Goal: Share content: Share content

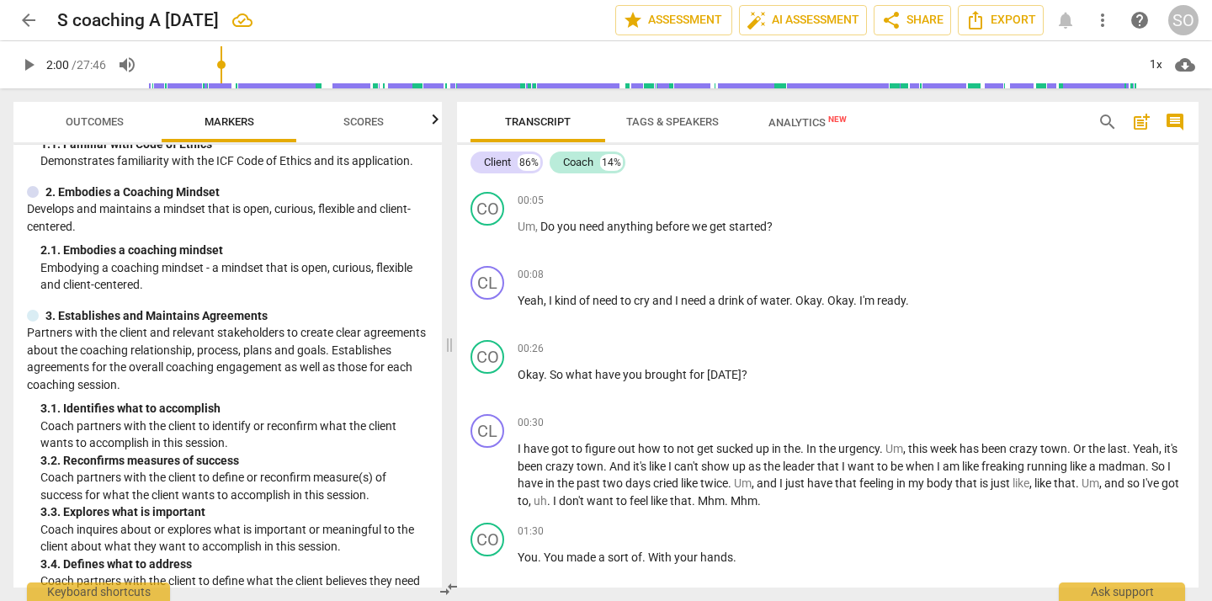
scroll to position [116, 0]
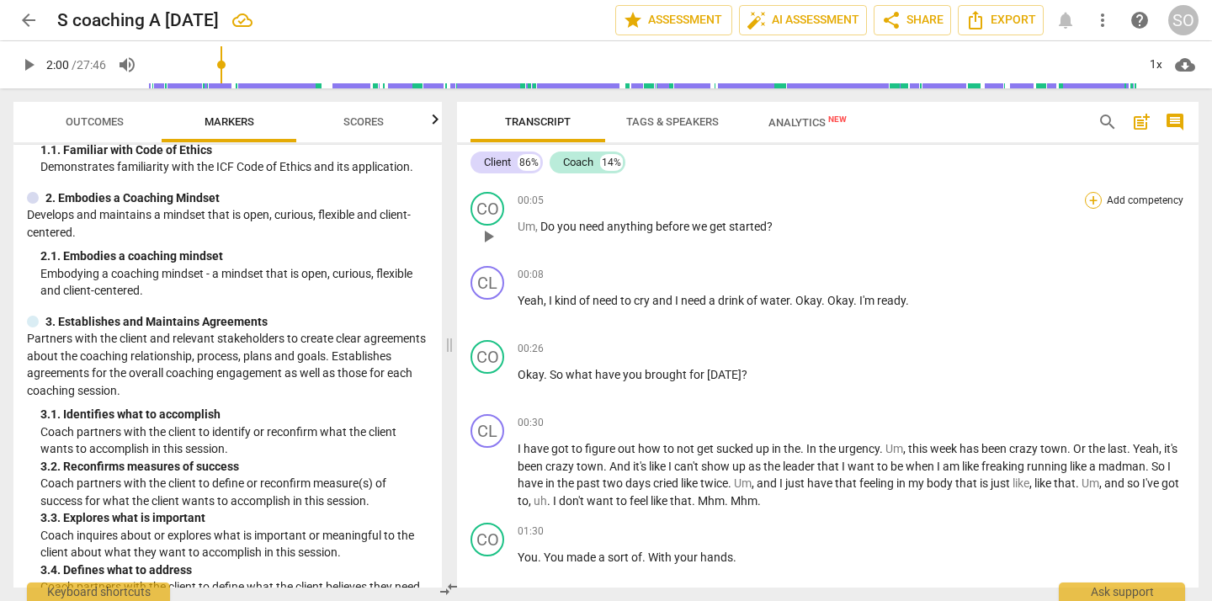
click at [1088, 199] on div "+" at bounding box center [1093, 200] width 17 height 17
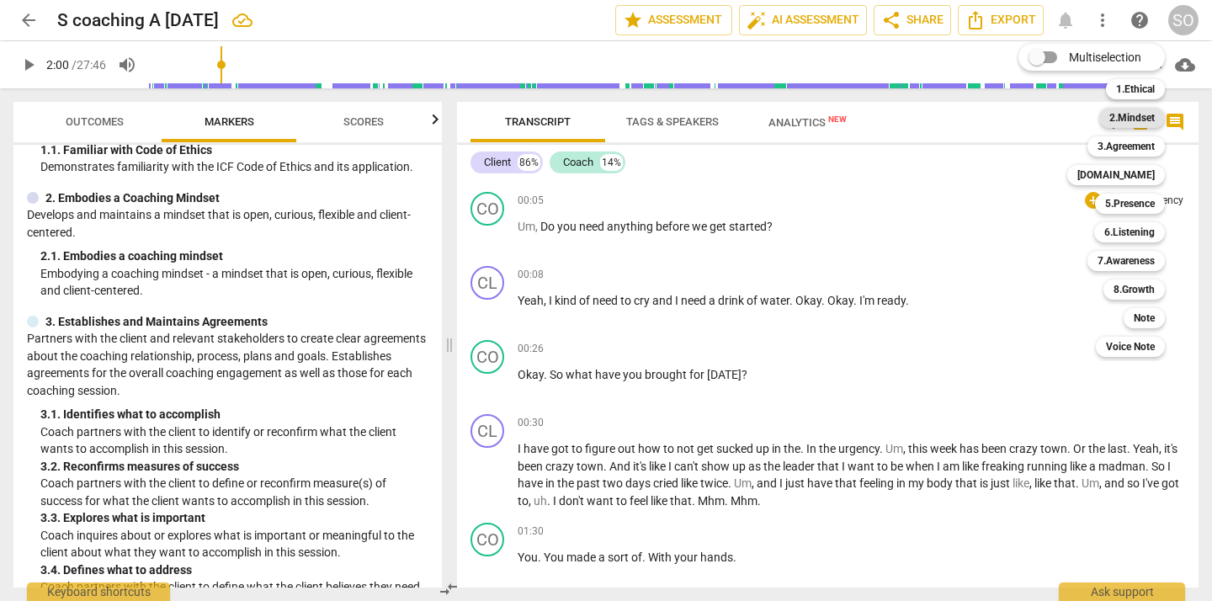
click at [1129, 117] on b "2.Mindset" at bounding box center [1131, 118] width 45 height 20
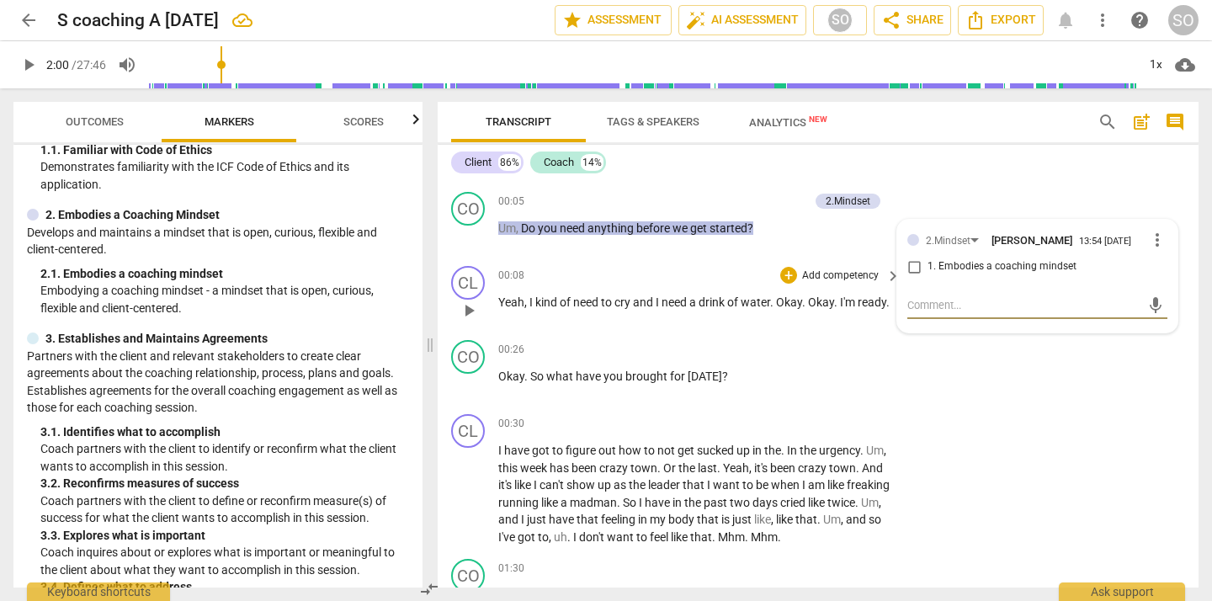
click at [837, 288] on div "00:08 + Add competency keyboard_arrow_right Yeah , I kind of need to cry and I …" at bounding box center [700, 296] width 404 height 61
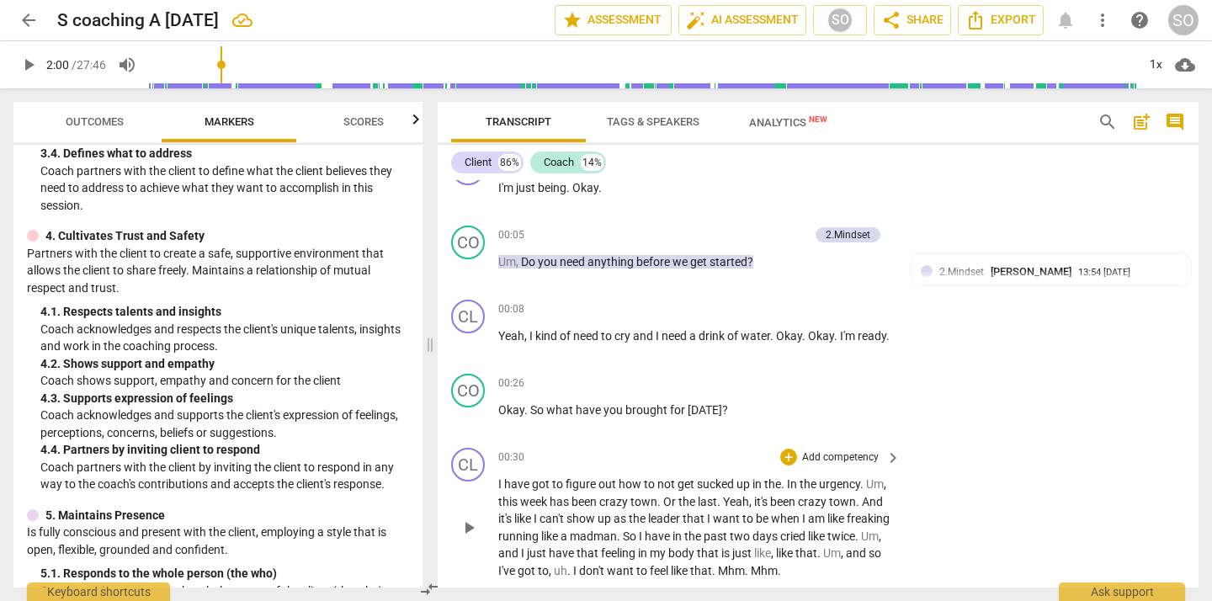
scroll to position [32, 0]
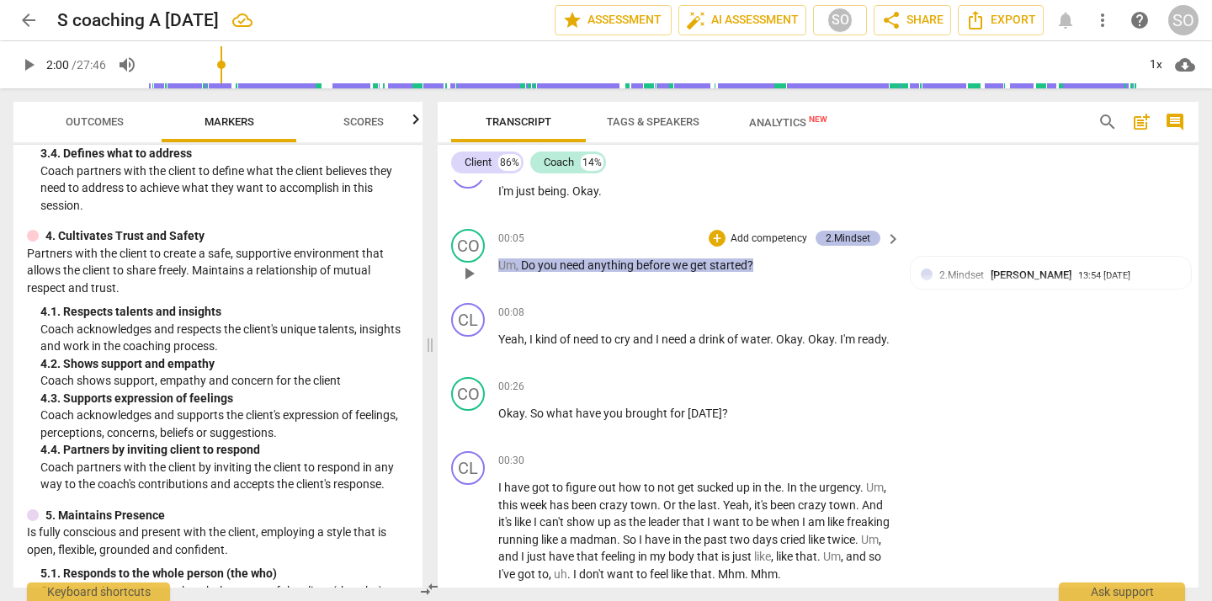
click at [841, 239] on div "2.Mindset" at bounding box center [847, 238] width 45 height 15
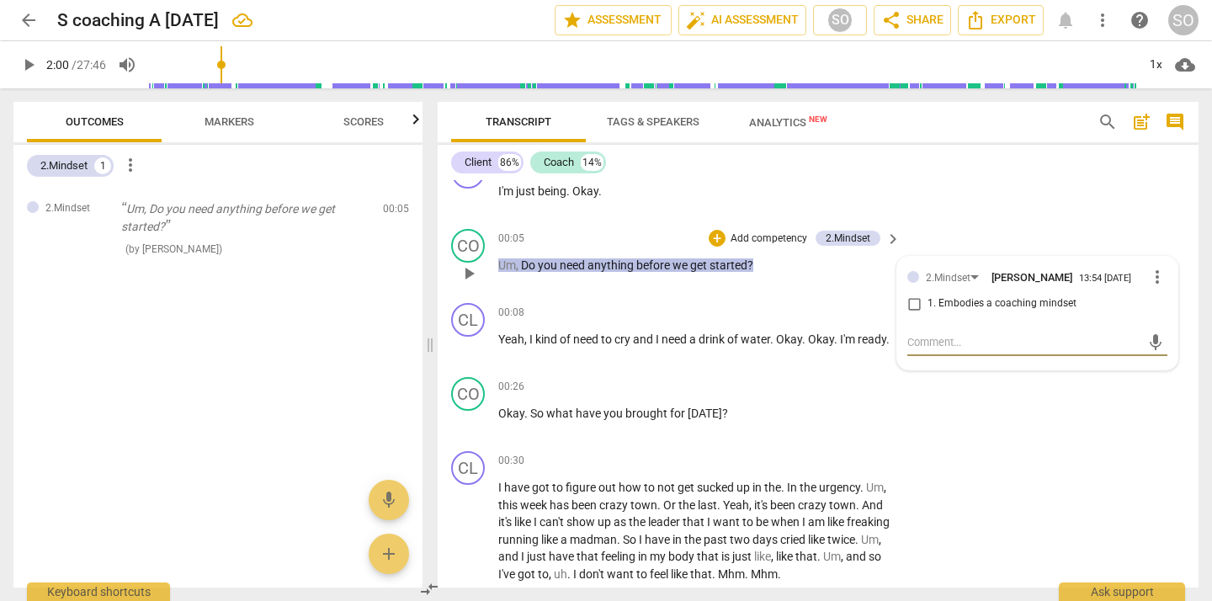
click at [1148, 278] on span "more_vert" at bounding box center [1157, 277] width 20 height 20
click at [1156, 308] on li "Delete" at bounding box center [1168, 309] width 58 height 32
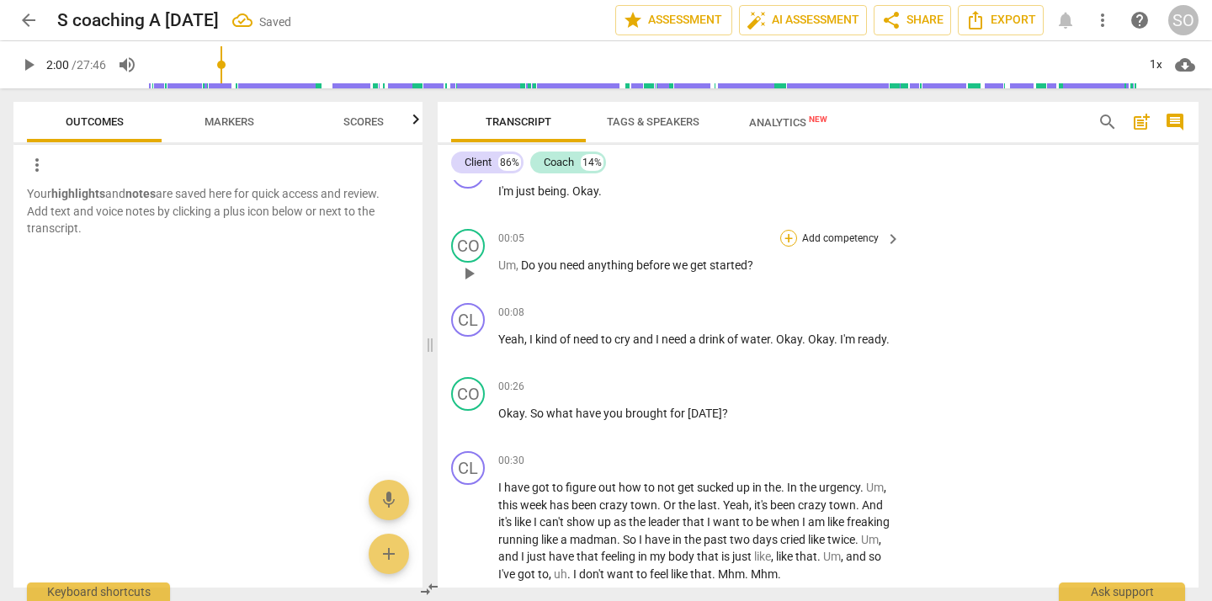
click at [785, 235] on div "+" at bounding box center [788, 238] width 17 height 17
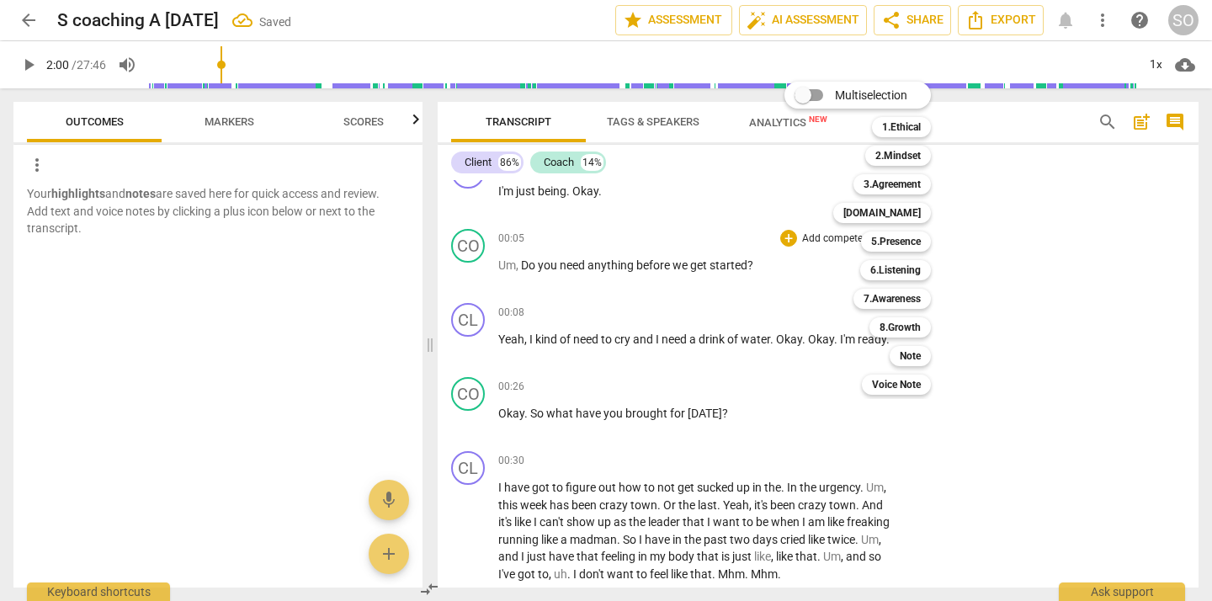
click at [648, 225] on div at bounding box center [606, 300] width 1212 height 601
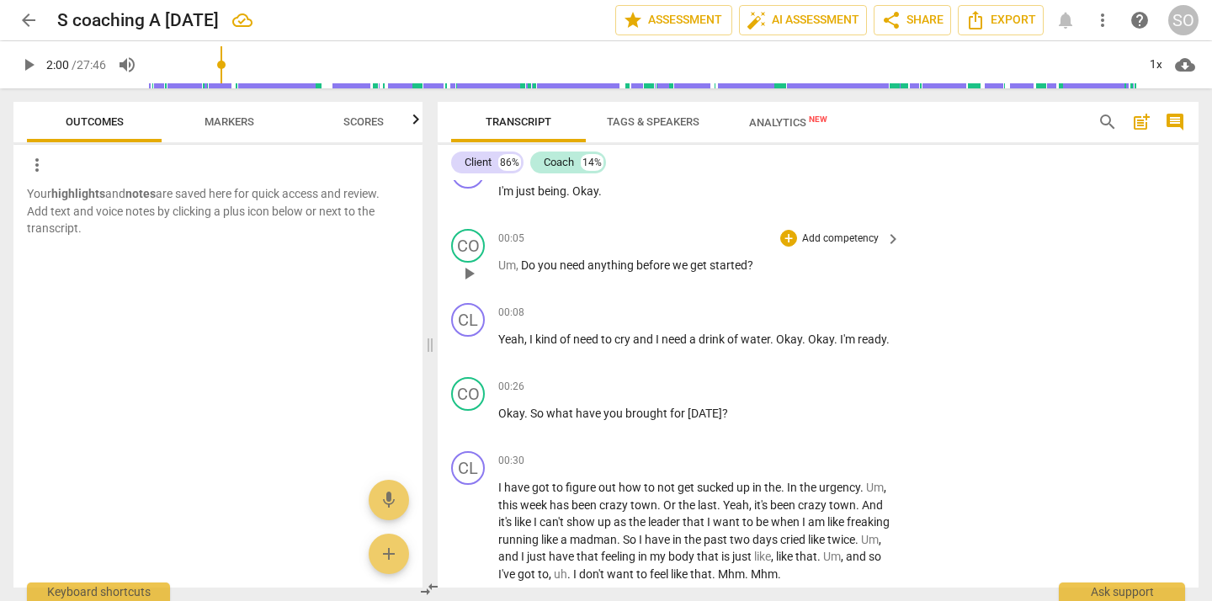
drag, startPoint x: 525, startPoint y: 268, endPoint x: 698, endPoint y: 264, distance: 173.4
click at [698, 264] on p "Um , Do you need anything before we get started ?" at bounding box center [695, 266] width 394 height 18
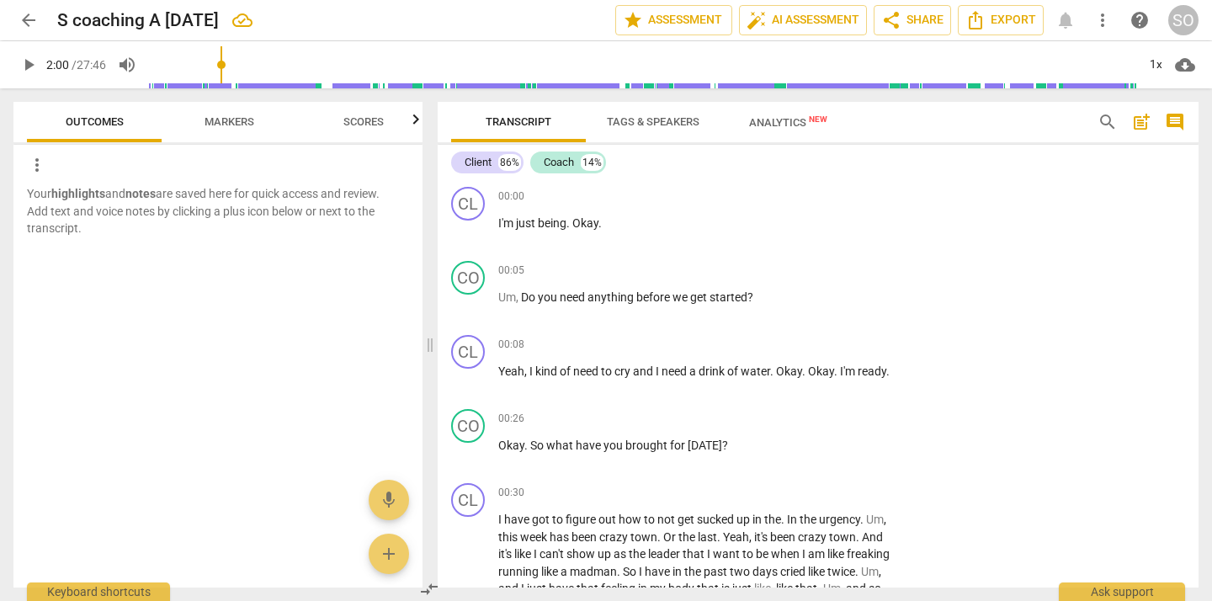
click at [162, 279] on div at bounding box center [217, 294] width 409 height 55
click at [581, 257] on div "CO play_arrow pause 00:05 + Add competency keyboard_arrow_right Um , Do you nee…" at bounding box center [818, 291] width 761 height 74
click at [104, 113] on span "Outcomes" at bounding box center [94, 122] width 98 height 23
click at [215, 130] on span "Markers" at bounding box center [229, 122] width 90 height 23
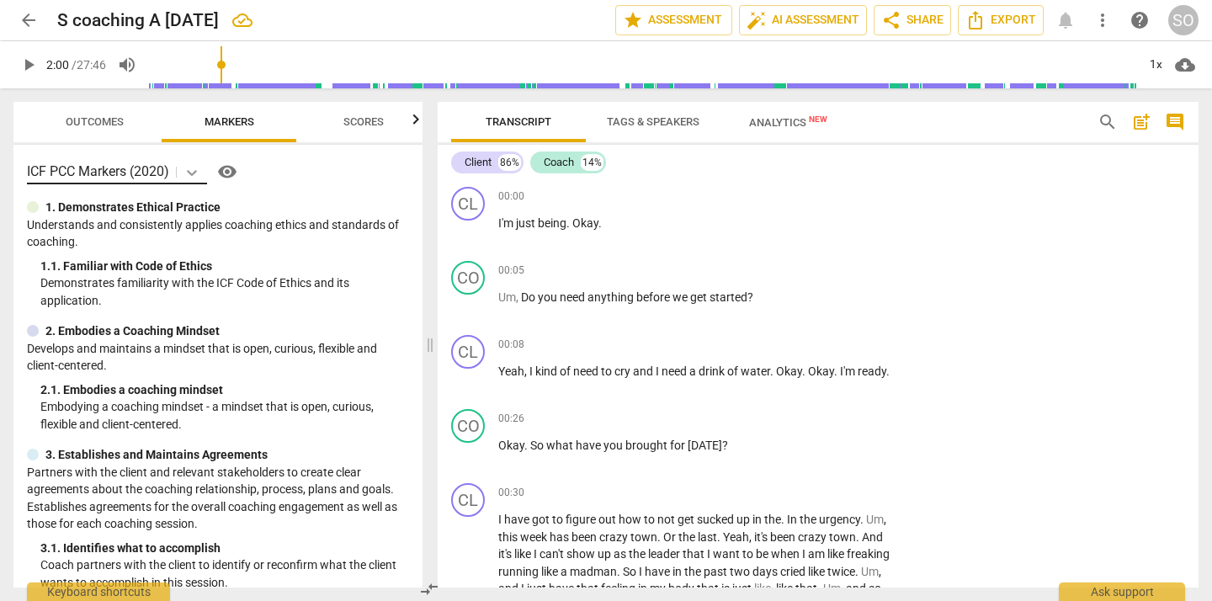
click at [195, 174] on icon at bounding box center [191, 172] width 17 height 17
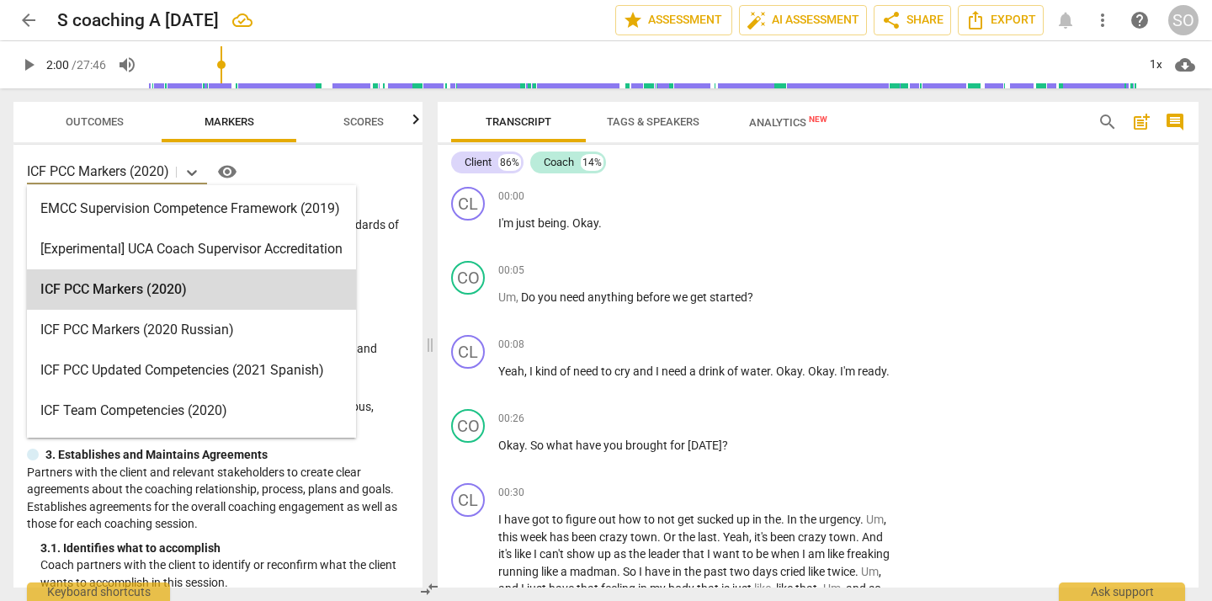
click at [390, 257] on div "1. 1. Familiar with Code of Ethics" at bounding box center [224, 266] width 369 height 18
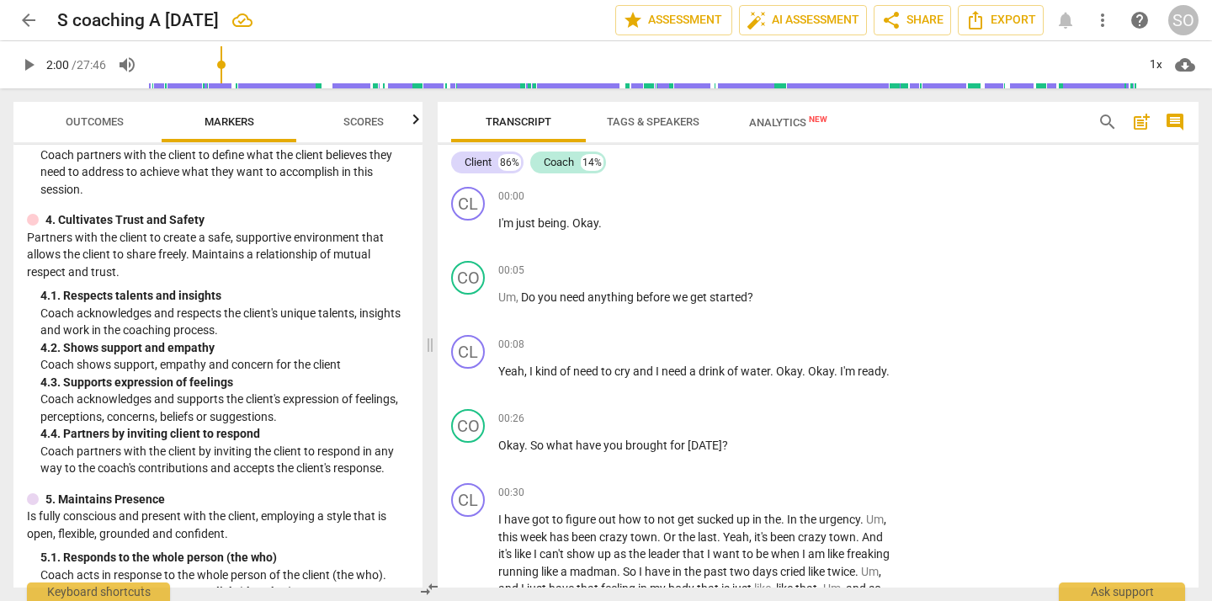
scroll to position [582, 0]
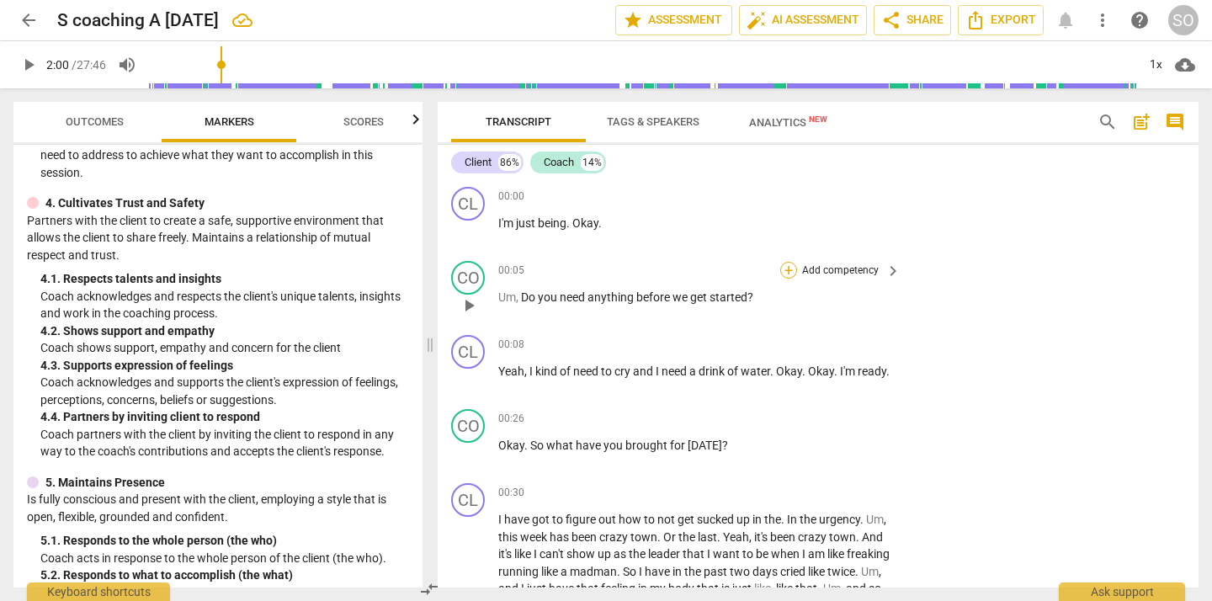
click at [784, 272] on div "+" at bounding box center [788, 270] width 17 height 17
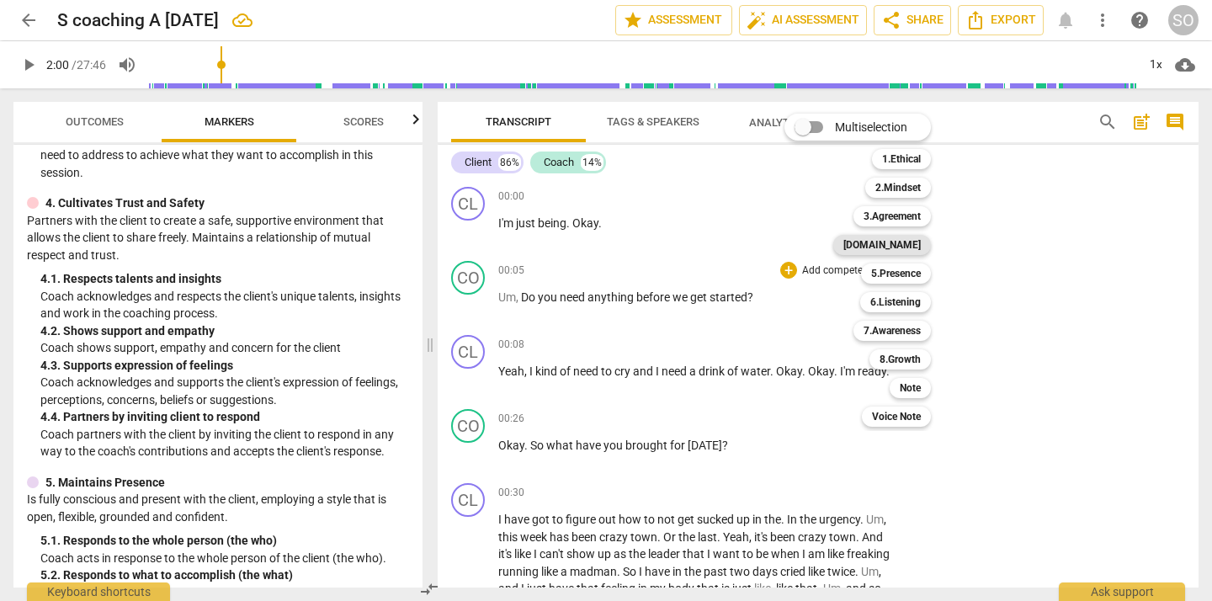
click at [899, 246] on b "[DOMAIN_NAME]" at bounding box center [881, 245] width 77 height 20
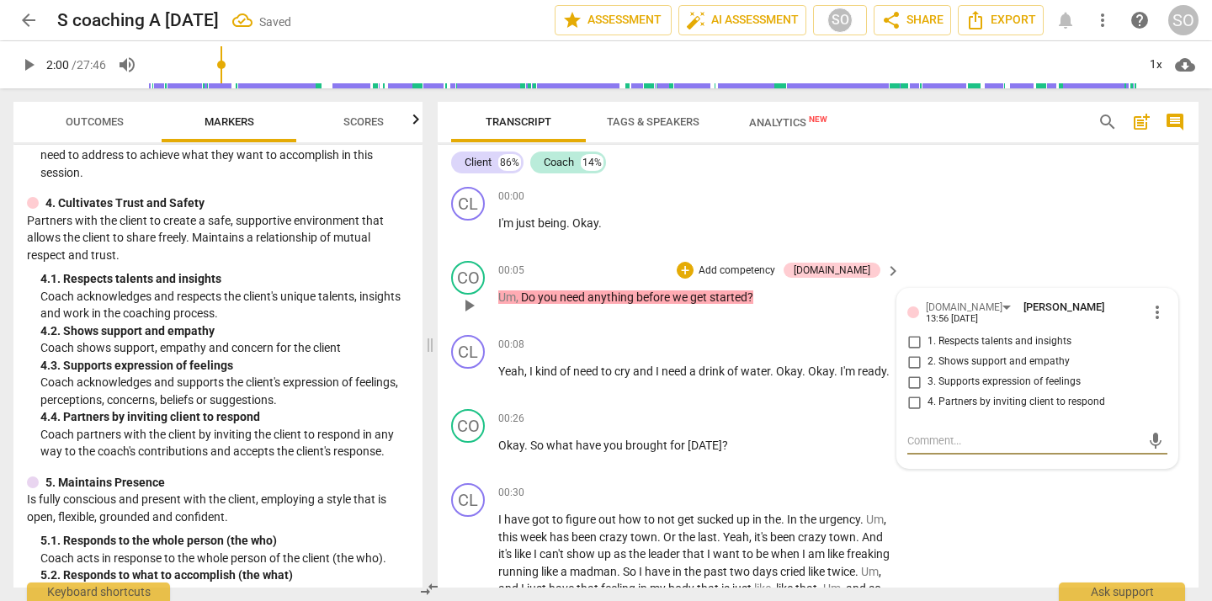
click at [910, 356] on input "2. Shows support and empathy" at bounding box center [913, 362] width 27 height 20
checkbox input "true"
click at [722, 397] on div "CL play_arrow pause 00:08 + Add competency keyboard_arrow_right Yeah , I kind o…" at bounding box center [818, 365] width 761 height 74
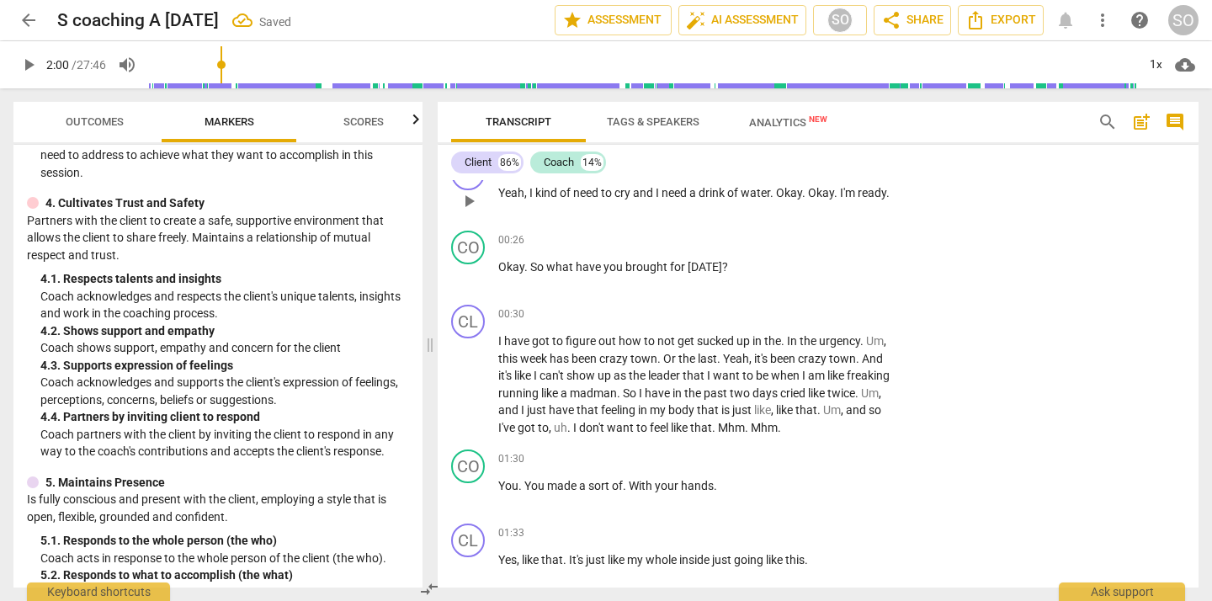
scroll to position [181, 0]
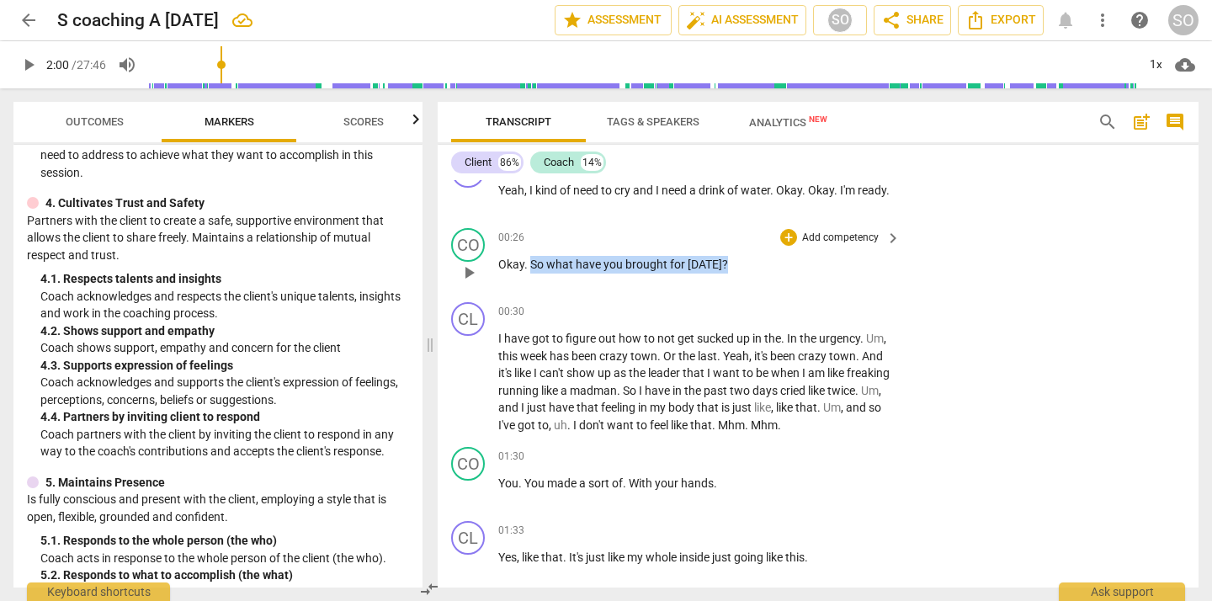
drag, startPoint x: 531, startPoint y: 268, endPoint x: 732, endPoint y: 263, distance: 201.2
click at [732, 263] on p "Okay . So what have you brought for today ?" at bounding box center [695, 265] width 394 height 18
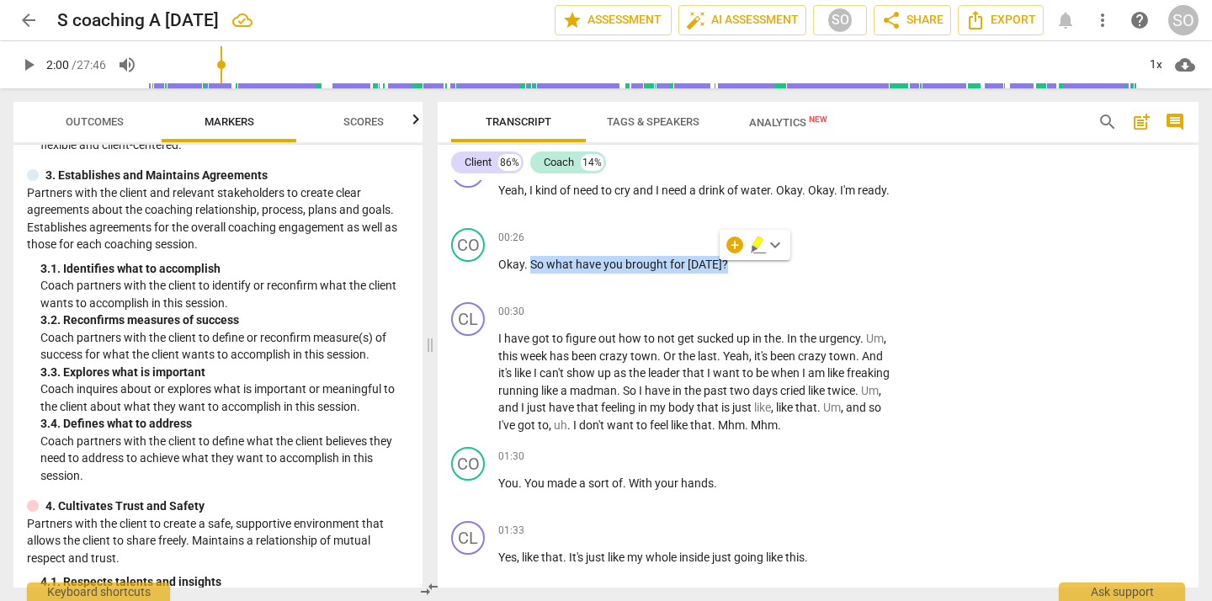
scroll to position [284, 0]
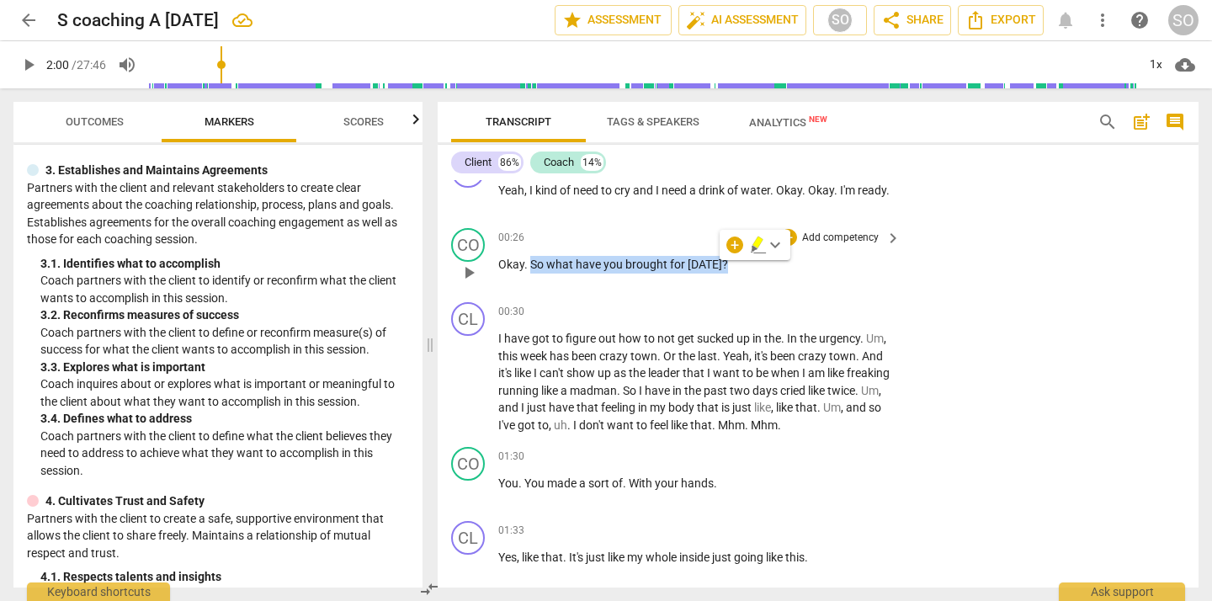
click at [814, 240] on p "Add competency" at bounding box center [840, 238] width 80 height 15
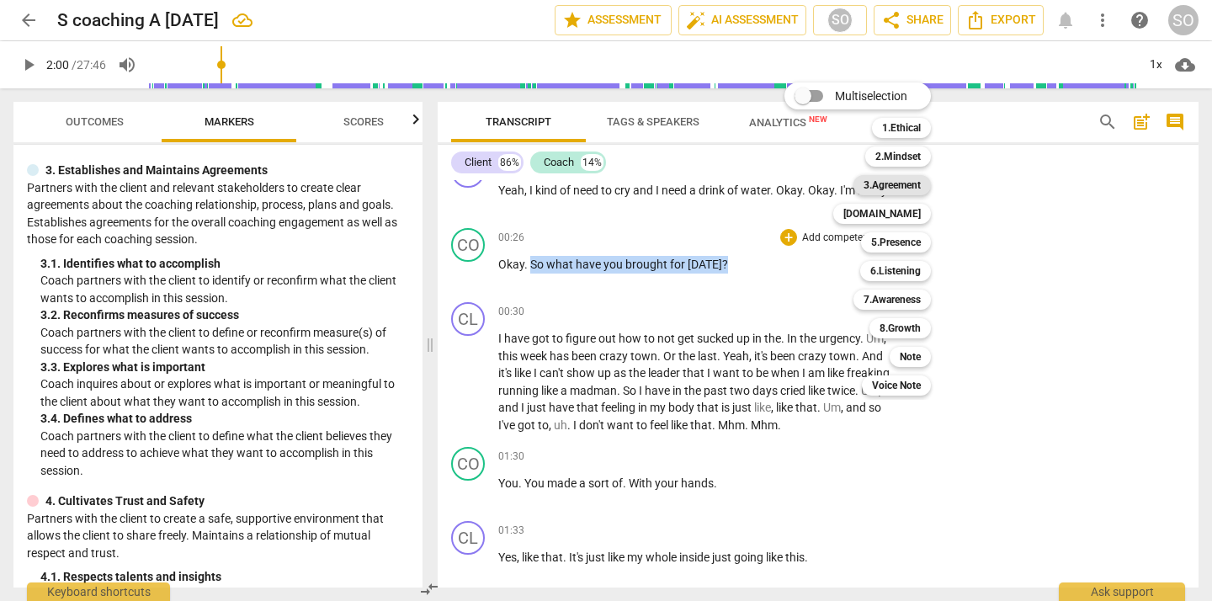
click at [904, 181] on b "3.Agreement" at bounding box center [891, 185] width 57 height 20
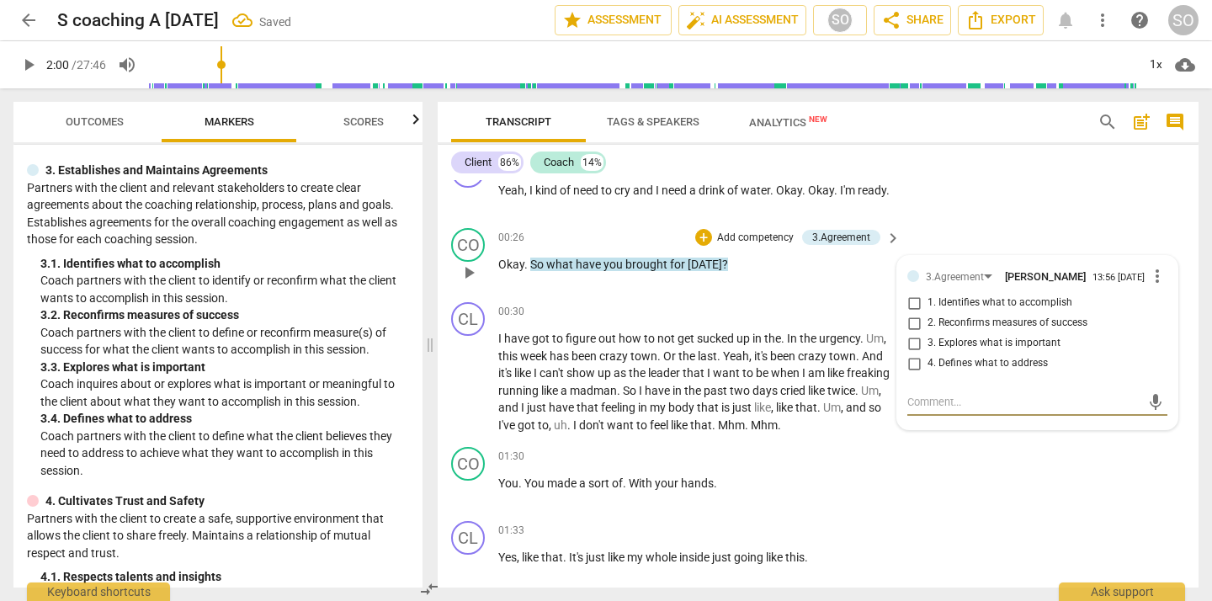
click at [910, 305] on input "1. Identifies what to accomplish" at bounding box center [913, 303] width 27 height 20
checkbox input "true"
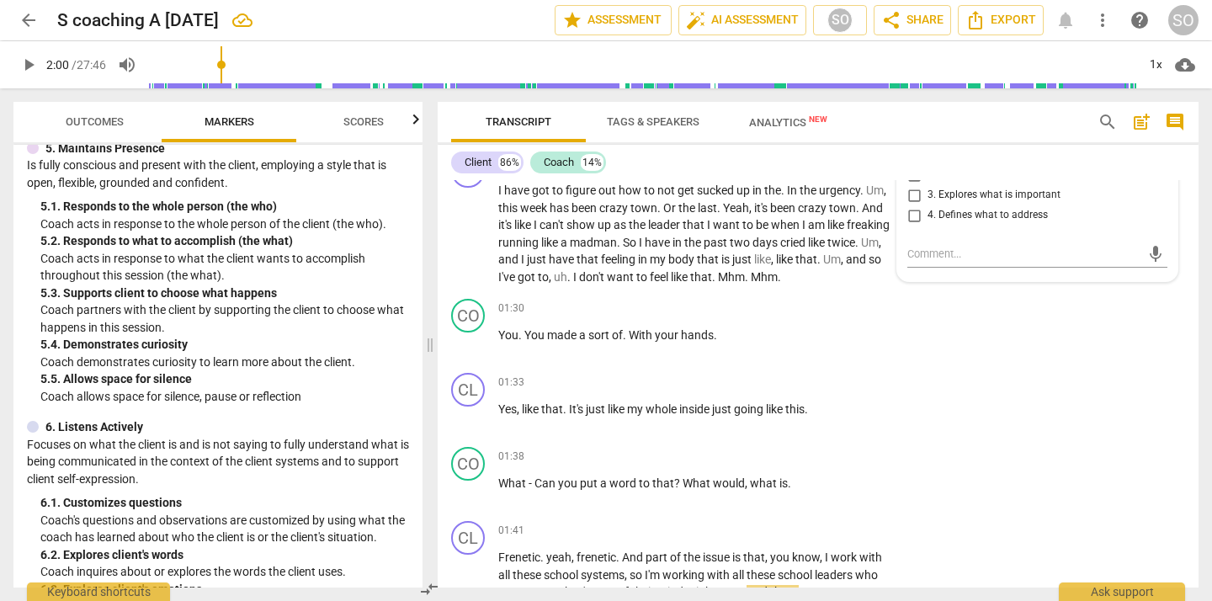
scroll to position [950, 0]
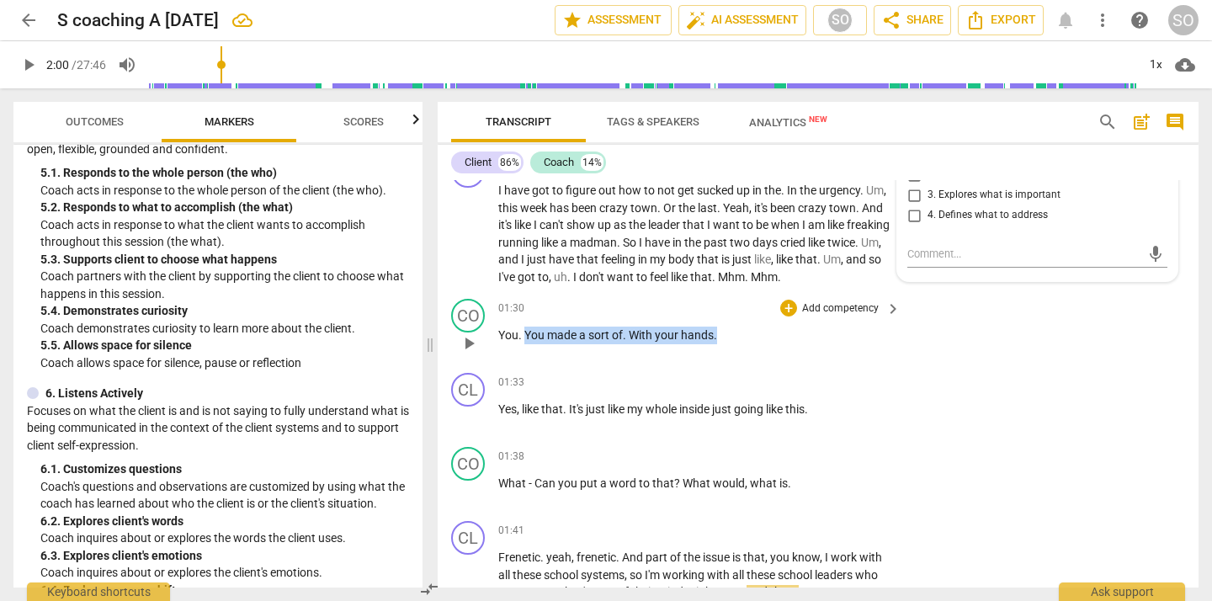
drag, startPoint x: 527, startPoint y: 336, endPoint x: 717, endPoint y: 336, distance: 190.2
click at [717, 336] on p "You . You made a sort of . With your hands ." at bounding box center [695, 335] width 394 height 18
click at [807, 309] on p "Add competency" at bounding box center [840, 308] width 80 height 15
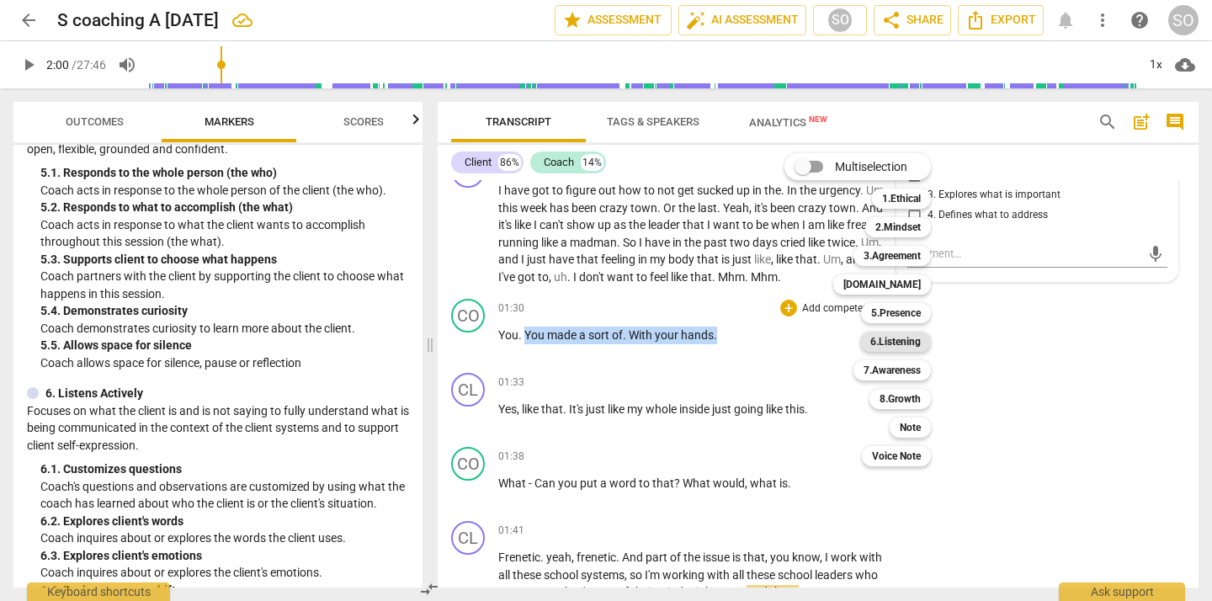
click at [886, 338] on b "6.Listening" at bounding box center [895, 342] width 50 height 20
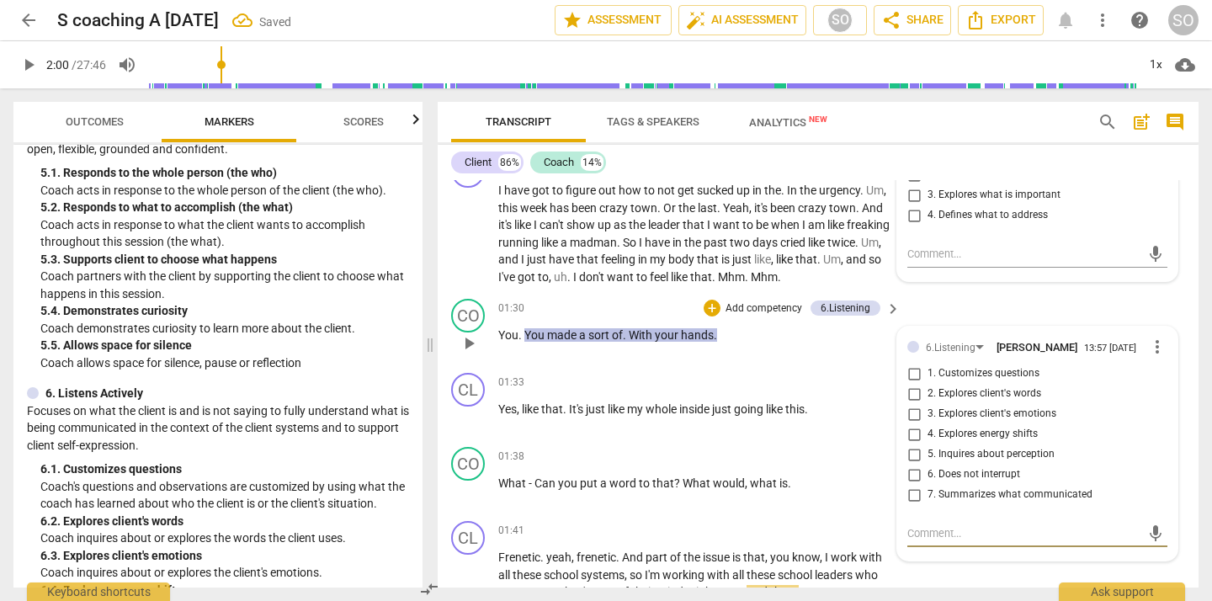
click at [915, 414] on input "3. Explores client's emotions" at bounding box center [913, 414] width 27 height 20
checkbox input "true"
click at [925, 533] on textarea at bounding box center [1023, 533] width 233 height 16
type textarea "S"
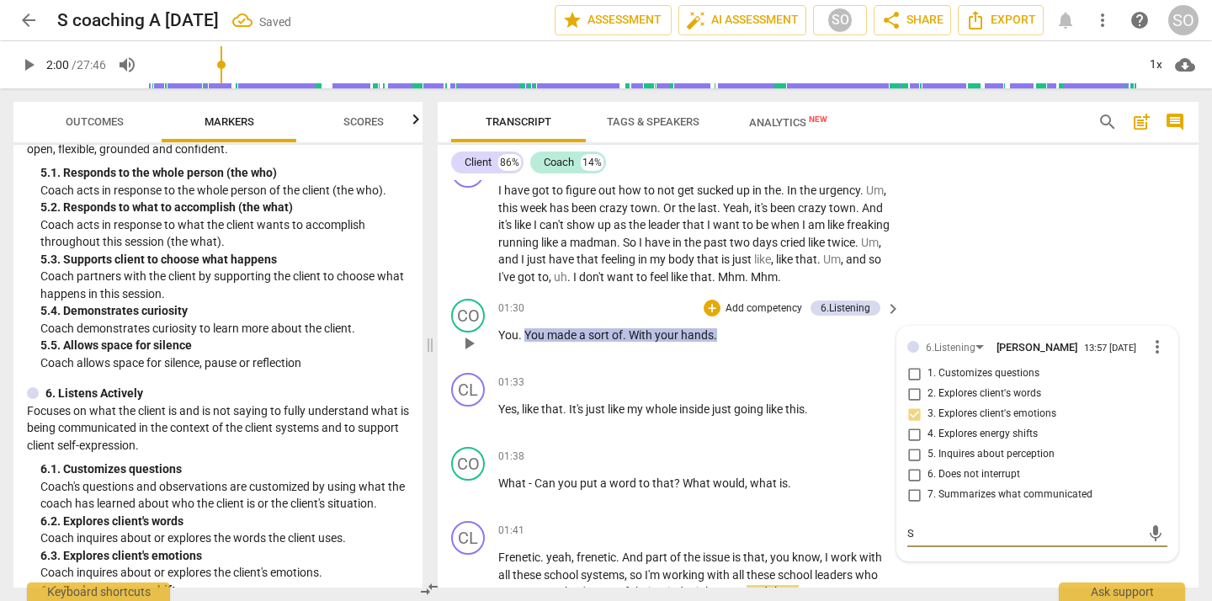
type textarea "Sh"
type textarea "She"
type textarea "She w"
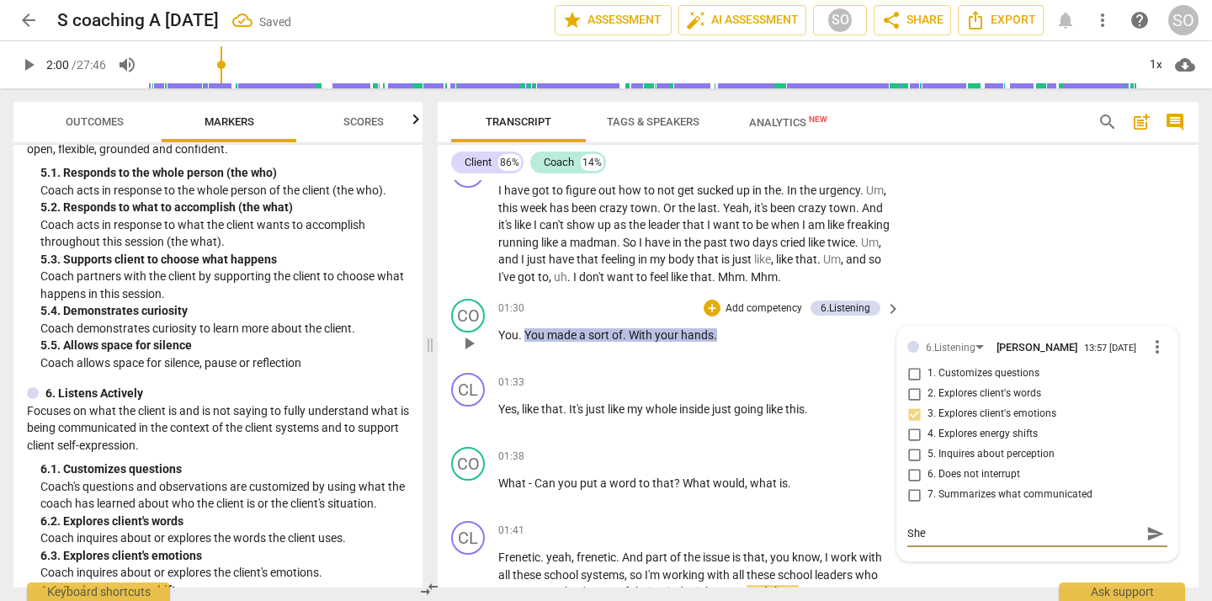
type textarea "She w"
type textarea "She wa"
type textarea "She was"
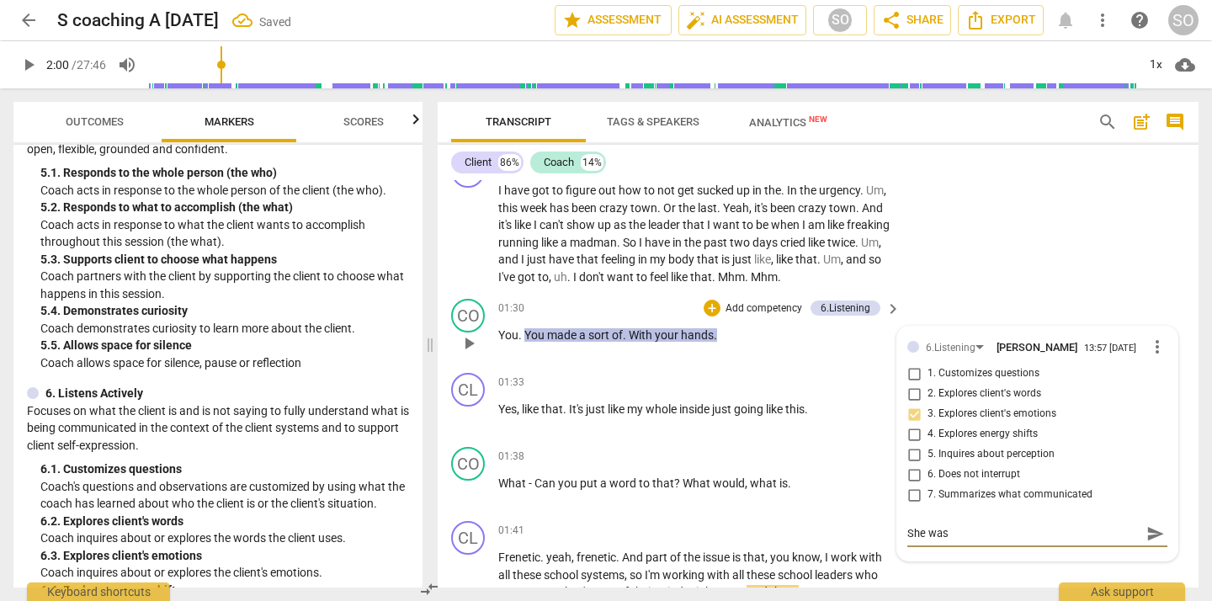
type textarea "She was"
type textarea "She was m"
type textarea "She was ma"
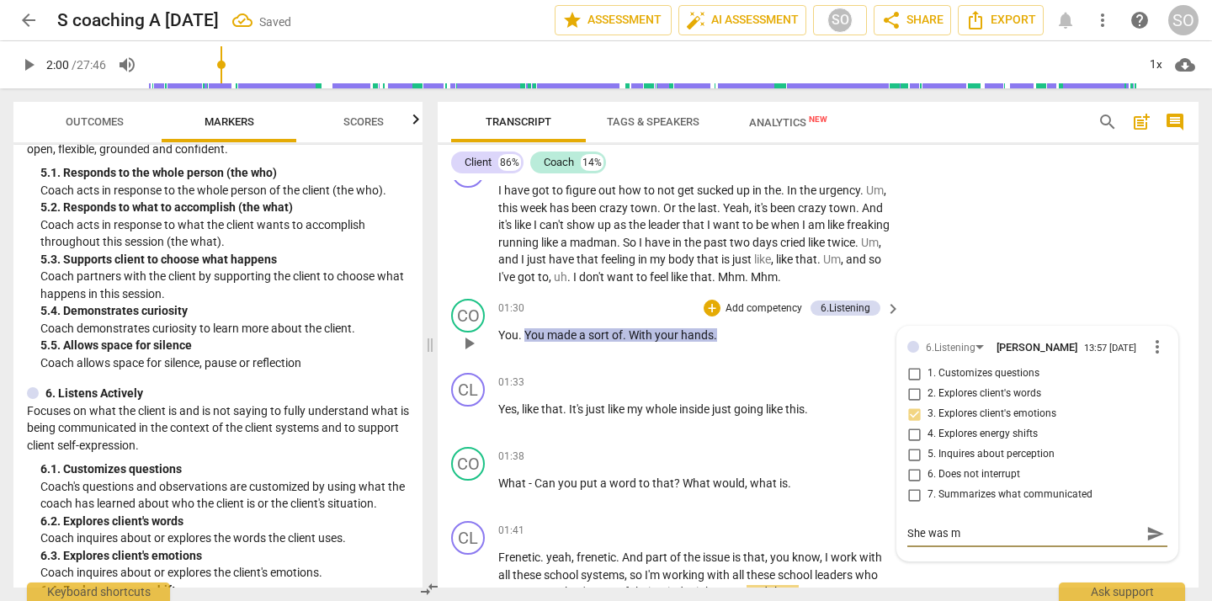
type textarea "She was ma"
type textarea "She was mak"
type textarea "She was maki"
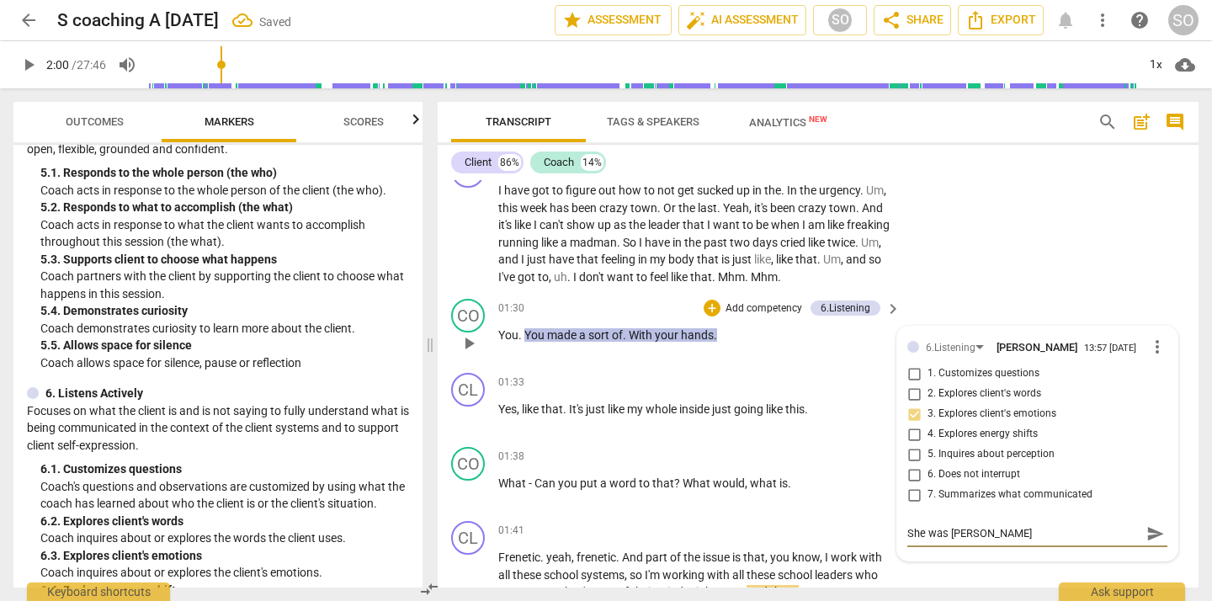
type textarea "She was makin"
type textarea "She was making"
type textarea "She was making a"
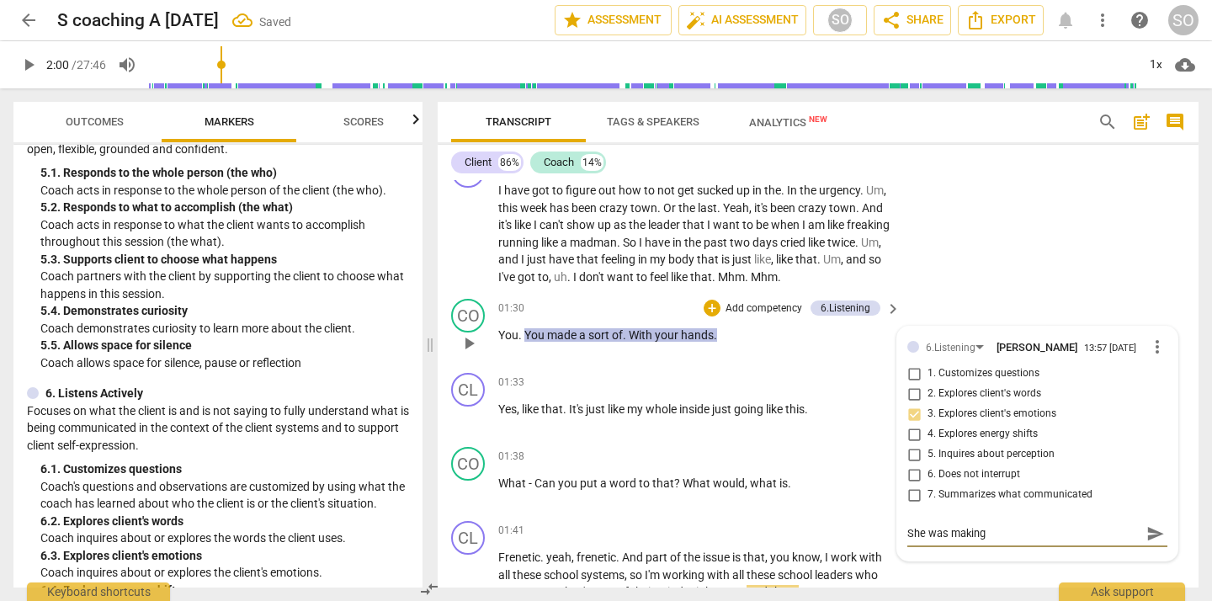
type textarea "She was making a"
type textarea "She was making a g"
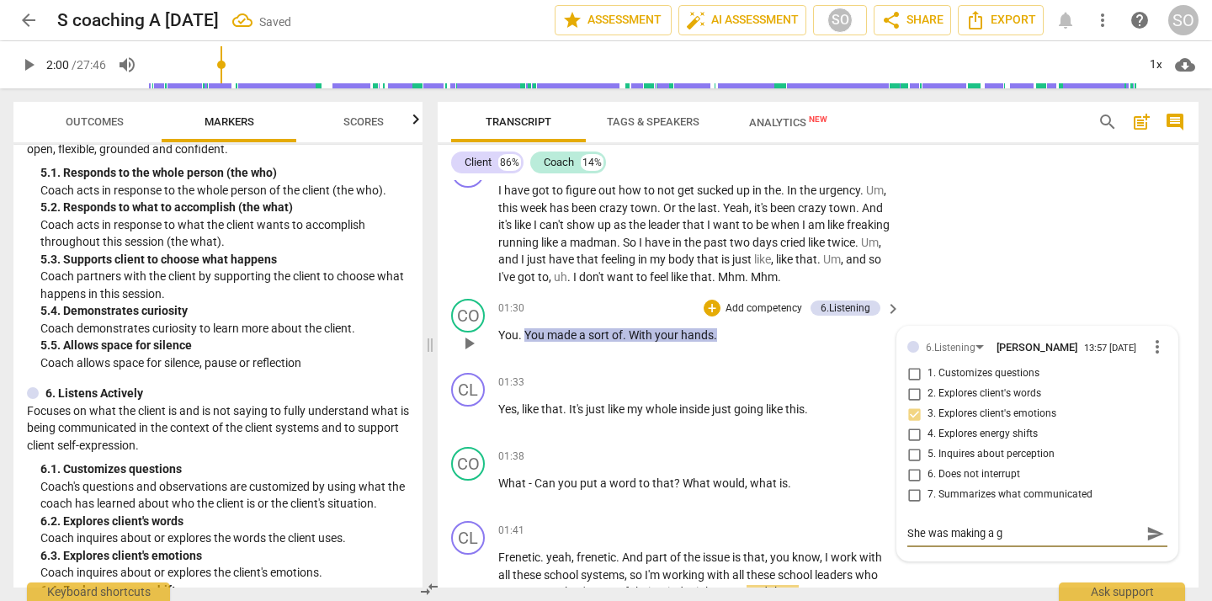
type textarea "She was making a ge"
type textarea "She was making a ges"
type textarea "She was making a gesu"
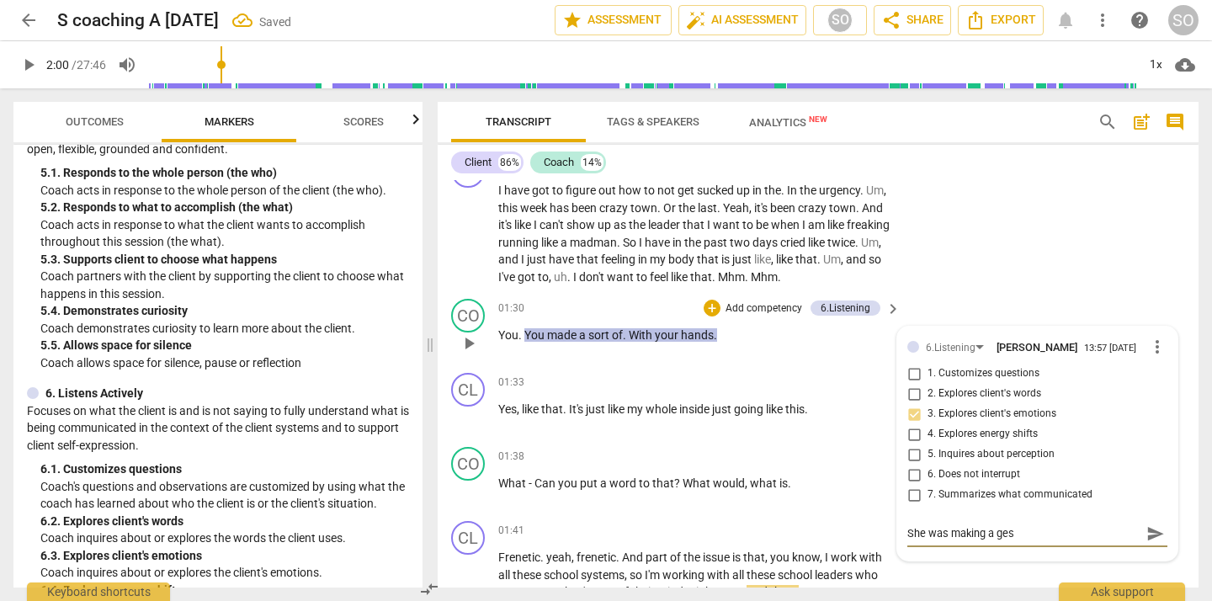
type textarea "She was making a gesu"
type textarea "She was making a gesur"
type textarea "She was making a gesure"
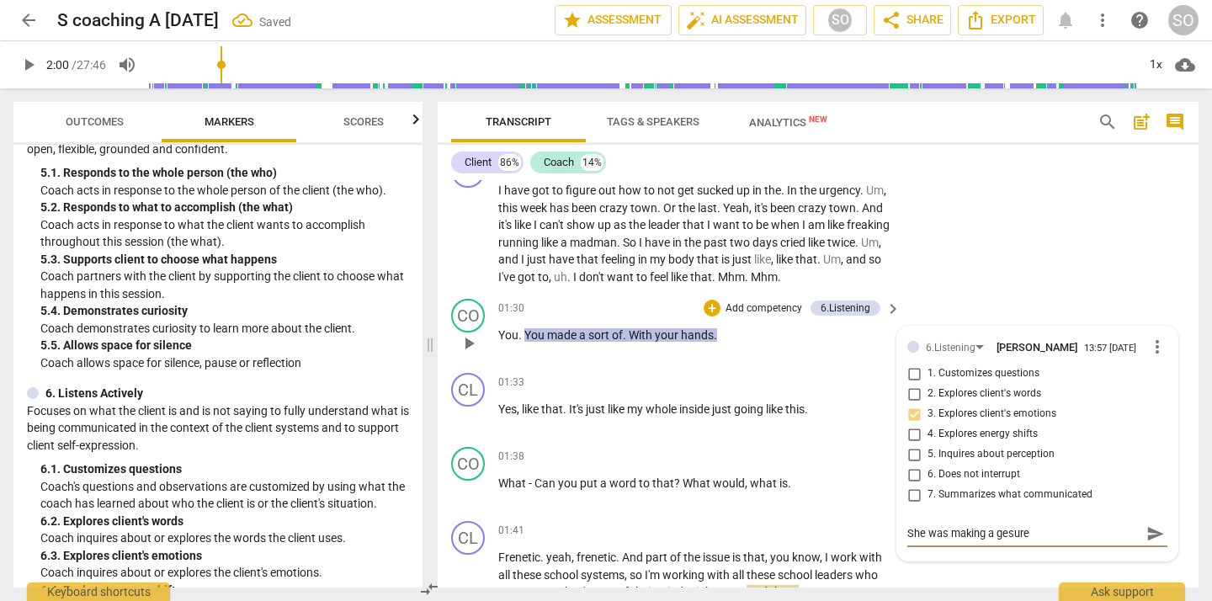
type textarea "She was making a gesure"
type textarea "She was making a gesur"
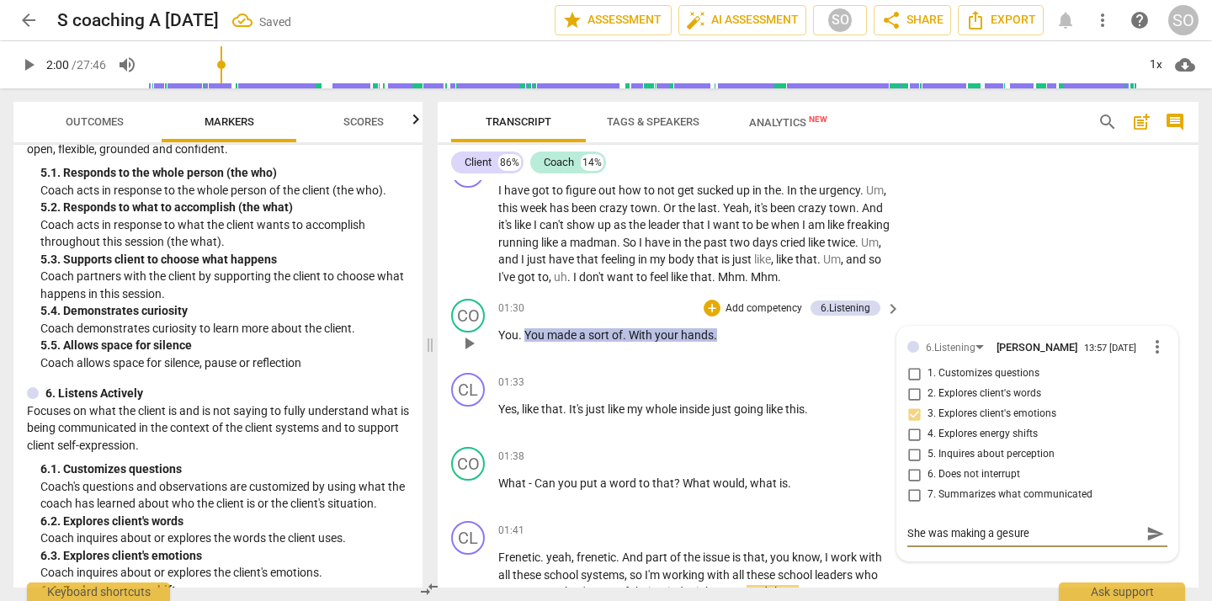
type textarea "She was making a gesur"
type textarea "She was making a gesu"
type textarea "She was making a ges"
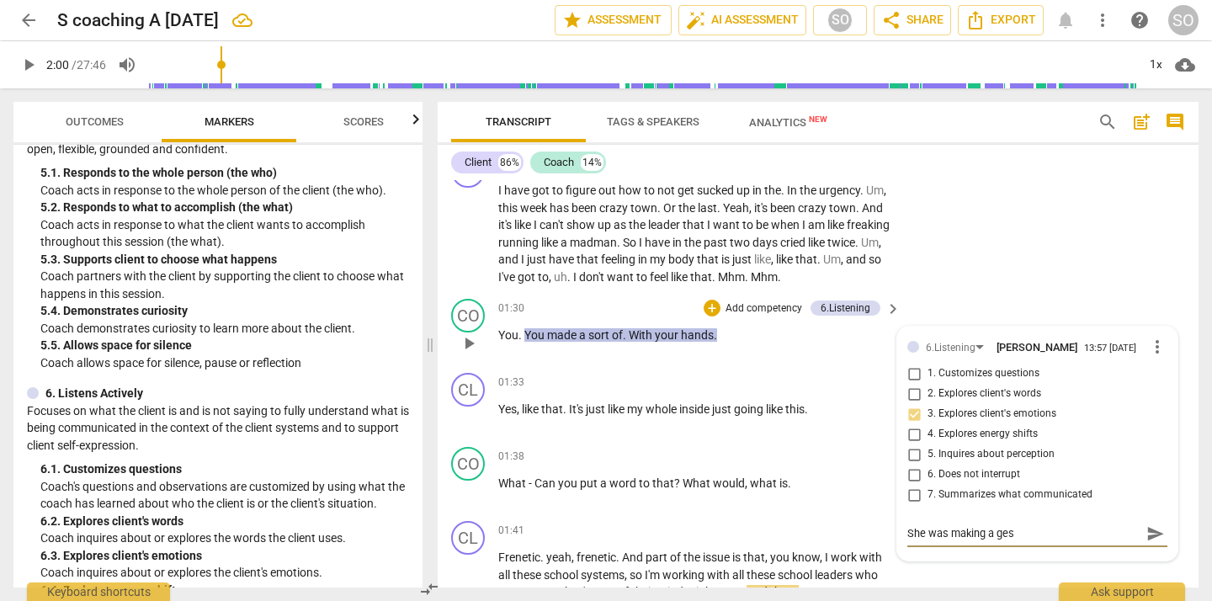
type textarea "She was making a gest"
type textarea "She was making a gestu"
type textarea "She was making a gestur"
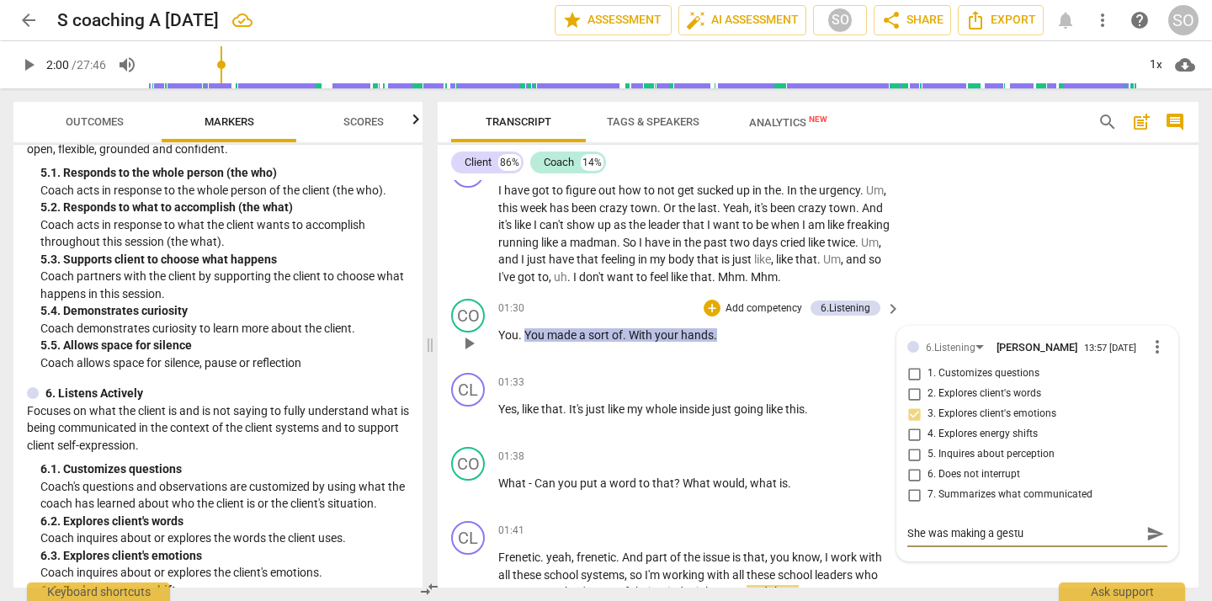
type textarea "She was making a gestur"
type textarea "She was making a gesture"
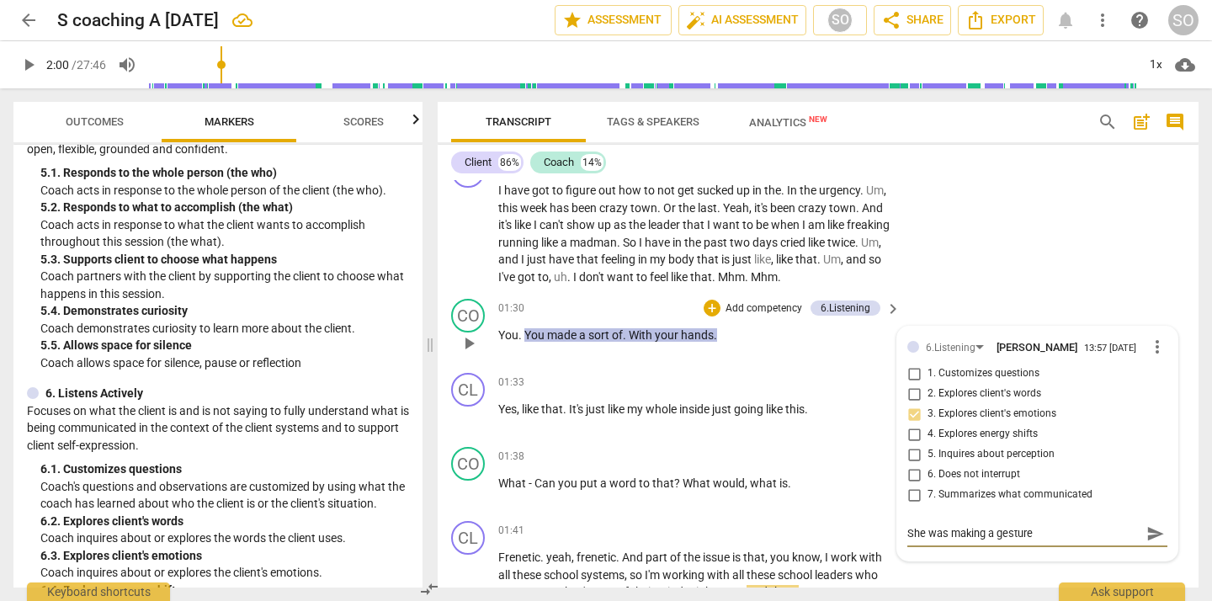
type textarea "She was making a gesture -"
type textarea "She was making a gesture - s"
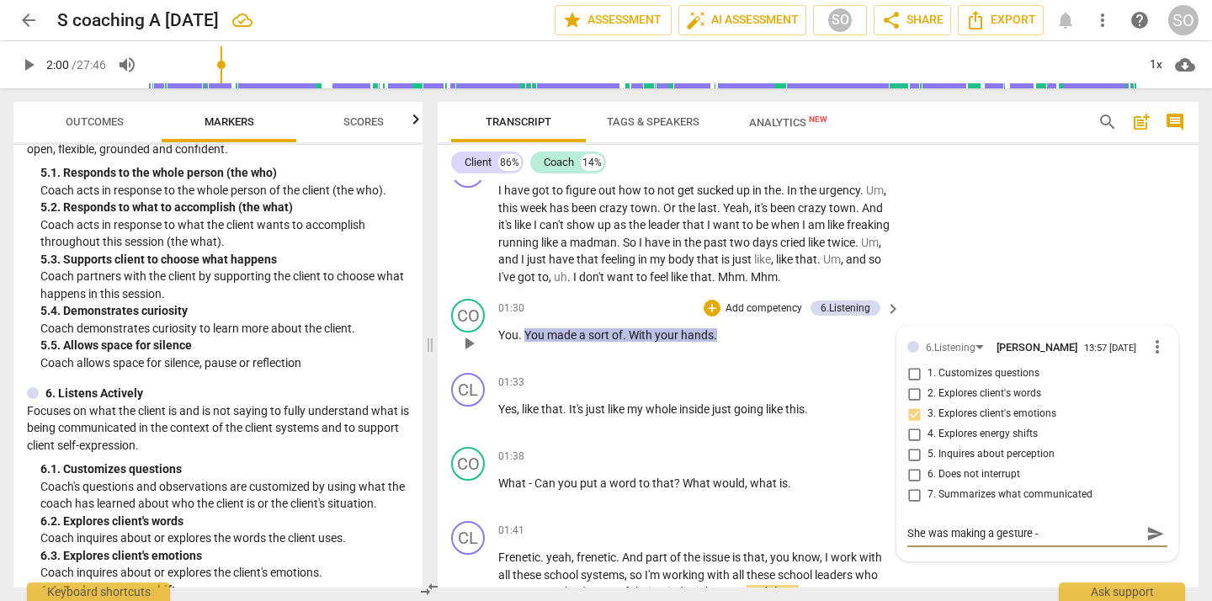
type textarea "She was making a gesture - s"
type textarea "She was making a gesture - so"
type textarea "She was making a gesture - so m"
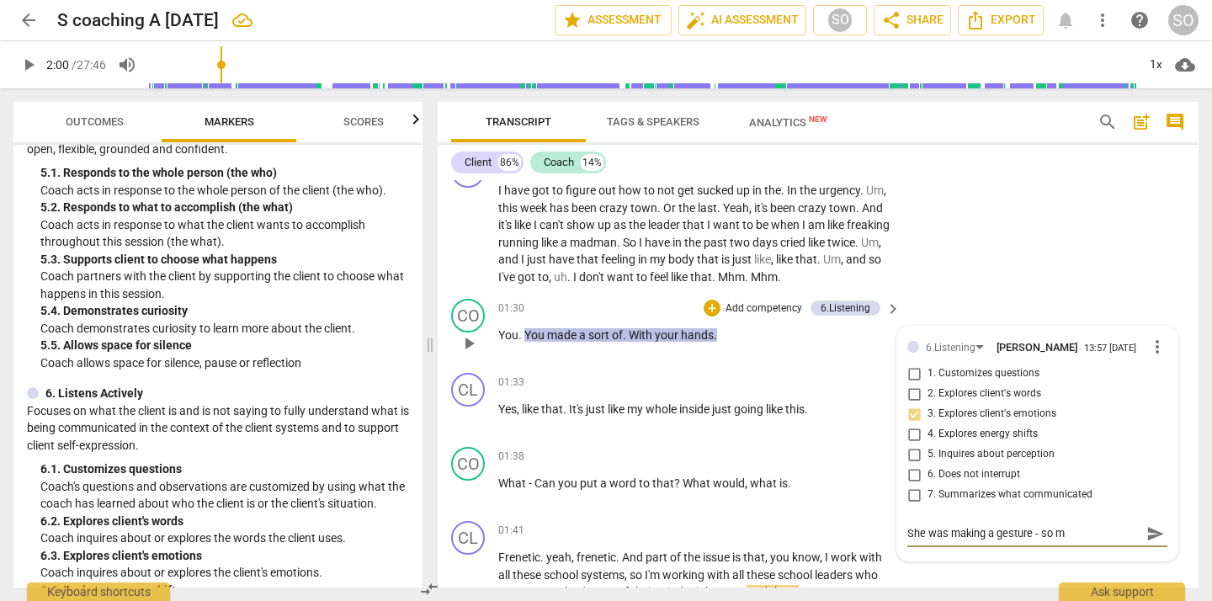
type textarea "She was making a gesture - so mo"
type textarea "She was making a gesture - so mor"
type textarea "She was making a gesture - so more"
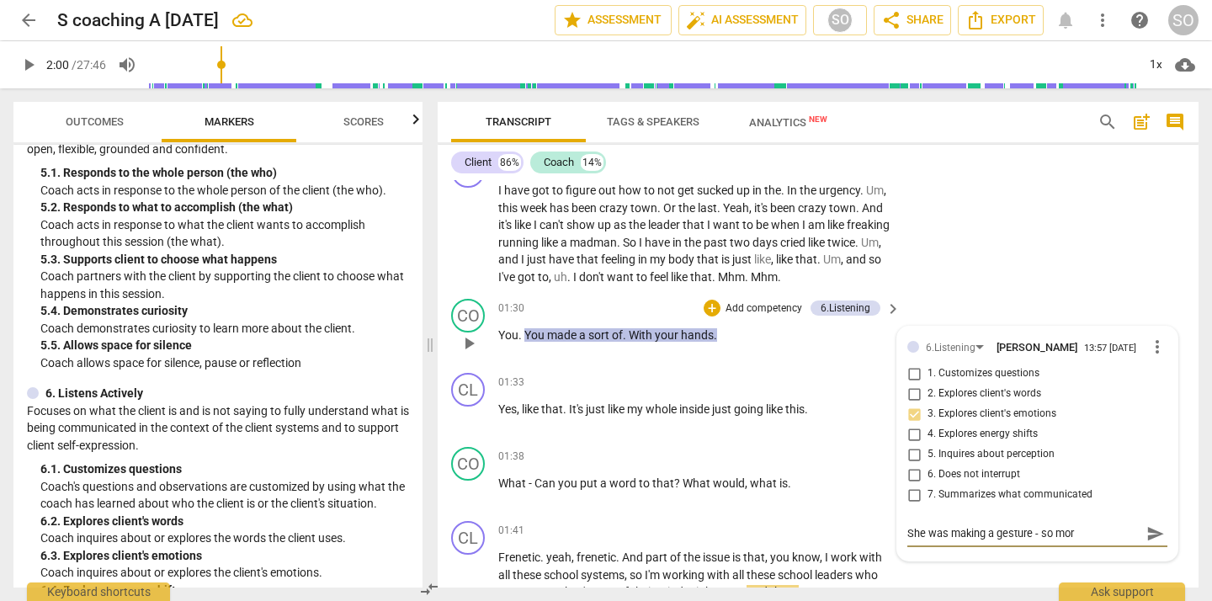
type textarea "She was making a gesture - so more"
type textarea "She was making a gesture - so more e"
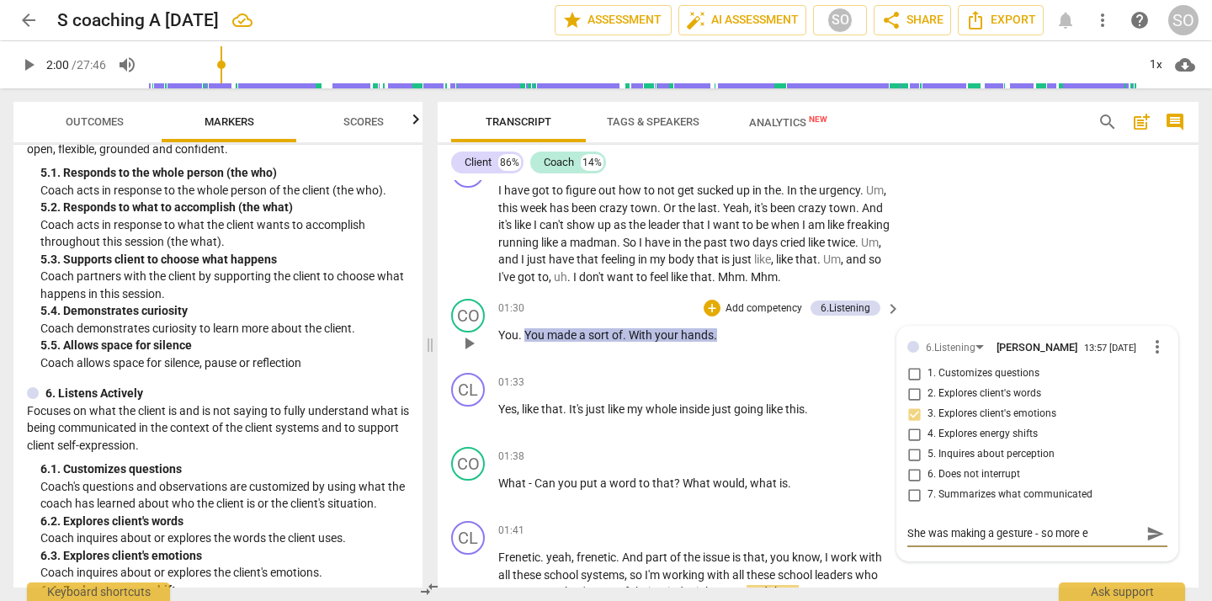
type textarea "She was making a gesture - so more ex"
type textarea "She was making a gesture - so more exp"
type textarea "She was making a gesture - so more expl"
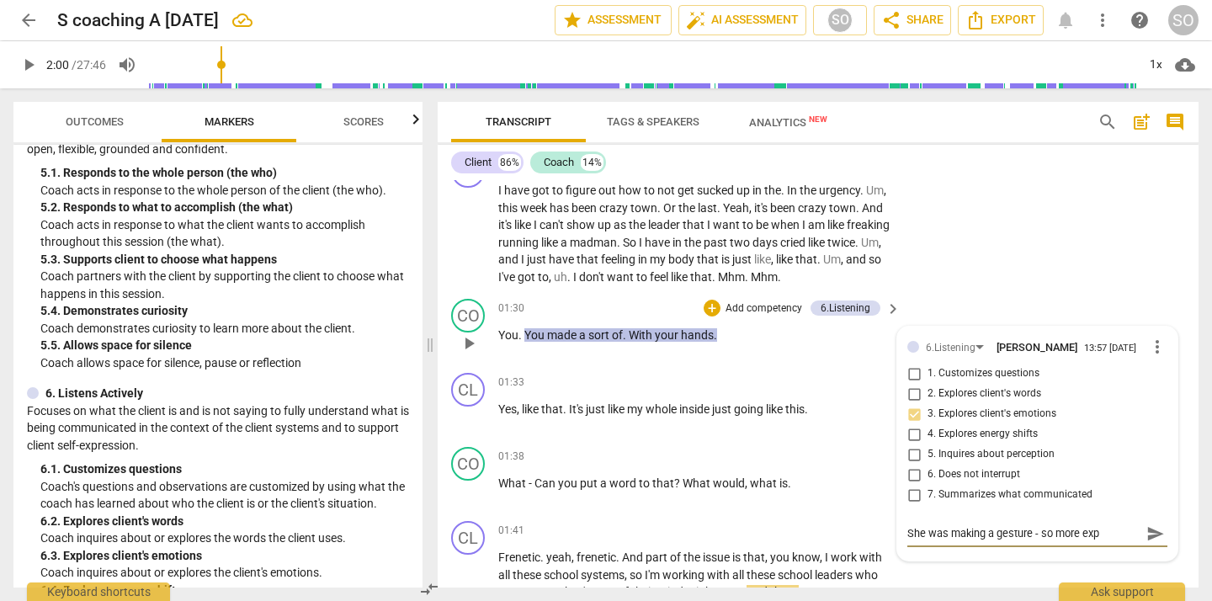
type textarea "She was making a gesture - so more expl"
type textarea "She was making a gesture - so more explo"
type textarea "She was making a gesture - so more explor"
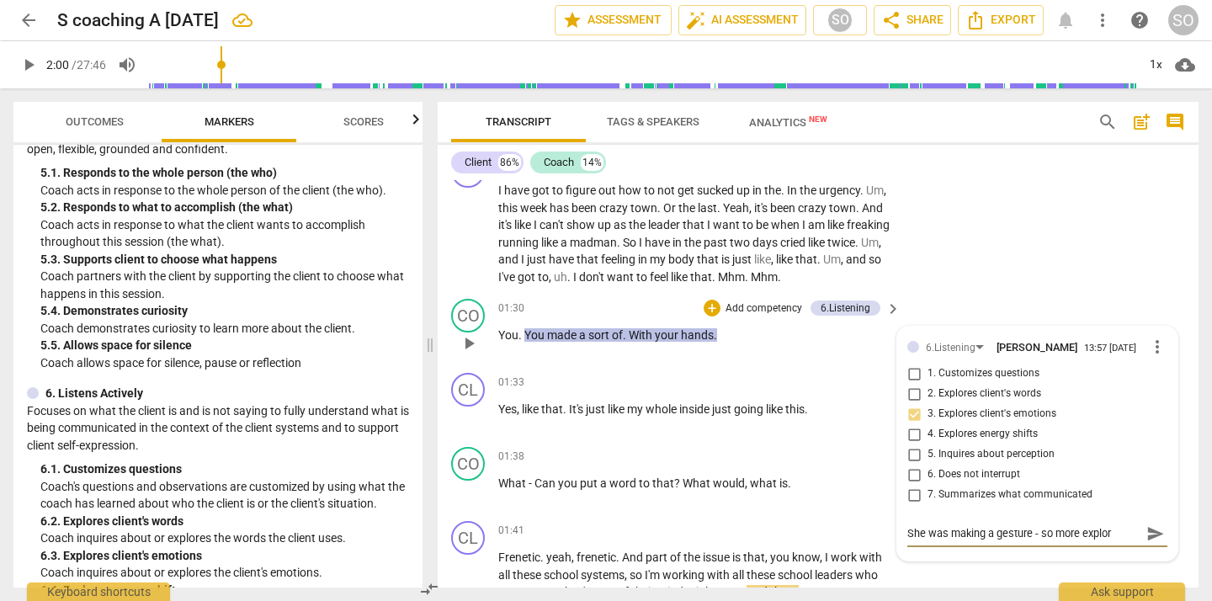
type textarea "She was making a gesture - so more explori"
type textarea "She was making a gesture - so more explorin"
type textarea "She was making a gesture - so more exploring"
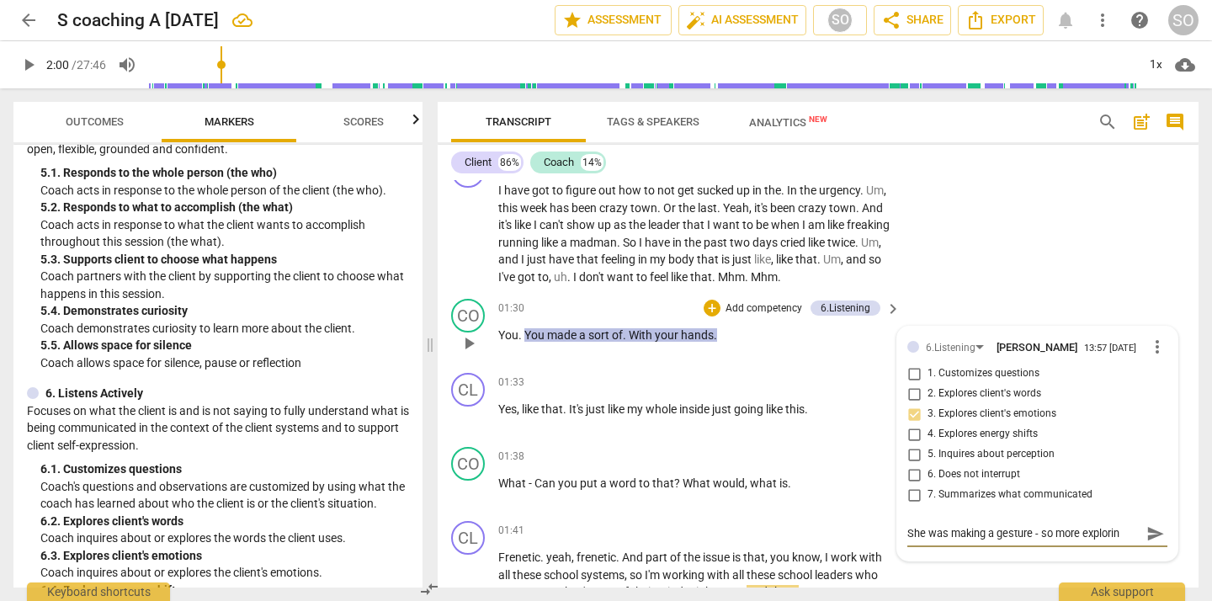
type textarea "She was making a gesture - so more exploring"
type textarea "She was making a gesture - so more exploring c"
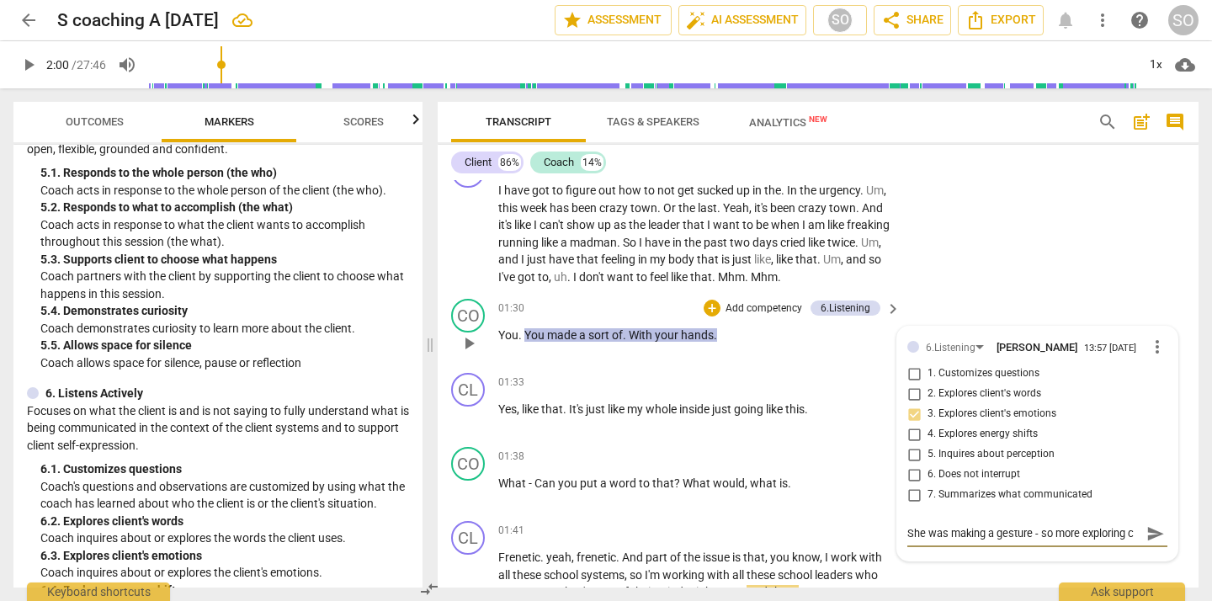
type textarea "She was making a gesture - so more exploring cl"
type textarea "She was making a gesture - so more exploring cli"
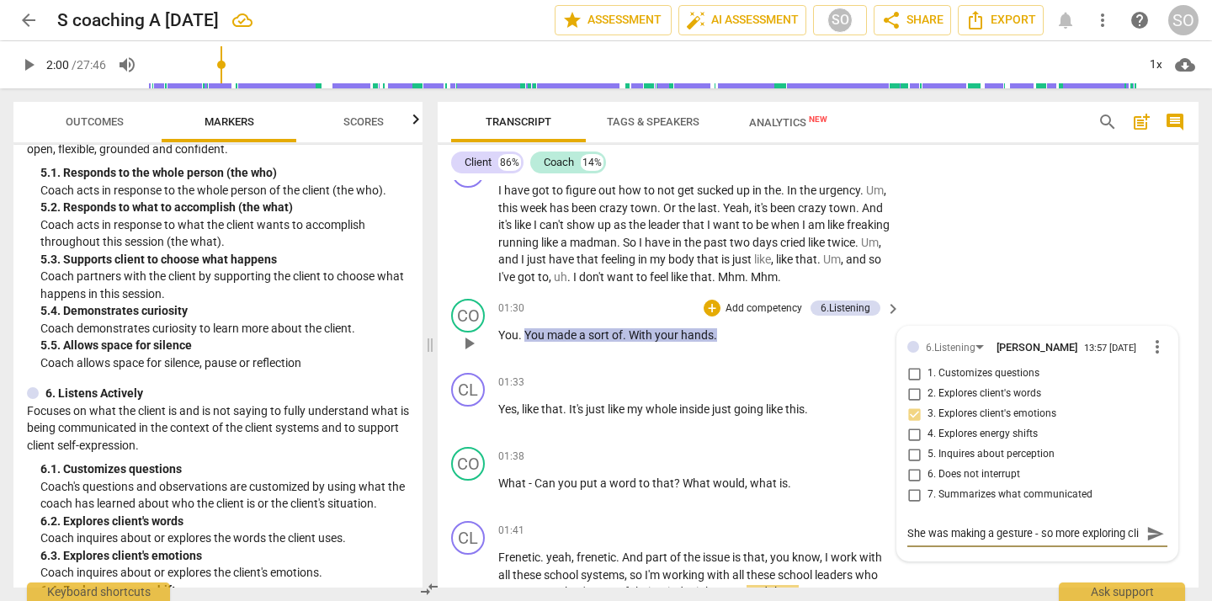
type textarea "She was making a gesture - so more exploring clie"
type textarea "She was making a gesture - so more exploring clien"
type textarea "She was making a gesture - so more exploring client"
type textarea "She was making a gesture - so more exploring clients"
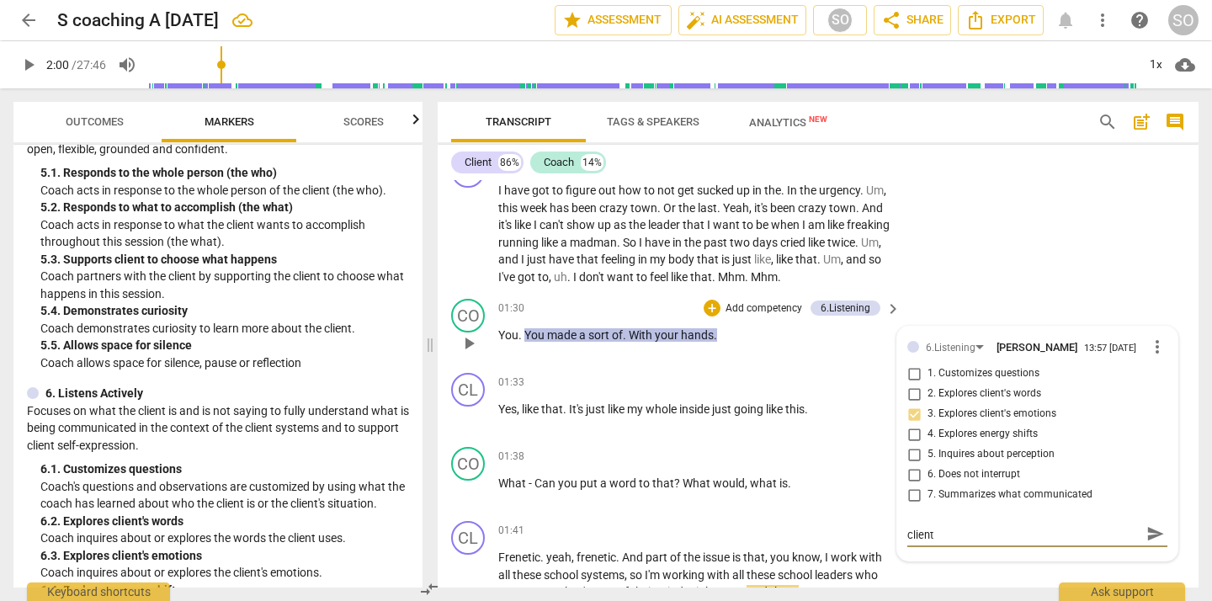
type textarea "She was making a gesture - so more exploring clients"
type textarea "She was making a gesture - so more exploring clients p"
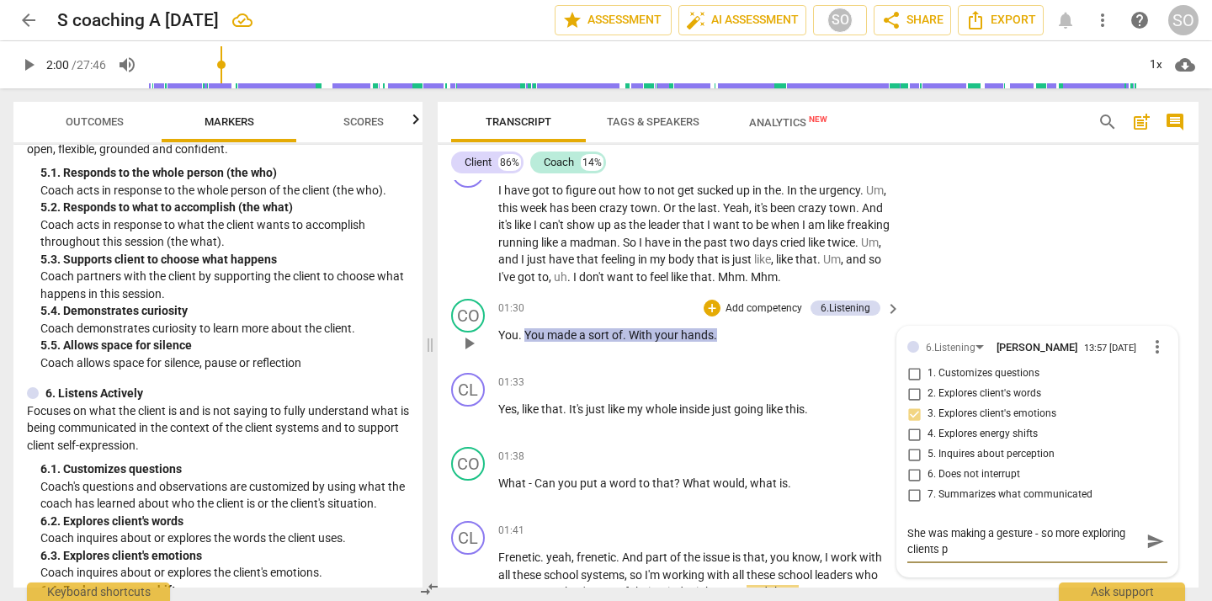
scroll to position [0, 0]
type textarea "She was making a gesture - so more exploring clients ph"
type textarea "She was making a gesture - so more exploring clients phy"
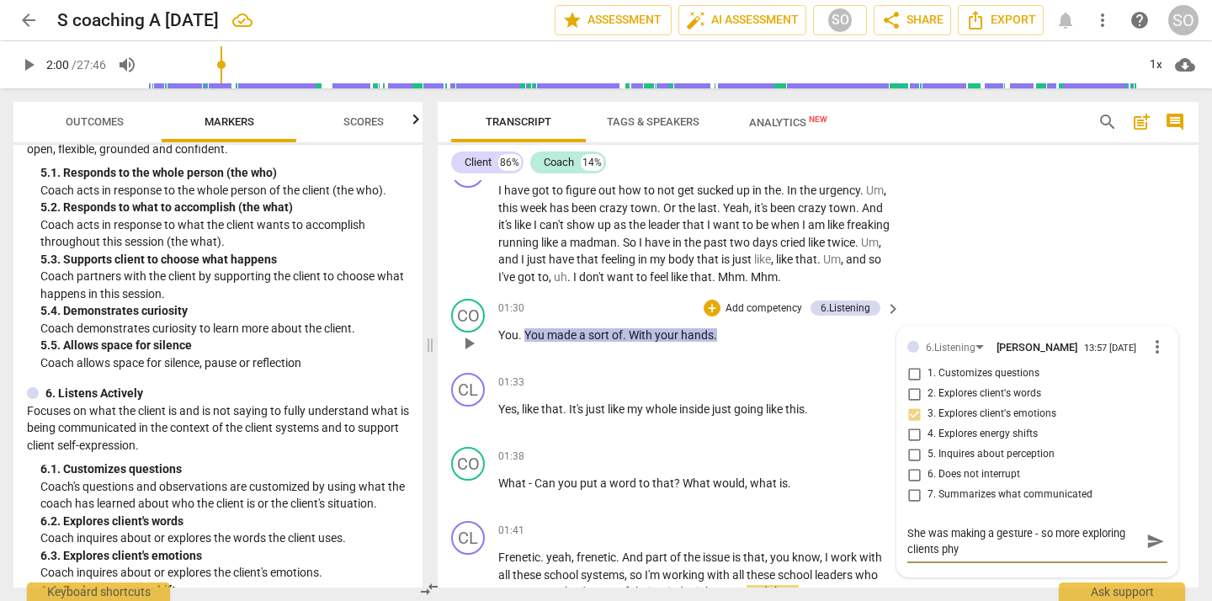
type textarea "She was making a gesture - so more exploring clients phys"
type textarea "She was making a gesture - so more exploring clients physi"
type textarea "She was making a gesture - so more exploring clients physic"
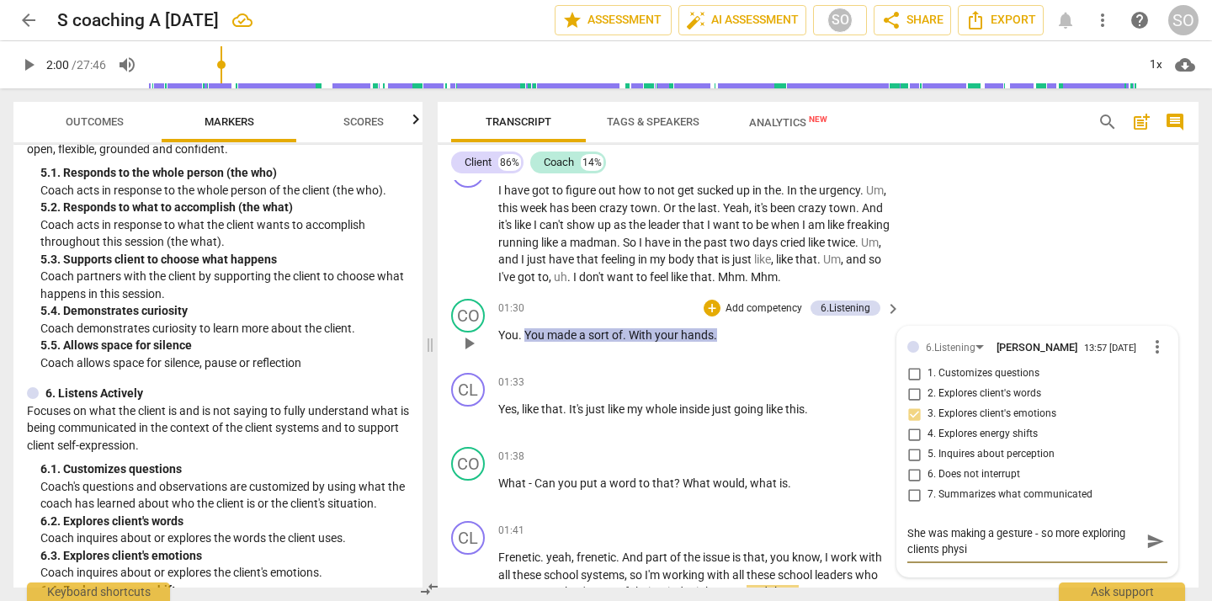
type textarea "She was making a gesture - so more exploring clients physic"
type textarea "She was making a gesture - so more exploring clients physica"
type textarea "She was making a gesture - so more exploring clients physical"
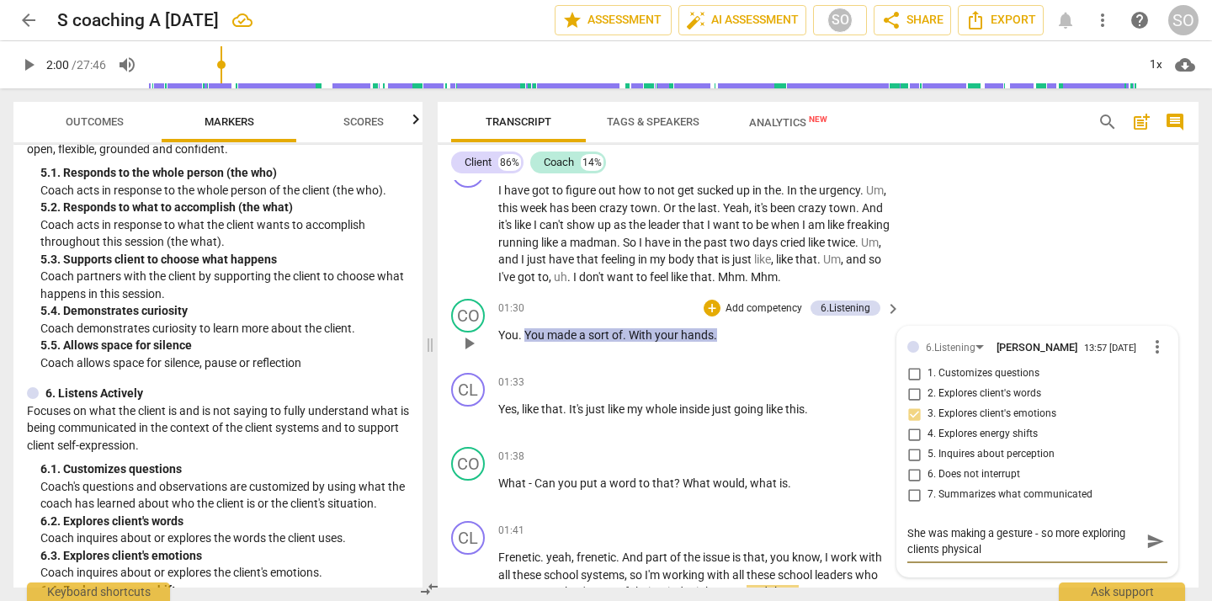
type textarea "She was making a gesture - so more exploring clients physical g"
type textarea "She was making a gesture - so more exploring clients physical ge"
type textarea "She was making a gesture - so more exploring clients physical ges"
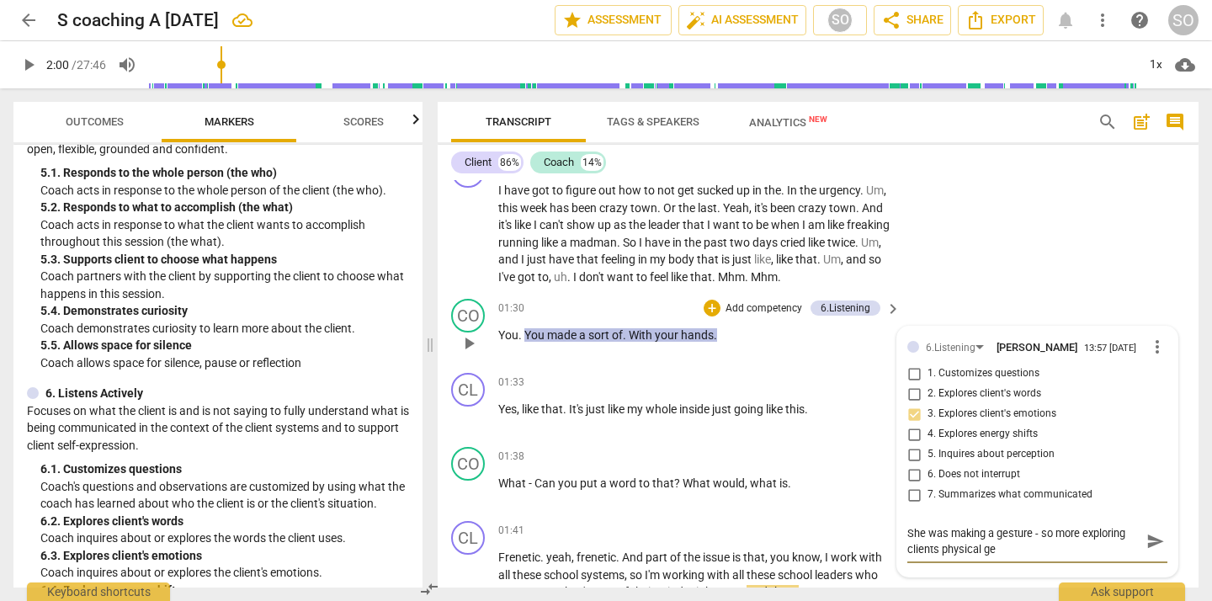
type textarea "She was making a gesture - so more exploring clients physical ges"
type textarea "She was making a gesture - so more exploring clients physical gest"
type textarea "She was making a gesture - so more exploring clients physical gestu"
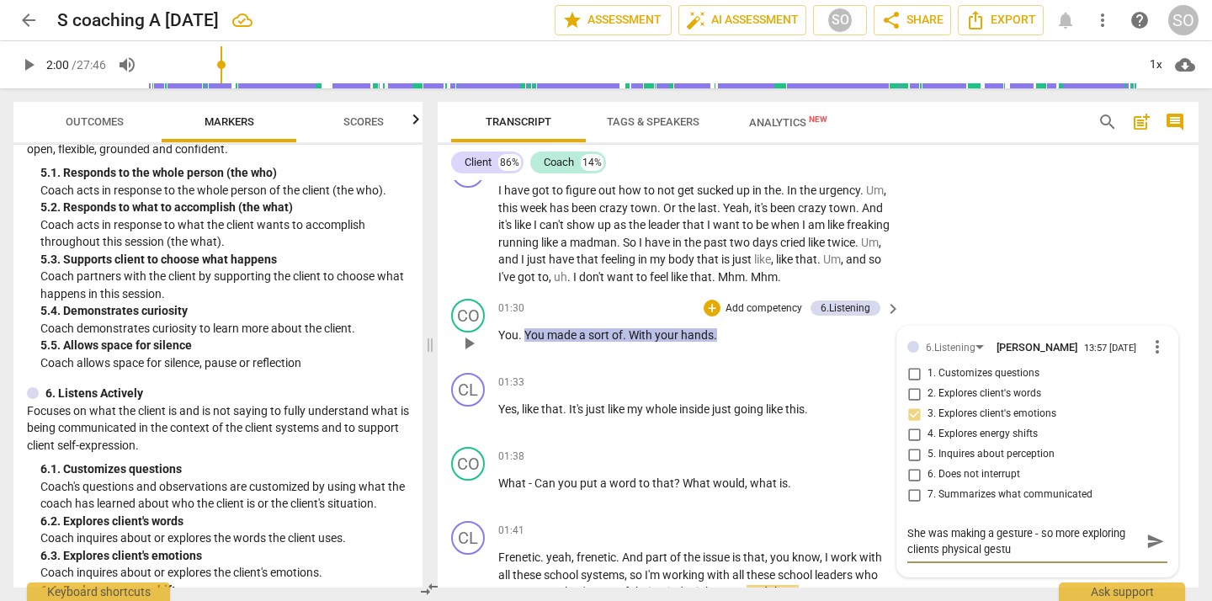
type textarea "She was making a gesture - so more exploring clients physical gestur"
type textarea "She was making a gesture - so more exploring clients physical gesture"
type textarea "She was making a gesture - so more exploring clients physical gesture?"
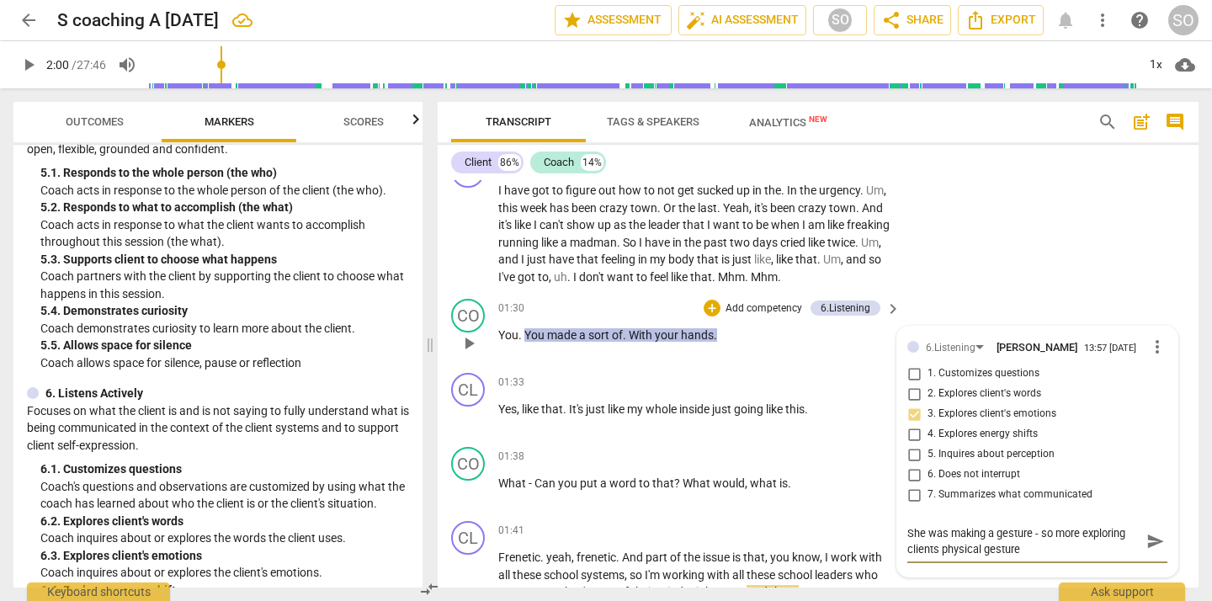
type textarea "She was making a gesture - so more exploring clients physical gesture?"
click at [1062, 194] on div "CL play_arrow pause 00:30 + Add competency keyboard_arrow_right I have got to f…" at bounding box center [818, 219] width 761 height 145
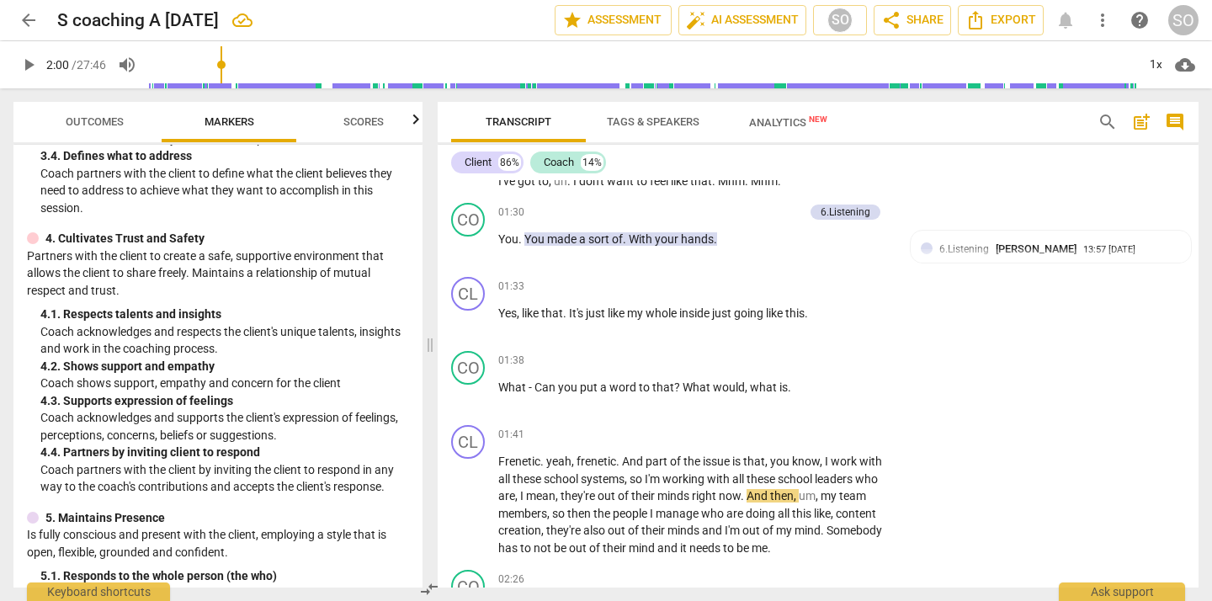
scroll to position [548, 0]
drag, startPoint x: 535, startPoint y: 389, endPoint x: 685, endPoint y: 394, distance: 149.8
click at [685, 394] on p "What - Can you put a word to that ? What would , what is ." at bounding box center [695, 388] width 394 height 18
click at [787, 363] on div "+" at bounding box center [788, 360] width 17 height 17
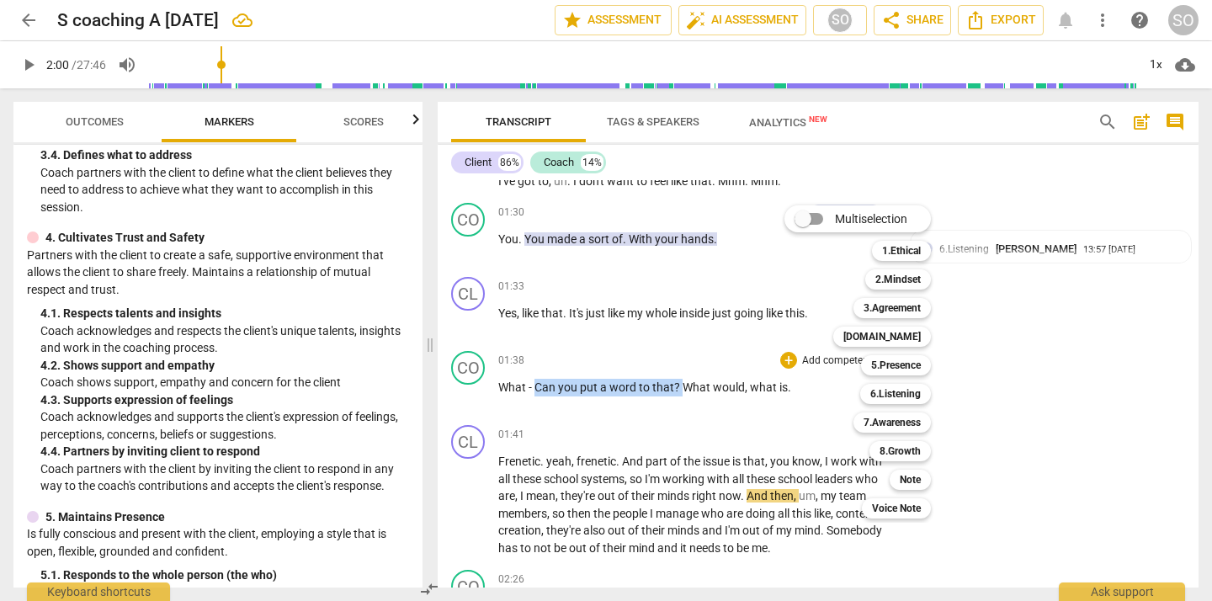
click at [596, 440] on div at bounding box center [606, 300] width 1212 height 601
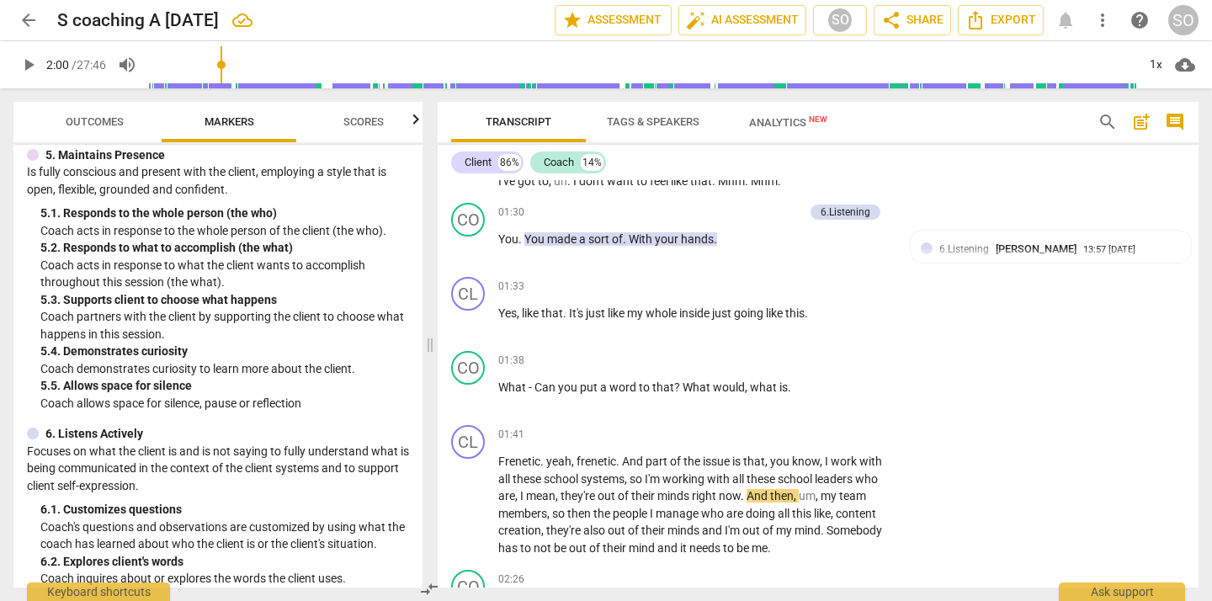
scroll to position [912, 0]
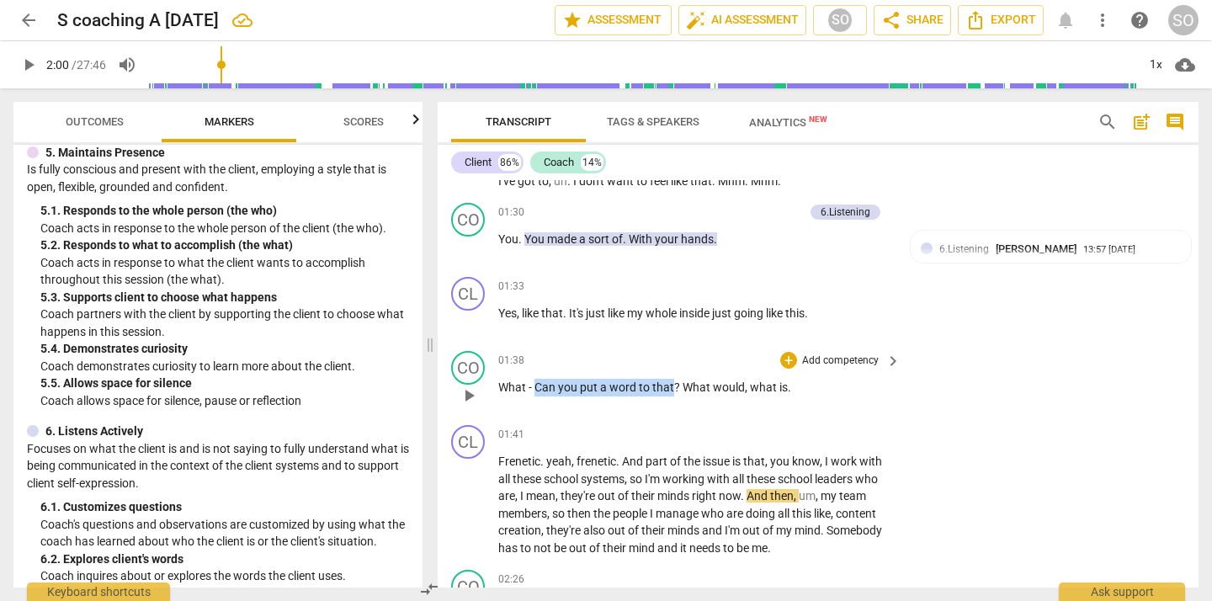
drag, startPoint x: 536, startPoint y: 390, endPoint x: 674, endPoint y: 388, distance: 138.0
click at [674, 388] on p "What - Can you put a word to that ? What would , what is ." at bounding box center [695, 388] width 394 height 18
click at [852, 360] on p "Add competency" at bounding box center [840, 360] width 80 height 15
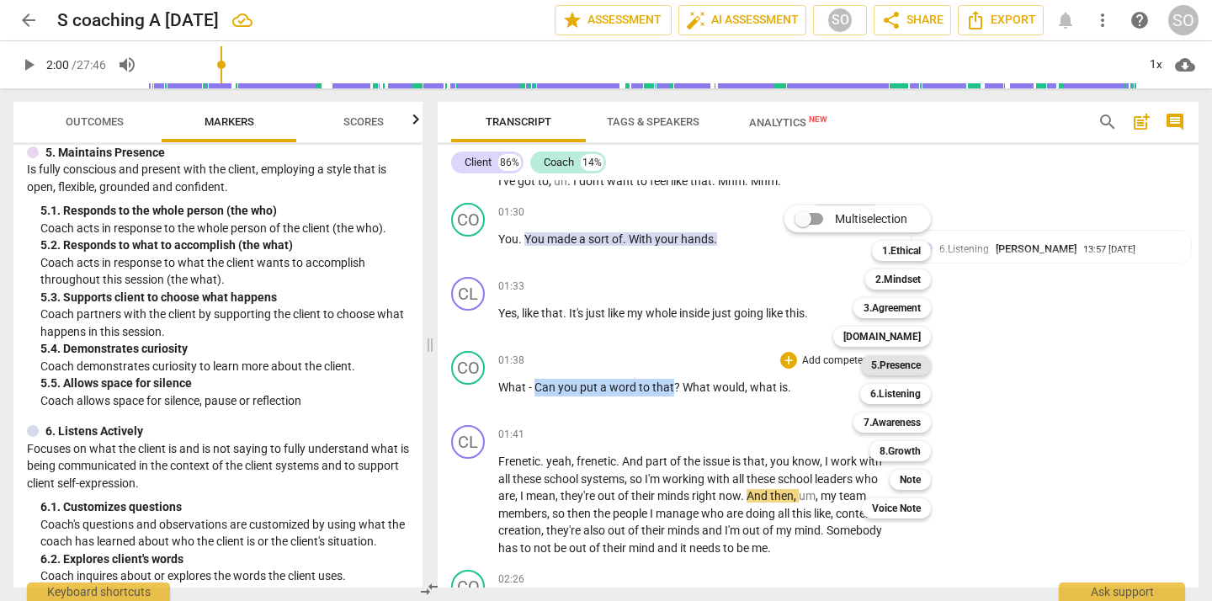
click at [895, 363] on b "5.Presence" at bounding box center [896, 365] width 50 height 20
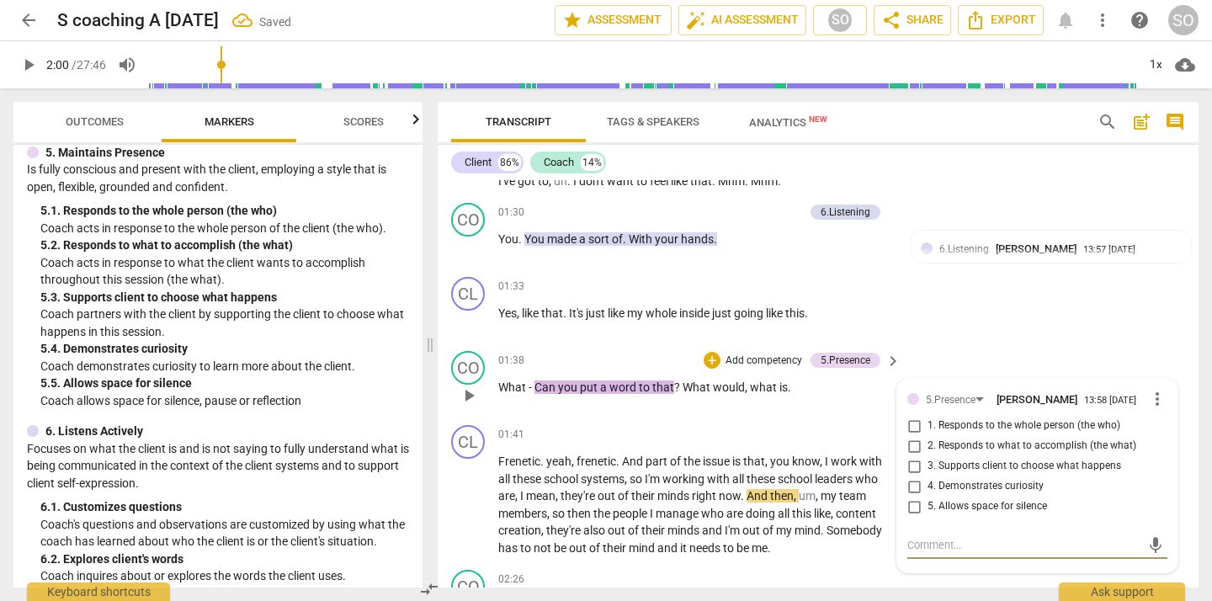
click at [911, 487] on input "4. Demonstrates curiosity" at bounding box center [913, 486] width 27 height 20
checkbox input "true"
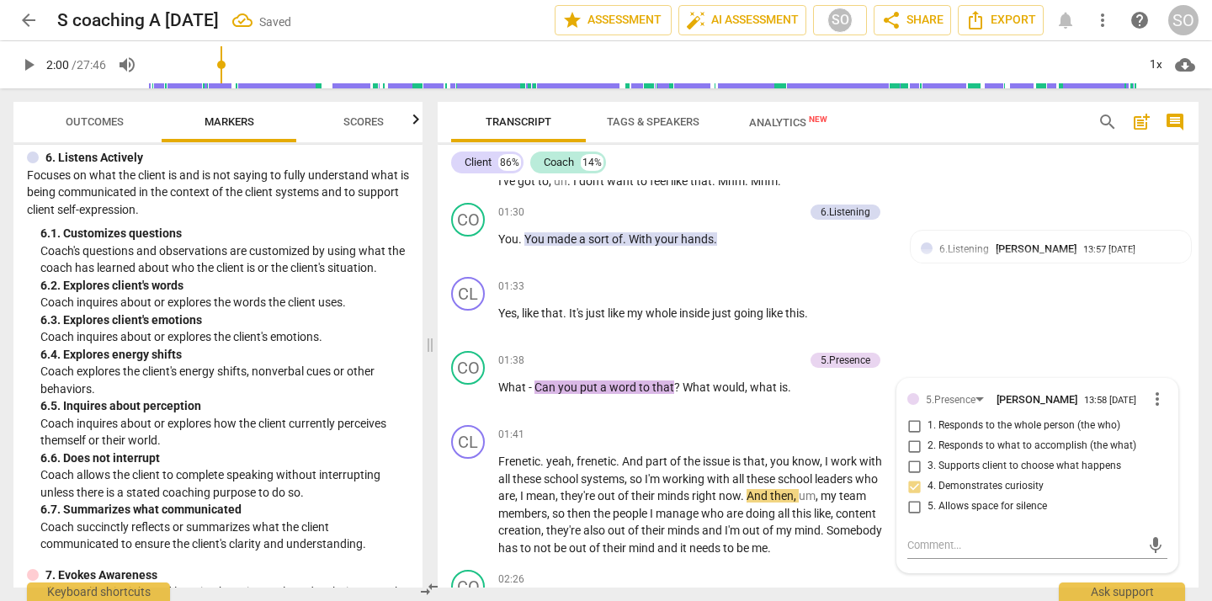
scroll to position [1190, 0]
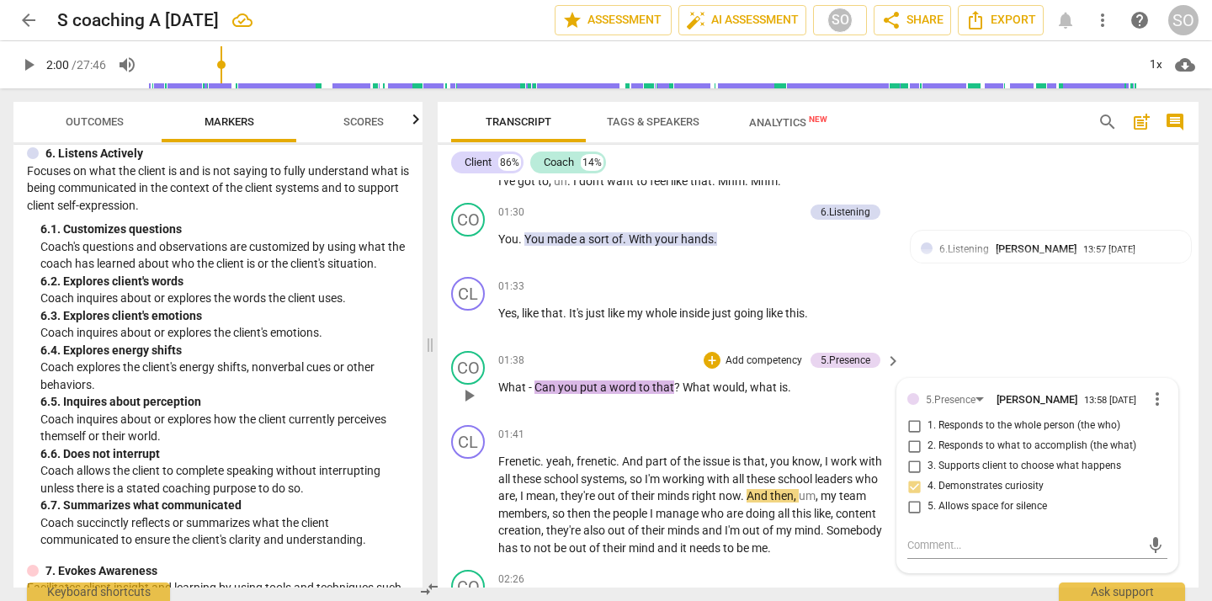
click at [749, 363] on p "Add competency" at bounding box center [764, 360] width 80 height 15
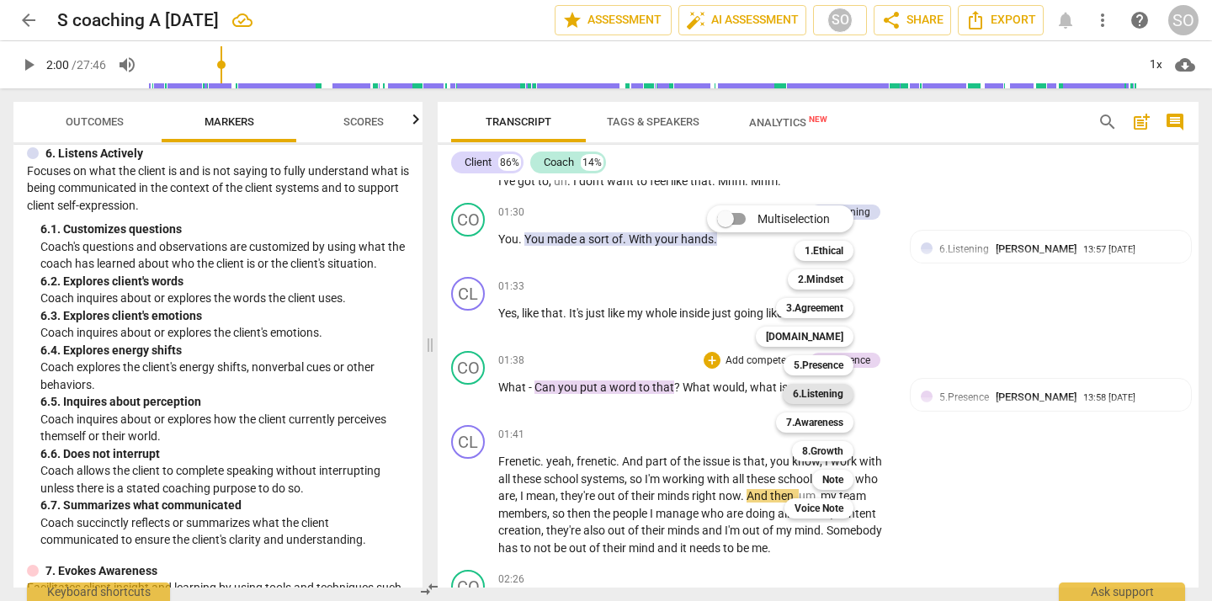
click at [808, 393] on b "6.Listening" at bounding box center [818, 394] width 50 height 20
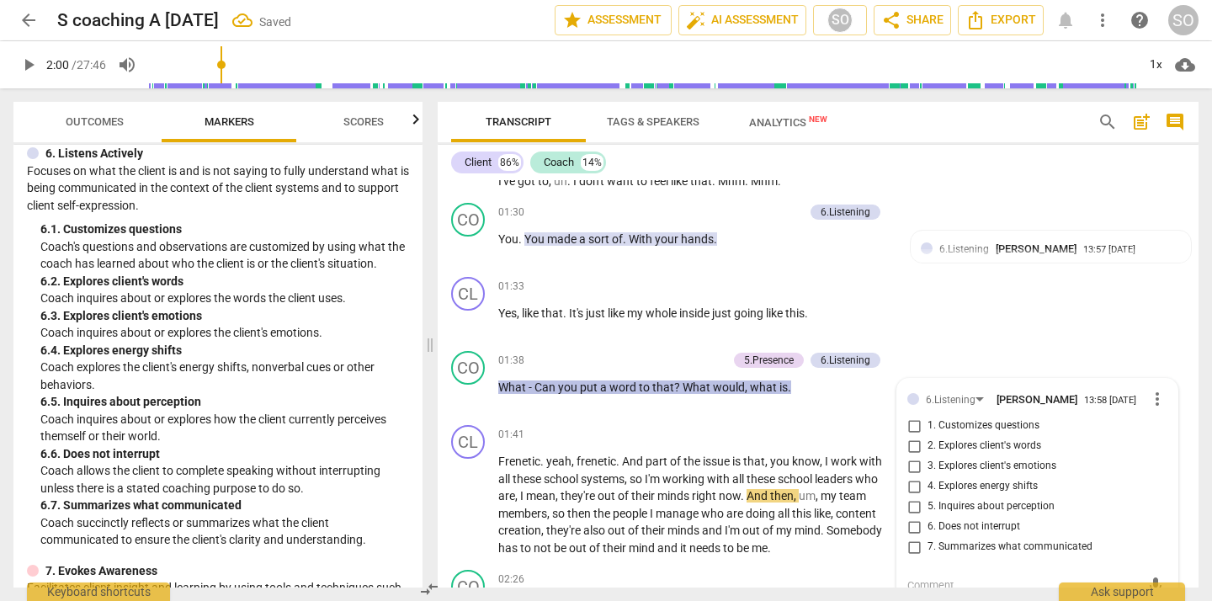
scroll to position [431, 0]
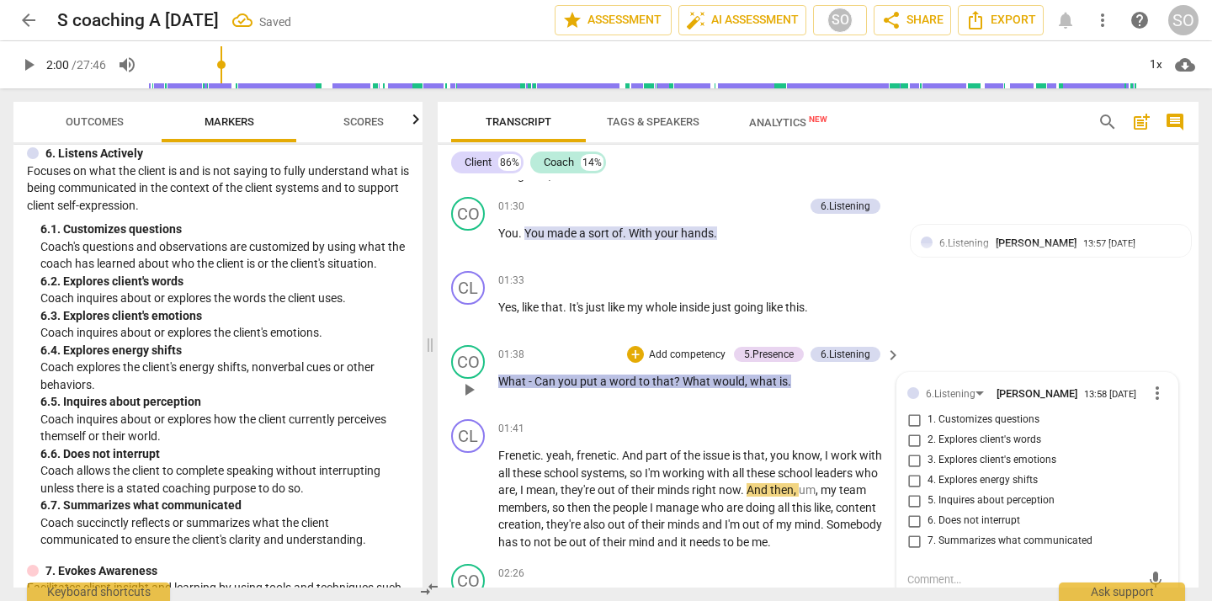
click at [910, 482] on input "4. Explores energy shifts" at bounding box center [913, 480] width 27 height 20
checkbox input "true"
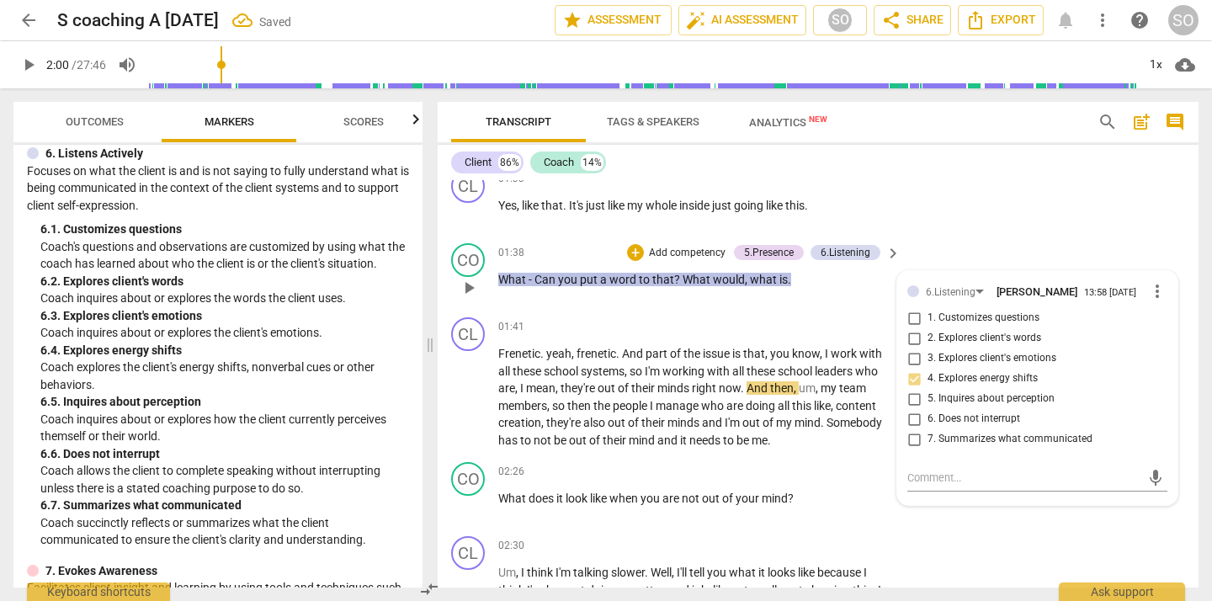
scroll to position [537, 0]
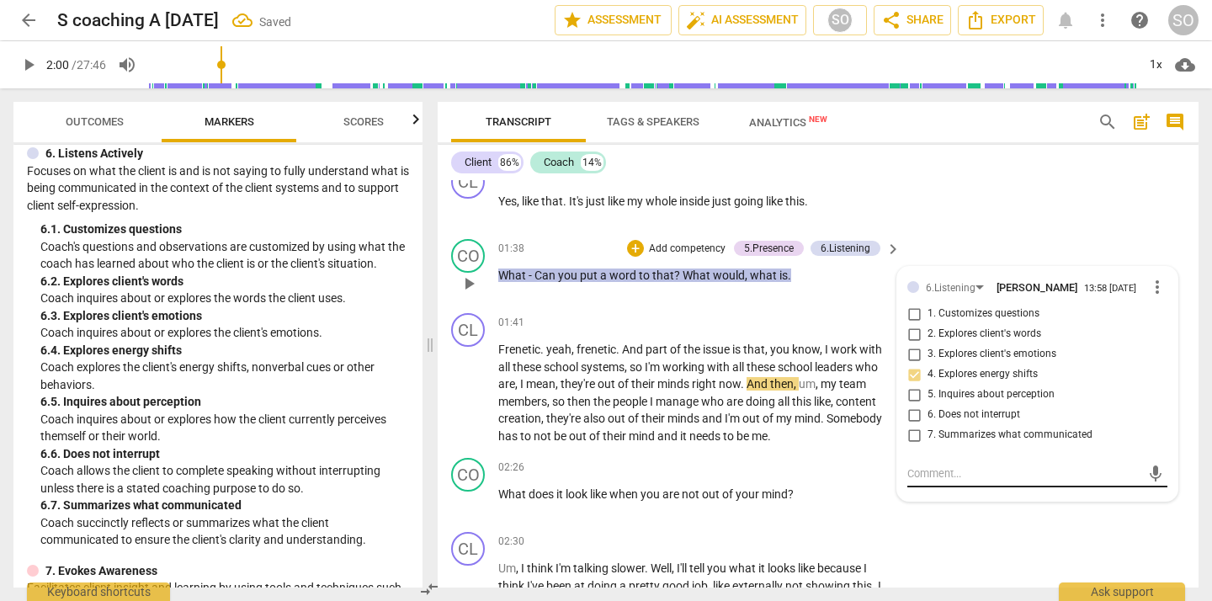
click at [930, 473] on textarea at bounding box center [1023, 473] width 233 height 16
type textarea "N"
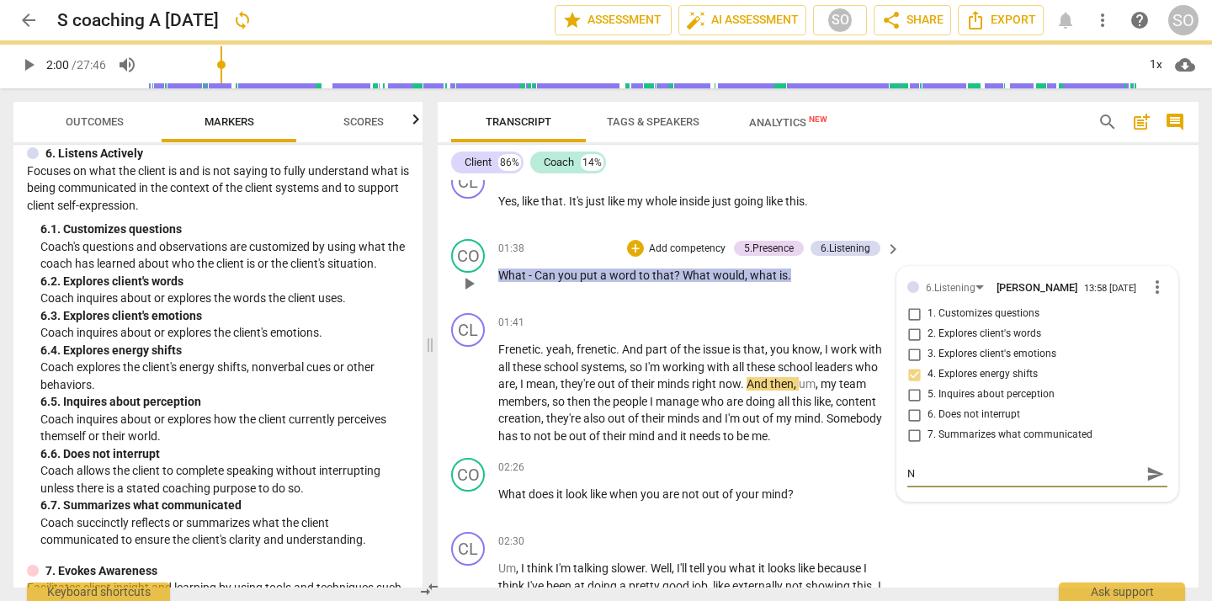
type textarea "No"
type textarea "Non"
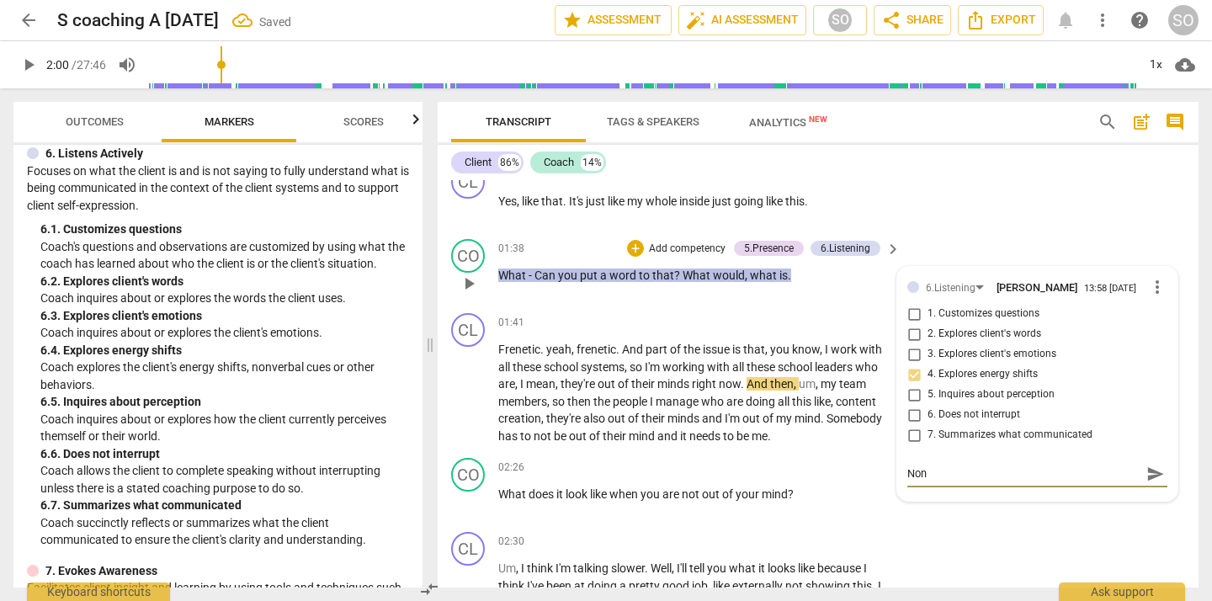
type textarea "Non"
type textarea "Non v"
type textarea "Non ve"
type textarea "Non ver"
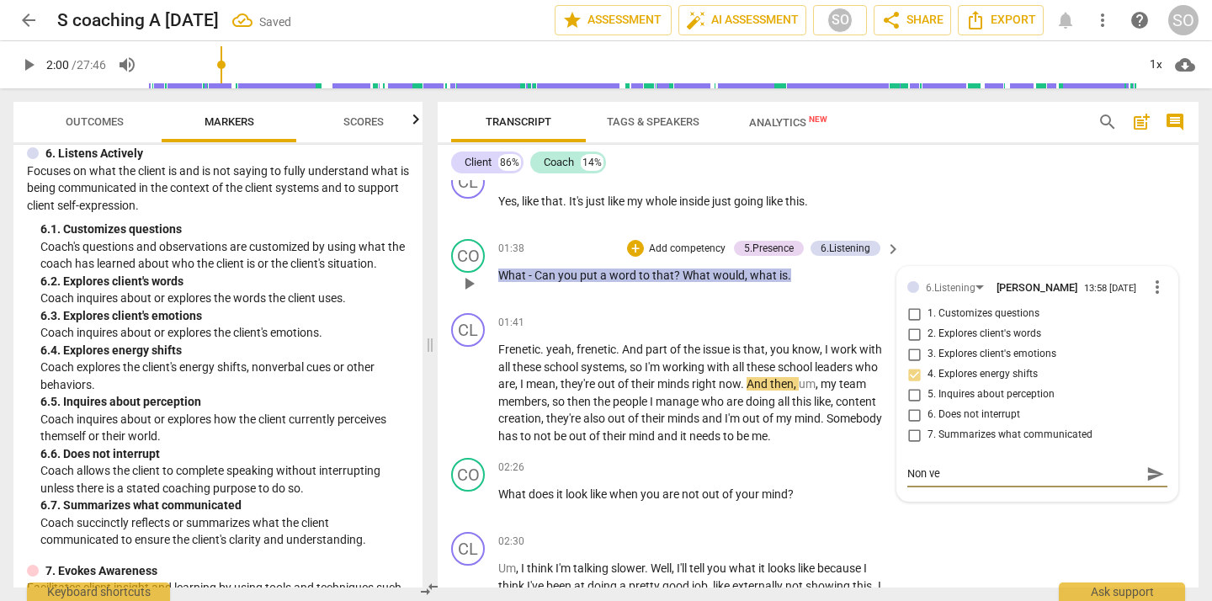
type textarea "Non ver"
type textarea "Non verb"
type textarea "Non verba"
type textarea "Non verbal"
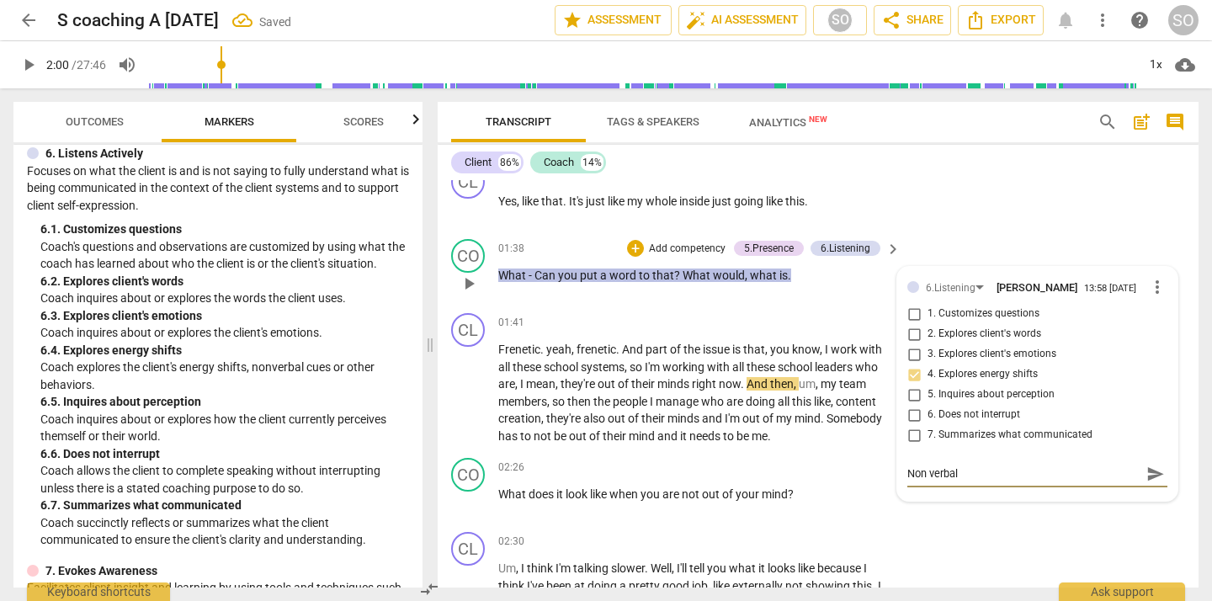
type textarea "Non verbal"
type textarea "Non verbal c"
type textarea "Non verbal cu"
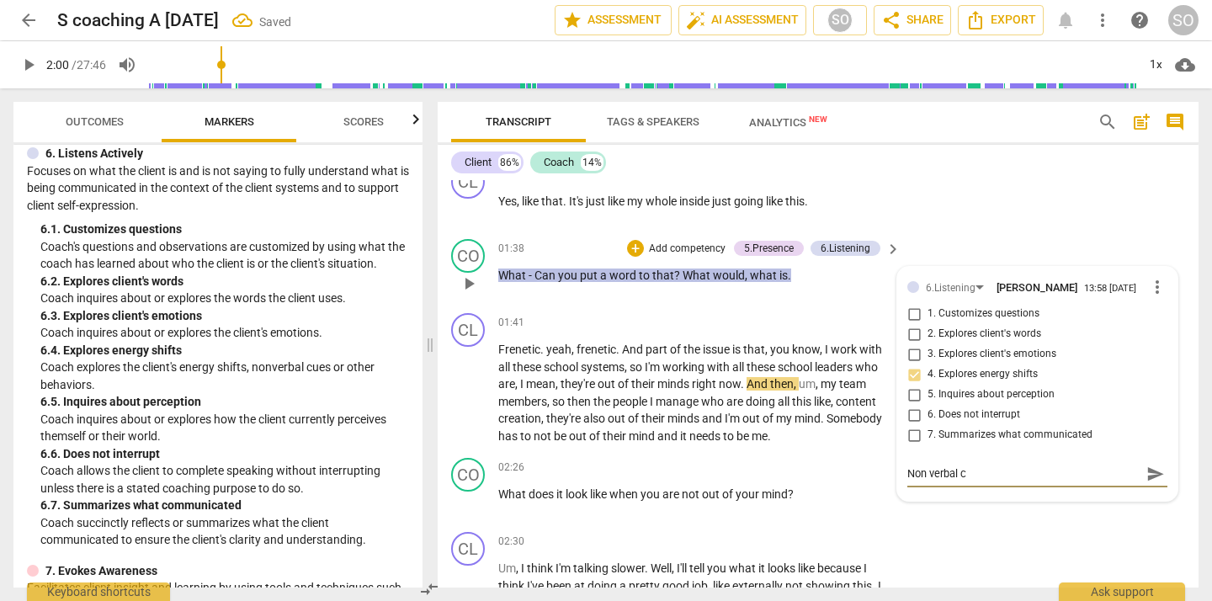
type textarea "Non verbal cu"
type textarea "Non verbal cue"
type textarea "Non verbal cues"
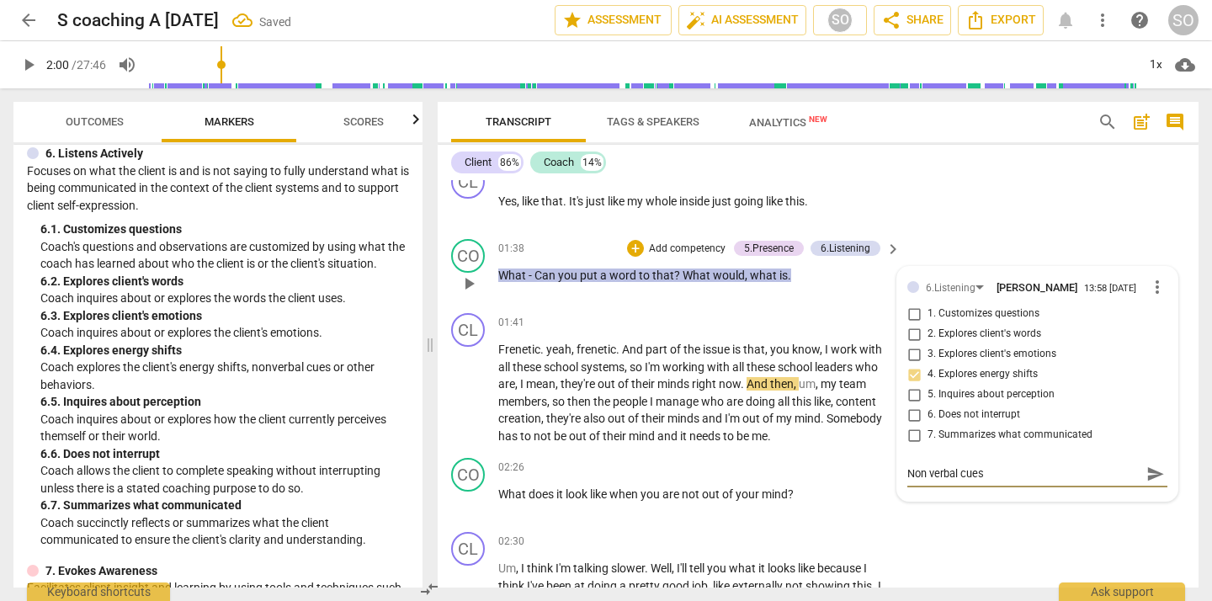
type textarea "Non verbal cues!"
click at [697, 410] on p "Frenetic . yeah , frenetic . And part of the issue is that , you know , I work …" at bounding box center [695, 392] width 394 height 103
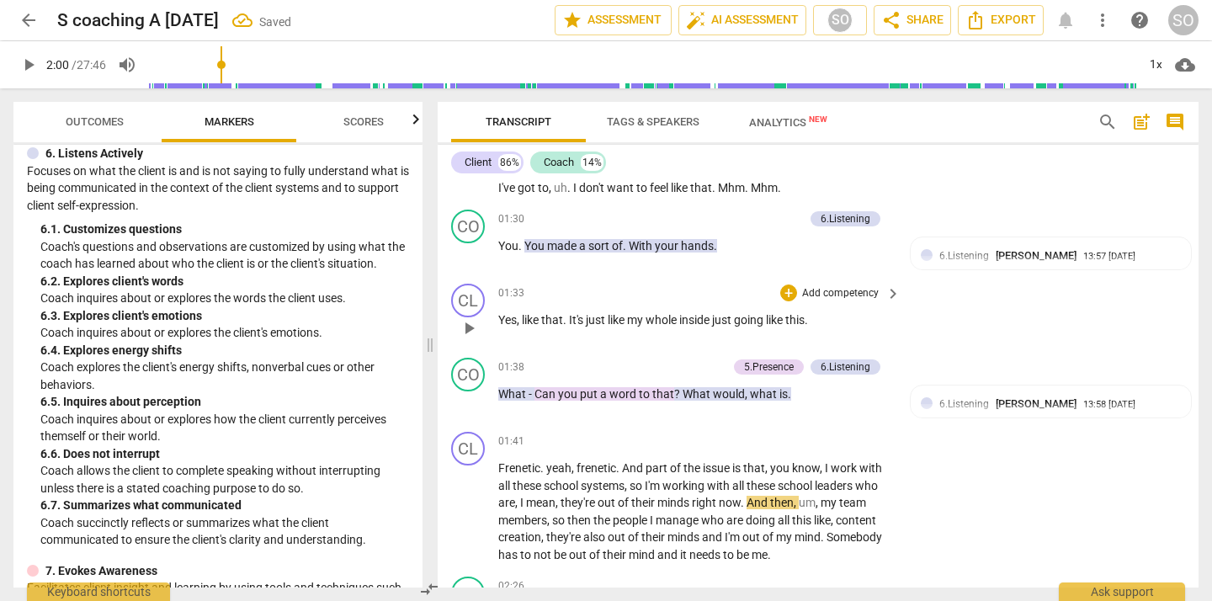
scroll to position [410, 0]
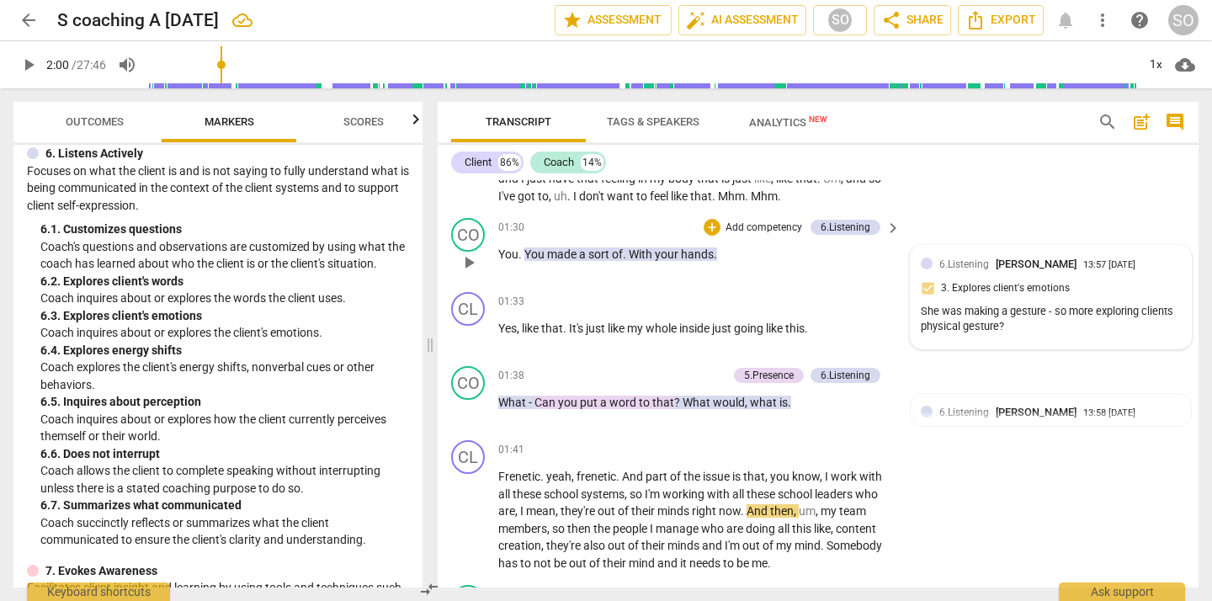
click at [952, 268] on span "6.Listening" at bounding box center [964, 264] width 50 height 12
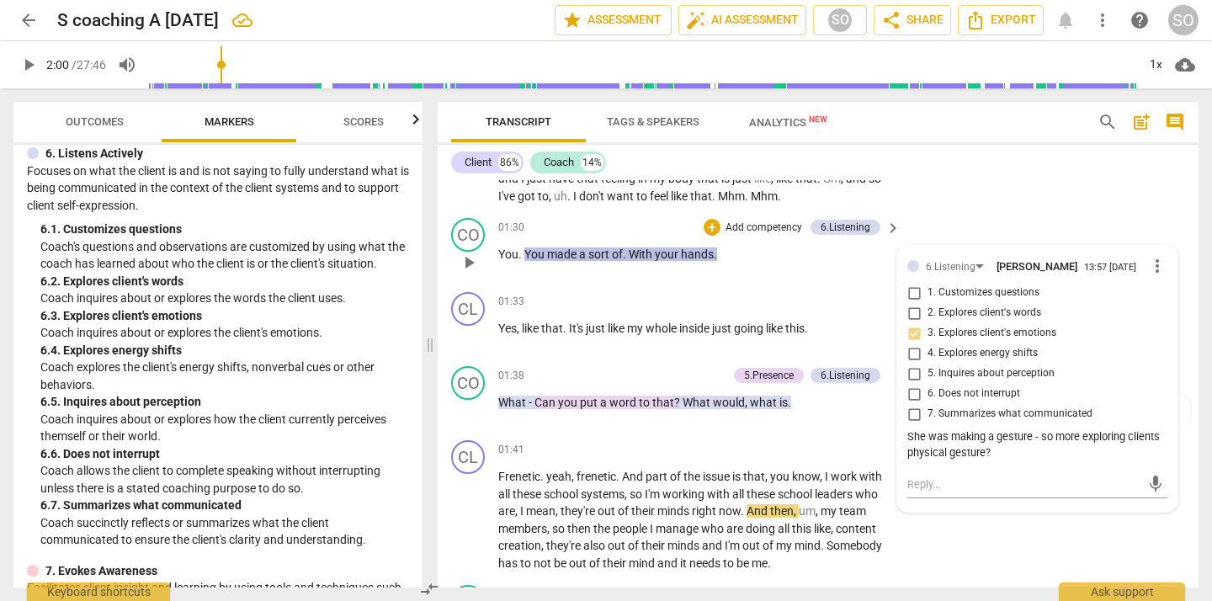
click at [910, 354] on input "4. Explores energy shifts" at bounding box center [913, 353] width 27 height 20
checkbox input "true"
click at [912, 332] on input "3. Explores client's emotions" at bounding box center [913, 333] width 27 height 20
click at [907, 337] on input "3. Explores client's emotions" at bounding box center [913, 333] width 27 height 20
checkbox input "false"
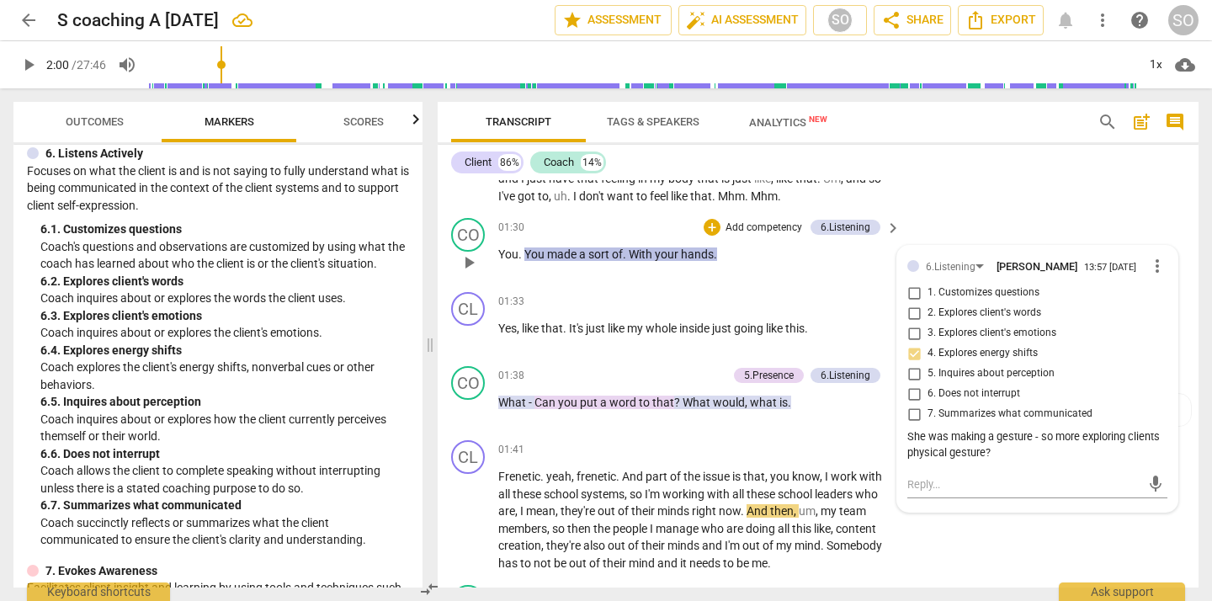
click at [926, 441] on div "She was making a gesture - so more exploring clients physical gesture?" at bounding box center [1037, 445] width 260 height 32
click at [1028, 447] on div "She was making a gesture - so more exploring clients physical gesture?" at bounding box center [1037, 445] width 260 height 32
click at [1039, 437] on div "She was making a gesture - so more exploring clients physical gesture?" at bounding box center [1037, 445] width 260 height 32
drag, startPoint x: 1039, startPoint y: 437, endPoint x: 1049, endPoint y: 450, distance: 16.8
click at [1049, 450] on div "She was making a gesture - so more exploring clients physical gesture?" at bounding box center [1037, 445] width 260 height 32
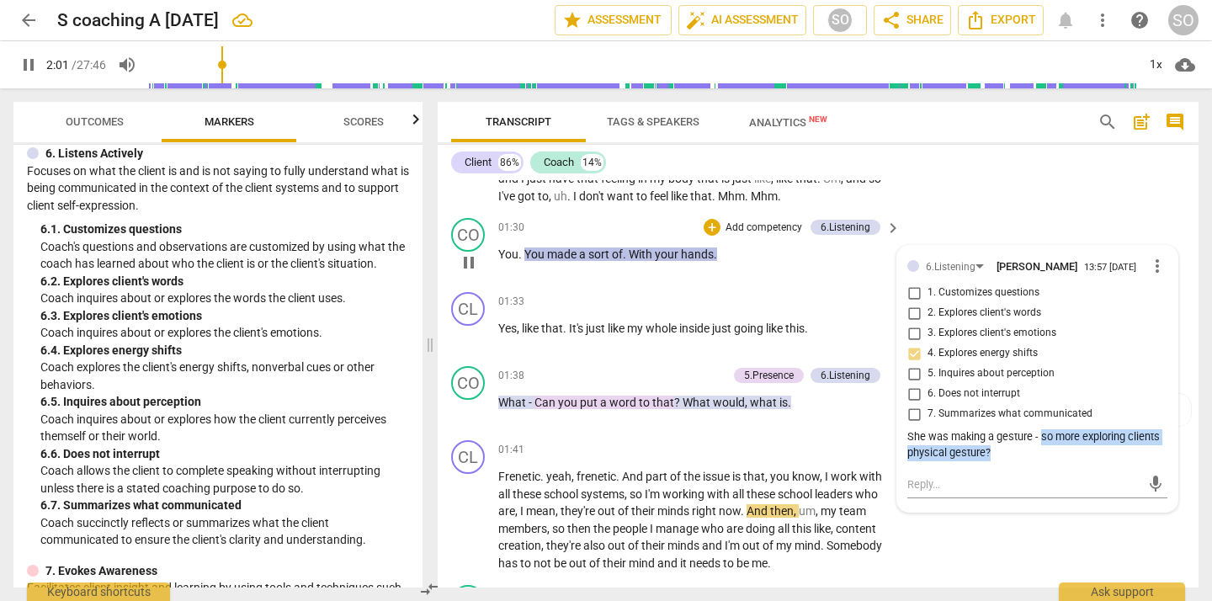
click at [1050, 440] on div "She was making a gesture - so more exploring clients physical gesture?" at bounding box center [1037, 445] width 260 height 32
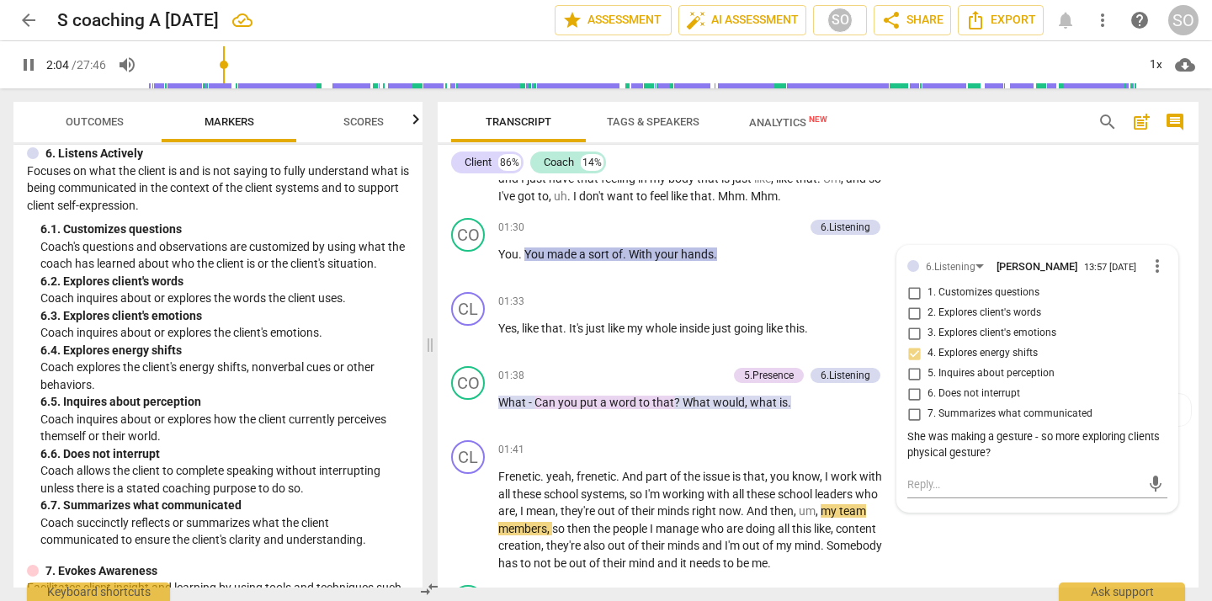
click at [24, 57] on span "pause" at bounding box center [29, 65] width 20 height 20
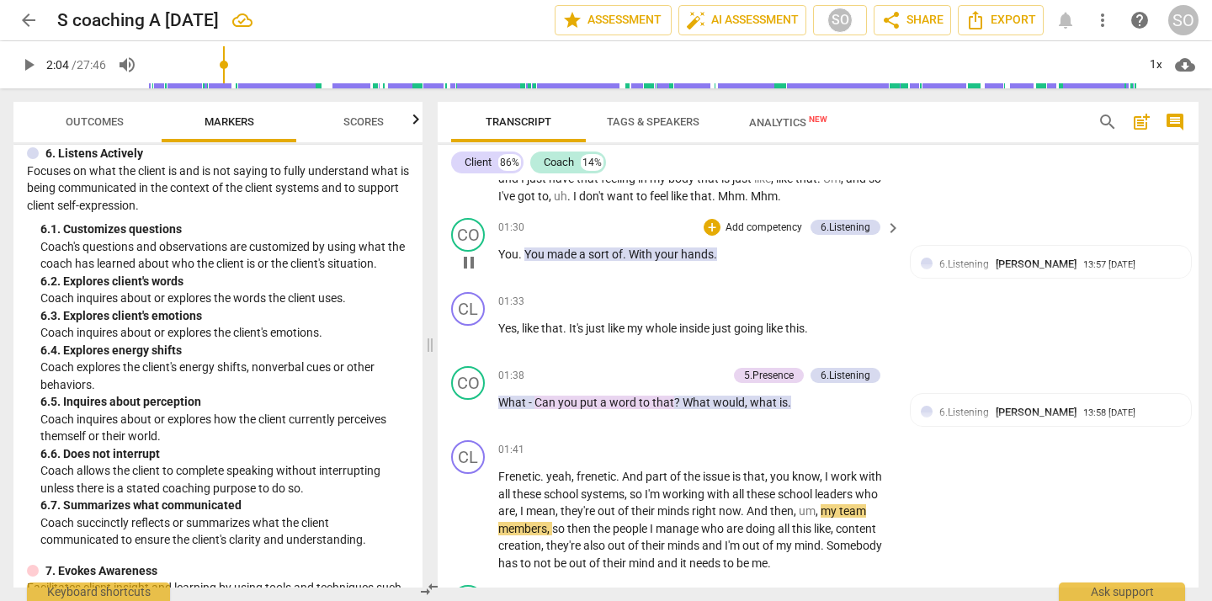
type input "125"
click at [1026, 314] on div "She was making a gesture - so more exploring clients physical gesture?" at bounding box center [1050, 320] width 260 height 32
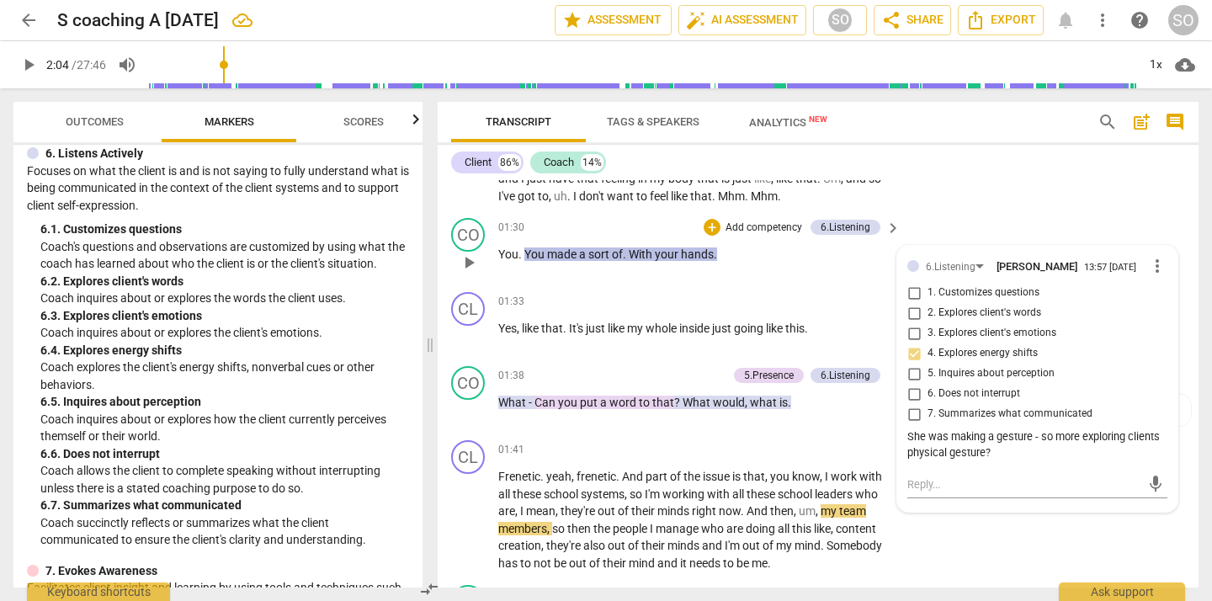
click at [1026, 314] on span "2. Explores client's words" at bounding box center [984, 312] width 114 height 15
click at [927, 314] on input "2. Explores client's words" at bounding box center [913, 313] width 27 height 20
checkbox input "true"
click at [1031, 427] on div "6.Listening Susan Ochs 13:57 08-24-2025 more_vert 1. Customizes questions 2. Ex…" at bounding box center [1037, 360] width 260 height 209
click at [973, 448] on div "She was making a gesture - so more exploring clients physical gesture?" at bounding box center [1037, 445] width 260 height 32
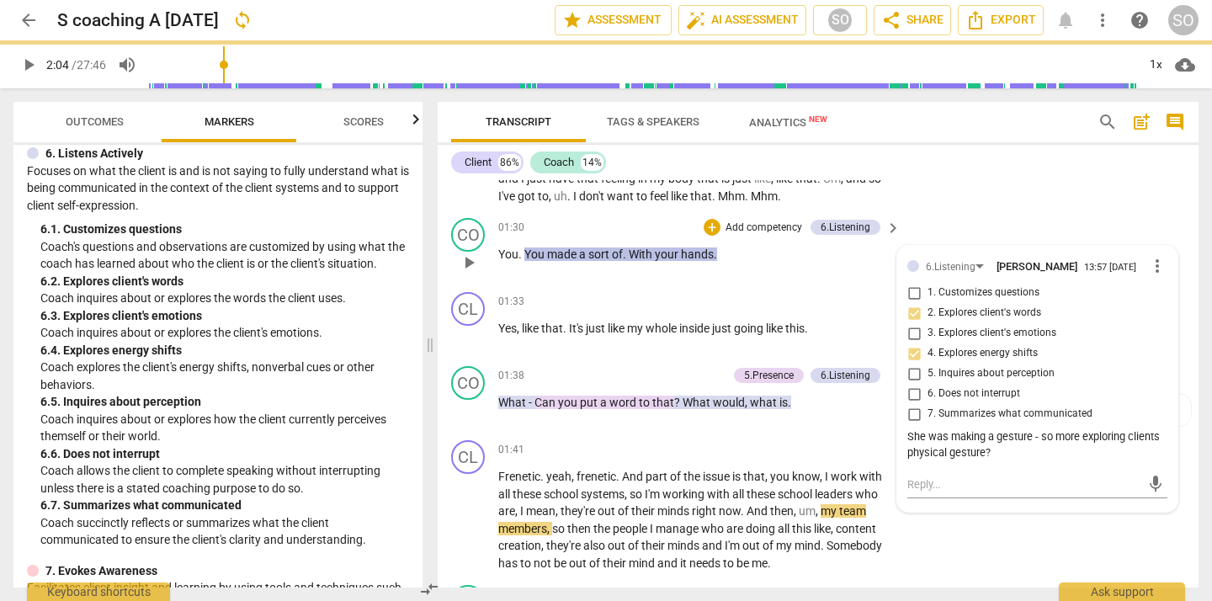
click at [973, 448] on div "She was making a gesture - so more exploring clients physical gesture?" at bounding box center [1037, 445] width 260 height 32
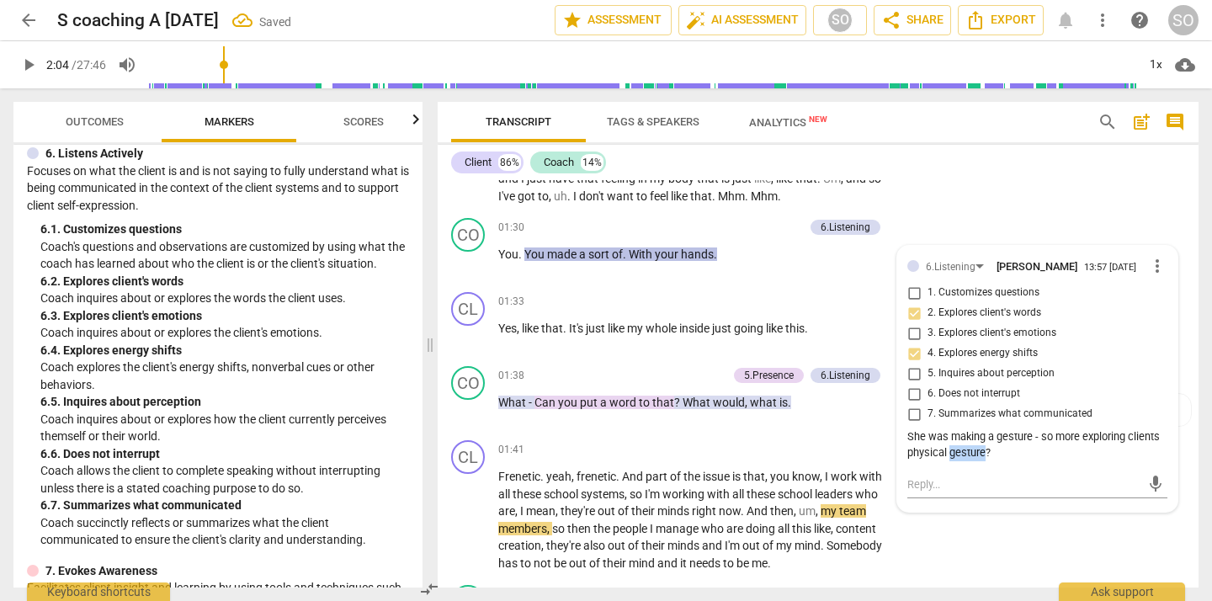
click at [1149, 265] on span "more_vert" at bounding box center [1157, 266] width 20 height 20
click at [1153, 267] on li "Edit" at bounding box center [1168, 268] width 58 height 32
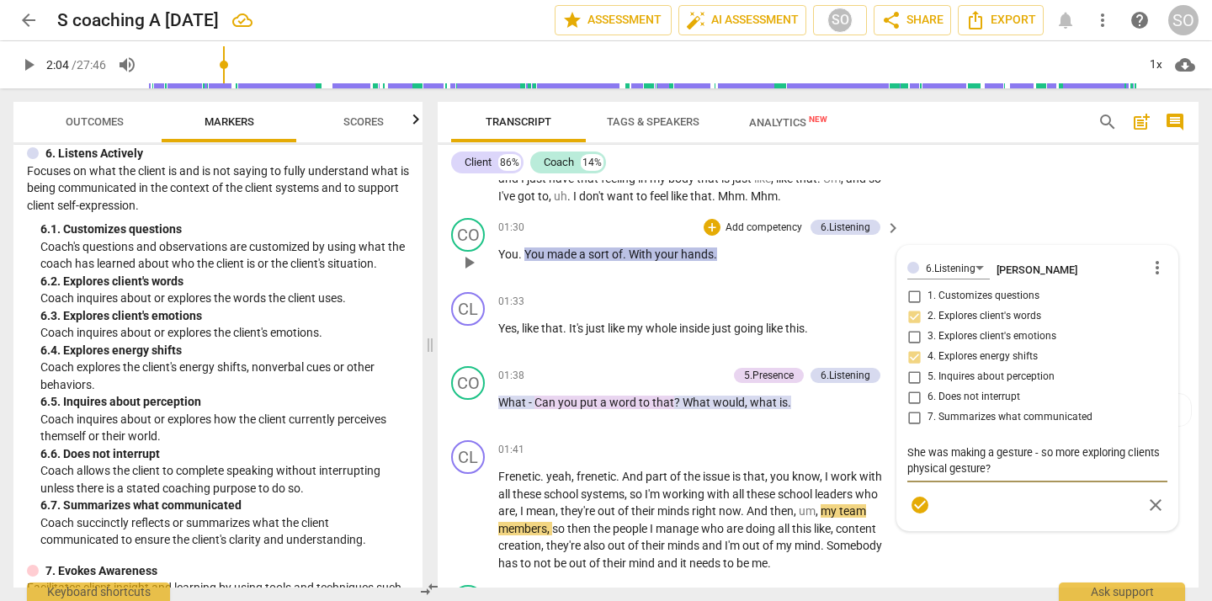
drag, startPoint x: 1079, startPoint y: 454, endPoint x: 1084, endPoint y: 477, distance: 24.1
click at [1084, 476] on textarea "She was making a gesture - so more exploring clients physical gesture?" at bounding box center [1037, 460] width 260 height 32
type textarea "She was making a gesture - so more n"
type textarea "She was making a gesture - so more no"
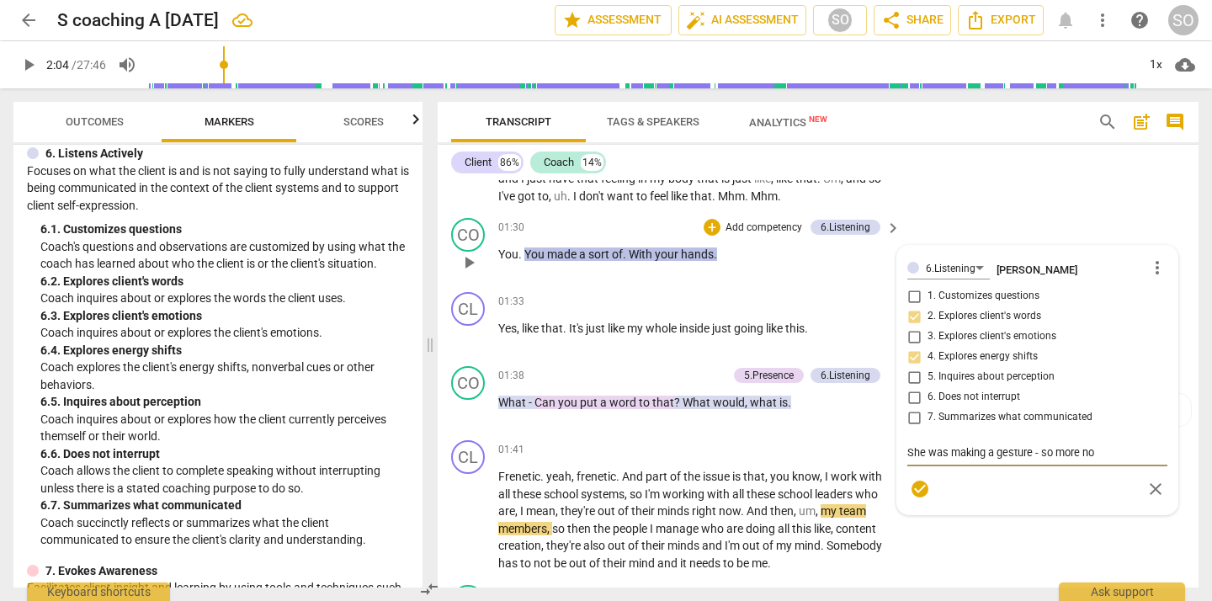
type textarea "She was making a gesture - so more non"
type textarea "She was making a gesture - so more no"
type textarea "She was making a gesture - so more n"
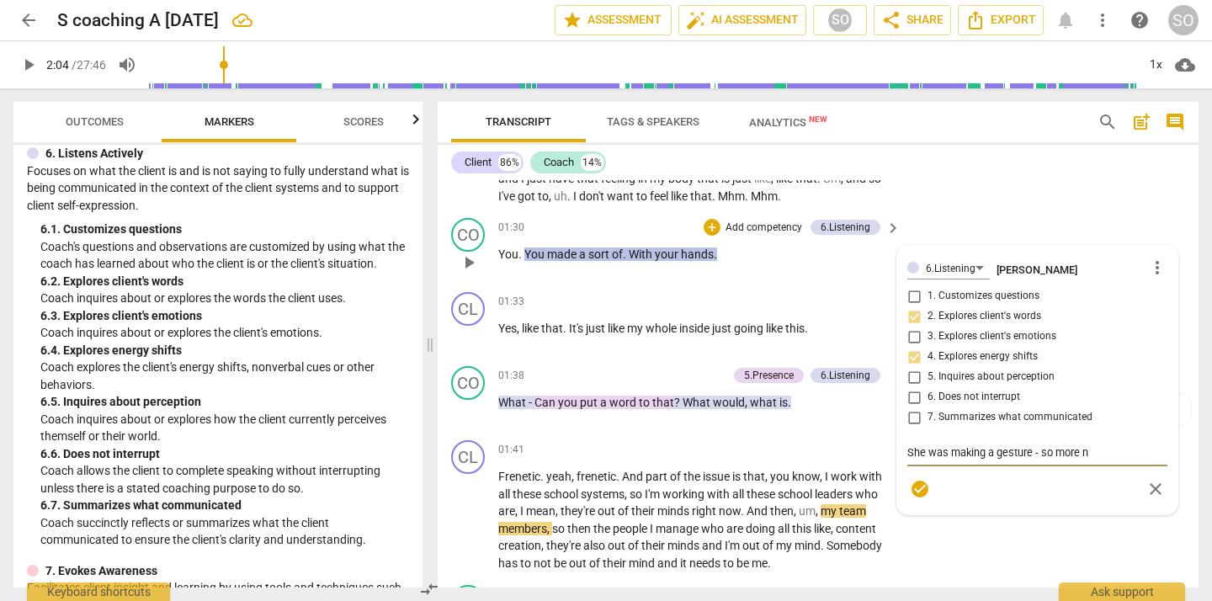
type textarea "She was making a gesture - so more"
type textarea "She was making a gesture - so more e"
type textarea "She was making a gesture - so more ex"
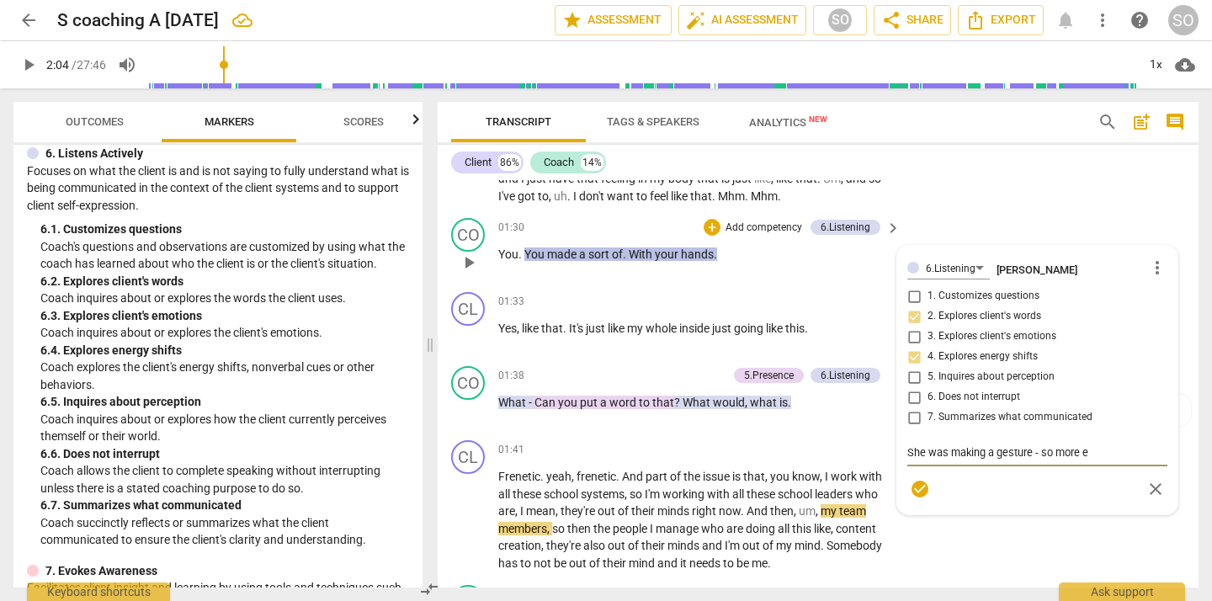
type textarea "She was making a gesture - so more ex"
type textarea "She was making a gesture - so more exp"
type textarea "She was making a gesture - so more expl"
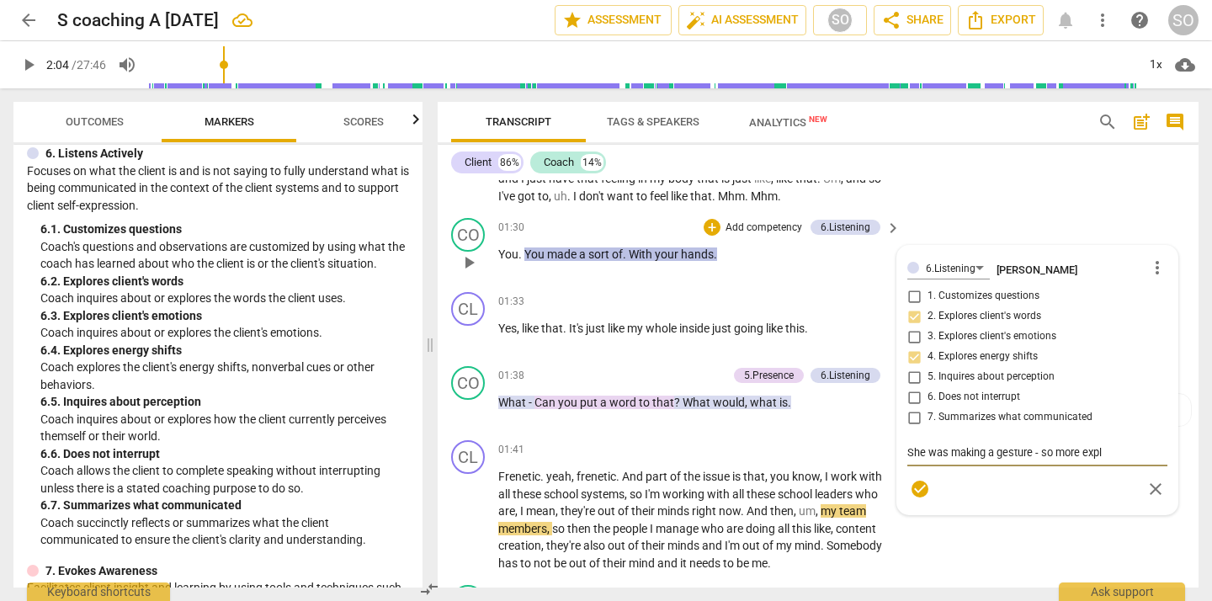
type textarea "She was making a gesture - so more explo"
click at [913, 316] on div "6.Listening Susan Ochs more_vert 1. Customizes questions 2. Explores client's w…" at bounding box center [1037, 388] width 260 height 264
click at [1001, 205] on div "CL play_arrow pause 00:30 + Add competency keyboard_arrow_right I have got to f…" at bounding box center [818, 138] width 761 height 145
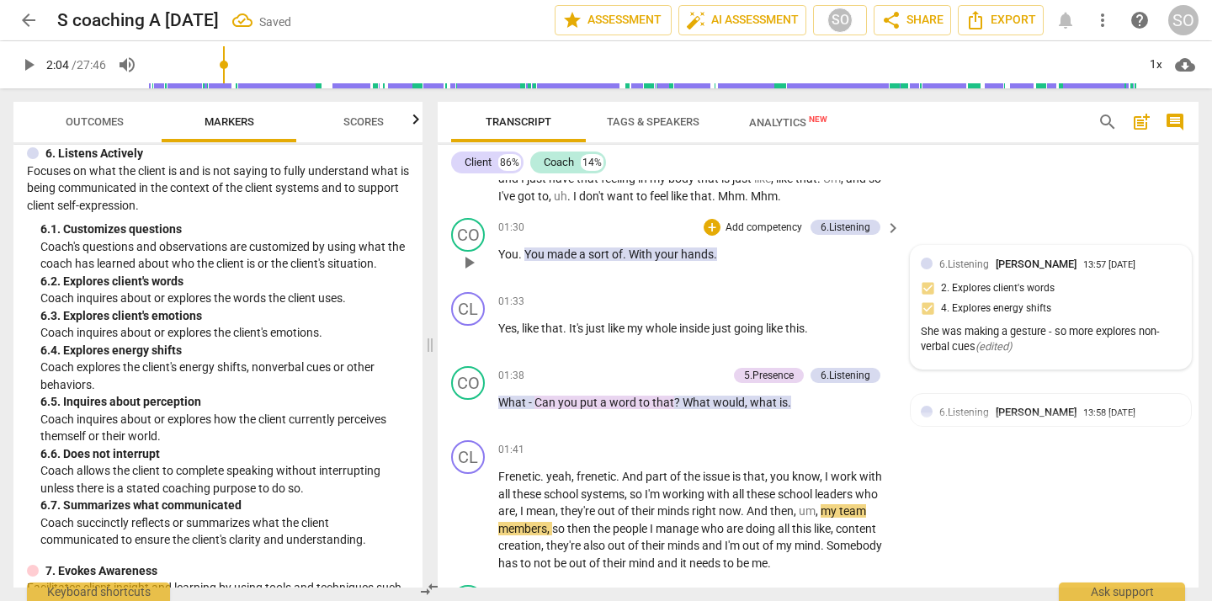
click at [1155, 263] on div "6.Listening Susan Ochs 13:57 08-24-2025" at bounding box center [1059, 264] width 241 height 16
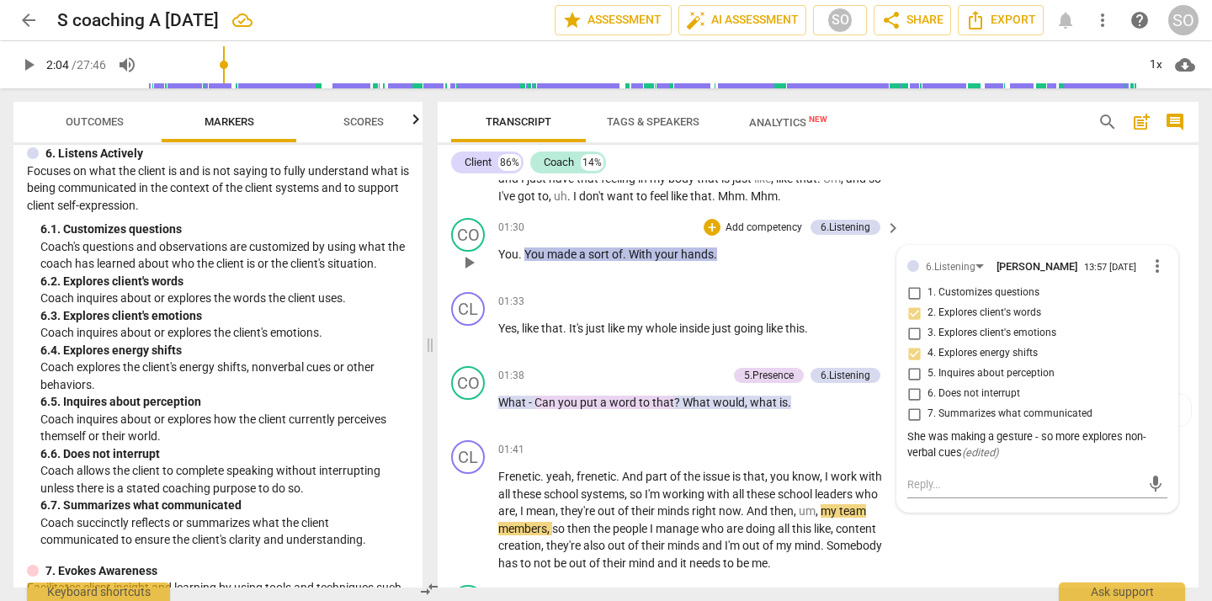
click at [911, 314] on input "2. Explores client's words" at bounding box center [913, 313] width 27 height 20
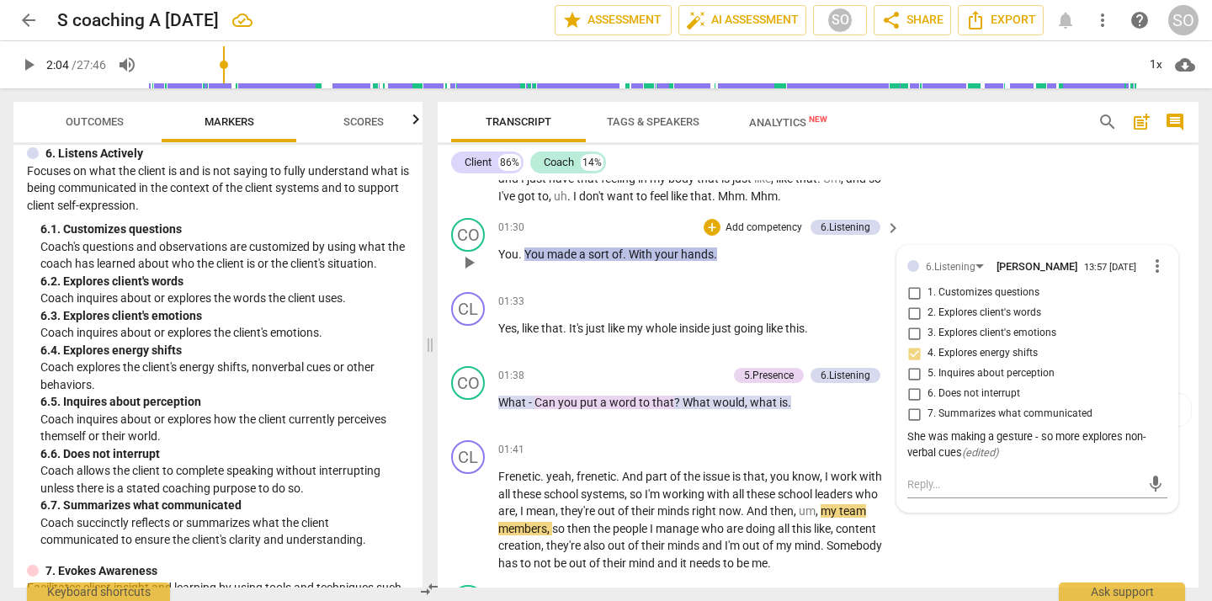
click at [825, 278] on div "01:30 + Add competency 6.Listening keyboard_arrow_right You . You made a sort o…" at bounding box center [700, 248] width 404 height 61
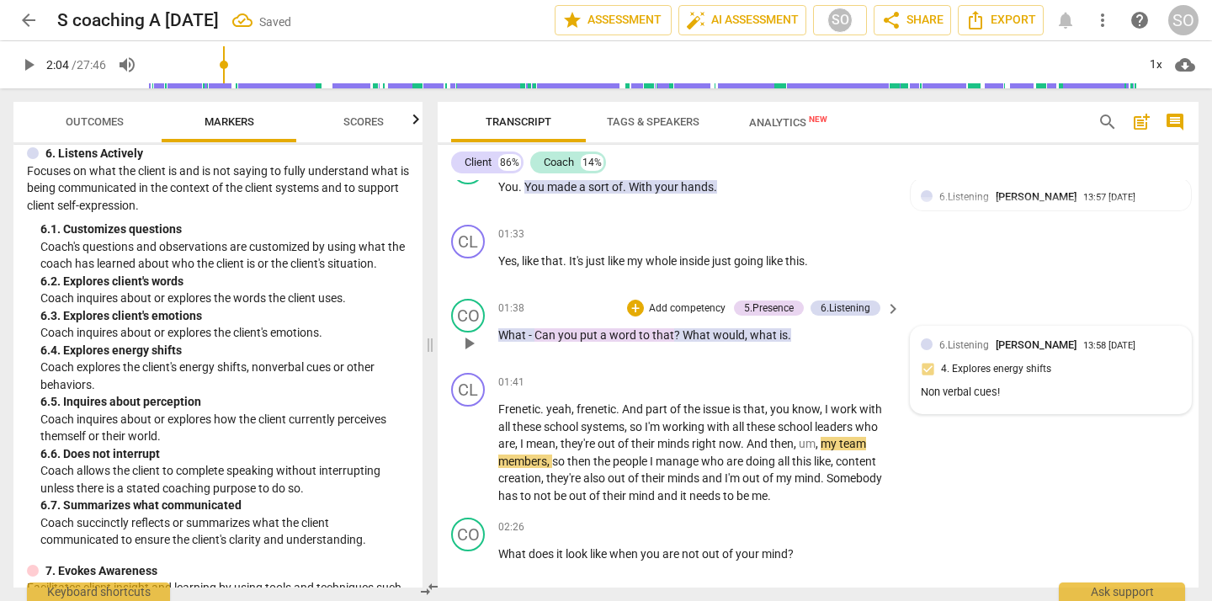
scroll to position [483, 0]
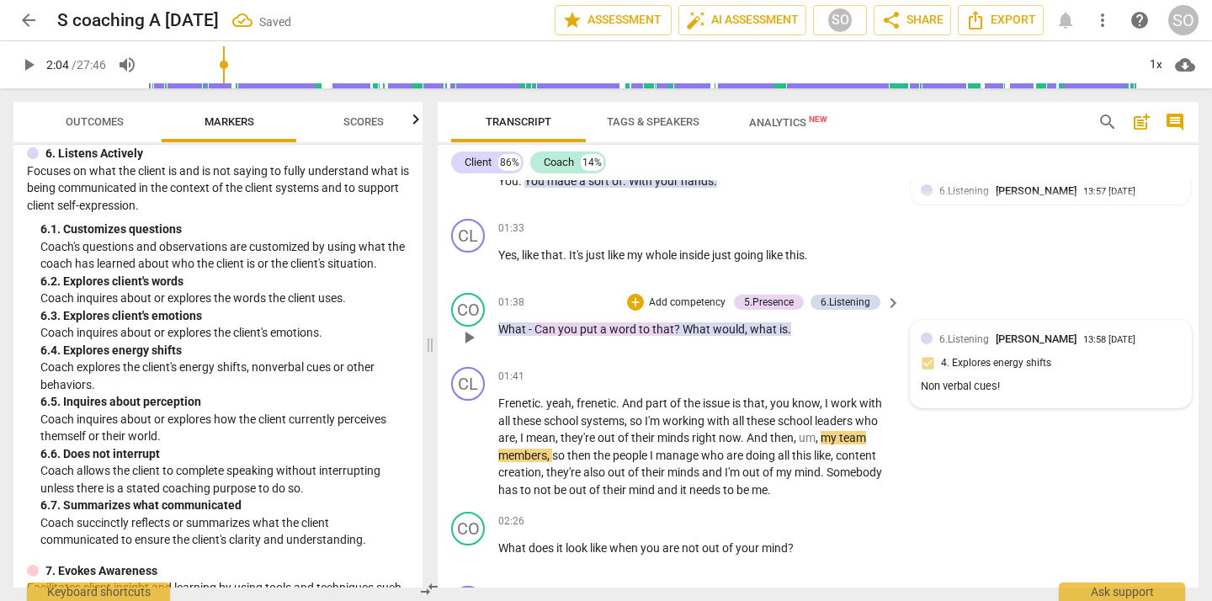
click at [1159, 336] on div "6.Listening Susan Ochs 13:58 08-24-2025" at bounding box center [1059, 339] width 241 height 16
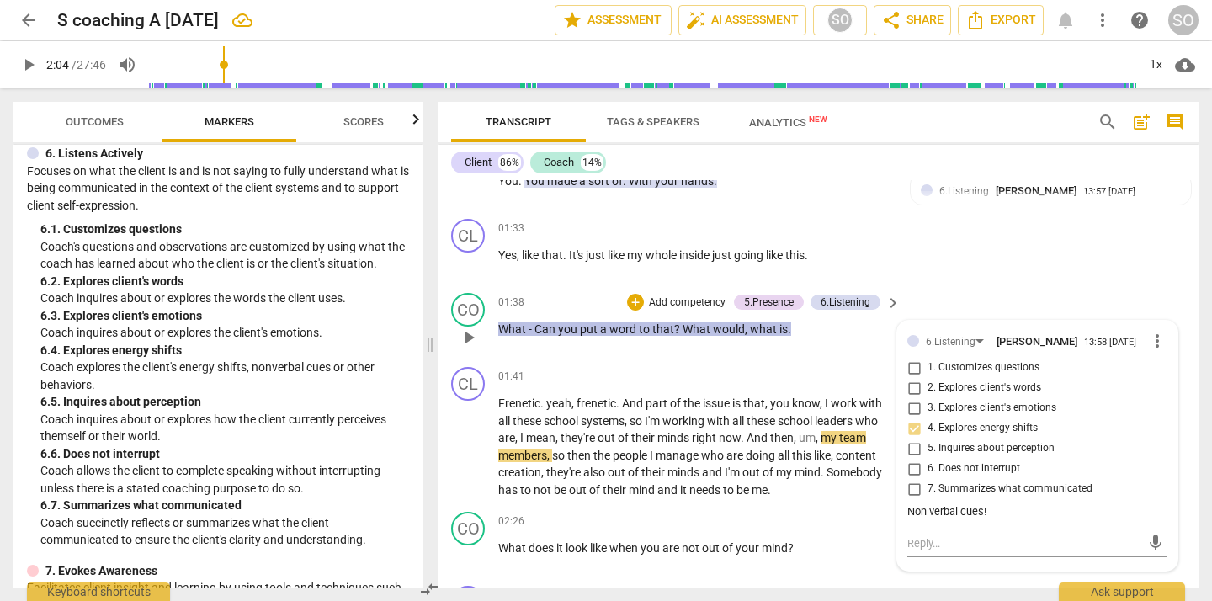
click at [1148, 342] on span "more_vert" at bounding box center [1157, 341] width 20 height 20
click at [1164, 343] on li "Edit" at bounding box center [1168, 342] width 58 height 32
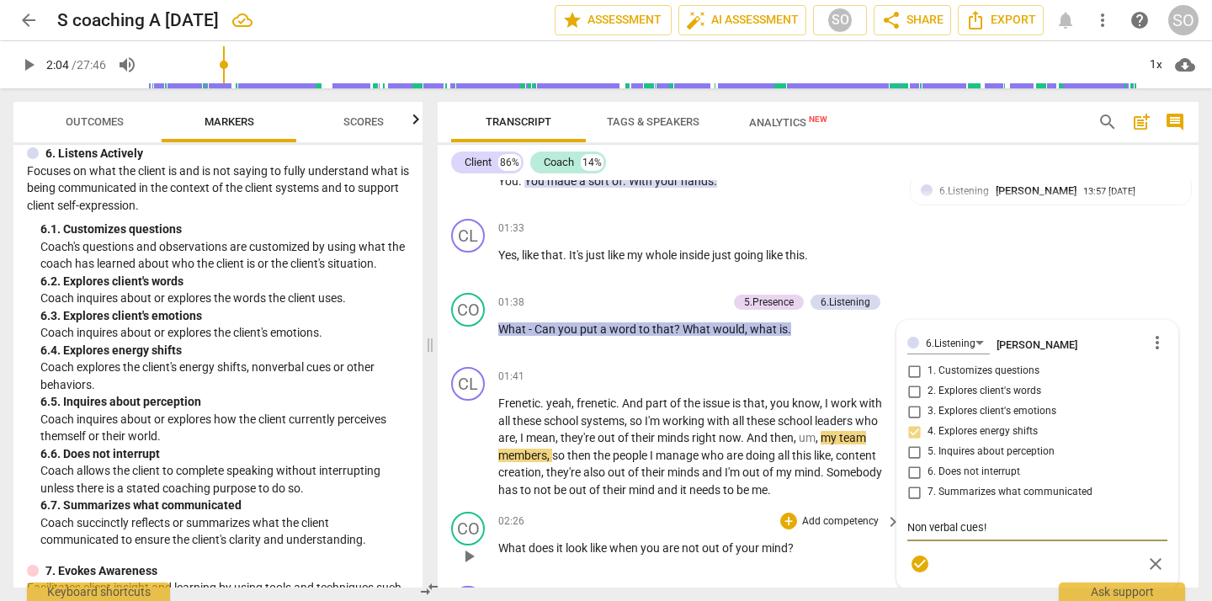
drag, startPoint x: 988, startPoint y: 532, endPoint x: 864, endPoint y: 528, distance: 123.7
click at [865, 528] on div "CL play_arrow pause 00:00 + Add competency keyboard_arrow_right I'm just being …" at bounding box center [818, 383] width 761 height 407
click at [911, 394] on div "6.Listening Susan Ochs more_vert 1. Customizes questions 2. Explores client's w…" at bounding box center [1037, 455] width 260 height 248
click at [910, 391] on div "6.Listening Susan Ochs more_vert 1. Customizes questions 2. Explores client's w…" at bounding box center [1037, 455] width 260 height 248
click at [910, 396] on div "6.Listening Susan Ochs more_vert 1. Customizes questions 2. Explores client's w…" at bounding box center [1037, 455] width 260 height 248
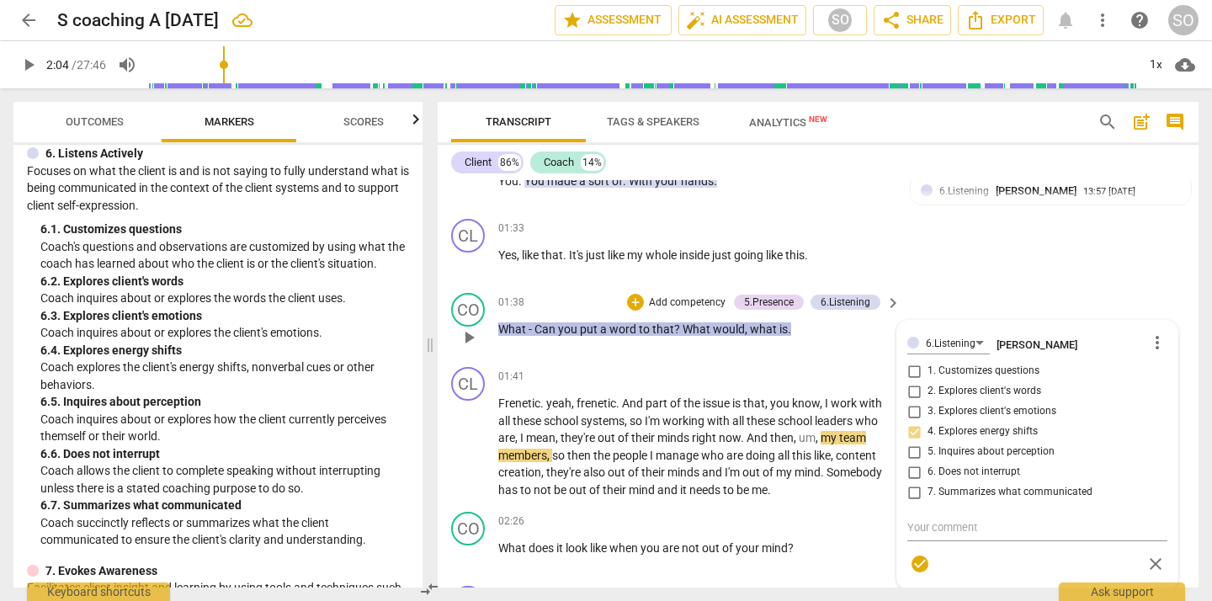
click at [910, 432] on div "6.Listening Susan Ochs more_vert 1. Customizes questions 2. Explores client's w…" at bounding box center [1037, 455] width 260 height 248
click at [911, 432] on div "6.Listening Susan Ochs more_vert 1. Customizes questions 2. Explores client's w…" at bounding box center [1037, 455] width 260 height 248
click at [1052, 297] on div "CO play_arrow pause 01:38 + Add competency 5.Presence 6.Listening keyboard_arro…" at bounding box center [818, 323] width 761 height 74
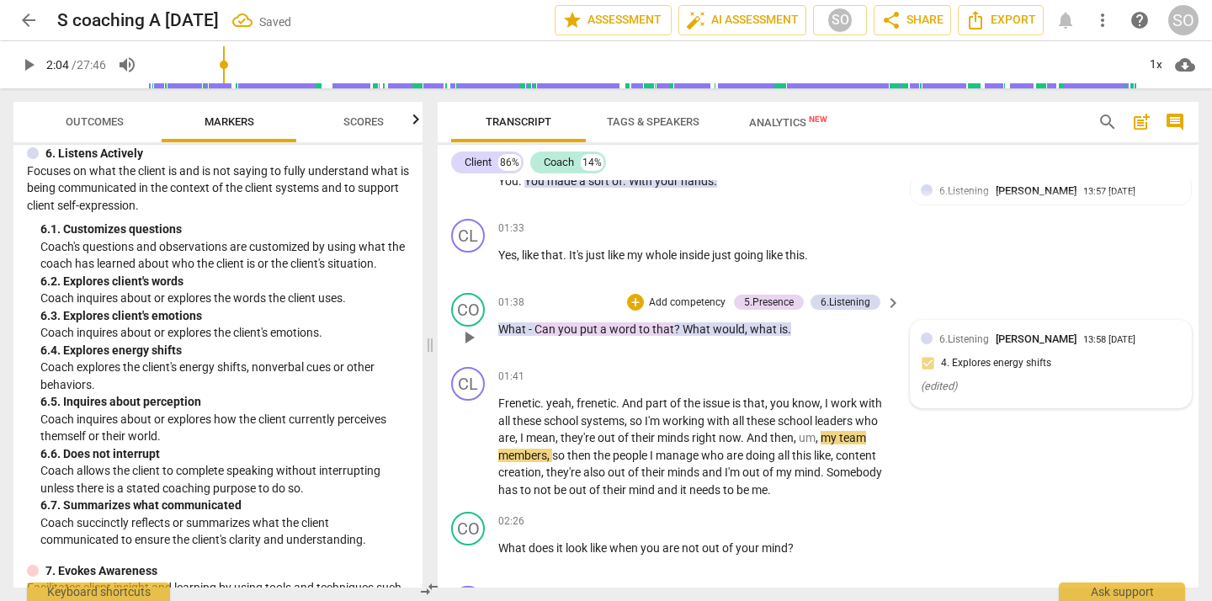
click at [1164, 334] on div "6.Listening Susan Ochs 13:58 08-24-2025" at bounding box center [1059, 339] width 241 height 16
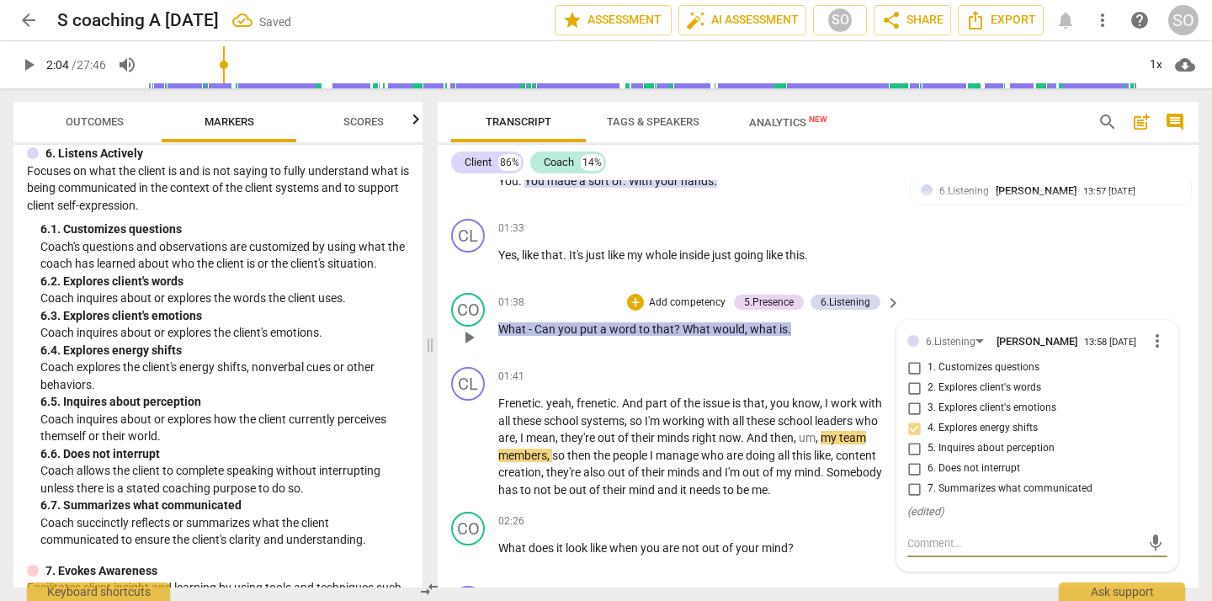
click at [1154, 340] on span "more_vert" at bounding box center [1157, 341] width 20 height 20
click at [1161, 382] on li "Delete" at bounding box center [1168, 374] width 58 height 32
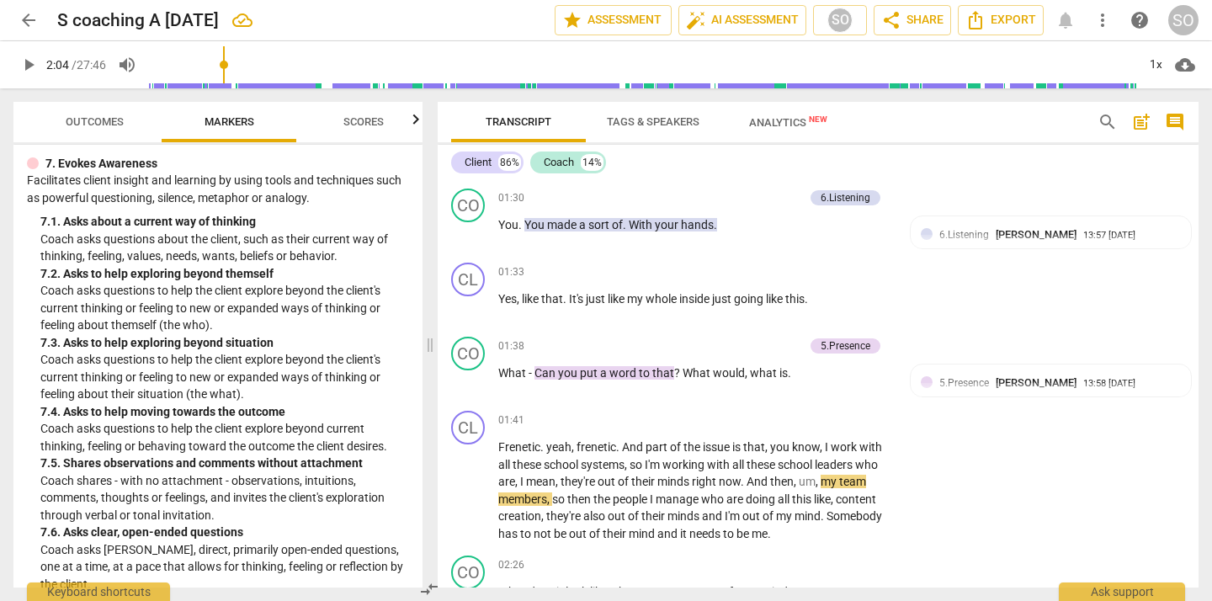
scroll to position [1596, 0]
click at [756, 346] on p "Add competency" at bounding box center [764, 346] width 80 height 15
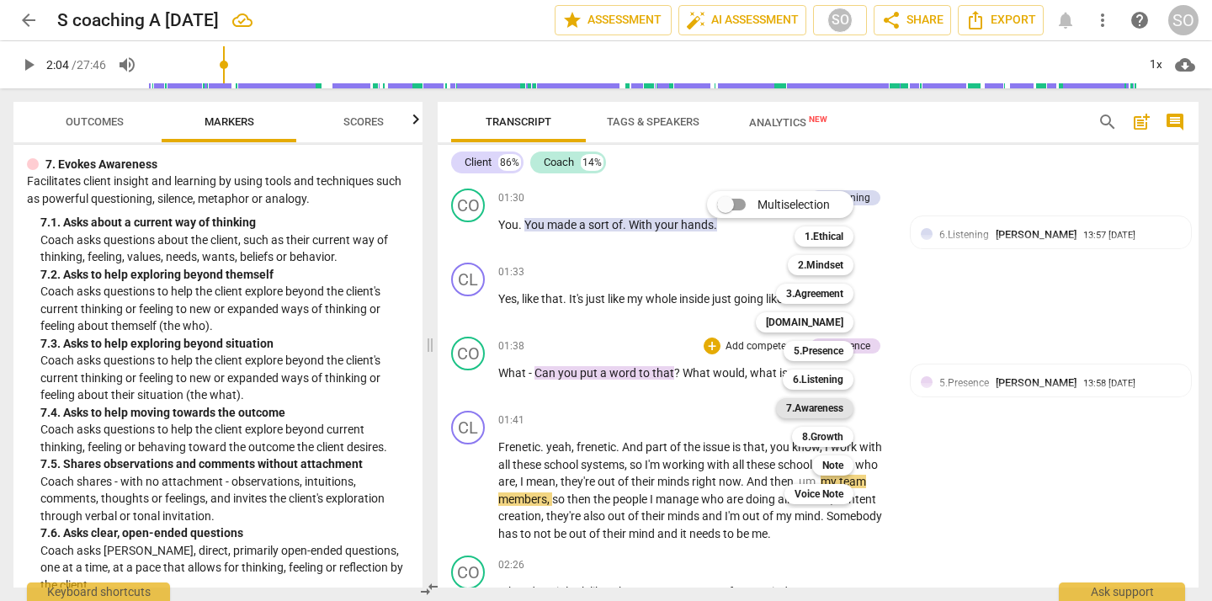
click at [814, 403] on b "7.Awareness" at bounding box center [814, 408] width 57 height 20
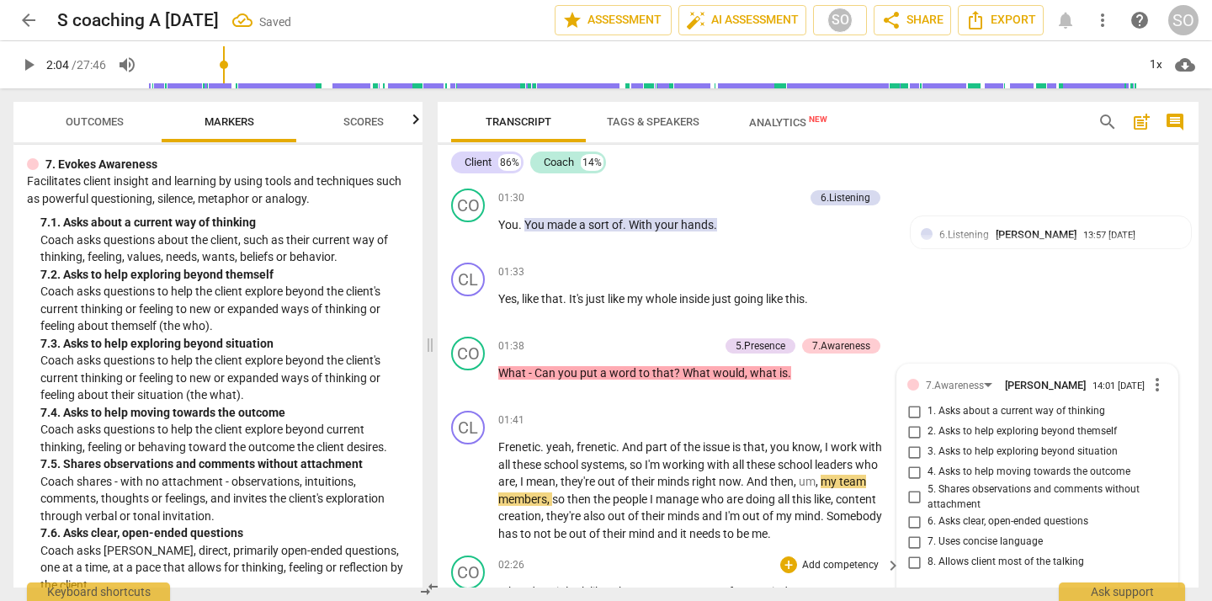
scroll to position [658, 0]
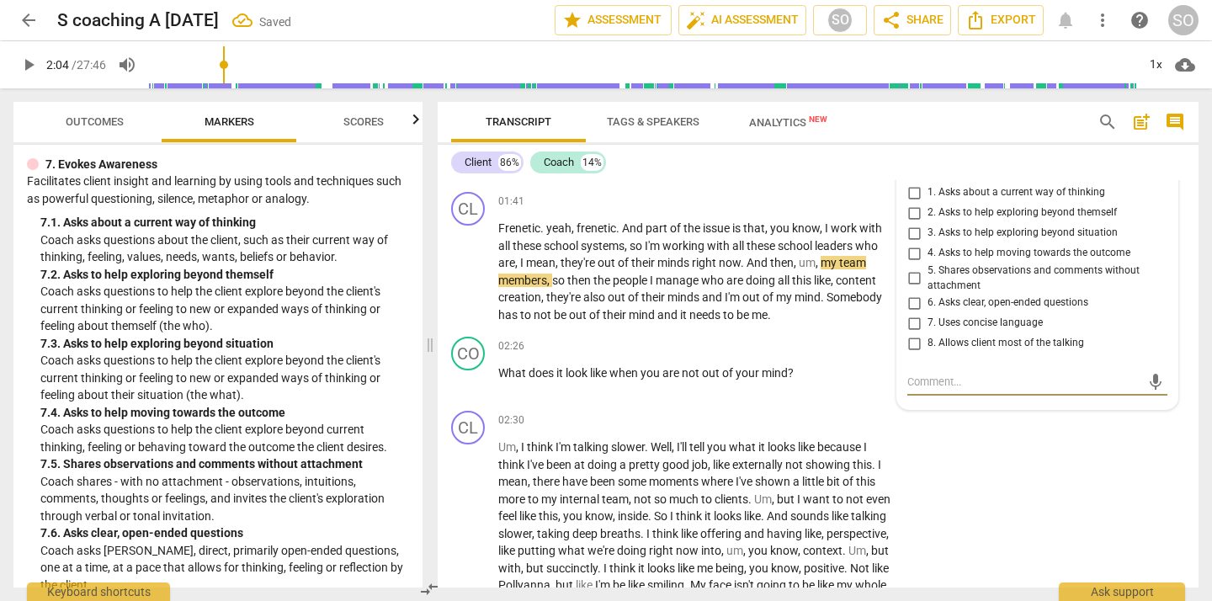
click at [911, 195] on input "1. Asks about a current way of thinking" at bounding box center [913, 193] width 27 height 20
click at [710, 404] on div "CO play_arrow pause 02:26 + Add competency keyboard_arrow_right What does it lo…" at bounding box center [818, 367] width 761 height 74
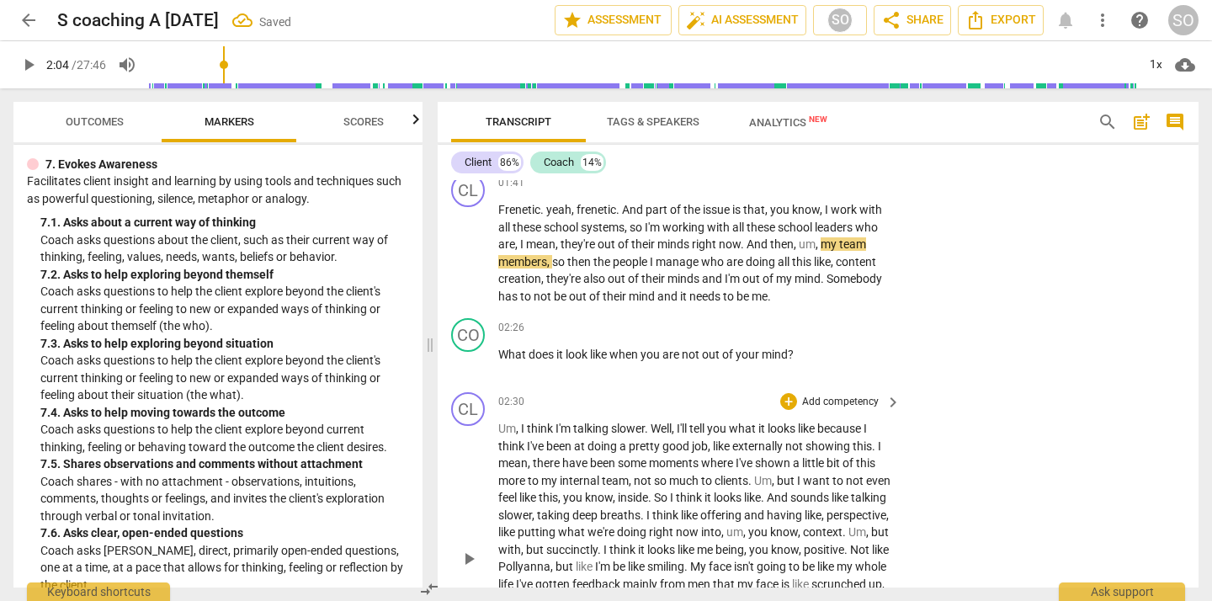
scroll to position [681, 0]
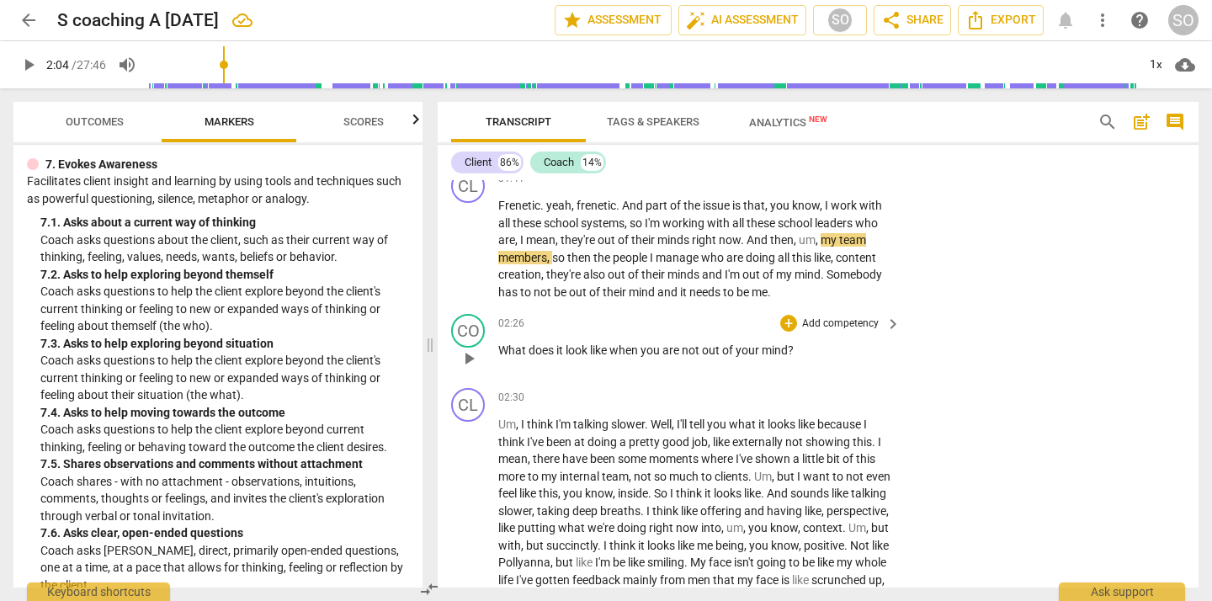
click at [795, 322] on div "+ Add competency" at bounding box center [830, 323] width 100 height 17
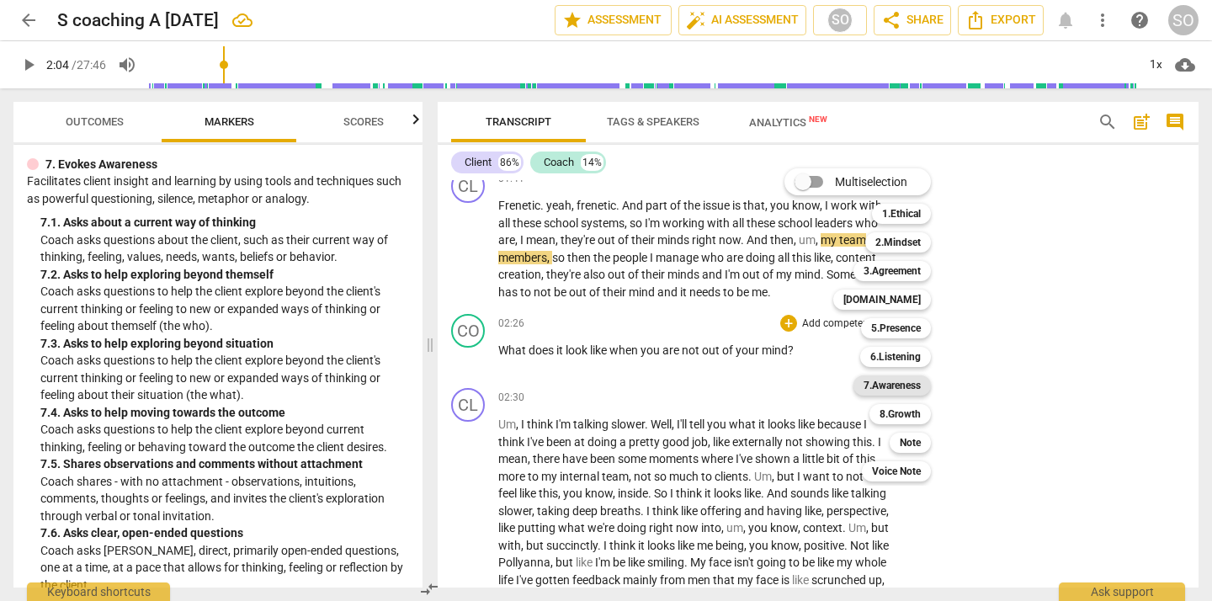
click at [902, 383] on b "7.Awareness" at bounding box center [891, 385] width 57 height 20
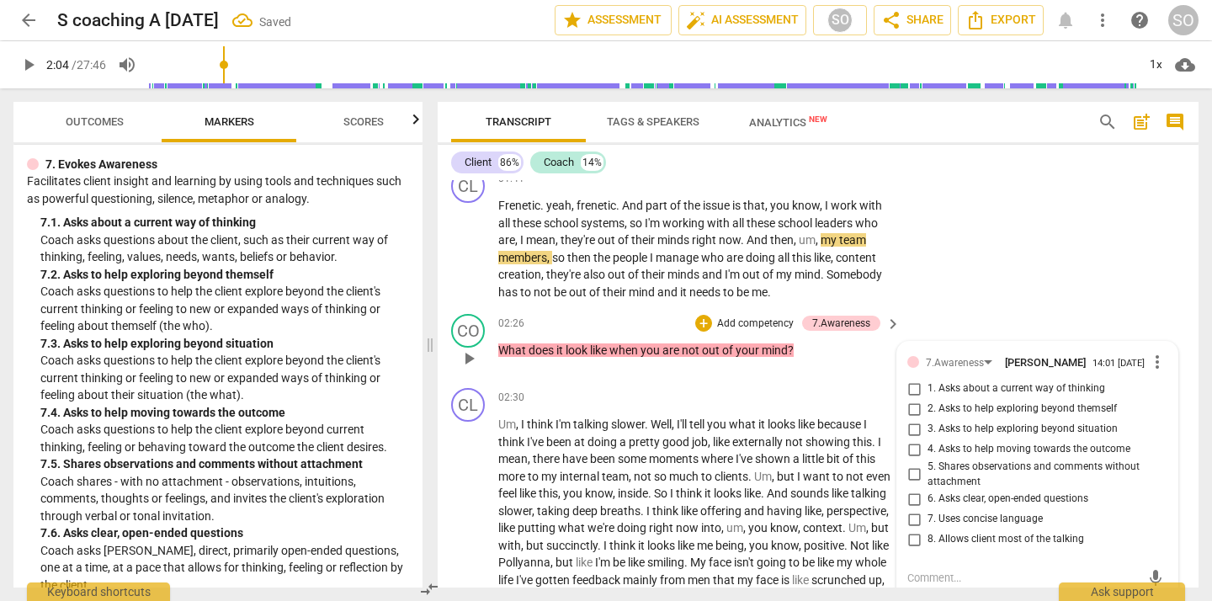
click at [910, 391] on input "1. Asks about a current way of thinking" at bounding box center [913, 389] width 27 height 20
click at [910, 429] on input "3. Asks to help exploring beyond situation" at bounding box center [913, 429] width 27 height 20
click at [768, 276] on span "of" at bounding box center [768, 274] width 13 height 13
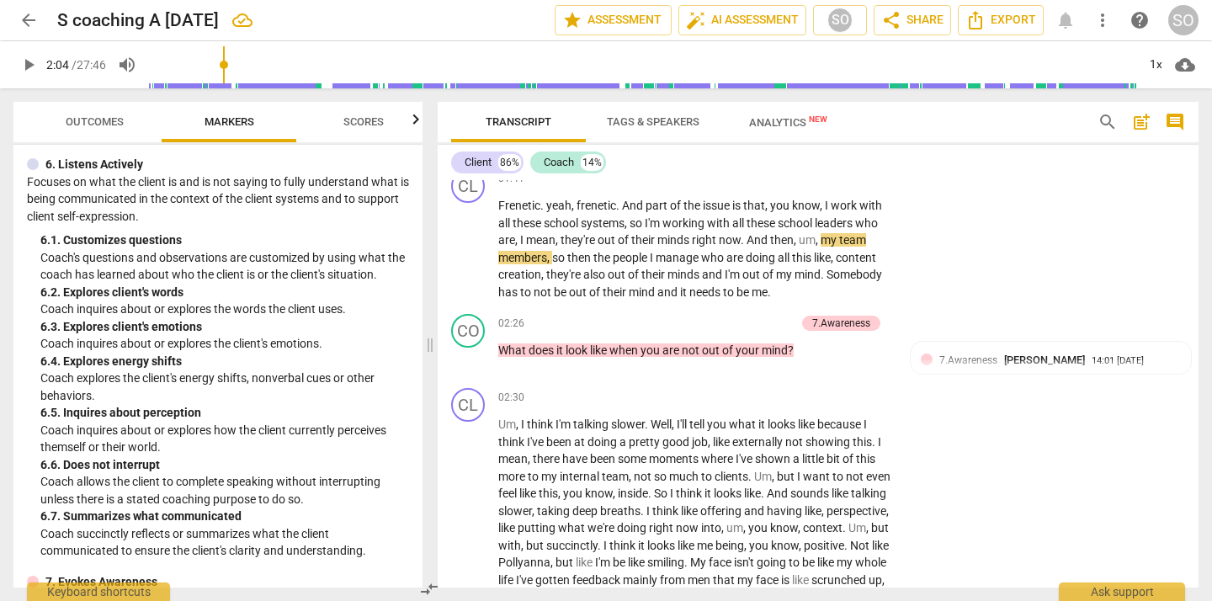
scroll to position [1180, 0]
click at [765, 325] on p "Add competency" at bounding box center [755, 323] width 80 height 15
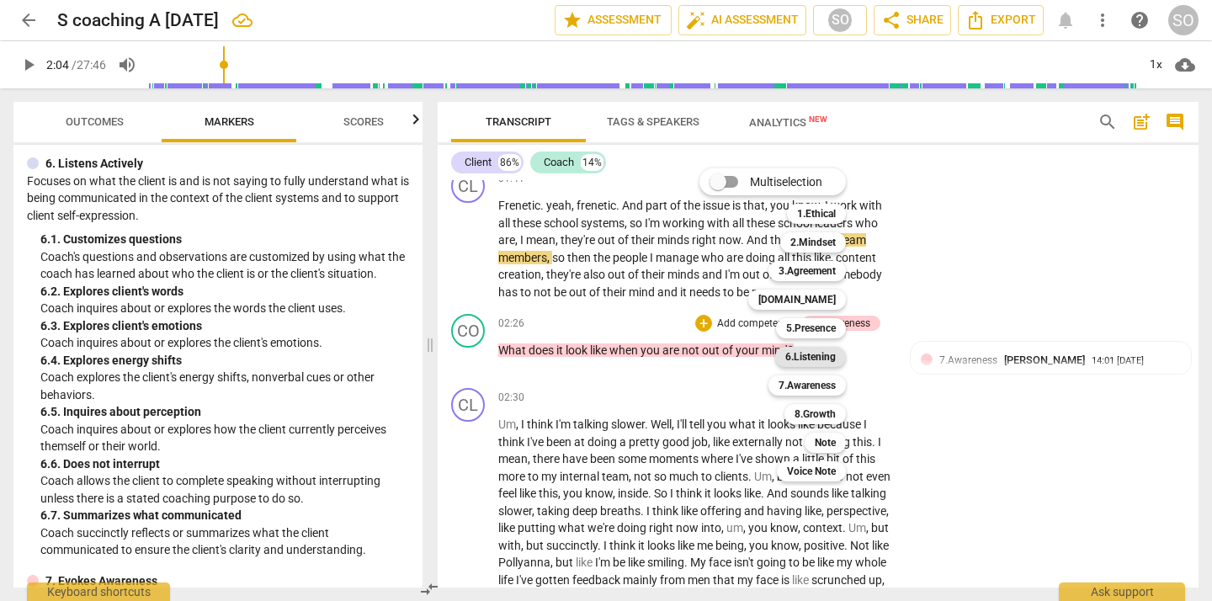
click at [803, 354] on b "6.Listening" at bounding box center [810, 357] width 50 height 20
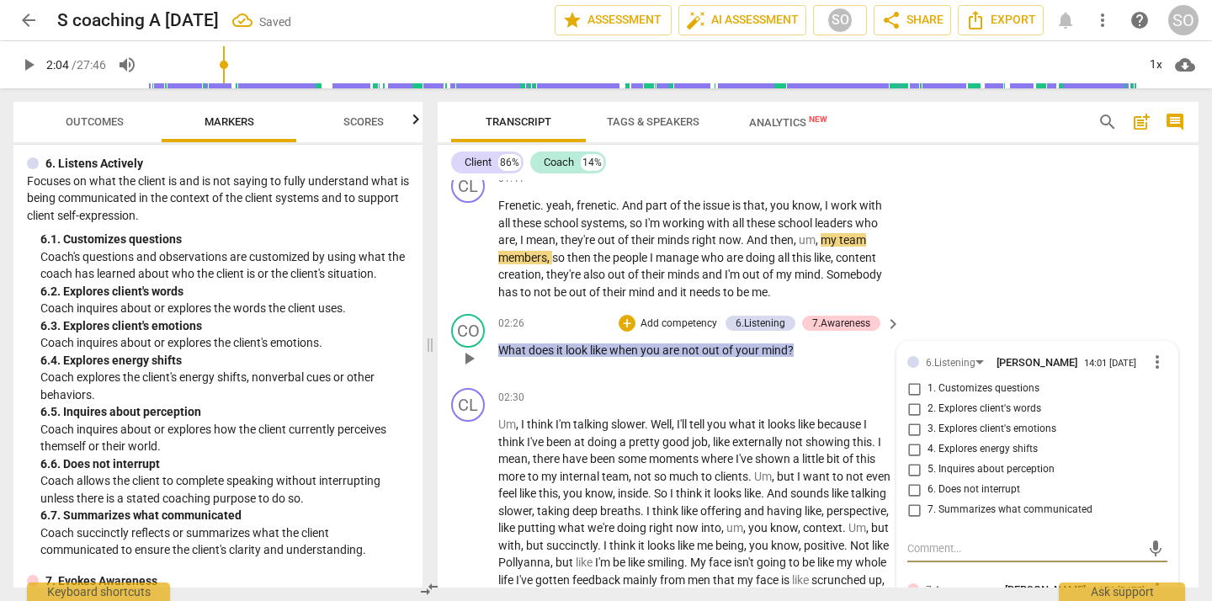
click at [911, 411] on input "2. Explores client's words" at bounding box center [913, 409] width 27 height 20
click at [913, 469] on input "5. Inquires about perception" at bounding box center [913, 469] width 27 height 20
click at [652, 506] on span "I" at bounding box center [649, 510] width 6 height 13
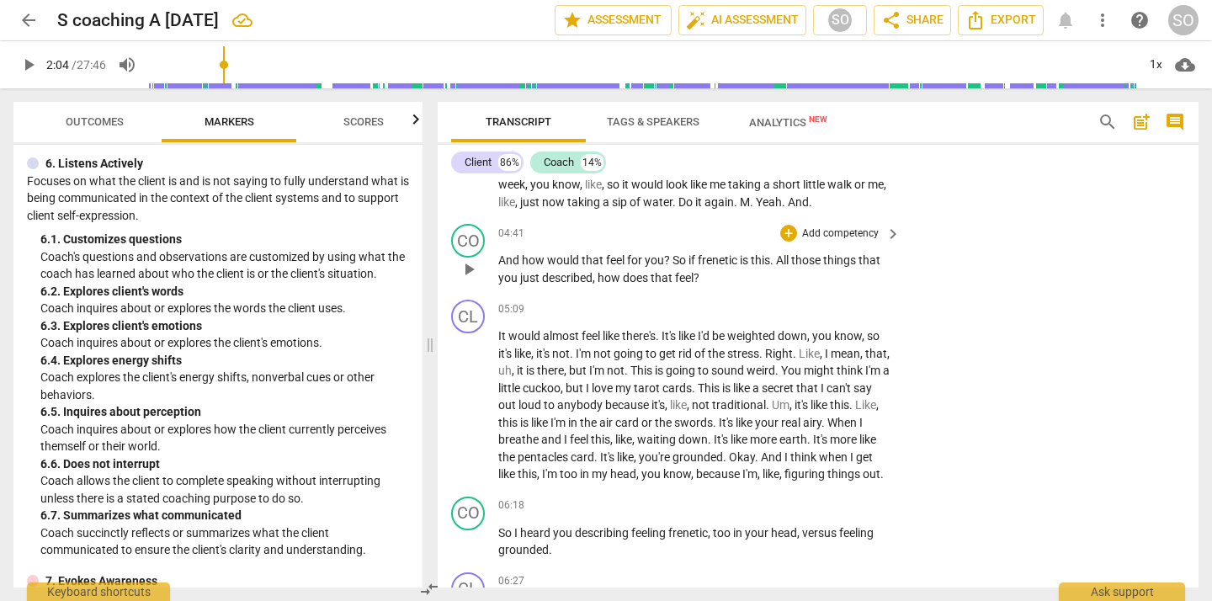
scroll to position [1163, 0]
drag, startPoint x: 780, startPoint y: 276, endPoint x: 703, endPoint y: 305, distance: 82.8
click at [703, 292] on div "CO play_arrow pause 04:41 + Add competency keyboard_arrow_right And how would t…" at bounding box center [818, 254] width 761 height 76
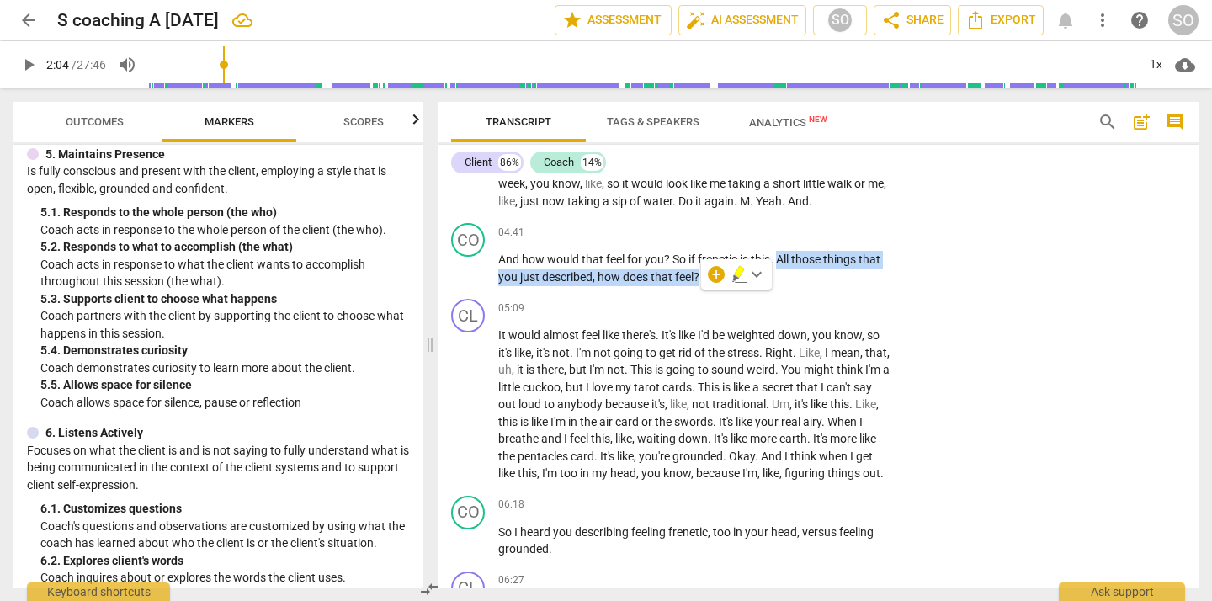
scroll to position [906, 0]
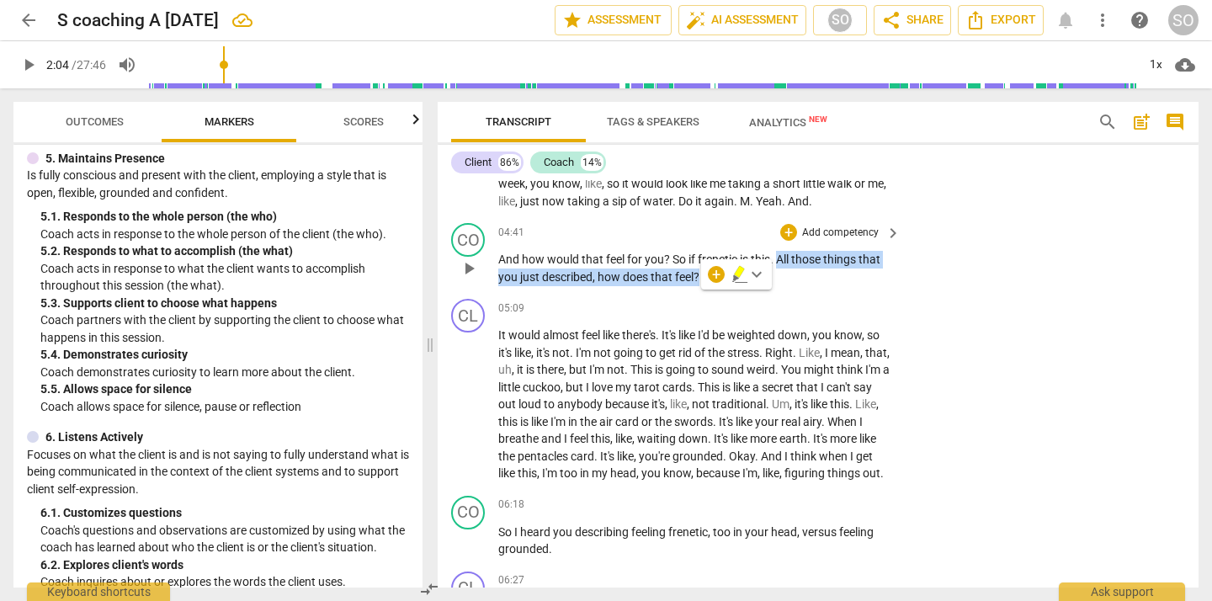
click at [814, 241] on p "Add competency" at bounding box center [840, 232] width 80 height 15
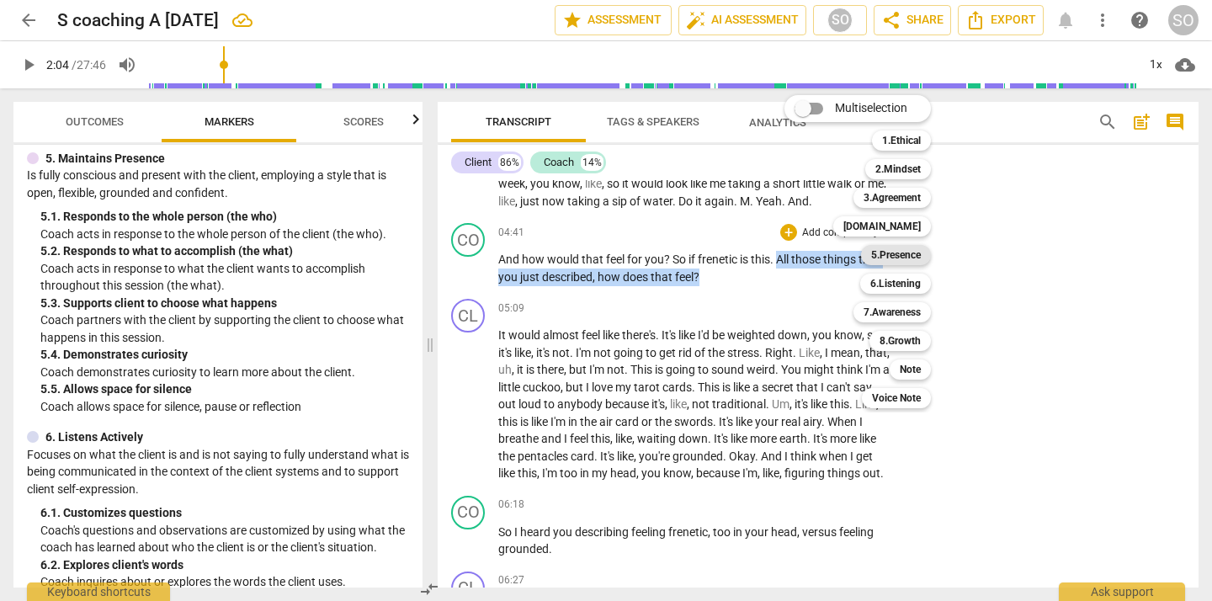
click at [894, 253] on b "5.Presence" at bounding box center [896, 255] width 50 height 20
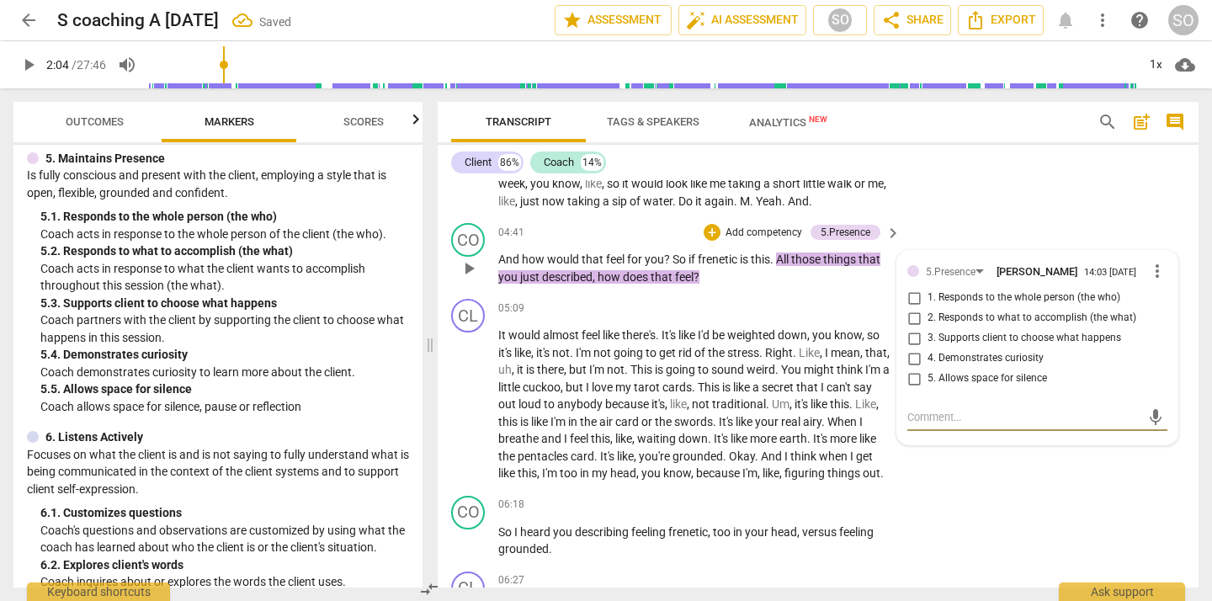
click at [911, 328] on input "2. Responds to what to accomplish (the what)" at bounding box center [913, 318] width 27 height 20
click at [974, 216] on div "CL play_arrow pause 02:30 + Add competency keyboard_arrow_right Um , I think I'…" at bounding box center [818, 57] width 761 height 317
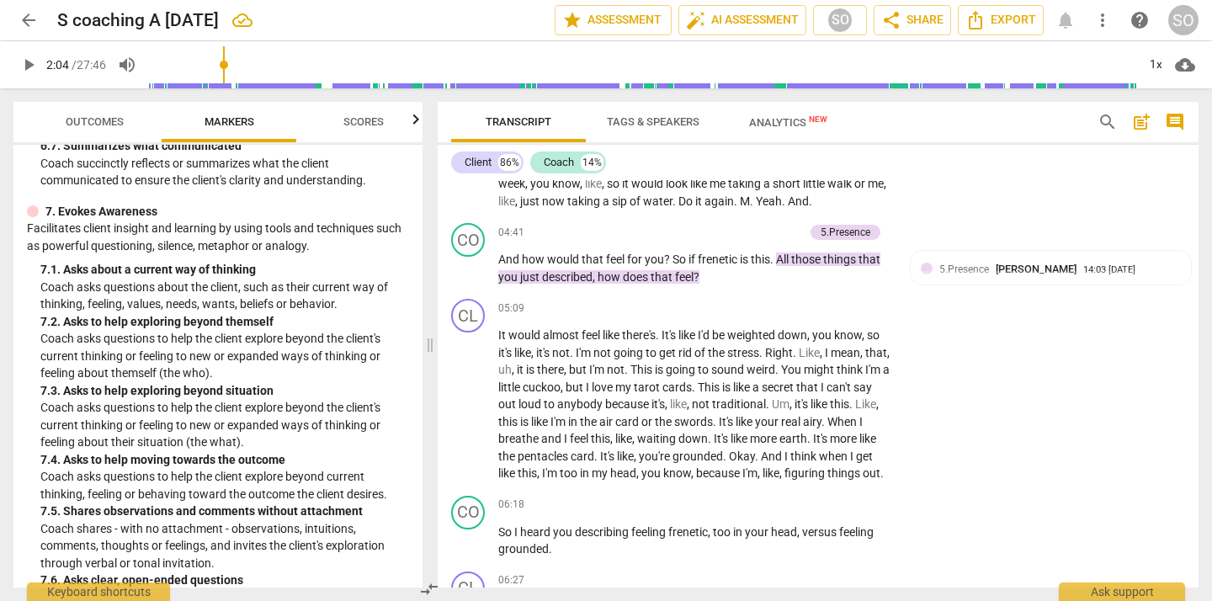
scroll to position [1553, 0]
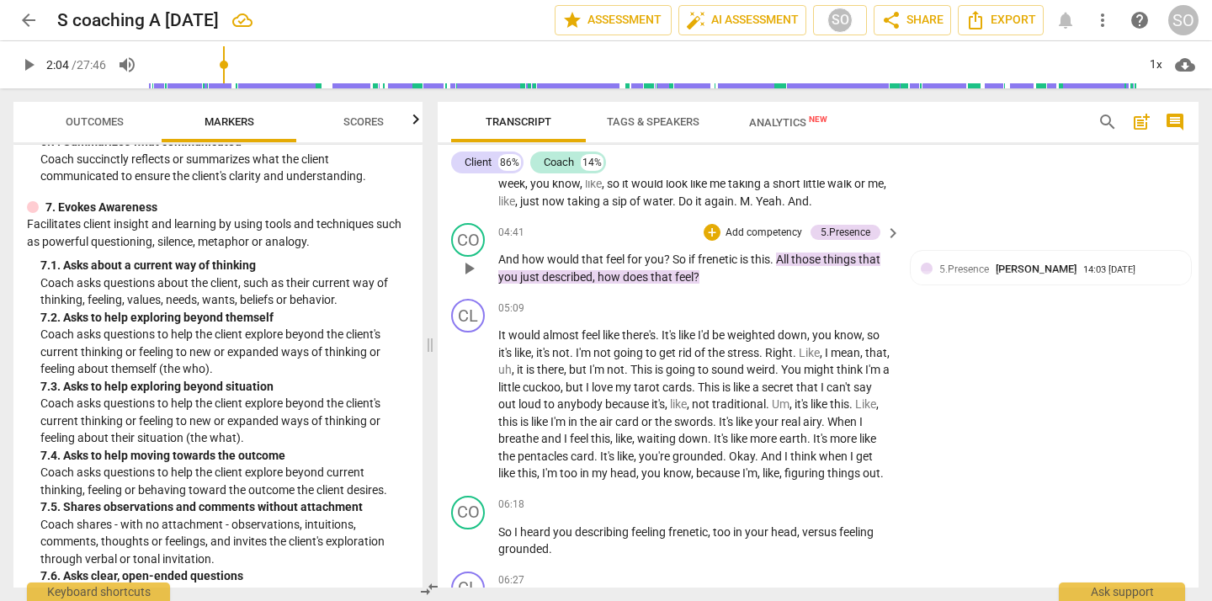
click at [735, 241] on p "Add competency" at bounding box center [764, 232] width 80 height 15
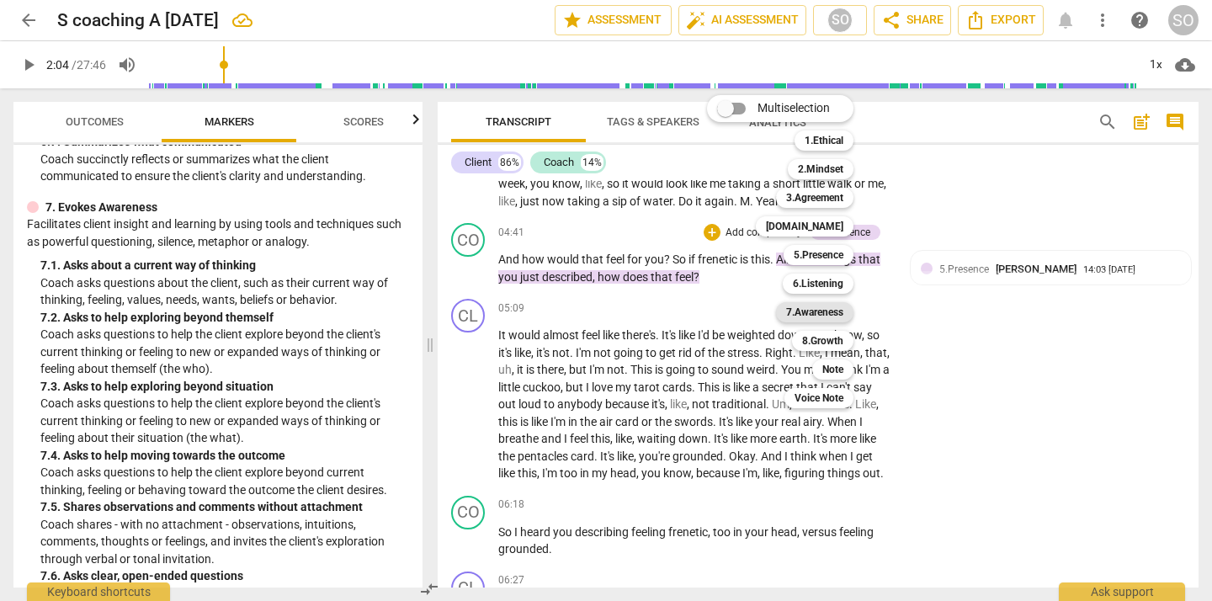
click at [811, 310] on b "7.Awareness" at bounding box center [814, 312] width 57 height 20
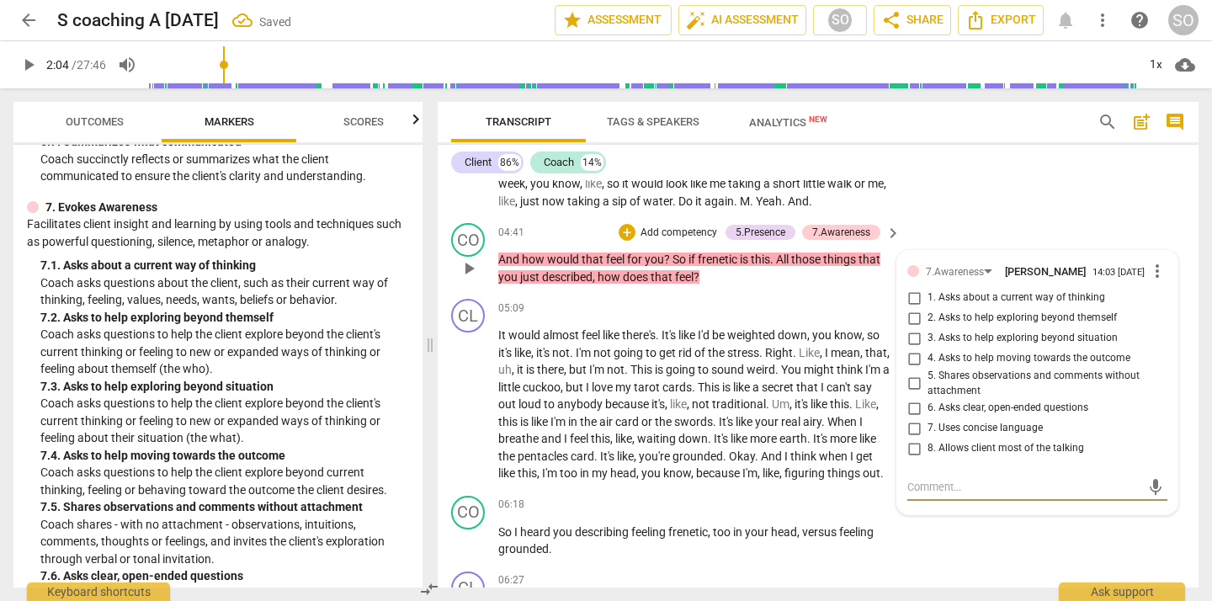
click at [915, 308] on input "1. Asks about a current way of thinking" at bounding box center [913, 298] width 27 height 20
click at [689, 395] on p "It would almost feel like there's . It's like I'd be weighted down , you know ,…" at bounding box center [695, 404] width 394 height 156
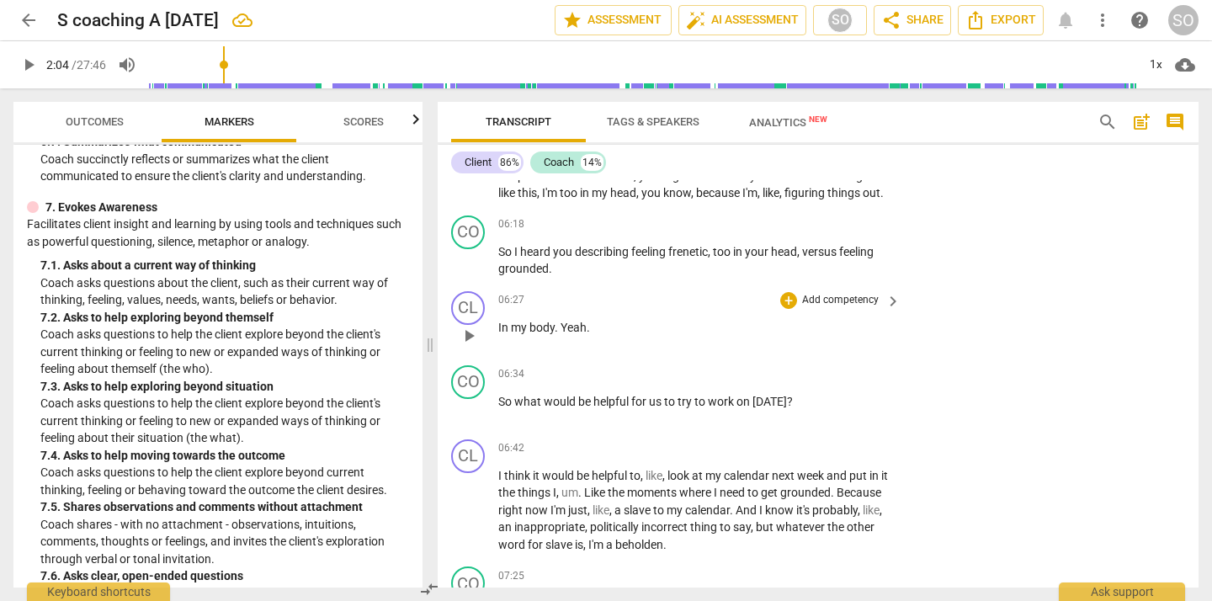
scroll to position [1447, 0]
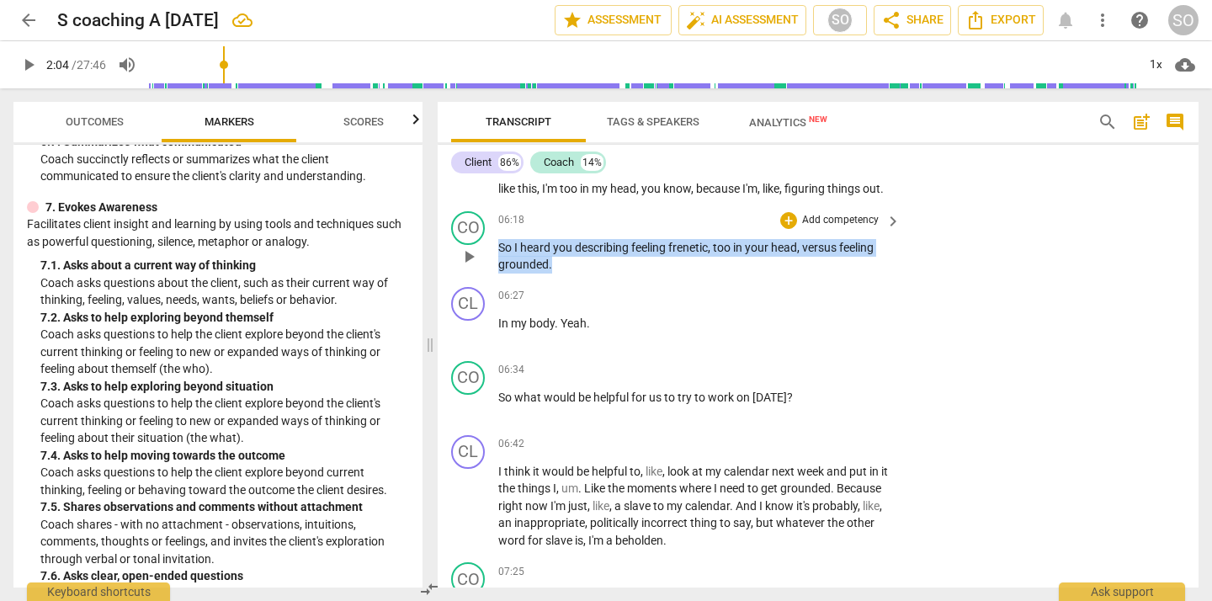
drag, startPoint x: 500, startPoint y: 284, endPoint x: 558, endPoint y: 294, distance: 59.1
click at [557, 273] on p "So I heard you describing feeling frenetic , too in your head , versus feeling …" at bounding box center [695, 256] width 394 height 34
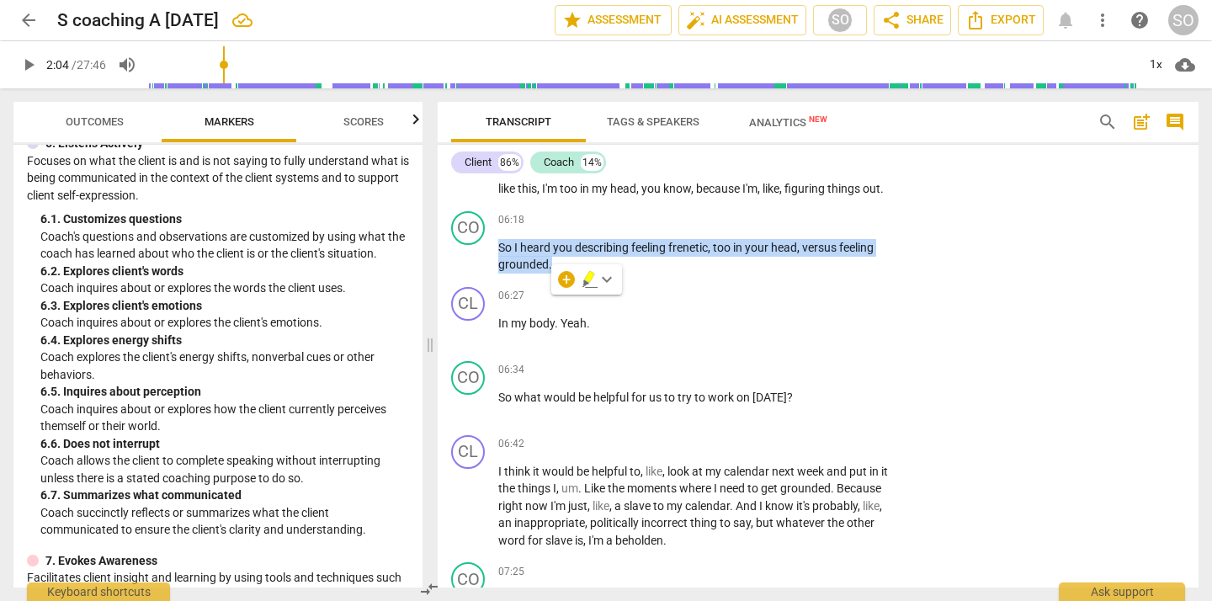
scroll to position [1207, 0]
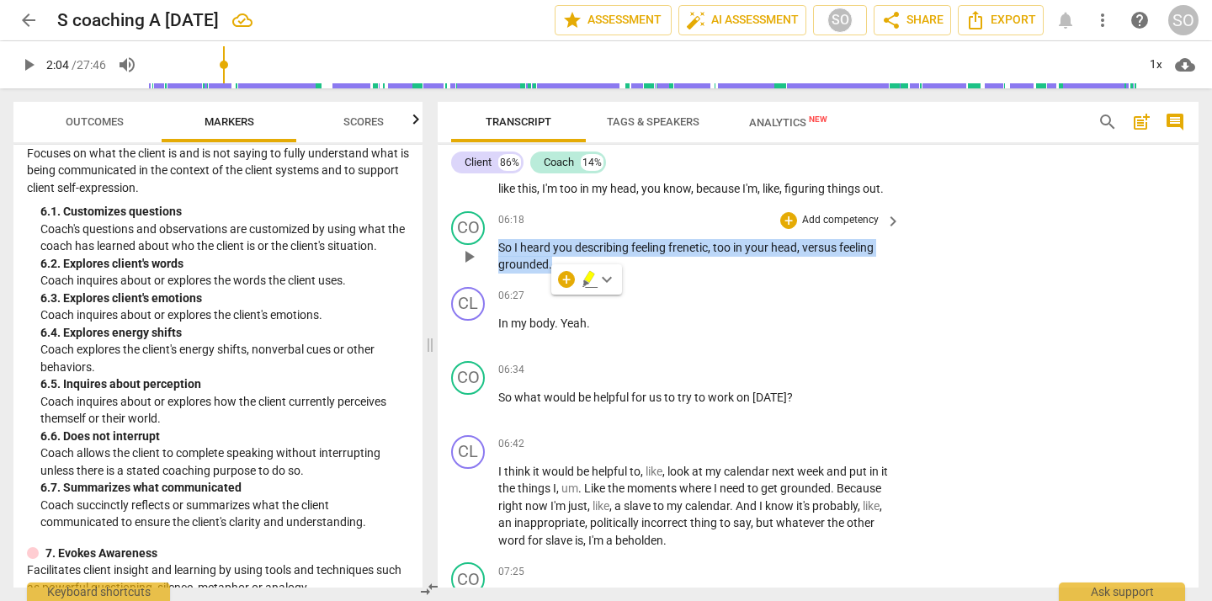
click at [803, 228] on p "Add competency" at bounding box center [840, 220] width 80 height 15
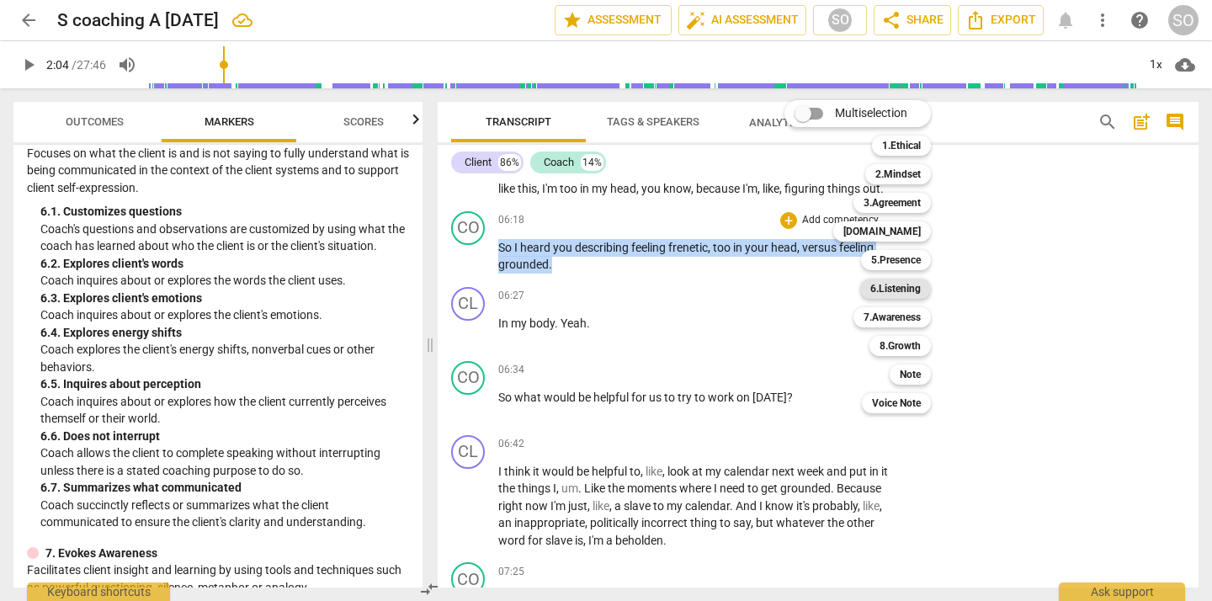
click at [877, 289] on b "6.Listening" at bounding box center [895, 288] width 50 height 20
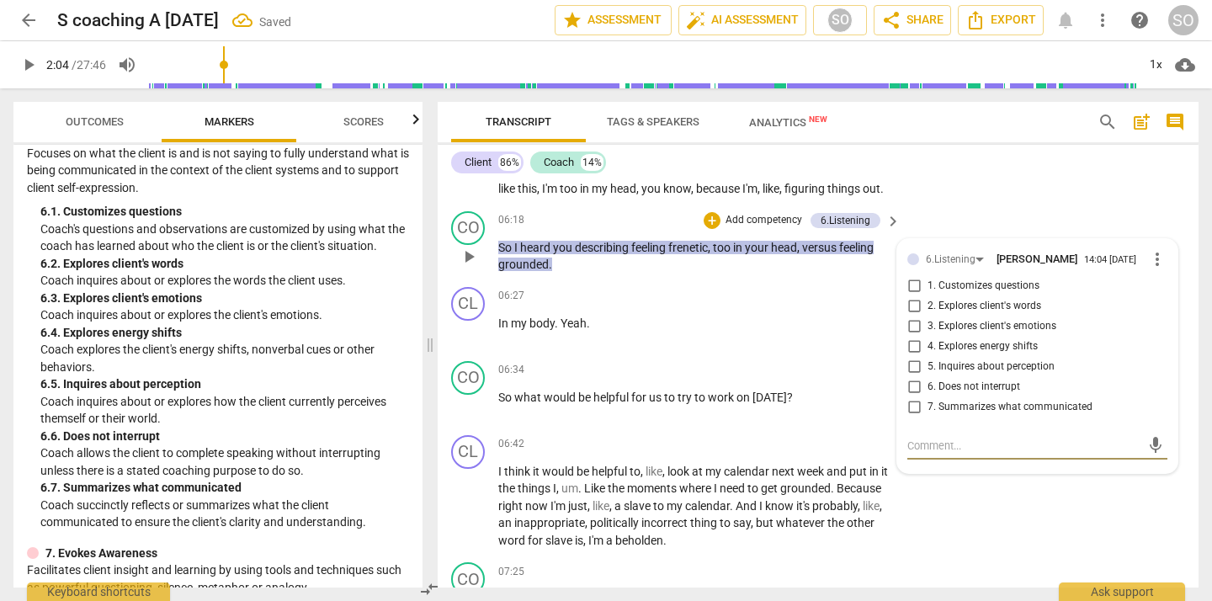
click at [912, 417] on input "7. Summarizes what communicated" at bounding box center [913, 407] width 27 height 20
click at [664, 454] on div "06:42 + Add competency keyboard_arrow_right" at bounding box center [700, 444] width 404 height 19
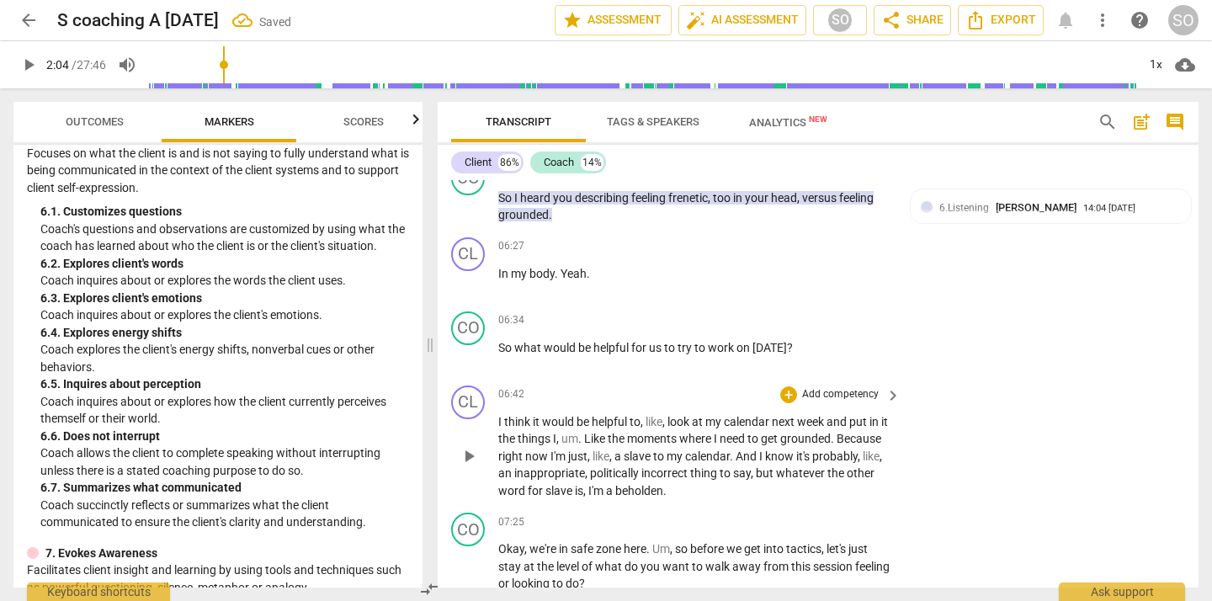
scroll to position [1526, 0]
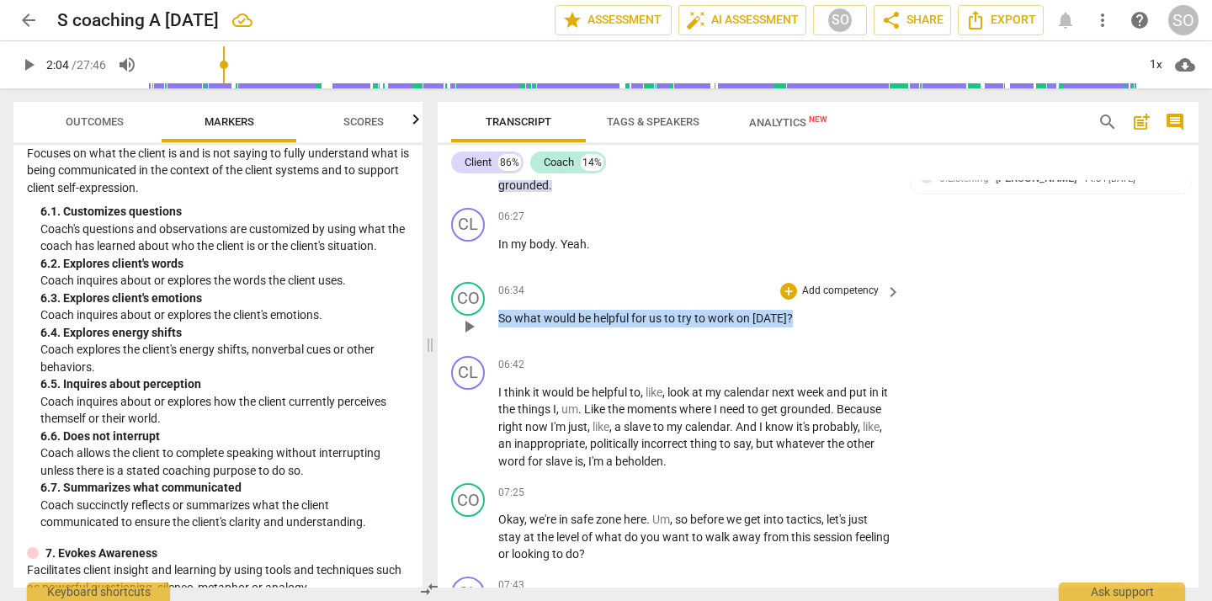
drag, startPoint x: 501, startPoint y: 353, endPoint x: 788, endPoint y: 358, distance: 287.8
click at [788, 327] on p "So what would be helpful for us to try to work on today ?" at bounding box center [695, 319] width 394 height 18
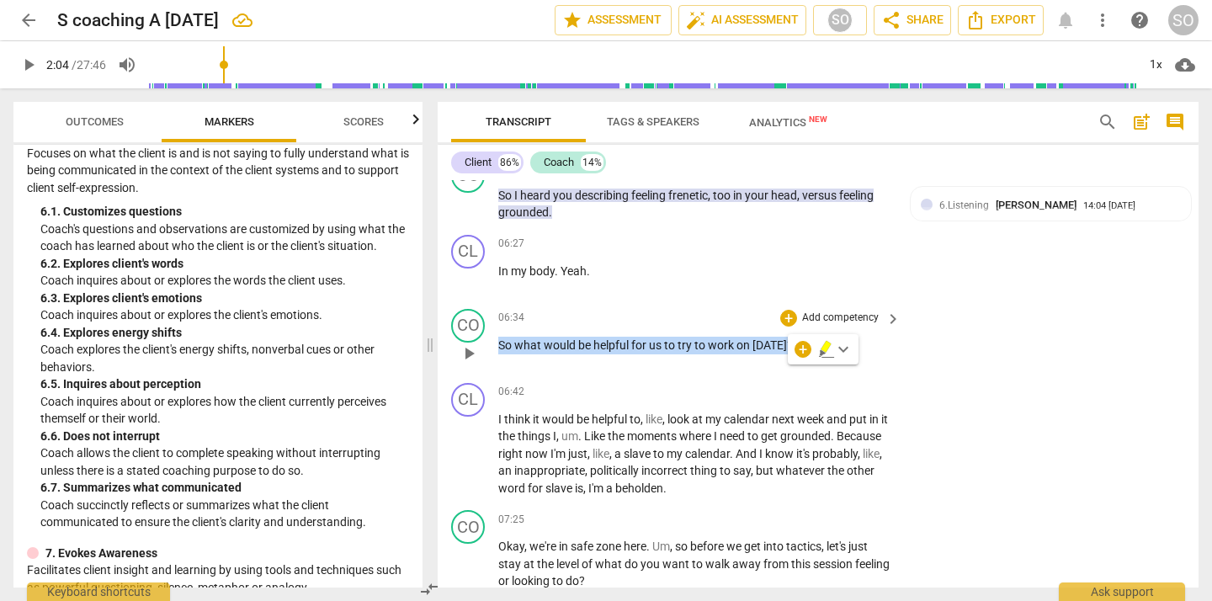
scroll to position [1509, 0]
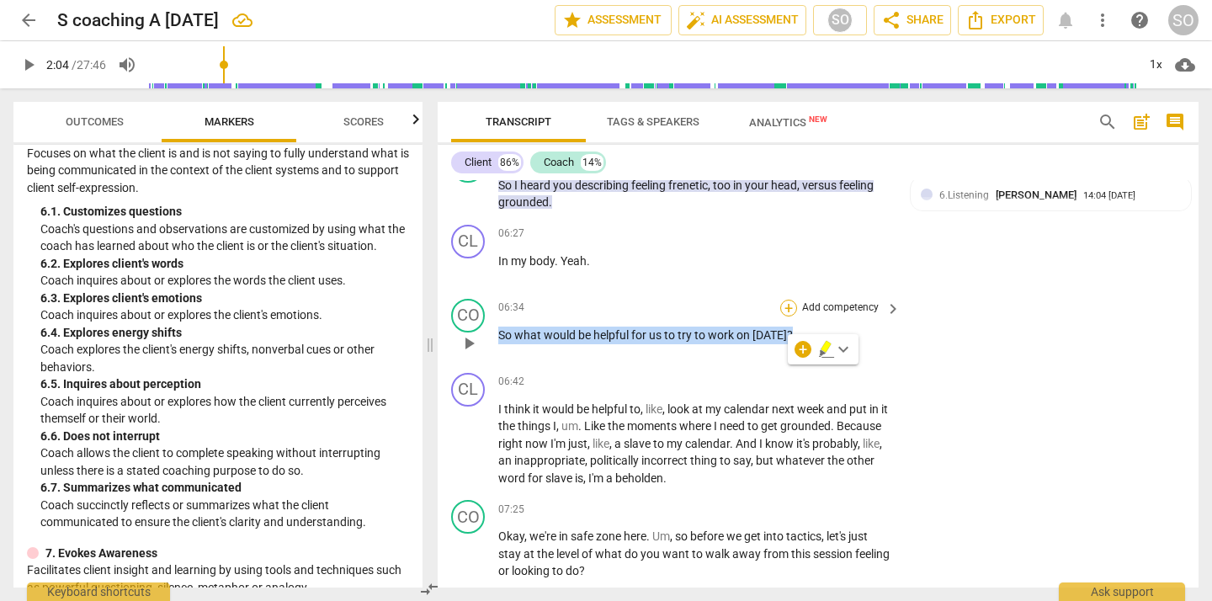
click at [782, 316] on div "+" at bounding box center [788, 308] width 17 height 17
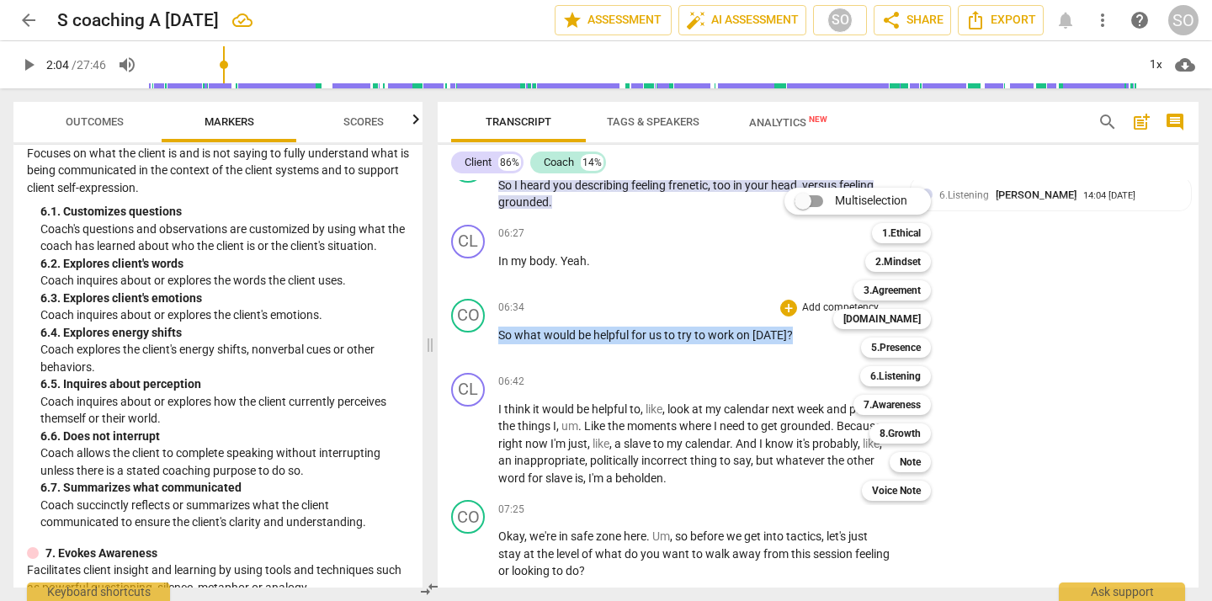
click at [587, 388] on div at bounding box center [606, 300] width 1212 height 601
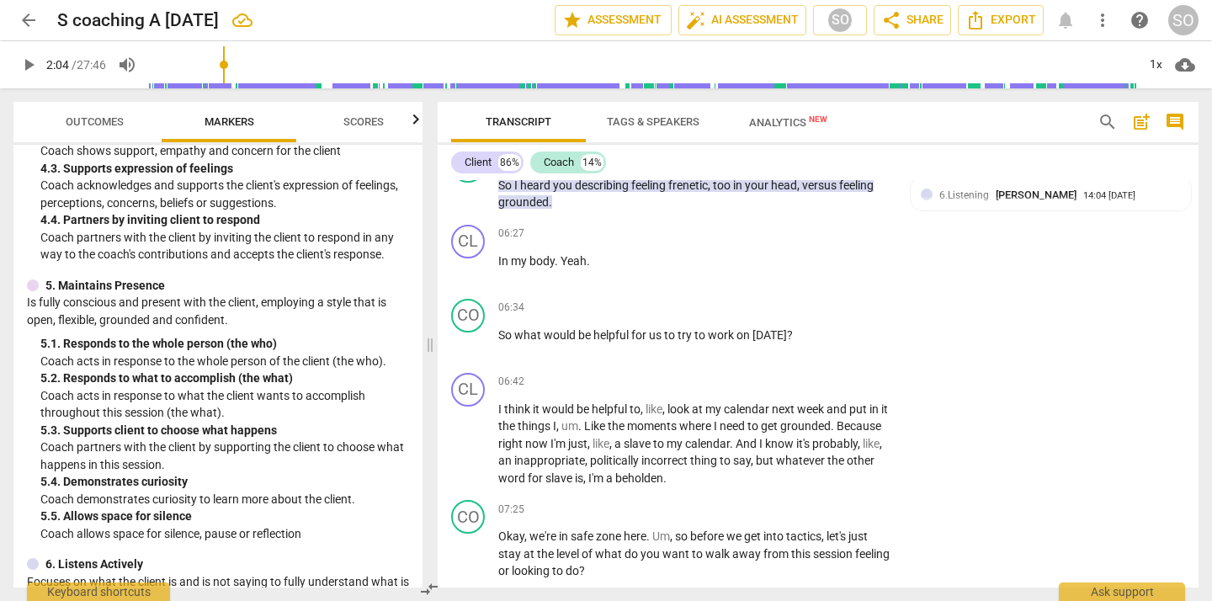
scroll to position [778, 0]
drag, startPoint x: 500, startPoint y: 369, endPoint x: 790, endPoint y: 368, distance: 290.3
click at [790, 344] on p "So what would be helpful for us to try to work on today ?" at bounding box center [695, 335] width 394 height 18
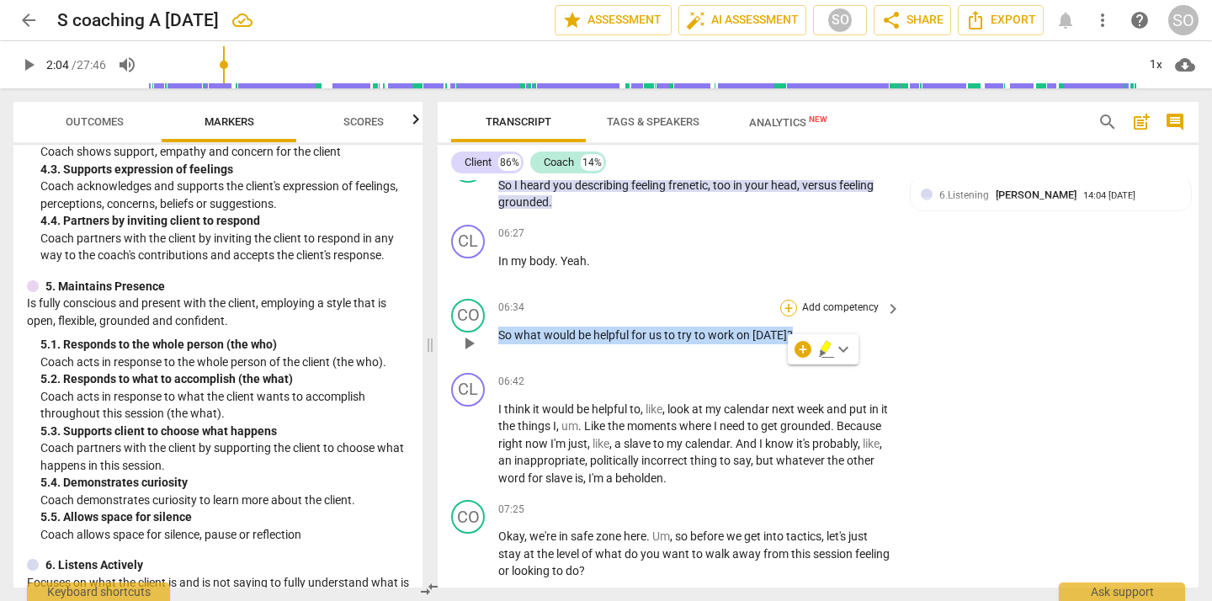
click at [785, 316] on div "+" at bounding box center [788, 308] width 17 height 17
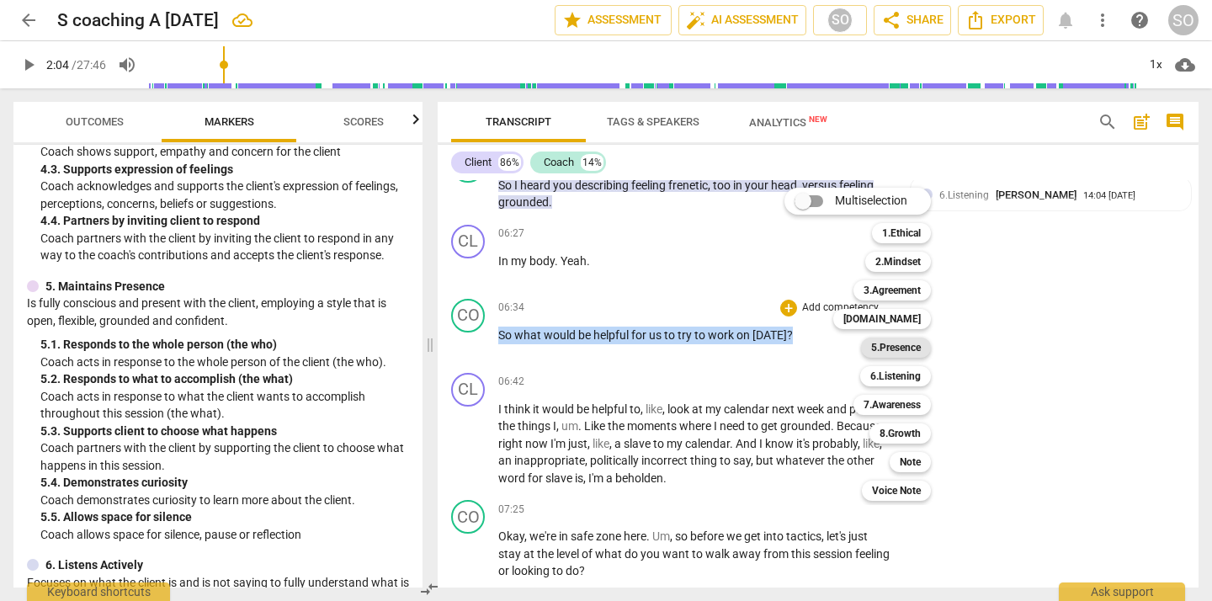
click at [883, 350] on b "5.Presence" at bounding box center [896, 347] width 50 height 20
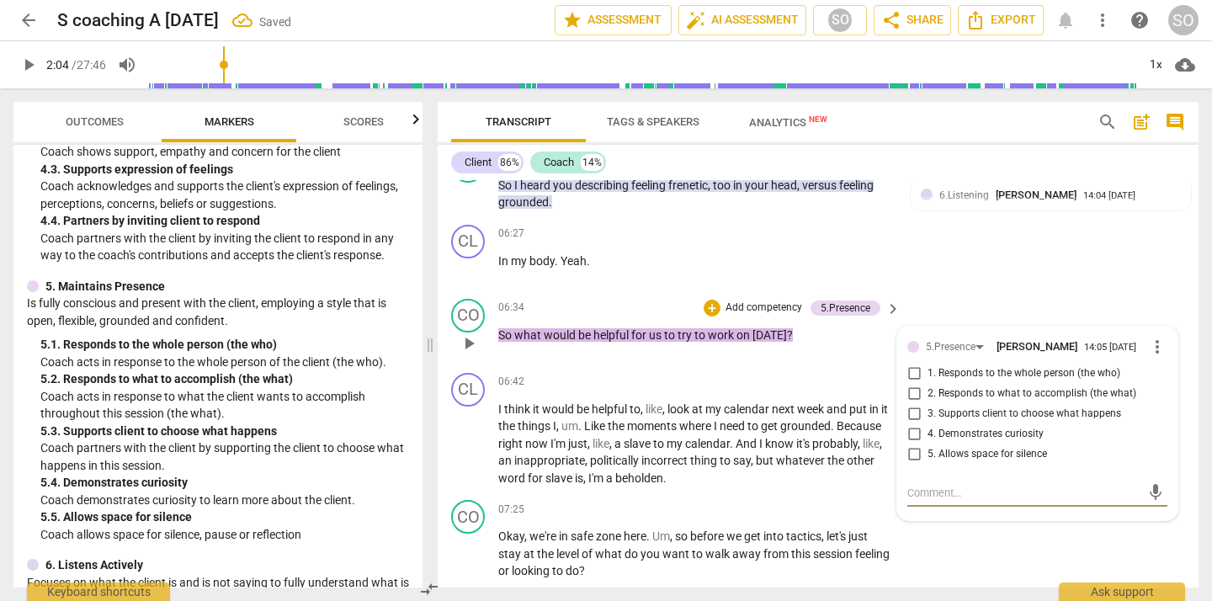
click at [912, 424] on input "3. Supports client to choose what happens" at bounding box center [913, 414] width 27 height 20
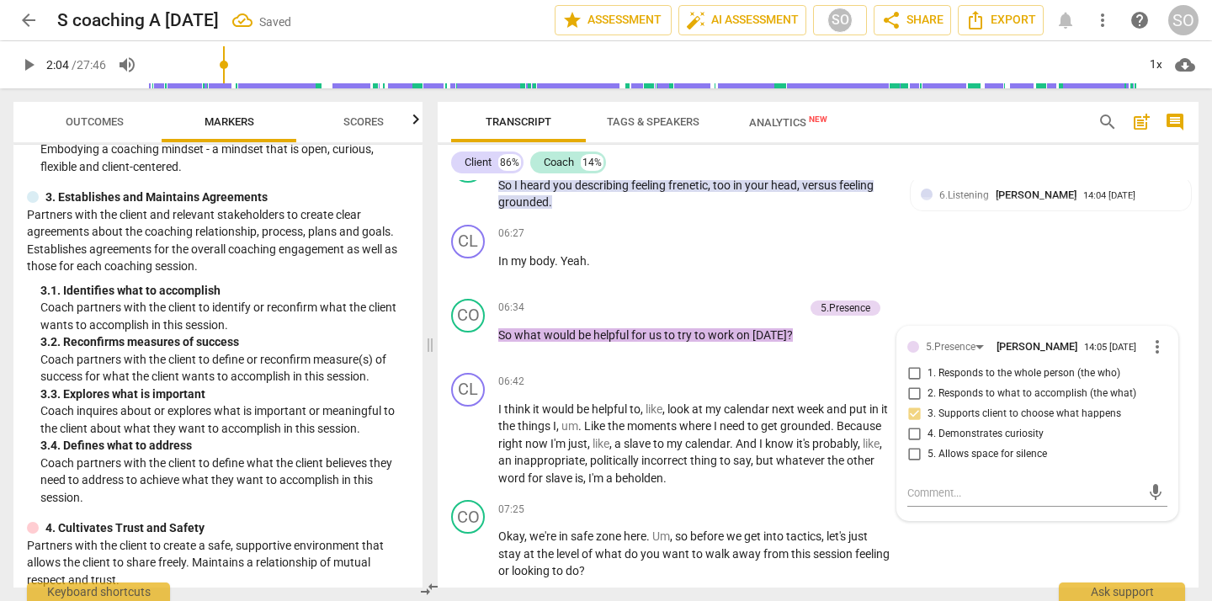
scroll to position [248, 0]
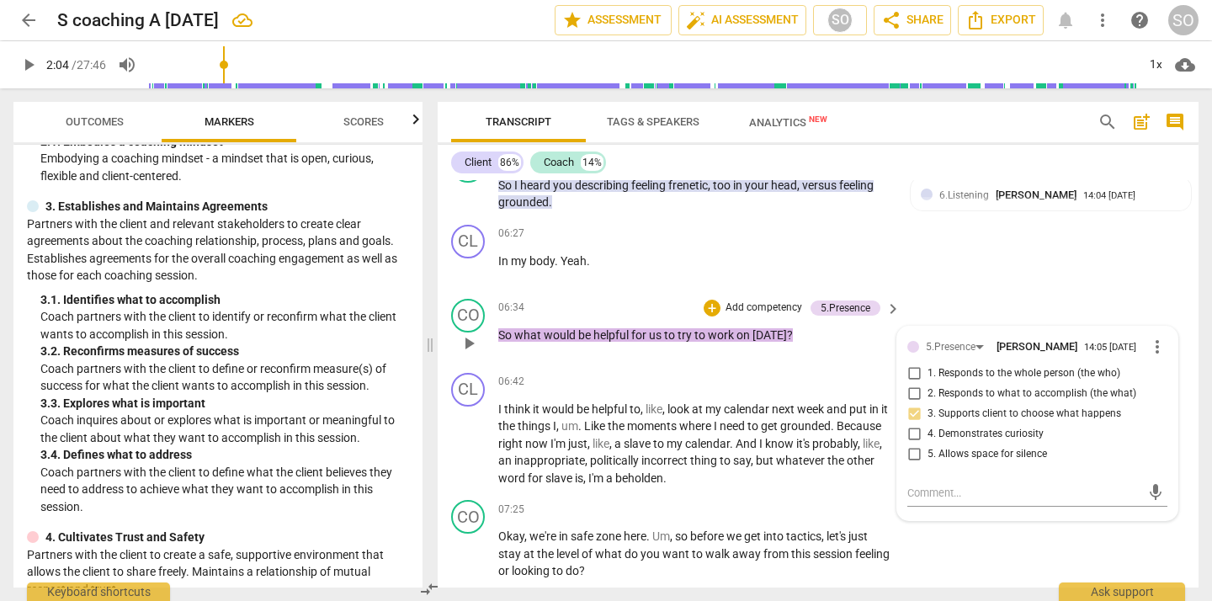
click at [737, 316] on p "Add competency" at bounding box center [764, 307] width 80 height 15
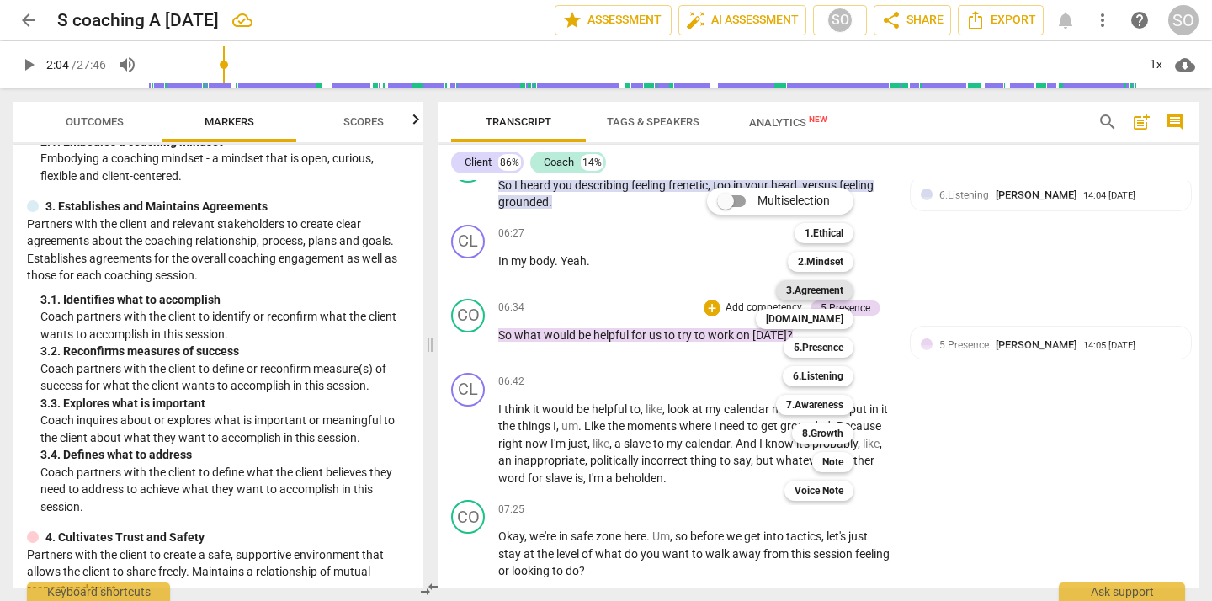
click at [806, 294] on b "3.Agreement" at bounding box center [814, 290] width 57 height 20
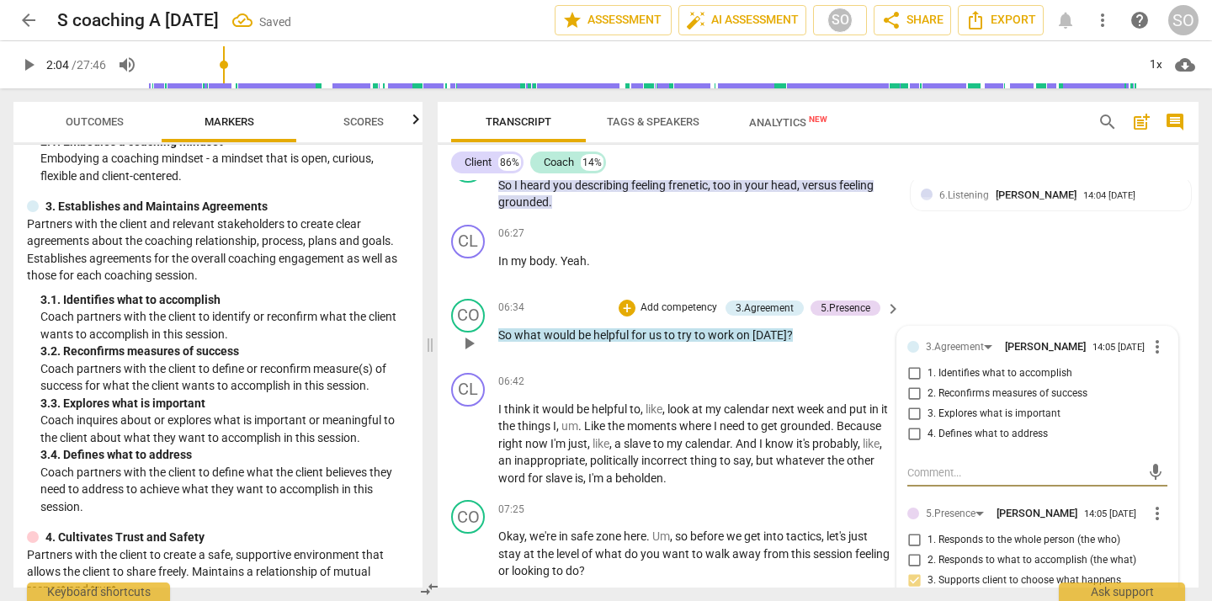
click at [910, 384] on input "1. Identifies what to accomplish" at bounding box center [913, 373] width 27 height 20
click at [995, 292] on div "CL play_arrow pause 06:27 + Add competency keyboard_arrow_right In my body . Ye…" at bounding box center [818, 255] width 761 height 74
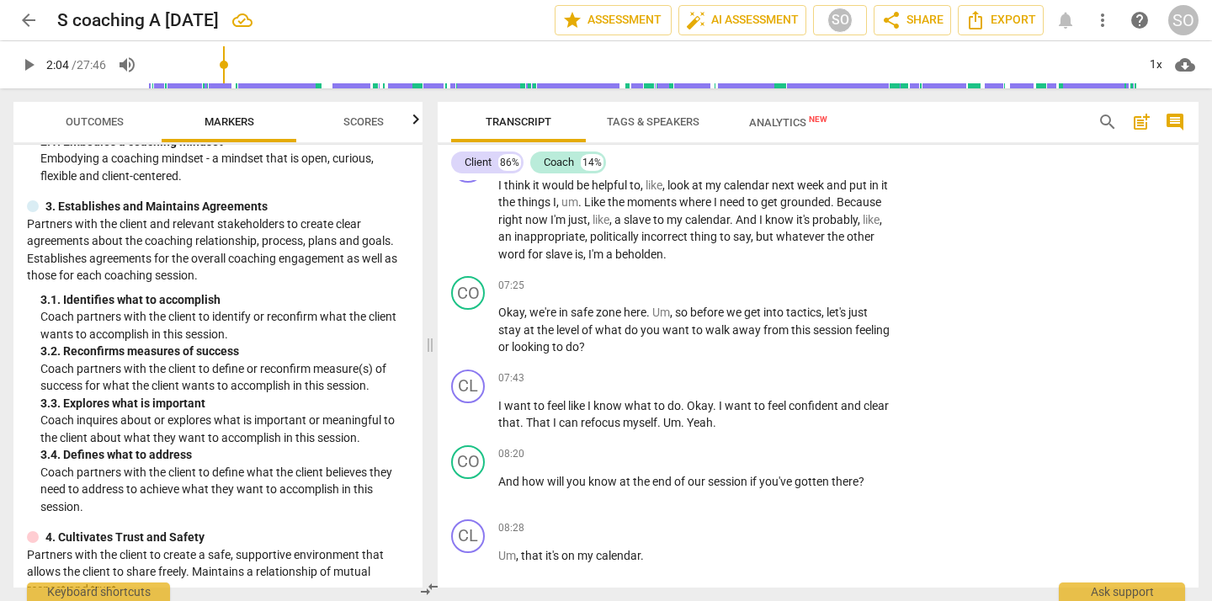
scroll to position [1734, 0]
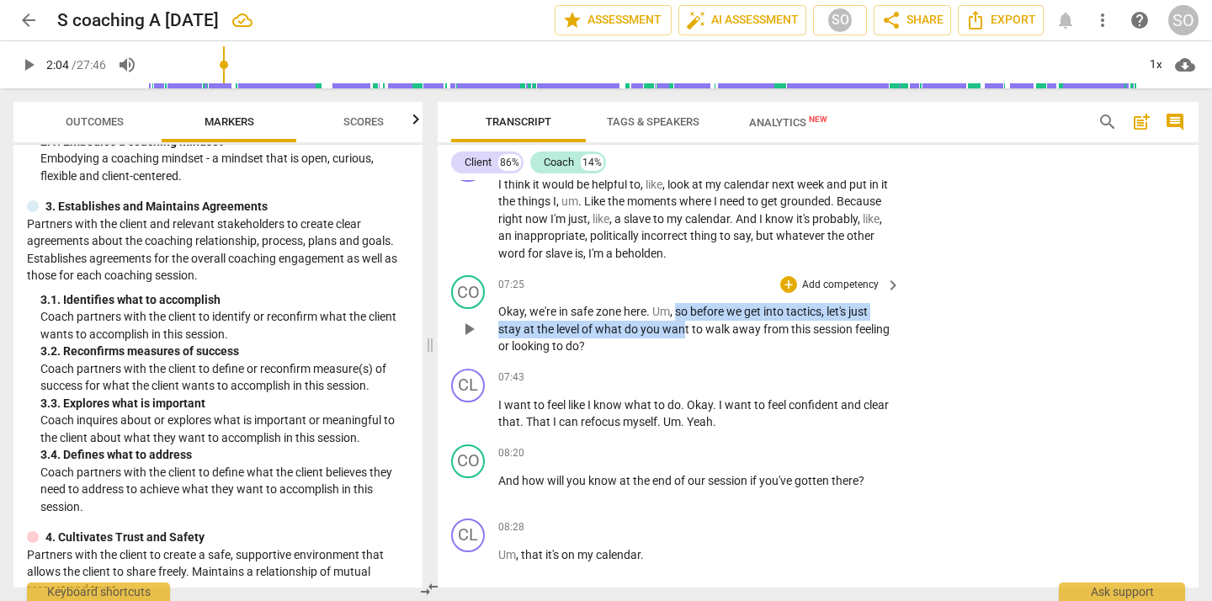
drag, startPoint x: 679, startPoint y: 347, endPoint x: 682, endPoint y: 363, distance: 16.2
click at [682, 355] on p "Okay , we're in safe zone here . Um , so before we get into tactics , let's jus…" at bounding box center [695, 329] width 394 height 52
click at [702, 355] on p "Okay , we're in safe zone here . Um , so before we get into tactics , let's jus…" at bounding box center [695, 329] width 394 height 52
drag, startPoint x: 694, startPoint y: 347, endPoint x: 581, endPoint y: 367, distance: 114.5
click at [581, 355] on p "Okay , we're in safe zone here . Um , so before we get into tactics , let's jus…" at bounding box center [695, 329] width 394 height 52
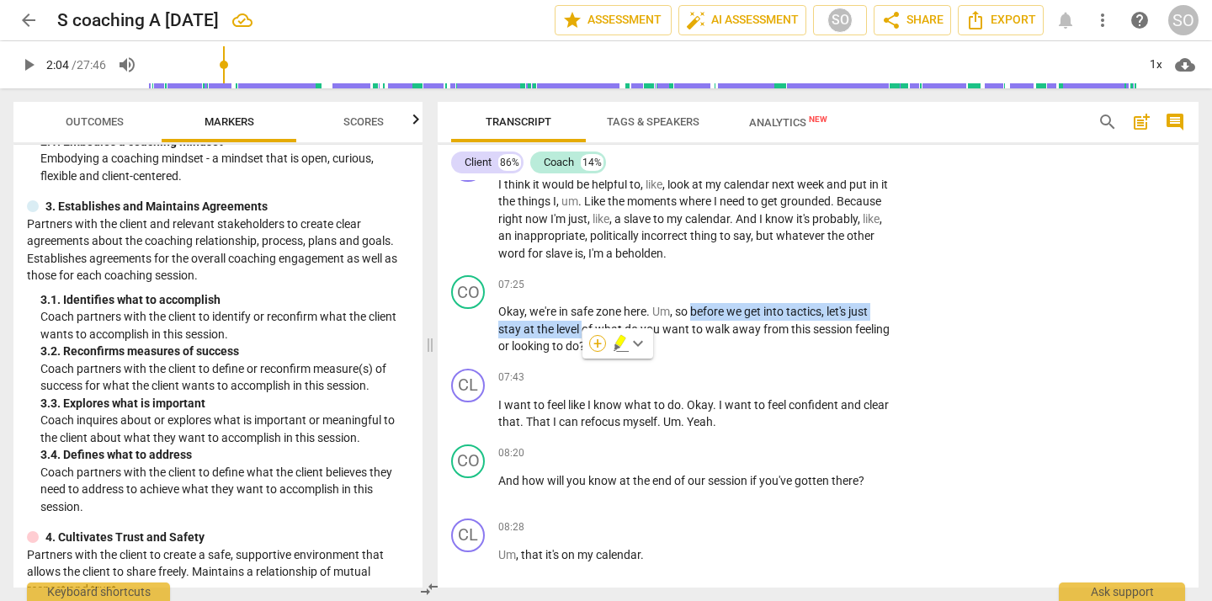
click at [599, 341] on div "+" at bounding box center [597, 343] width 17 height 17
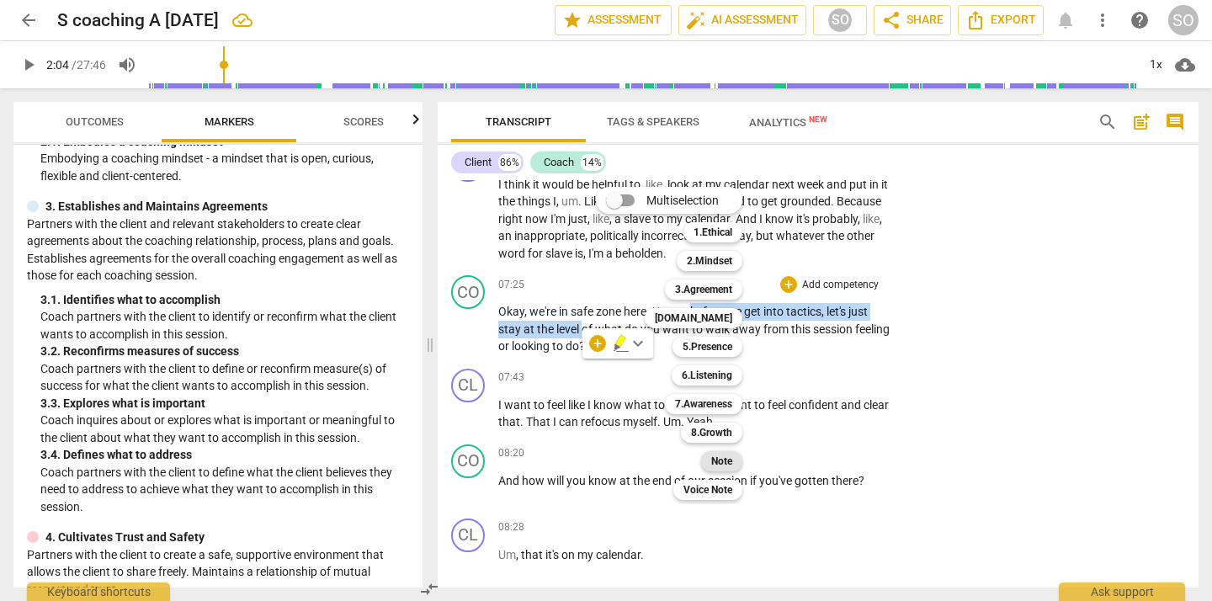
click at [728, 462] on b "Note" at bounding box center [721, 461] width 21 height 20
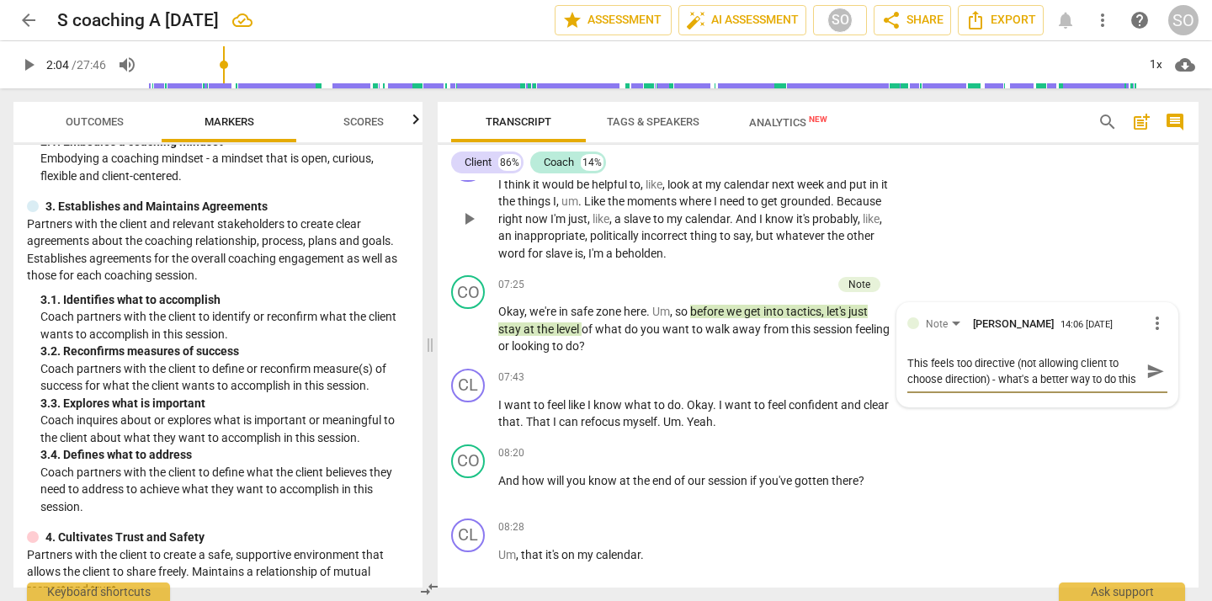
scroll to position [14, 0]
click at [1043, 221] on div "CL play_arrow pause 06:42 + Add competency keyboard_arrow_right I think it woul…" at bounding box center [818, 205] width 761 height 128
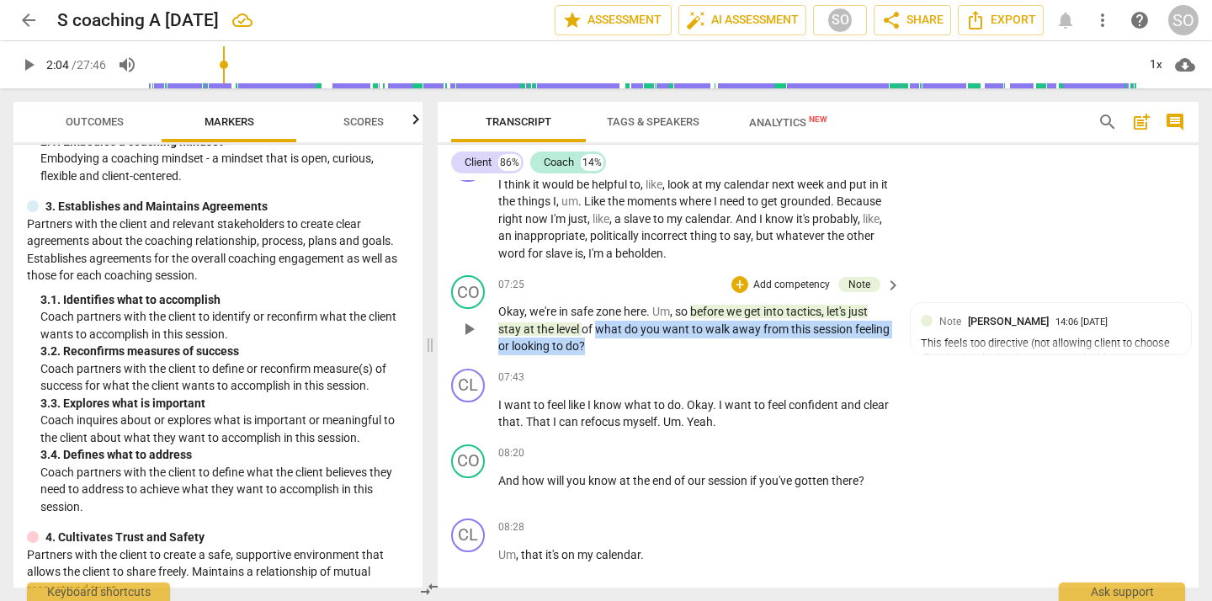
drag, startPoint x: 599, startPoint y: 364, endPoint x: 629, endPoint y: 383, distance: 34.8
click at [629, 355] on p "Okay , we're in safe zone here . Um , so before we get into tactics , let's jus…" at bounding box center [695, 329] width 394 height 52
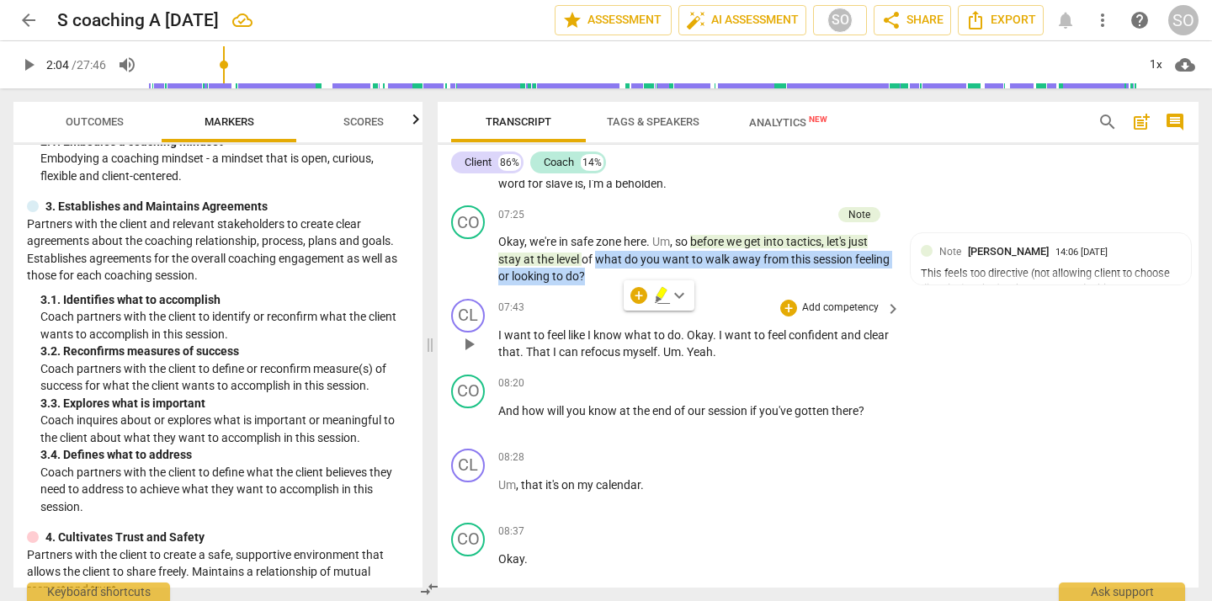
scroll to position [1806, 0]
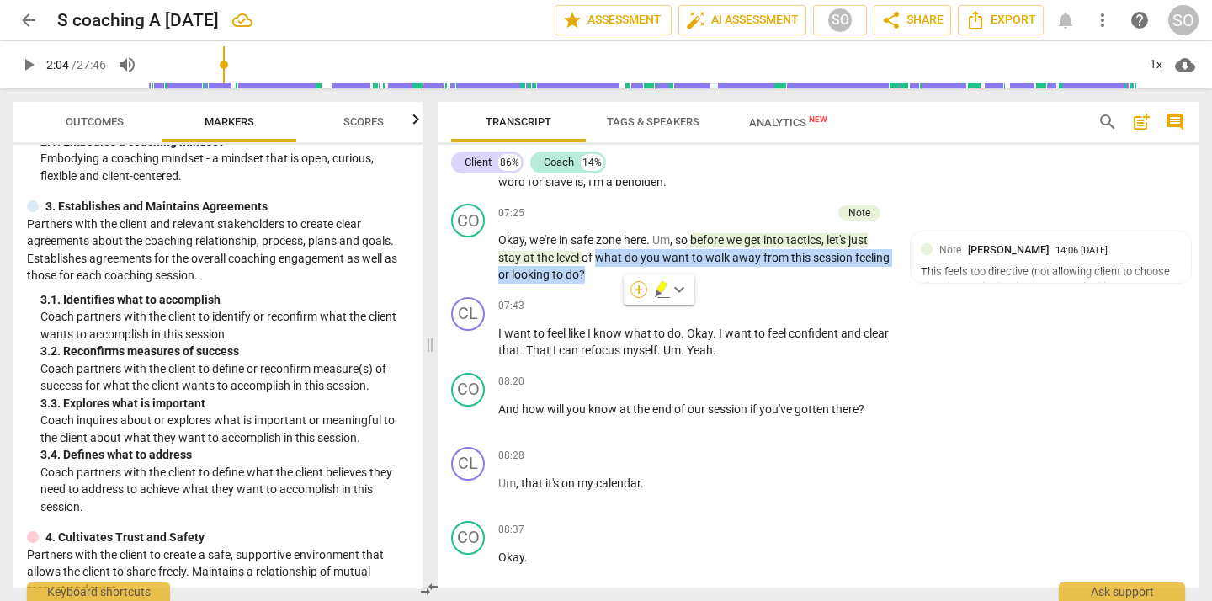
click at [639, 289] on div "+" at bounding box center [638, 289] width 17 height 17
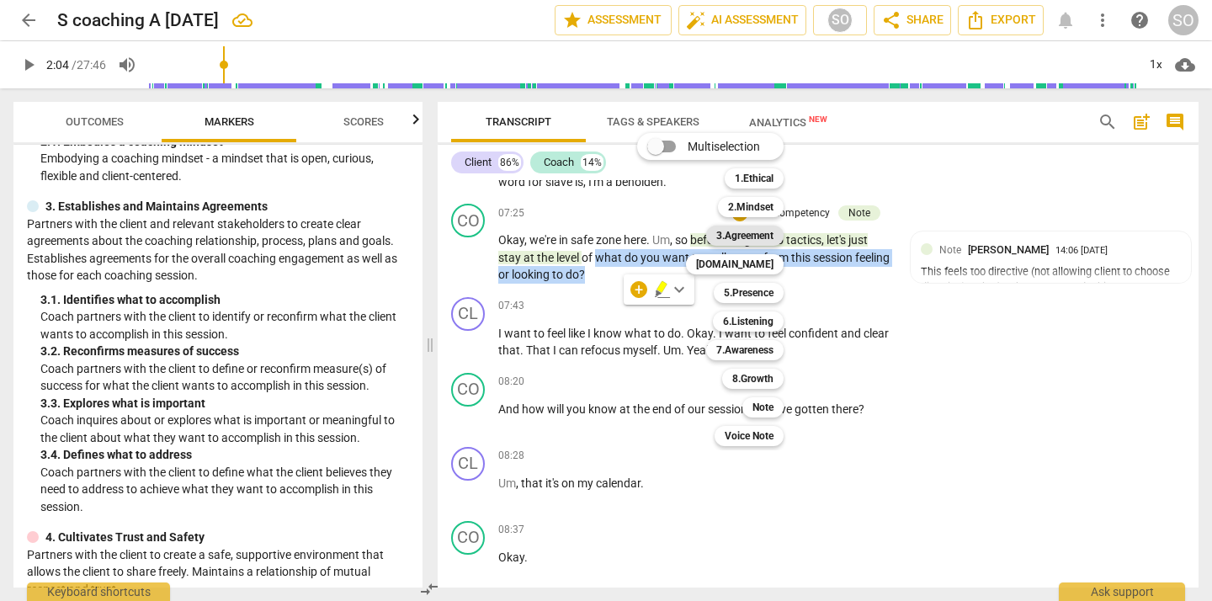
click at [751, 235] on b "3.Agreement" at bounding box center [744, 235] width 57 height 20
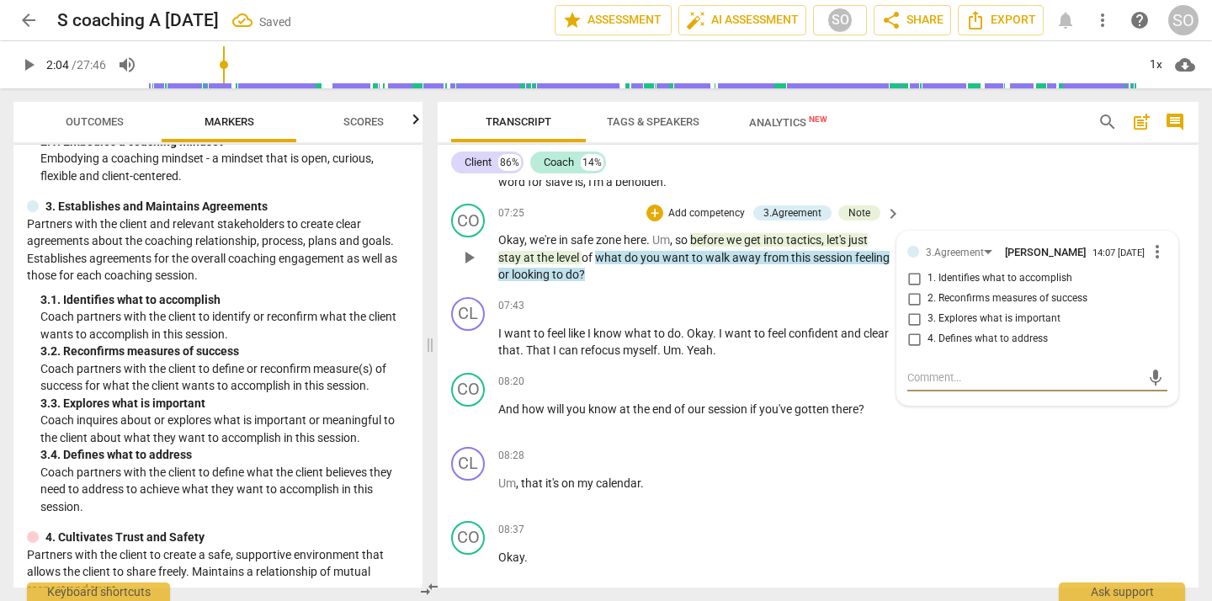
click at [910, 349] on input "4. Defines what to address" at bounding box center [913, 339] width 27 height 20
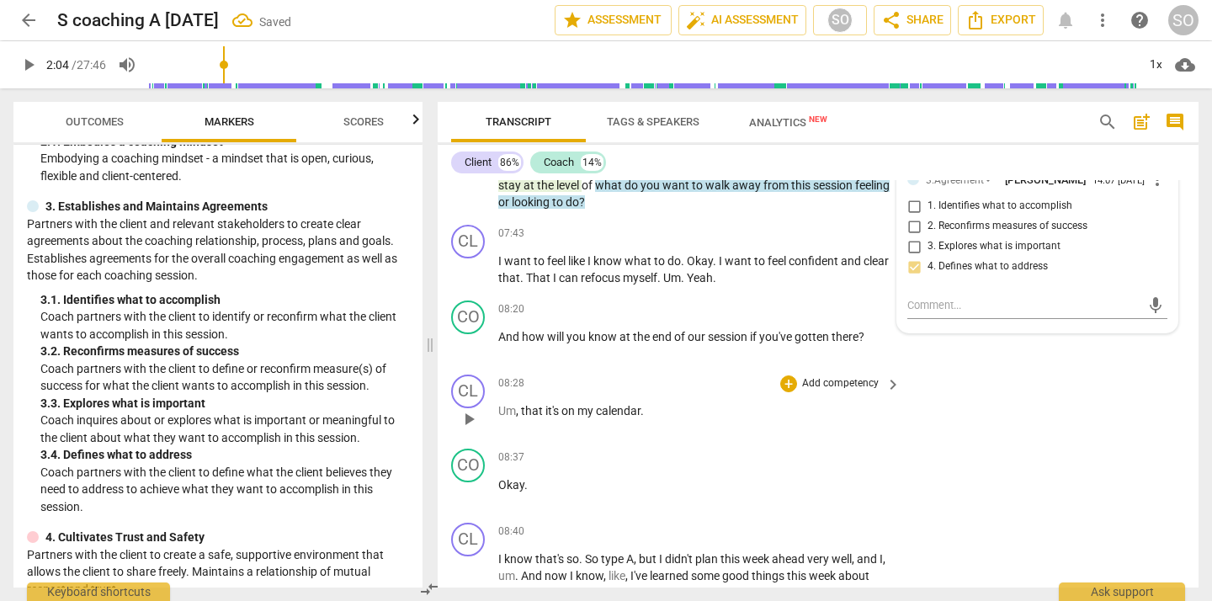
scroll to position [1879, 0]
click at [705, 466] on div "08:37 + Add competency keyboard_arrow_right" at bounding box center [700, 457] width 404 height 19
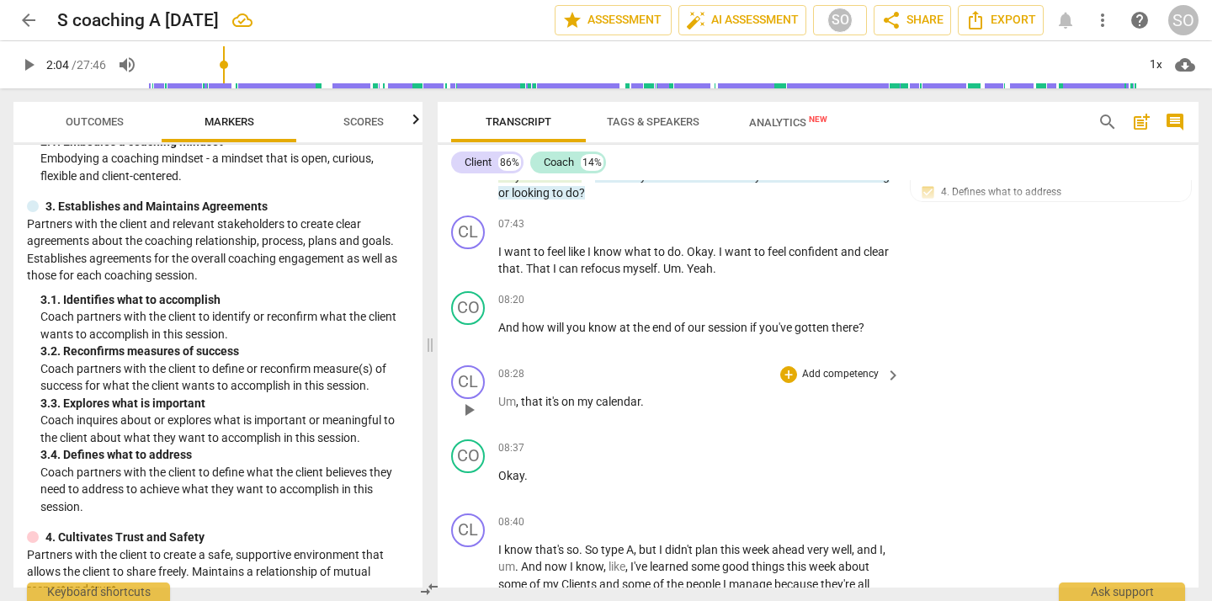
scroll to position [1885, 0]
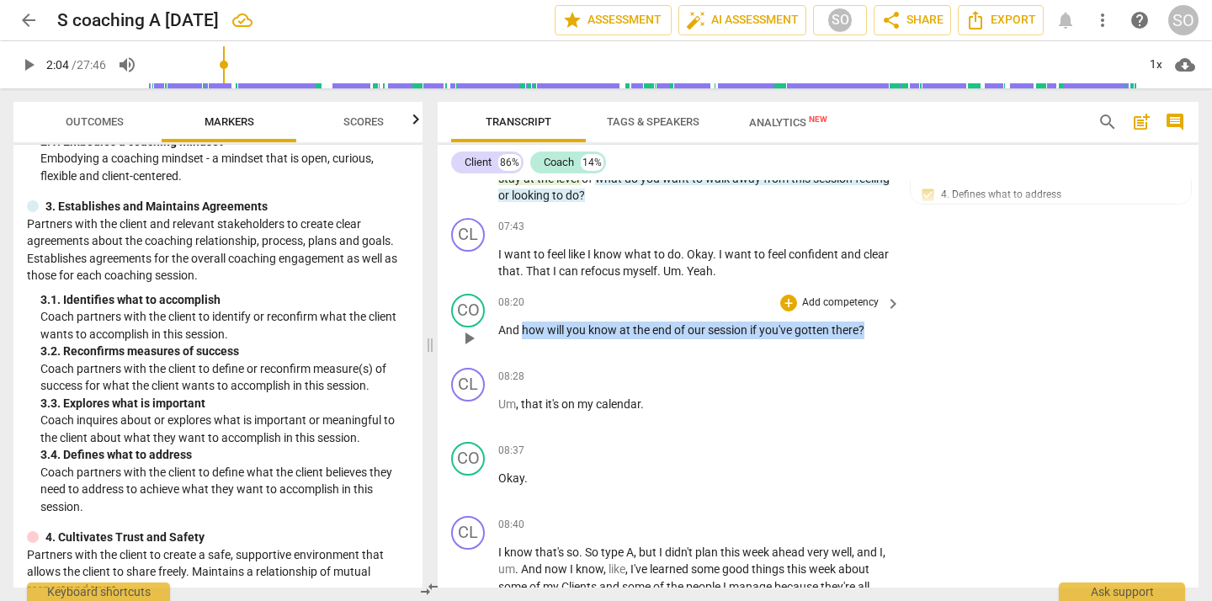
drag, startPoint x: 524, startPoint y: 365, endPoint x: 882, endPoint y: 360, distance: 357.6
click at [882, 339] on p "And how will you know at the end of our session if you've gotten there ?" at bounding box center [695, 330] width 394 height 18
click at [882, 342] on div "+" at bounding box center [881, 344] width 17 height 17
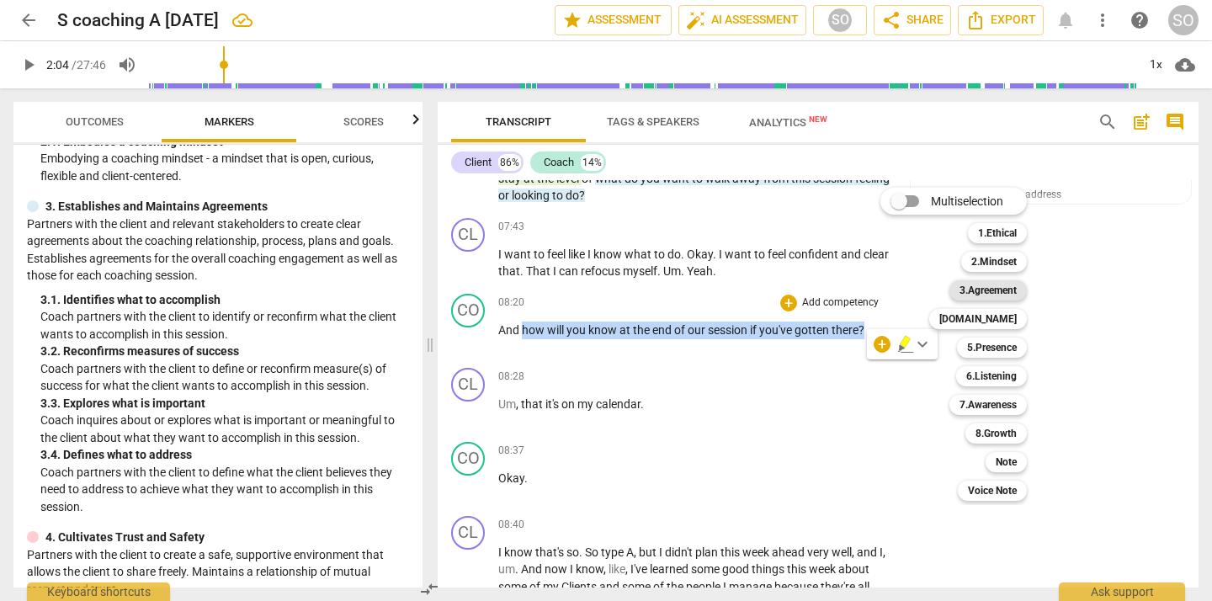
click at [989, 288] on b "3.Agreement" at bounding box center [987, 290] width 57 height 20
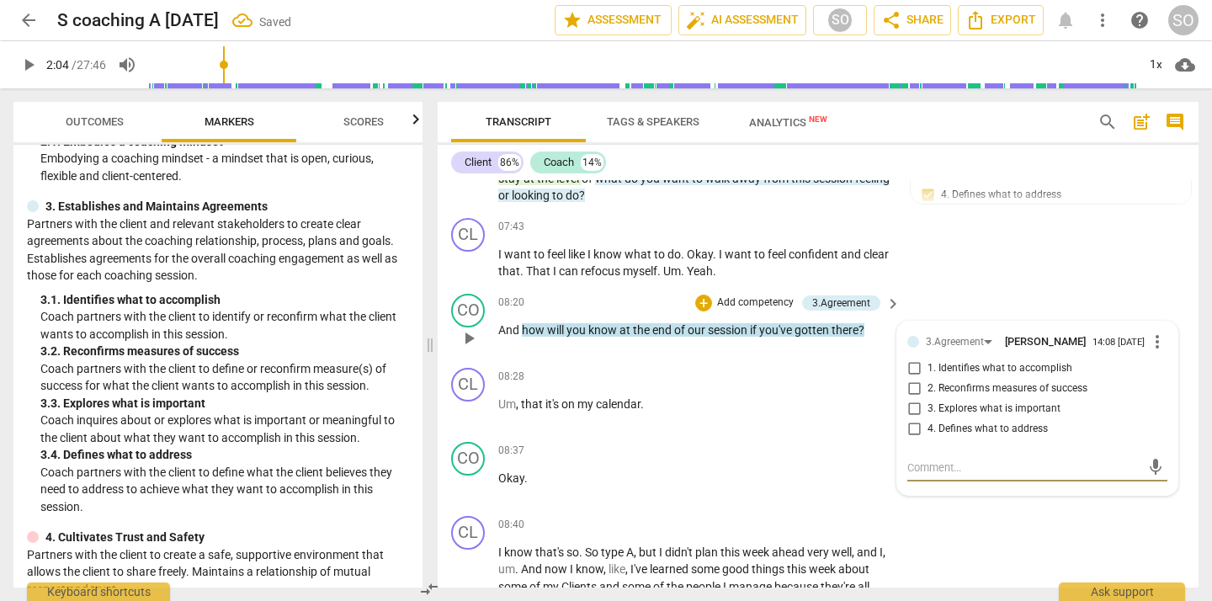
click at [910, 399] on input "2. Reconfirms measures of success" at bounding box center [913, 389] width 27 height 20
click at [844, 487] on p "Okay ." at bounding box center [695, 478] width 394 height 18
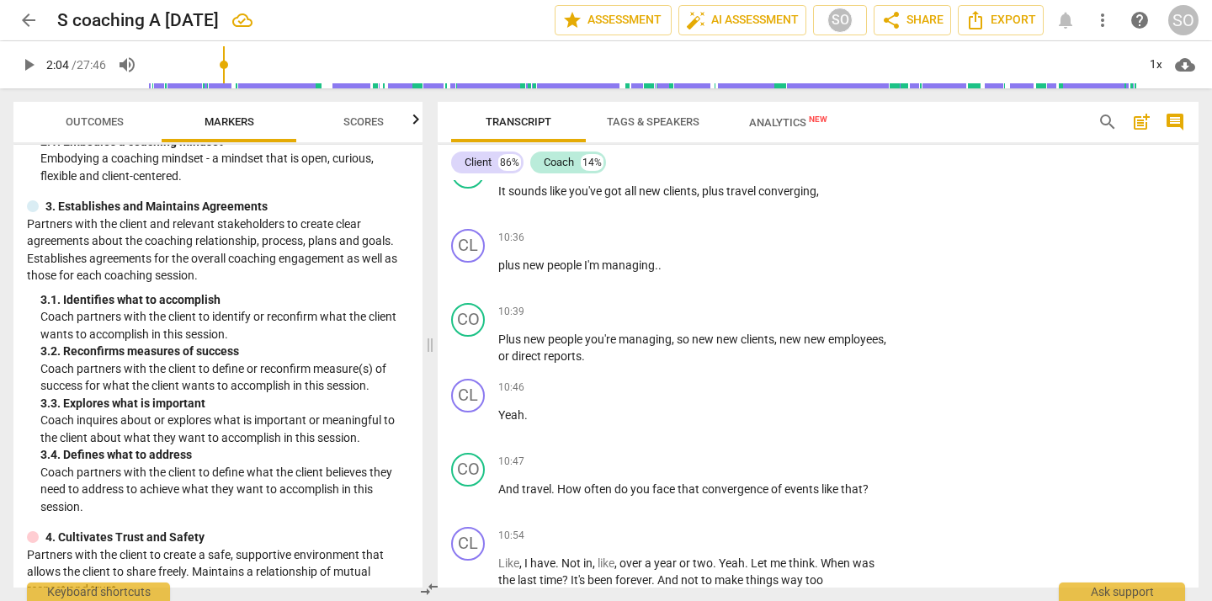
scroll to position [2527, 0]
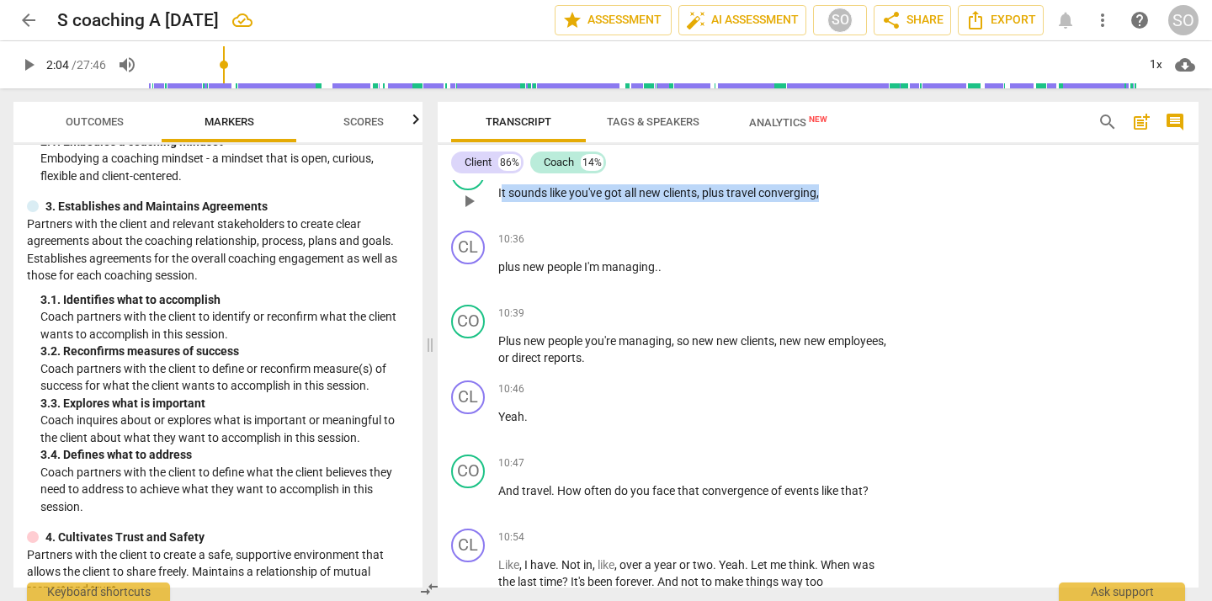
drag, startPoint x: 500, startPoint y: 247, endPoint x: 832, endPoint y: 239, distance: 332.4
click at [832, 202] on p "It sounds like you've got all new clients , plus travel converging ," at bounding box center [695, 193] width 394 height 18
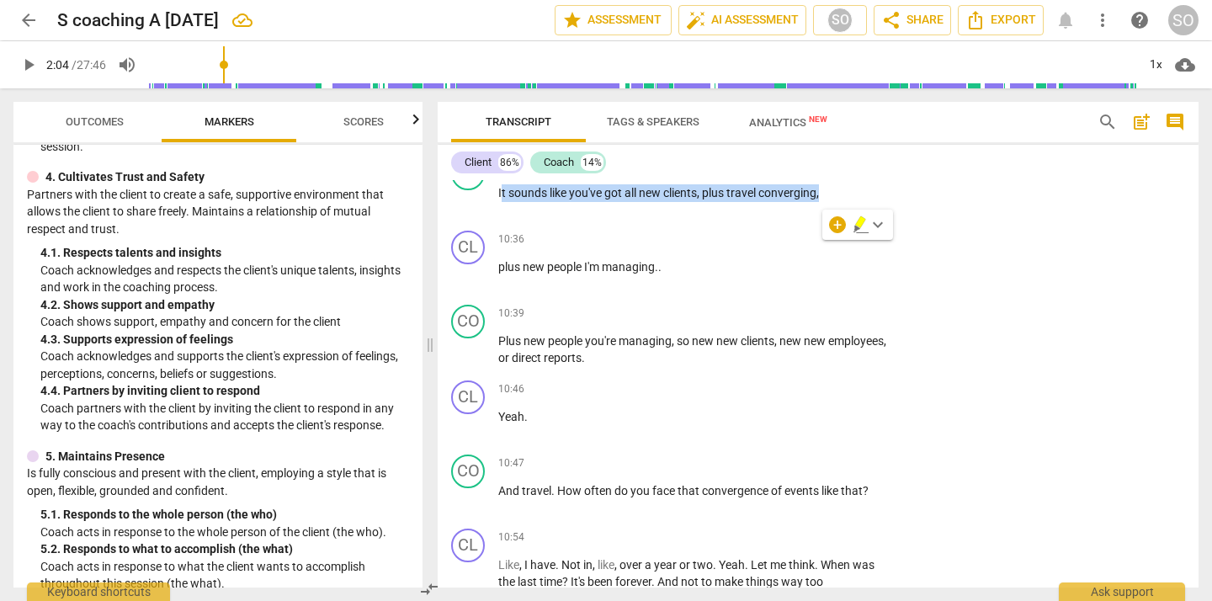
scroll to position [615, 0]
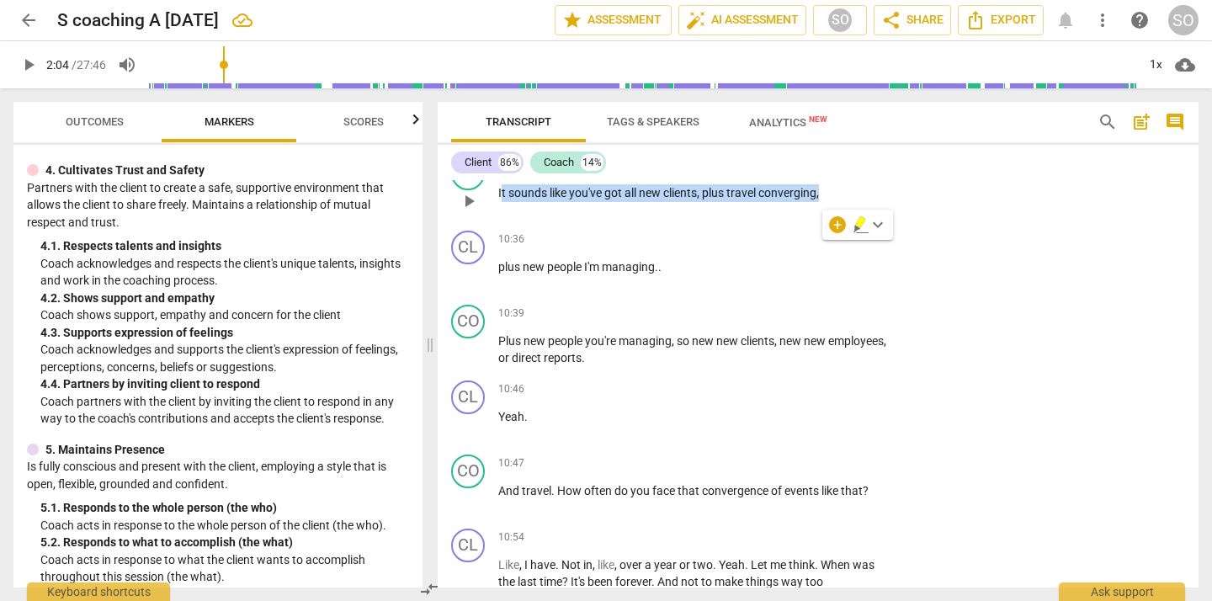
click at [498, 199] on span "It" at bounding box center [503, 192] width 10 height 13
drag, startPoint x: 497, startPoint y: 247, endPoint x: 830, endPoint y: 244, distance: 333.2
click at [830, 202] on p "It sounds like you've got all new clients , plus travel converging ," at bounding box center [695, 193] width 394 height 18
click at [833, 222] on div "+" at bounding box center [837, 224] width 17 height 17
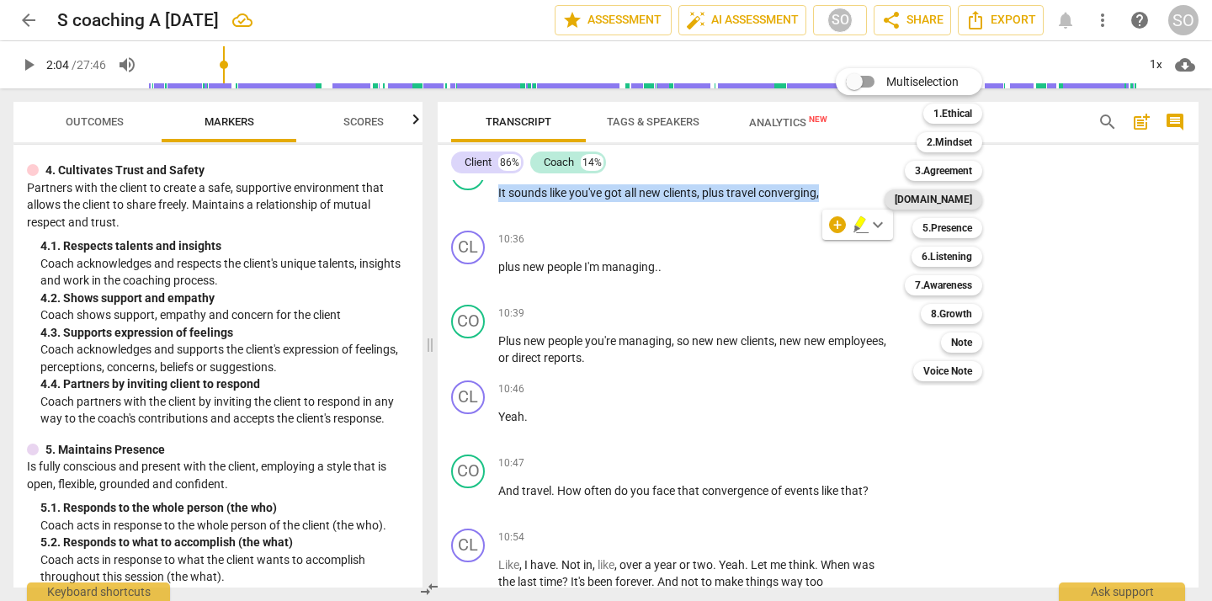
click at [955, 199] on b "[DOMAIN_NAME]" at bounding box center [932, 199] width 77 height 20
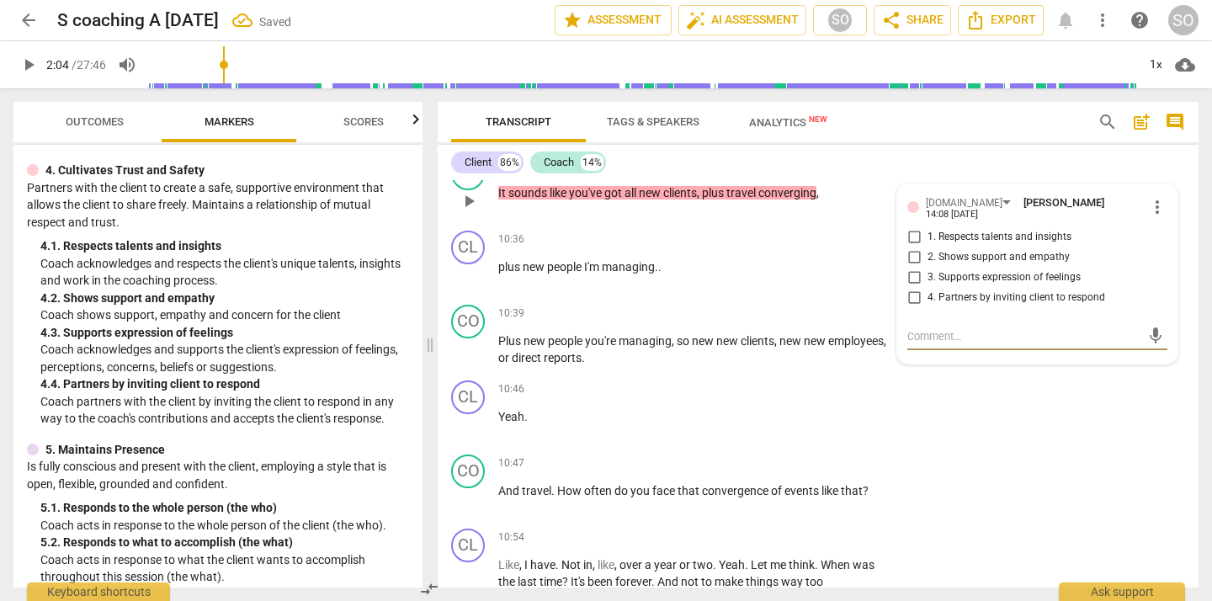
click at [911, 268] on input "2. Shows support and empathy" at bounding box center [913, 257] width 27 height 20
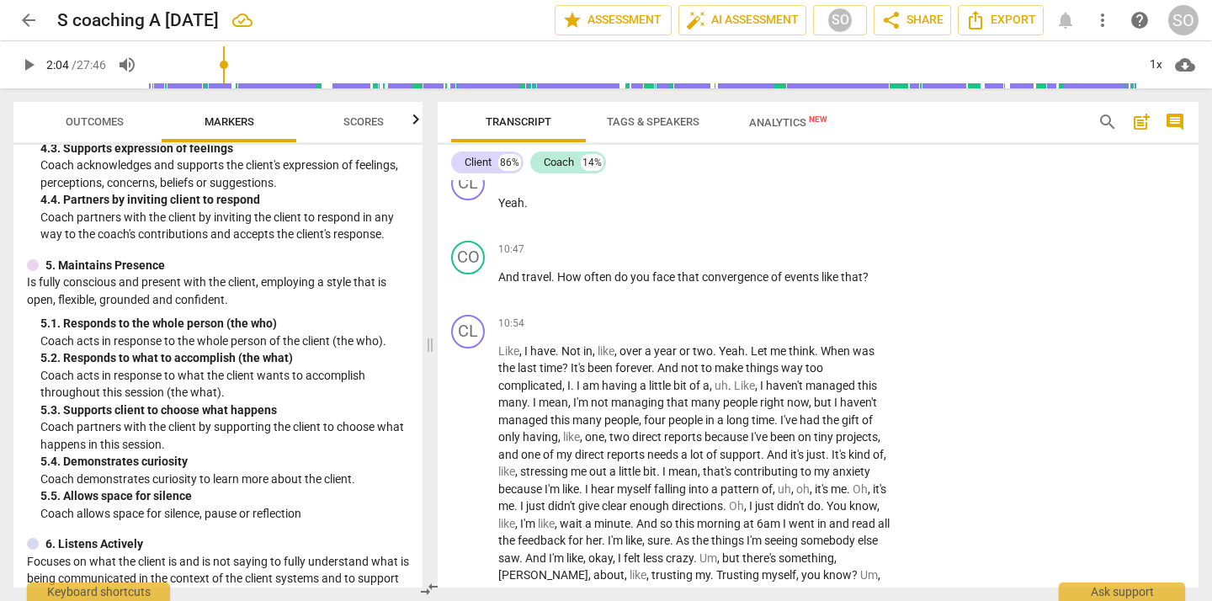
scroll to position [2750, 0]
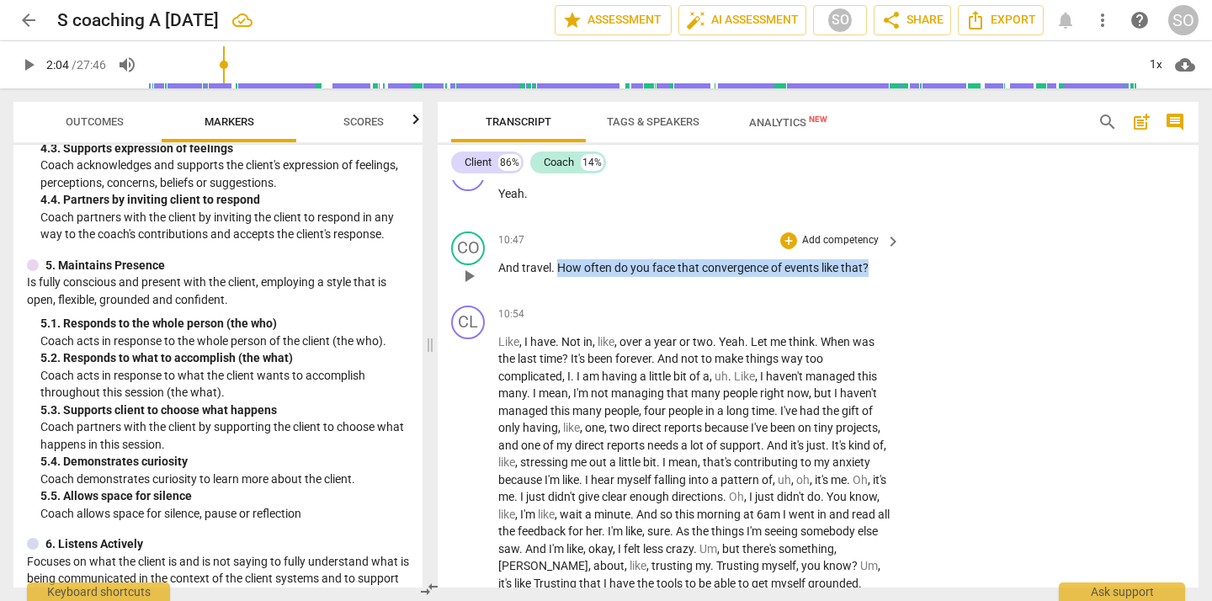
drag, startPoint x: 560, startPoint y: 323, endPoint x: 875, endPoint y: 321, distance: 315.5
click at [875, 277] on p "And travel . How often do you face that convergence of events like that ?" at bounding box center [695, 268] width 394 height 18
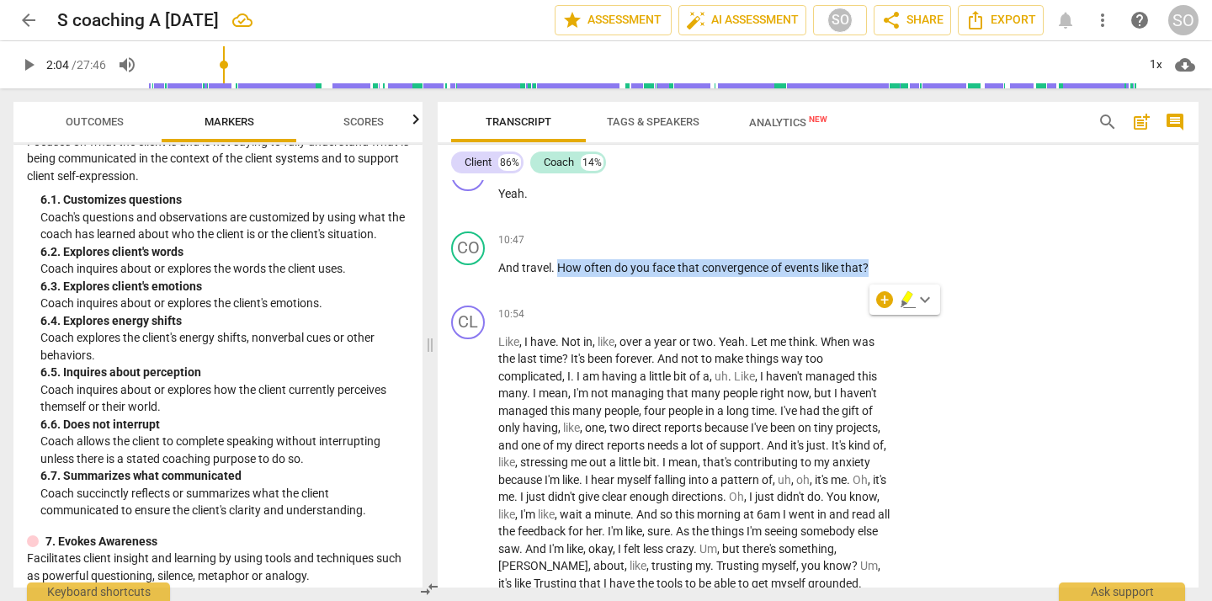
scroll to position [1221, 0]
click at [883, 296] on div "+" at bounding box center [884, 299] width 17 height 17
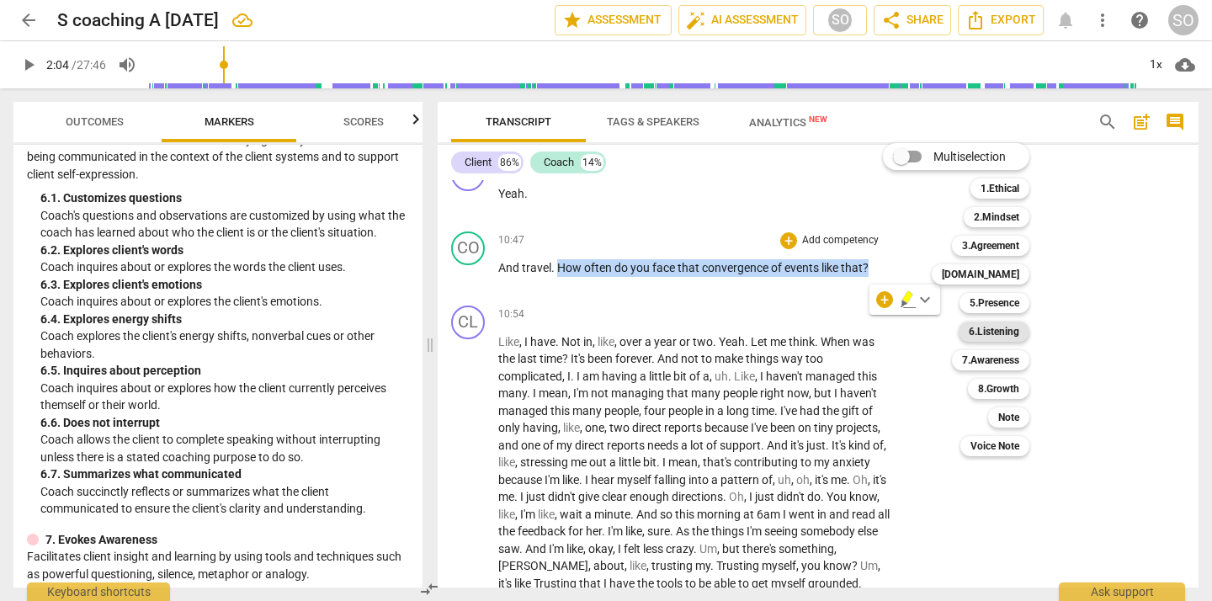
click at [996, 330] on b "6.Listening" at bounding box center [993, 331] width 50 height 20
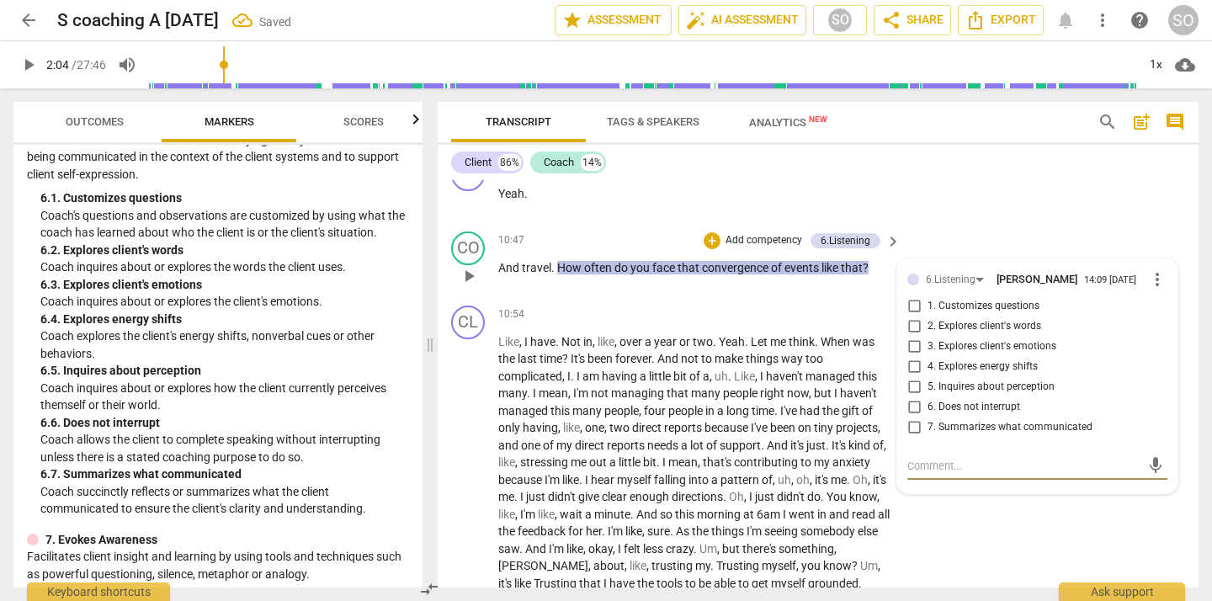
click at [911, 316] on input "1. Customizes questions" at bounding box center [913, 306] width 27 height 20
click at [911, 438] on input "7. Summarizes what communicated" at bounding box center [913, 427] width 27 height 20
click at [1069, 225] on div "CL play_arrow pause 10:46 + Add competency keyboard_arrow_right Yeah ." at bounding box center [818, 188] width 761 height 74
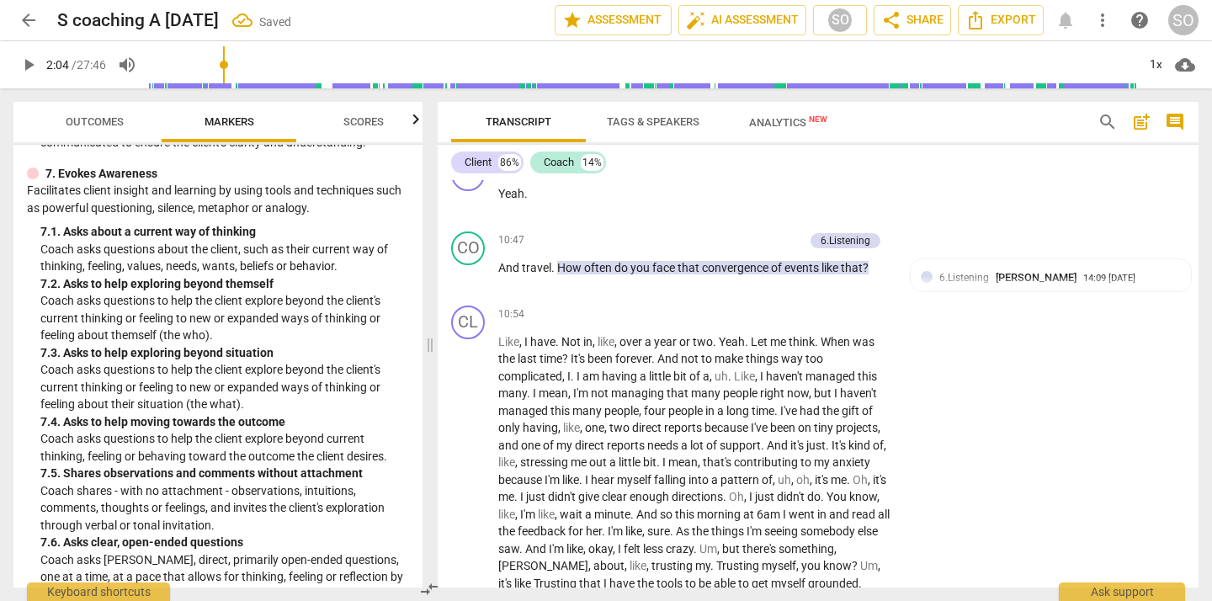
scroll to position [1605, 0]
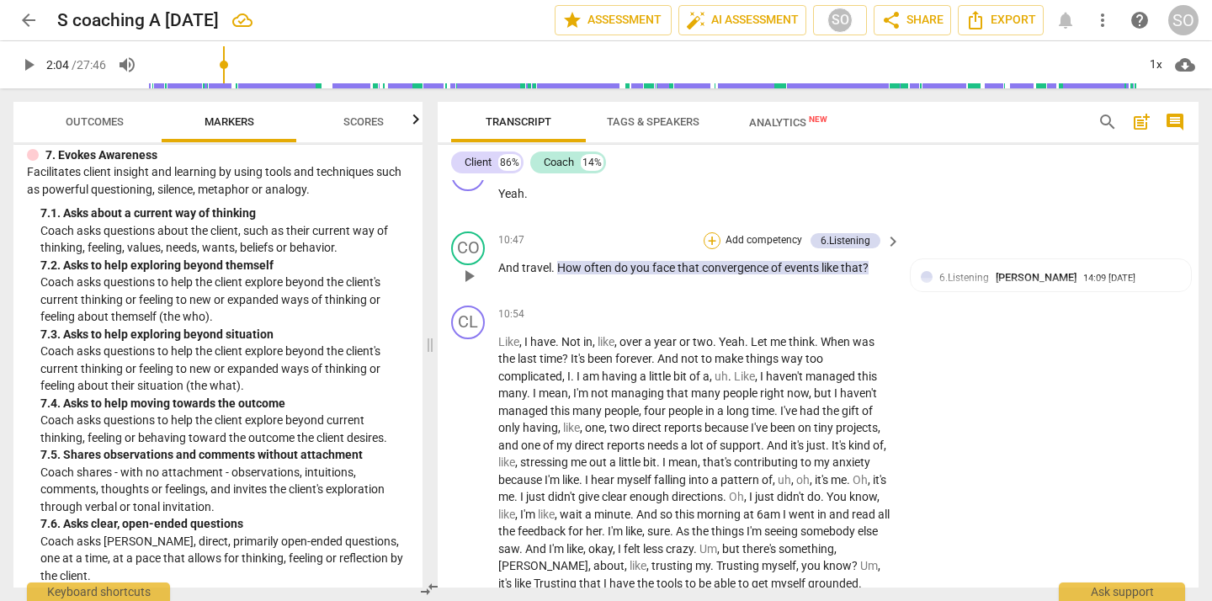
click at [713, 249] on div "+" at bounding box center [711, 240] width 17 height 17
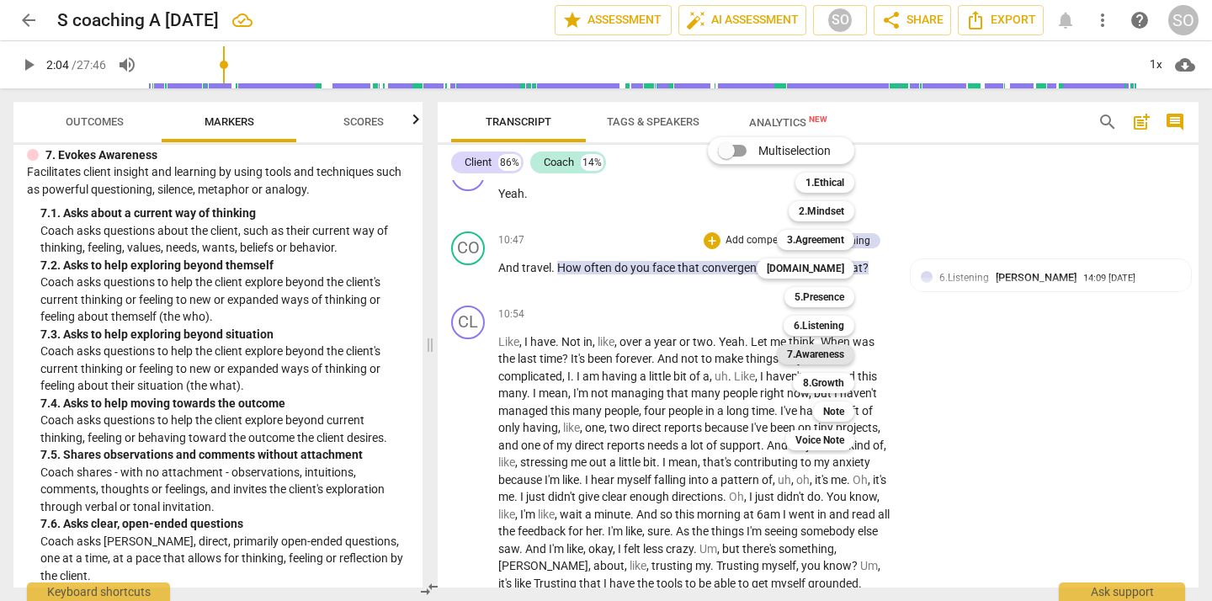
click at [819, 351] on b "7.Awareness" at bounding box center [815, 354] width 57 height 20
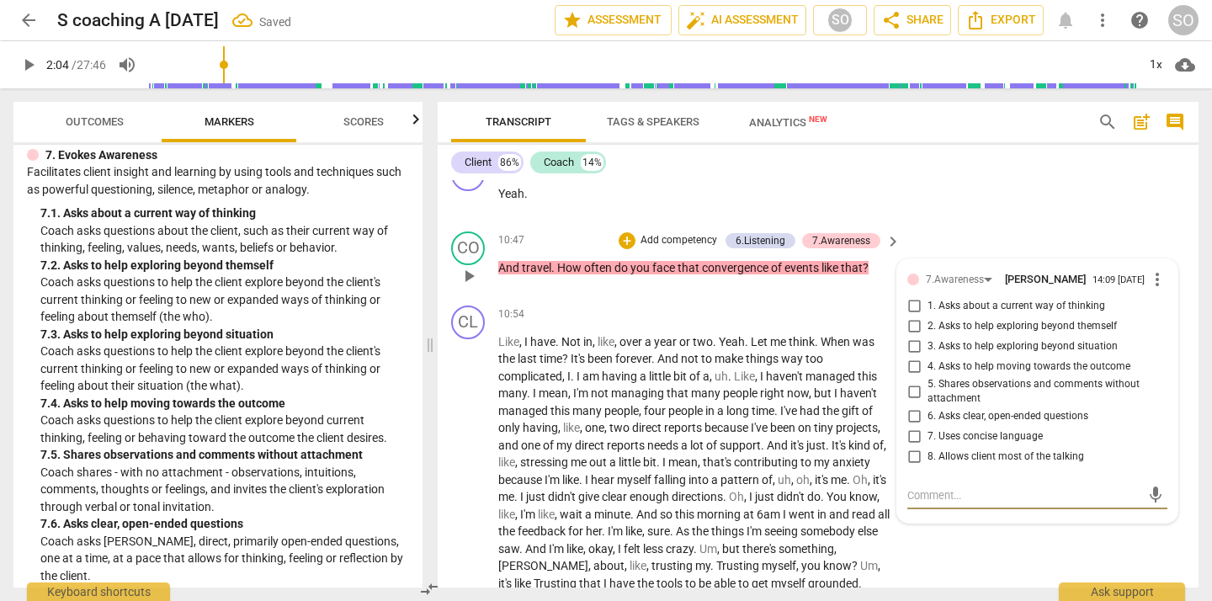
click at [914, 357] on input "3. Asks to help exploring beyond situation" at bounding box center [913, 347] width 27 height 20
click at [1047, 225] on div "CL play_arrow pause 10:46 + Add competency keyboard_arrow_right Yeah ." at bounding box center [818, 188] width 761 height 74
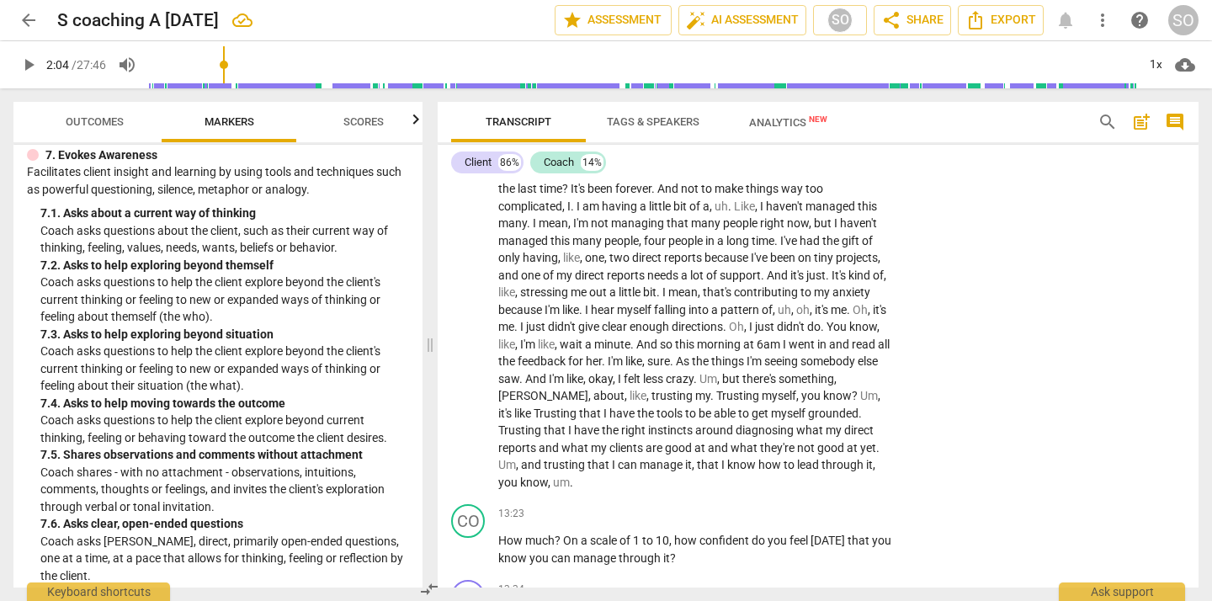
scroll to position [2920, 0]
click at [468, 337] on span "play_arrow" at bounding box center [469, 326] width 20 height 20
click at [500, 178] on span "Like" at bounding box center [508, 170] width 21 height 13
click at [466, 337] on span "pause" at bounding box center [469, 326] width 20 height 20
click at [28, 65] on span "play_arrow" at bounding box center [29, 65] width 20 height 20
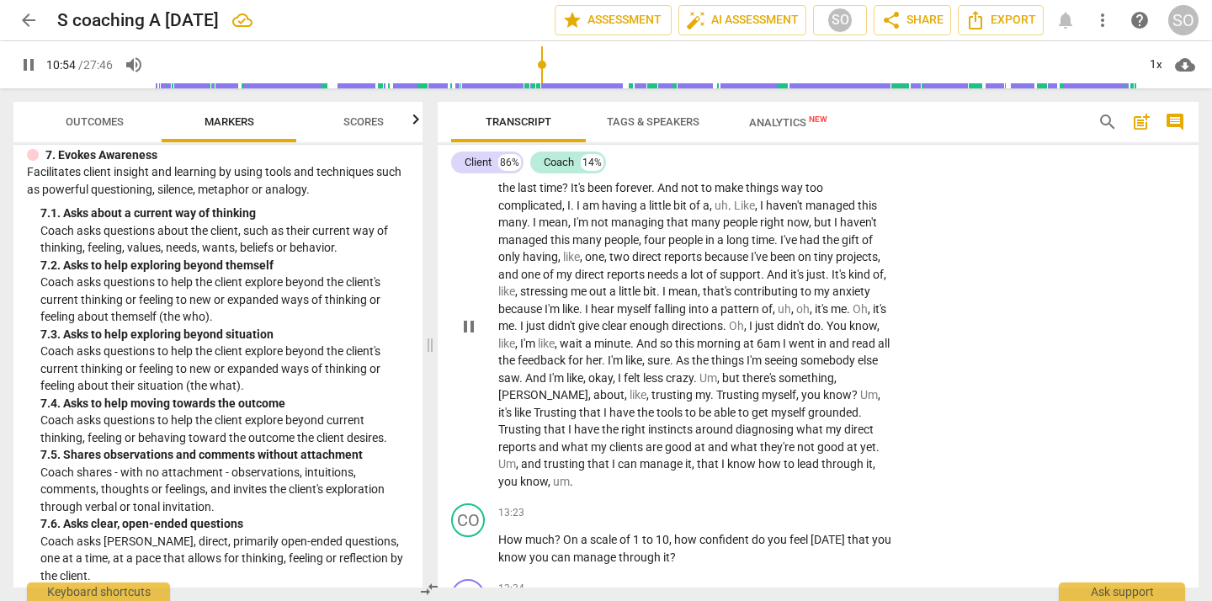
click at [466, 337] on span "pause" at bounding box center [469, 326] width 20 height 20
click at [466, 337] on span "play_arrow" at bounding box center [469, 326] width 20 height 20
click at [522, 212] on span "complicated" at bounding box center [530, 205] width 64 height 13
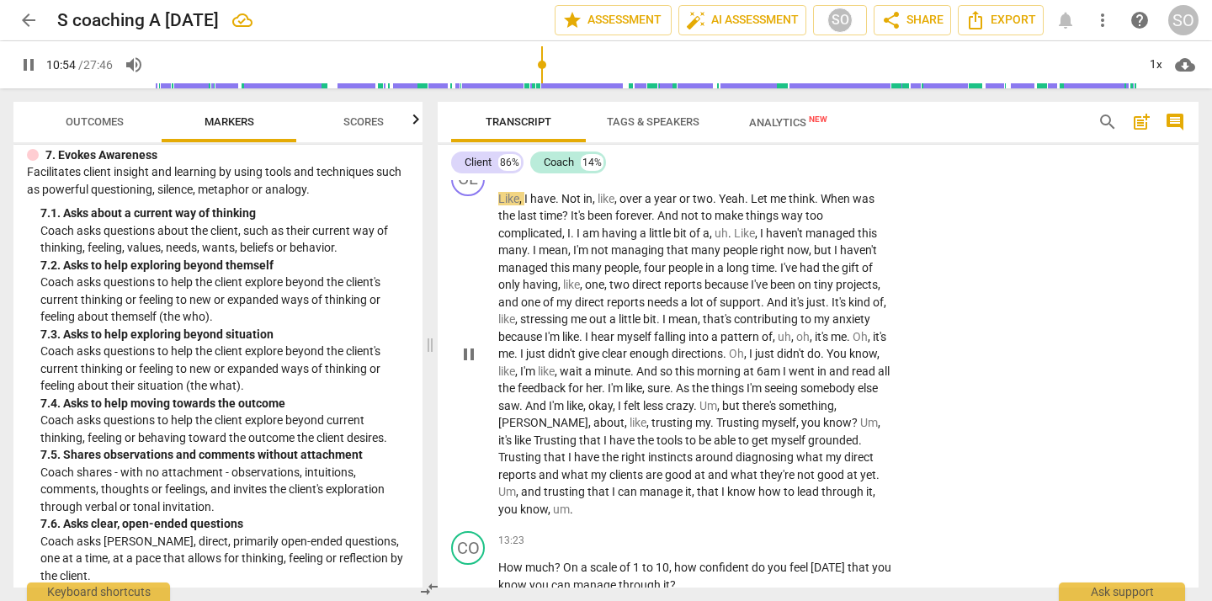
scroll to position [2899, 0]
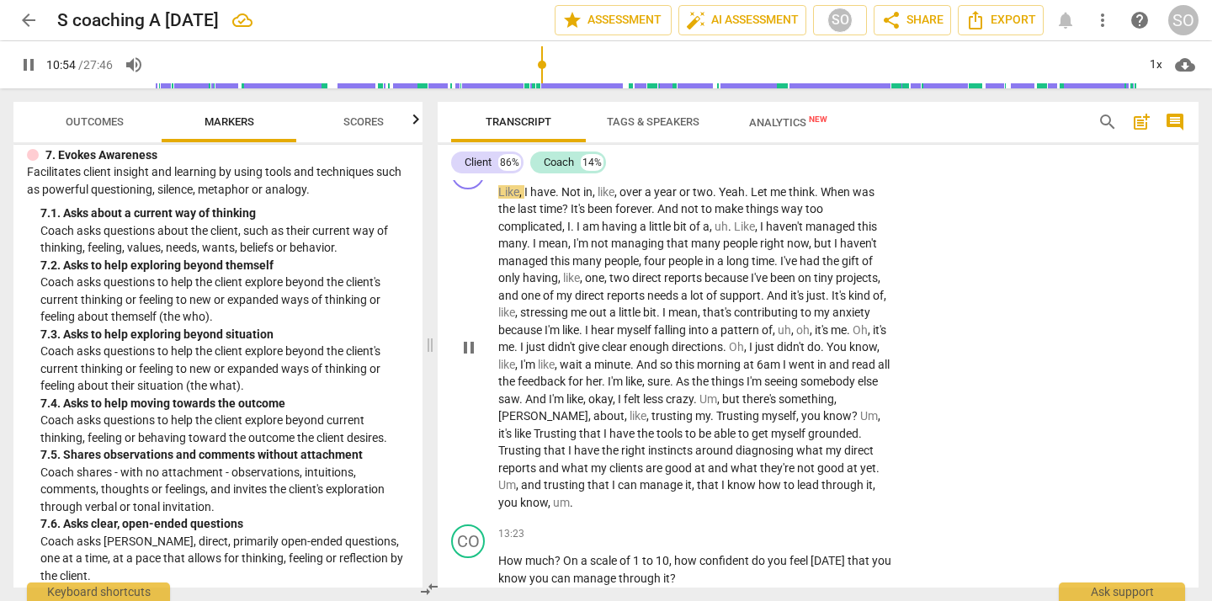
click at [471, 358] on span "pause" at bounding box center [469, 347] width 20 height 20
click at [469, 358] on span "play_arrow" at bounding box center [469, 347] width 20 height 20
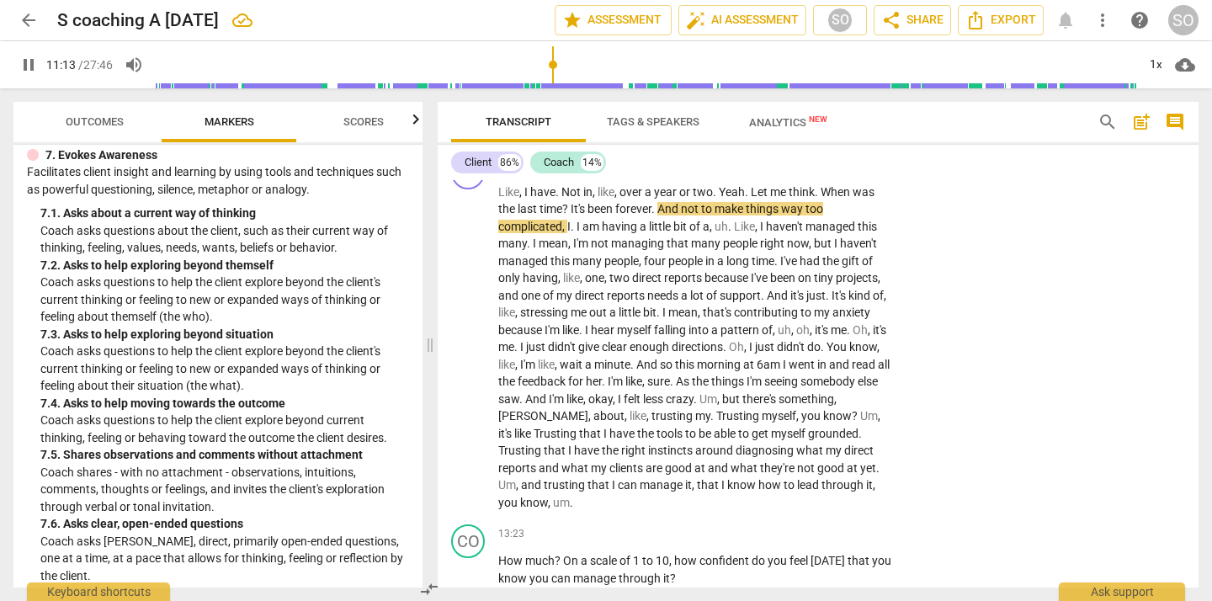
click at [24, 68] on span "pause" at bounding box center [29, 65] width 20 height 20
click at [24, 68] on span "play_arrow" at bounding box center [29, 65] width 20 height 20
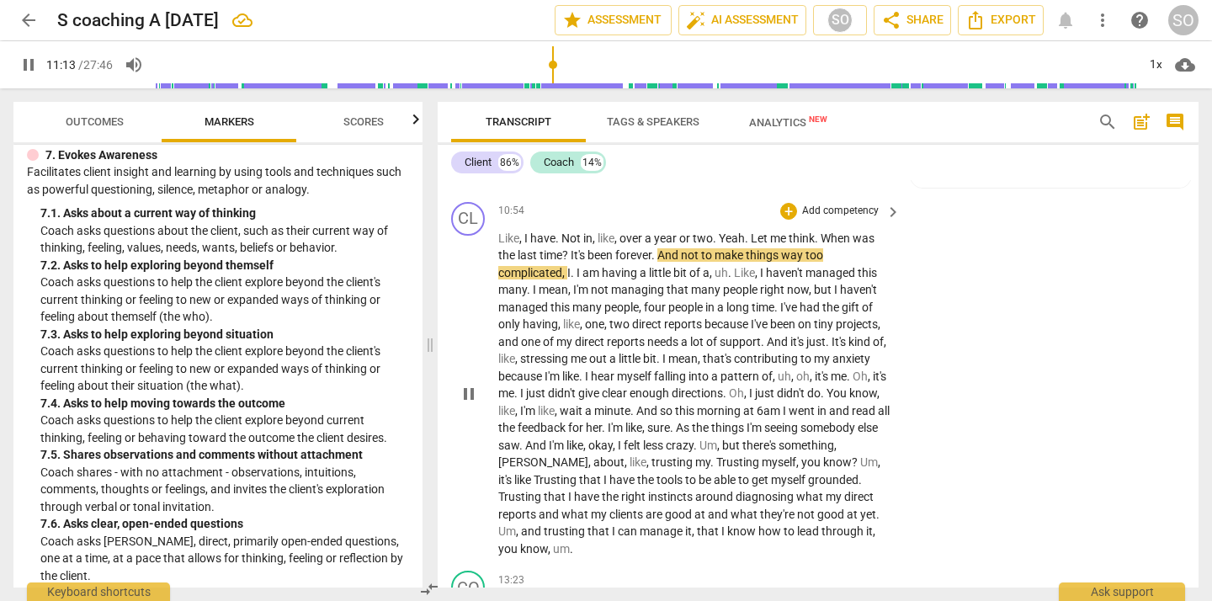
scroll to position [2856, 0]
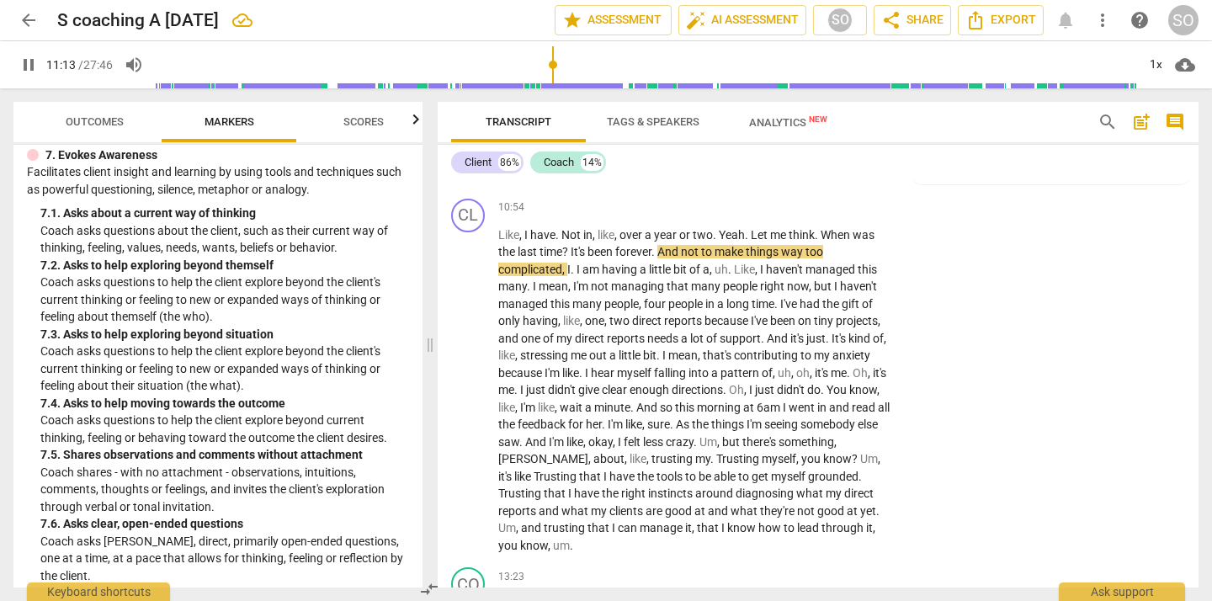
click at [28, 66] on span "pause" at bounding box center [29, 65] width 20 height 20
click at [543, 65] on input "range" at bounding box center [646, 65] width 980 height 54
click at [28, 69] on span "play_arrow" at bounding box center [29, 65] width 20 height 20
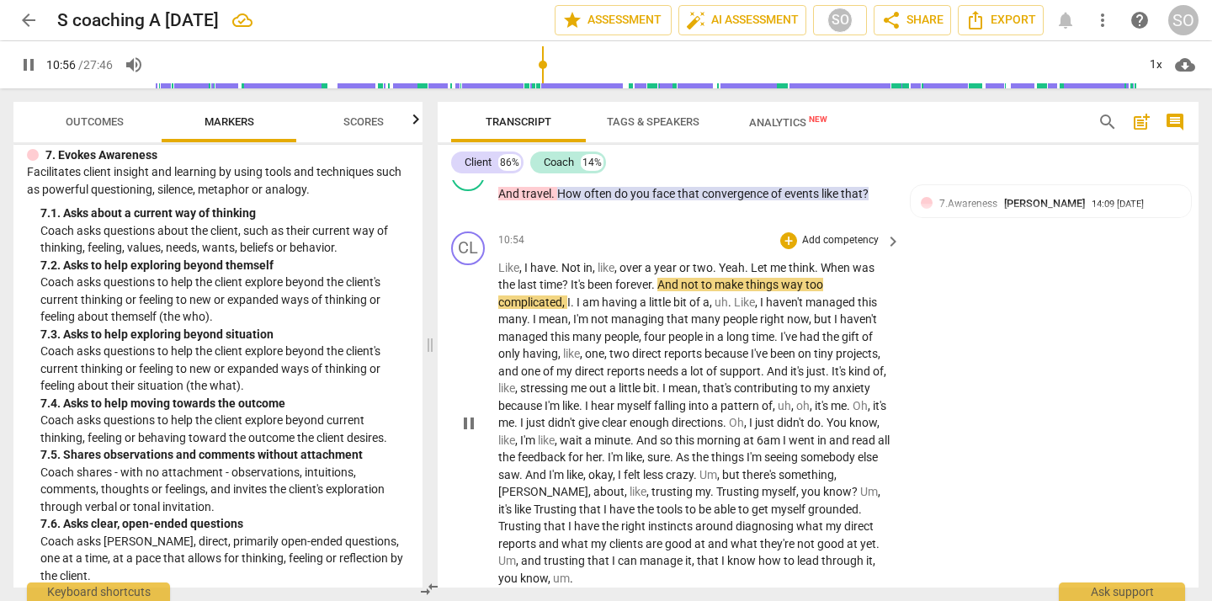
scroll to position [2845, 0]
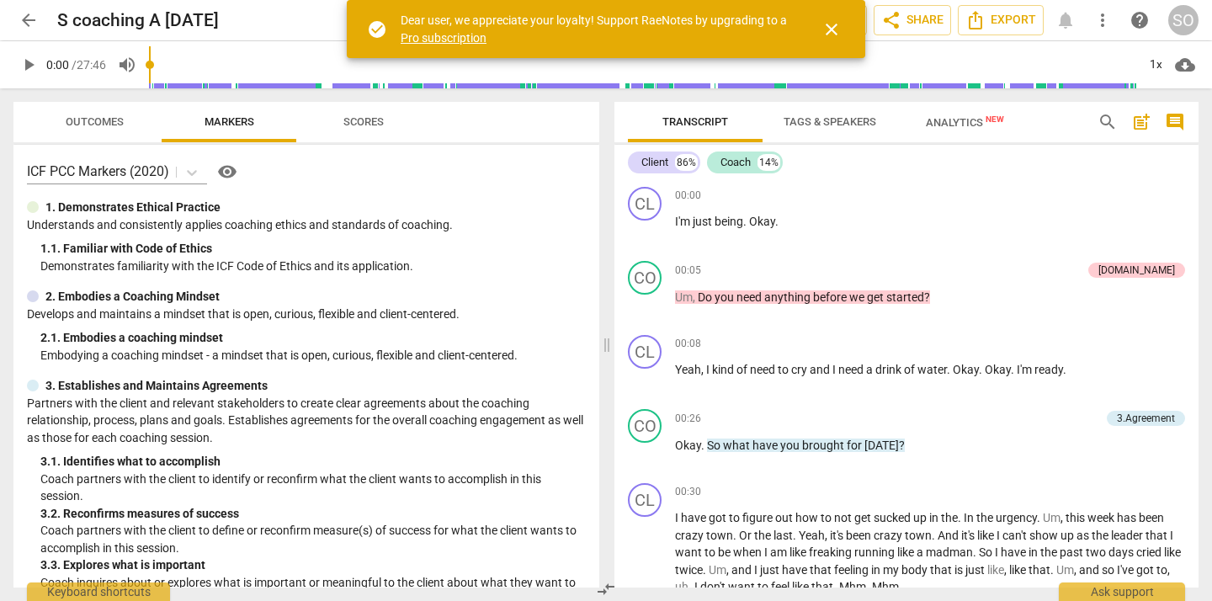
click at [835, 29] on span "close" at bounding box center [831, 29] width 20 height 20
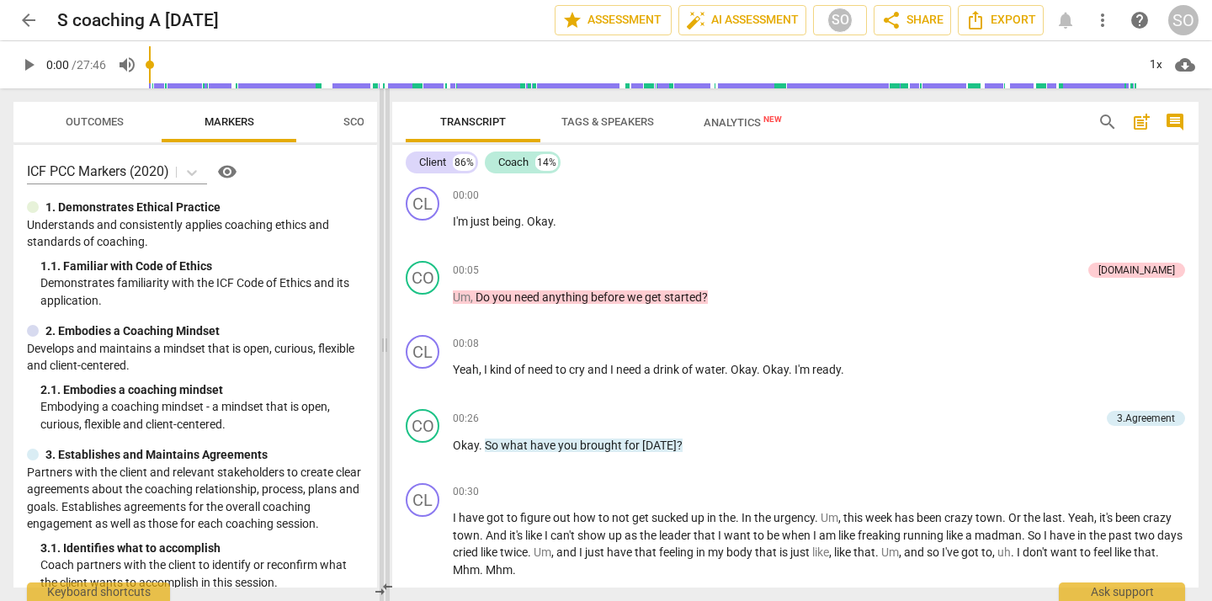
drag, startPoint x: 607, startPoint y: 342, endPoint x: 384, endPoint y: 358, distance: 223.5
click at [384, 358] on span at bounding box center [384, 344] width 10 height 512
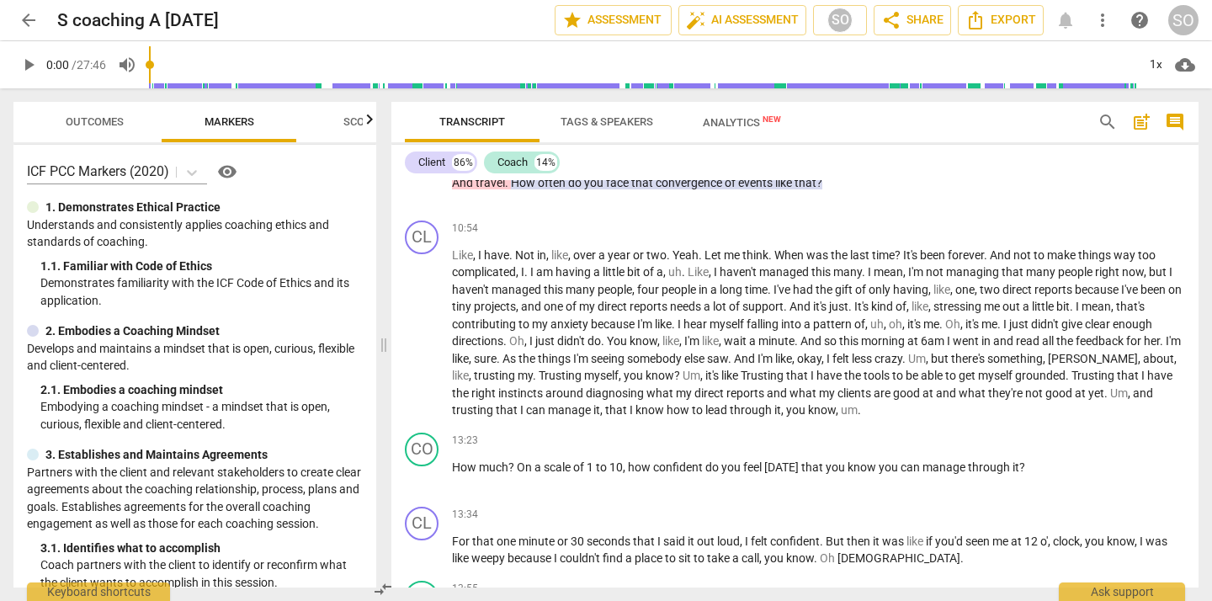
scroll to position [2417, 0]
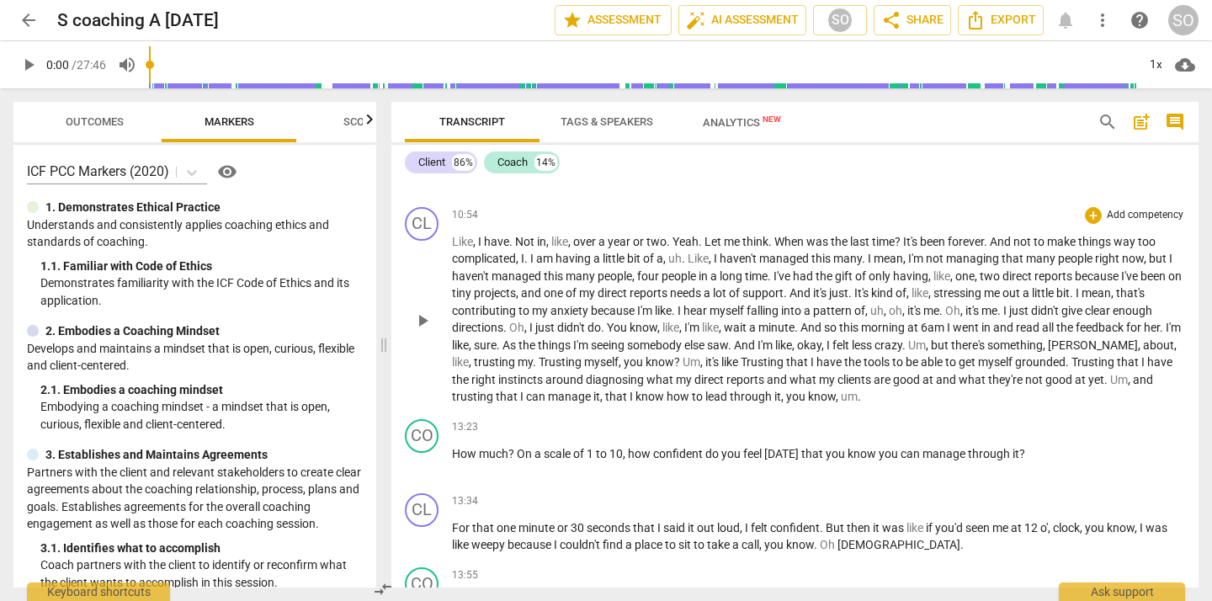
click at [423, 314] on span "play_arrow" at bounding box center [422, 320] width 20 height 20
click at [425, 322] on span "pause" at bounding box center [422, 320] width 20 height 20
type input "691"
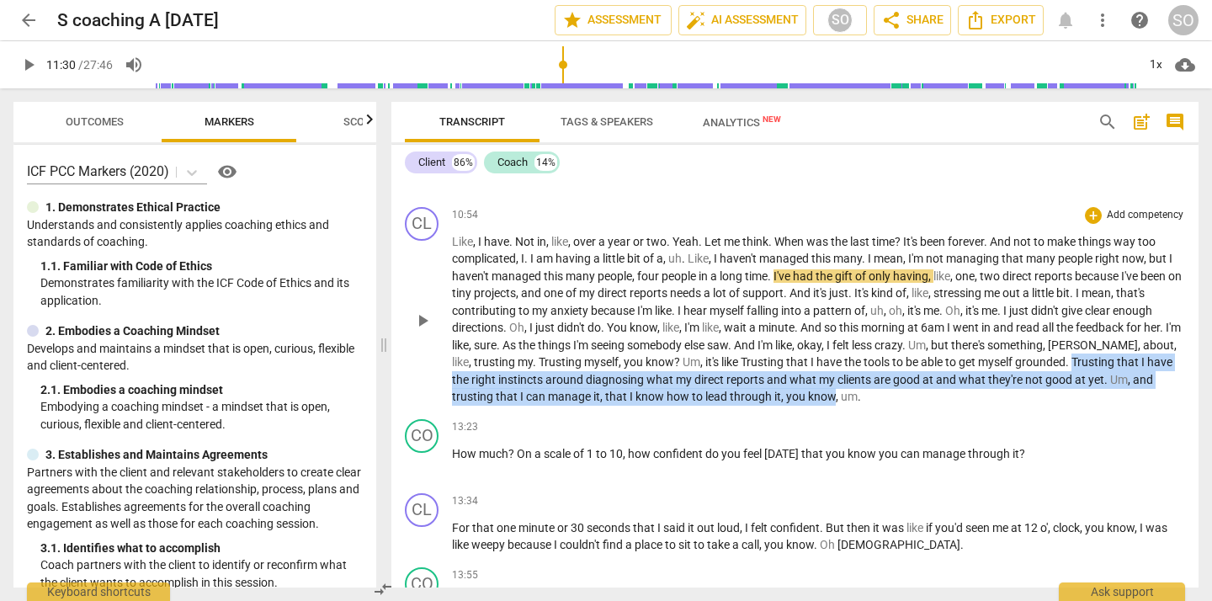
drag, startPoint x: 1055, startPoint y: 359, endPoint x: 788, endPoint y: 399, distance: 269.6
click at [788, 398] on p "Like , I have . Not in , like , over a year or two . Yeah . Let me think . When…" at bounding box center [818, 319] width 733 height 172
click at [803, 374] on div "+" at bounding box center [804, 375] width 17 height 17
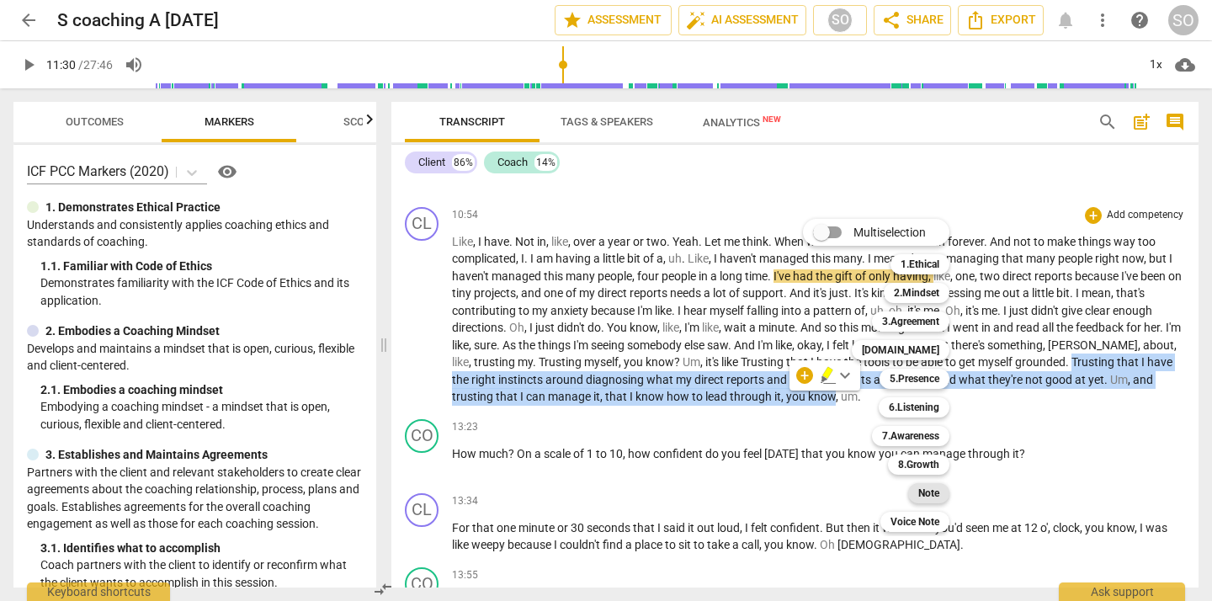
click at [923, 488] on b "Note" at bounding box center [928, 493] width 21 height 20
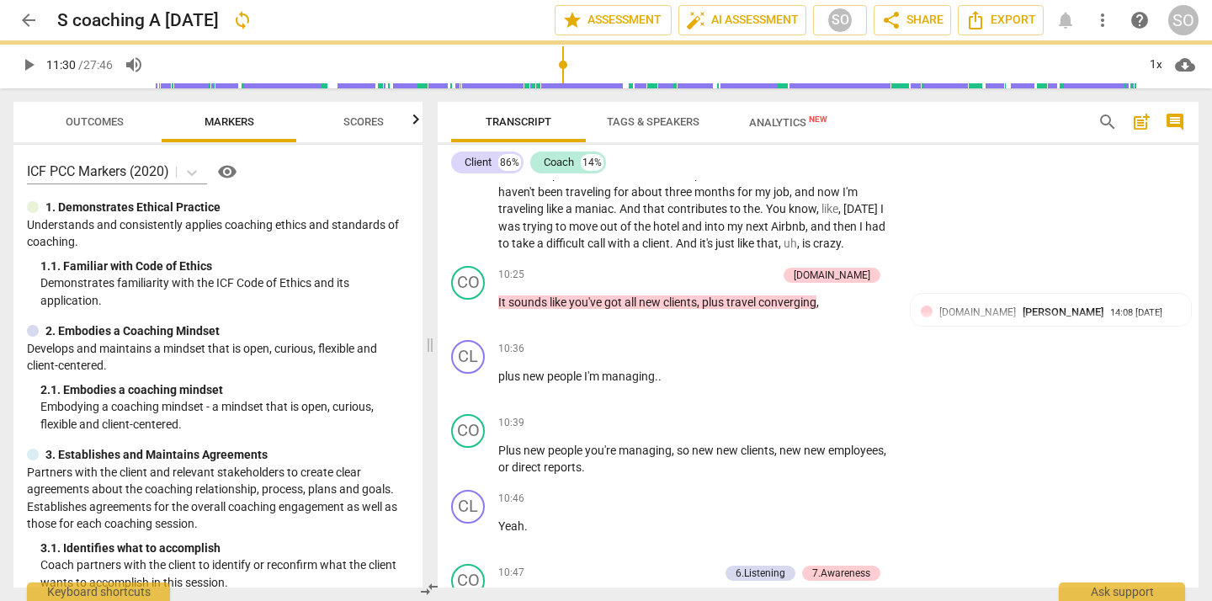
scroll to position [2901, 0]
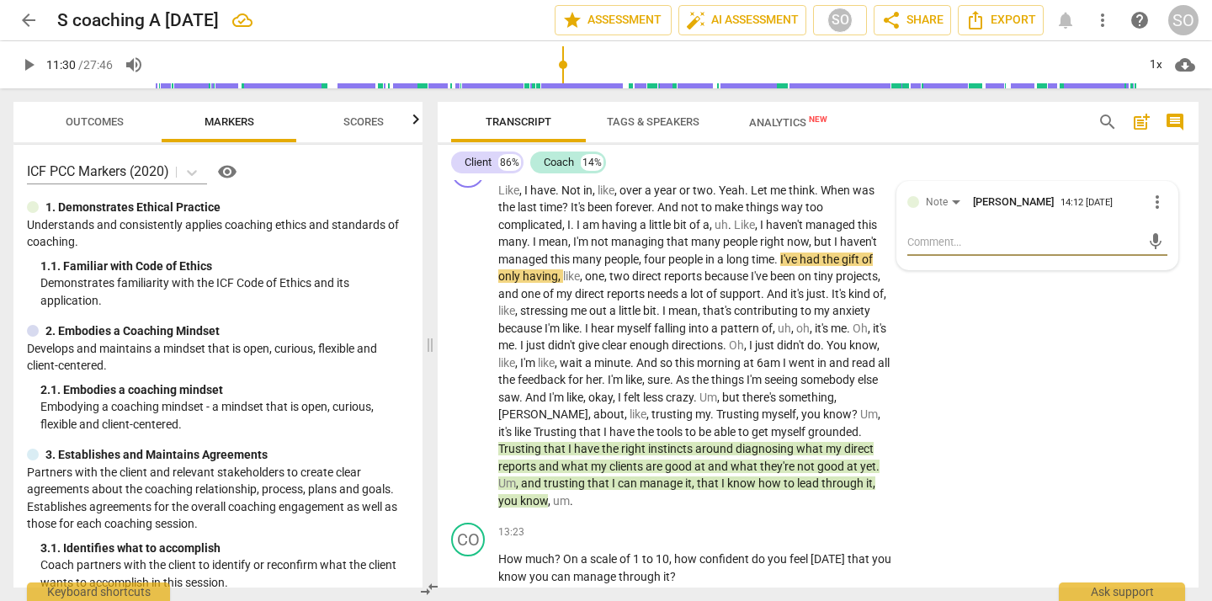
type textarea "S"
type textarea "Sh"
type textarea "She"
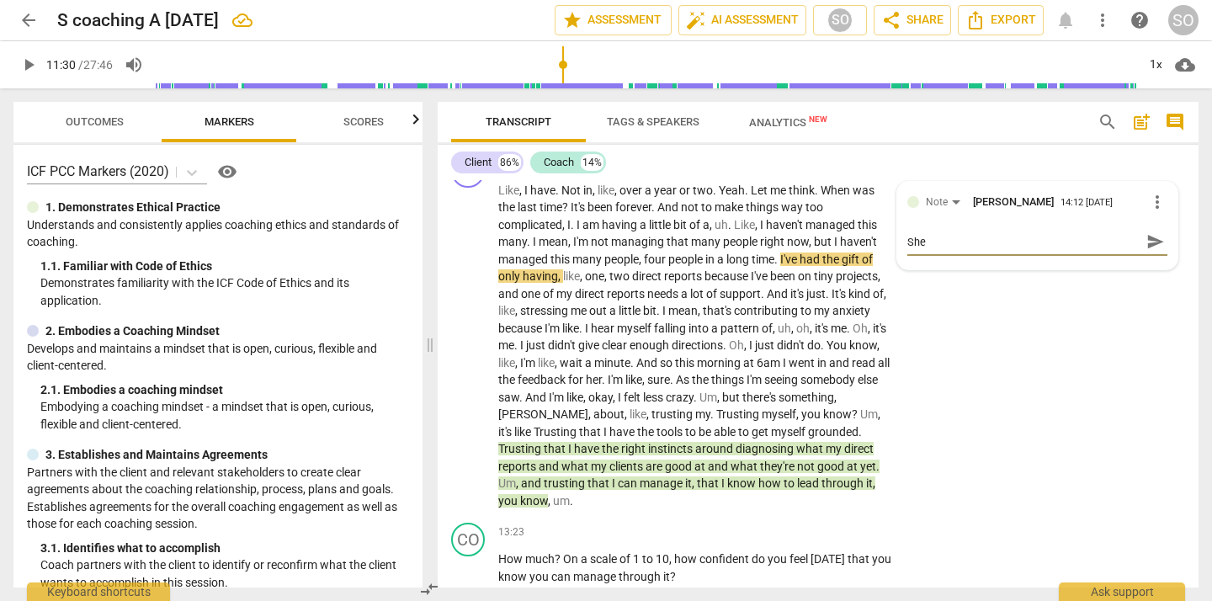
type textarea "She"
type textarea "Sh"
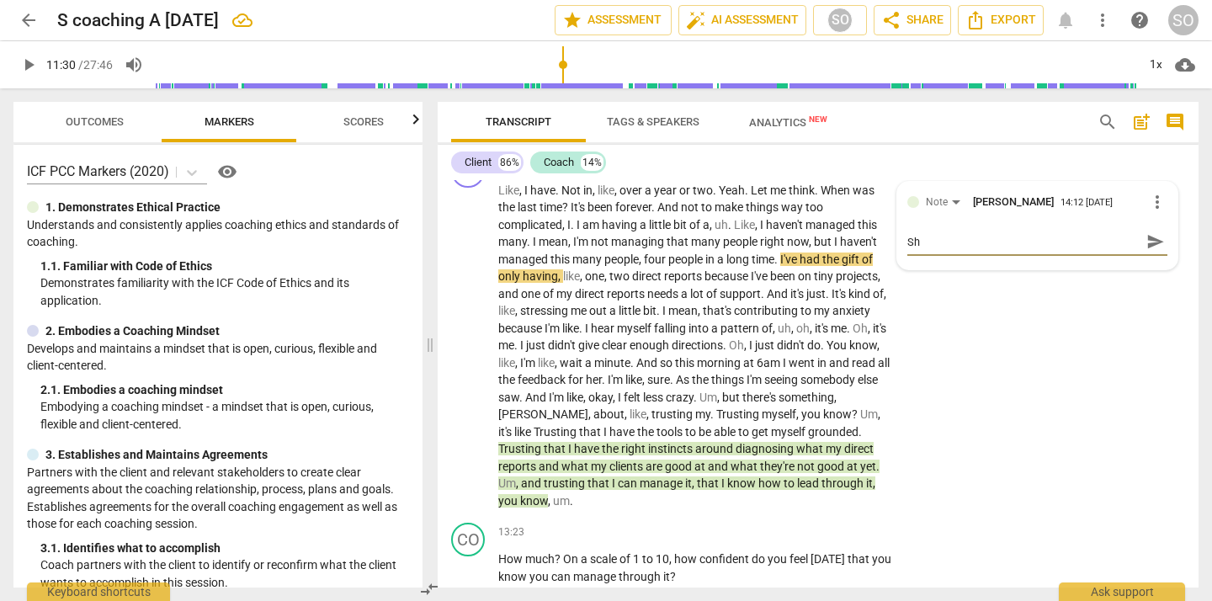
type textarea "S"
type textarea "I"
type textarea "I s"
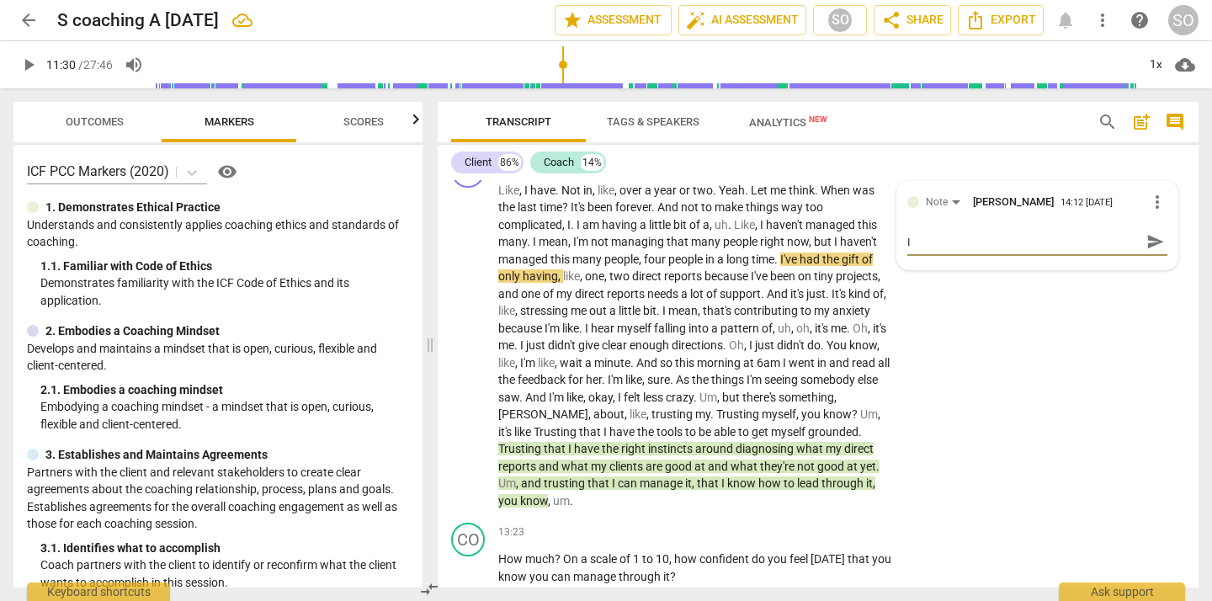
type textarea "I s"
type textarea "I se"
type textarea "I sen"
type textarea "I sens"
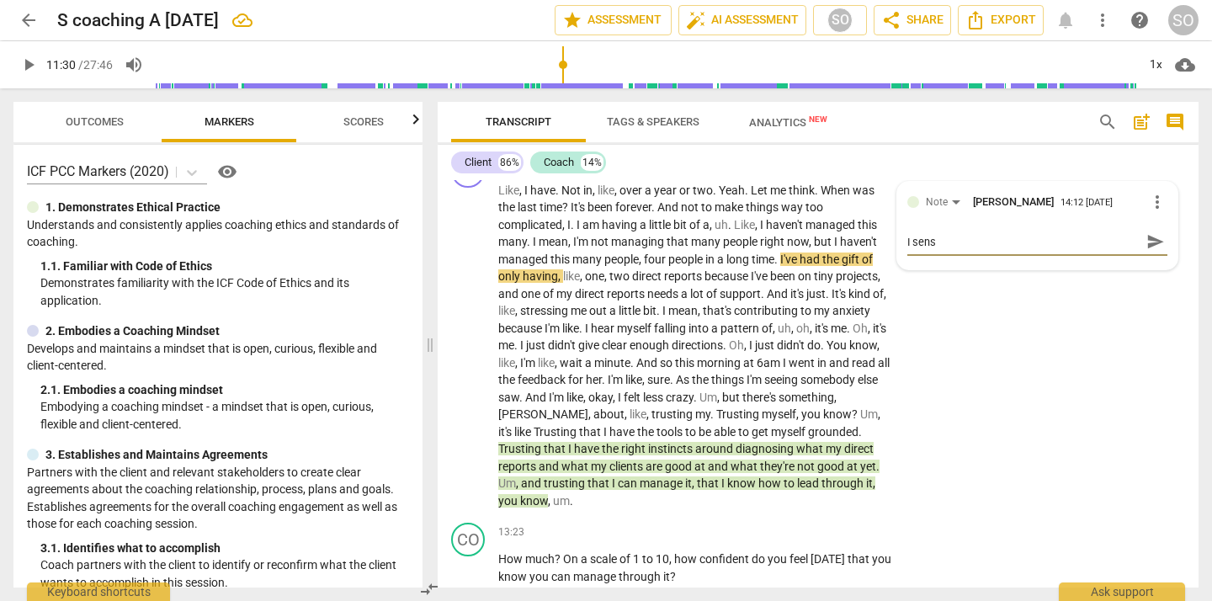
type textarea "I sense"
type textarea "I sensed"
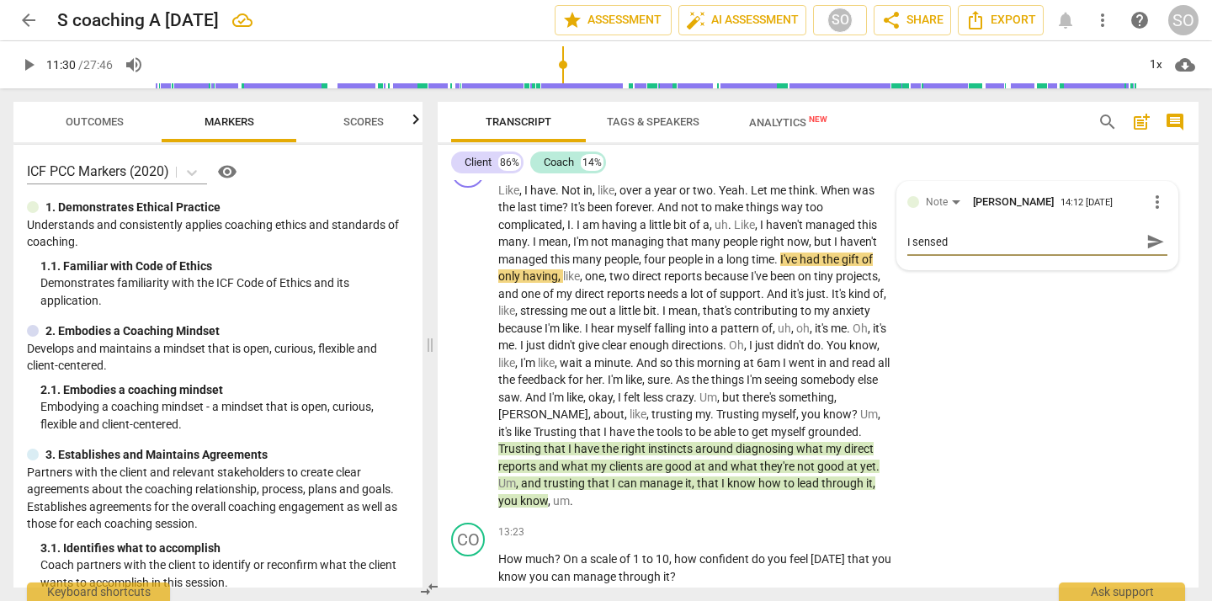
type textarea "I sensed"
type textarea "I sensed t"
type textarea "I sensed th"
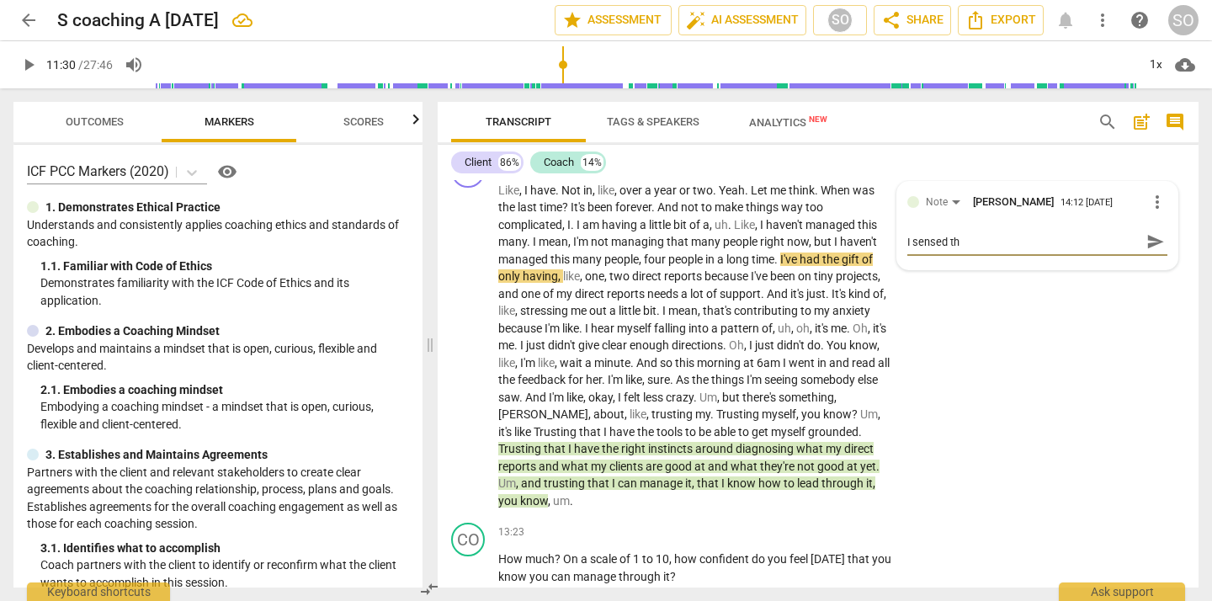
type textarea "I sensed tha"
type textarea "I sensed that"
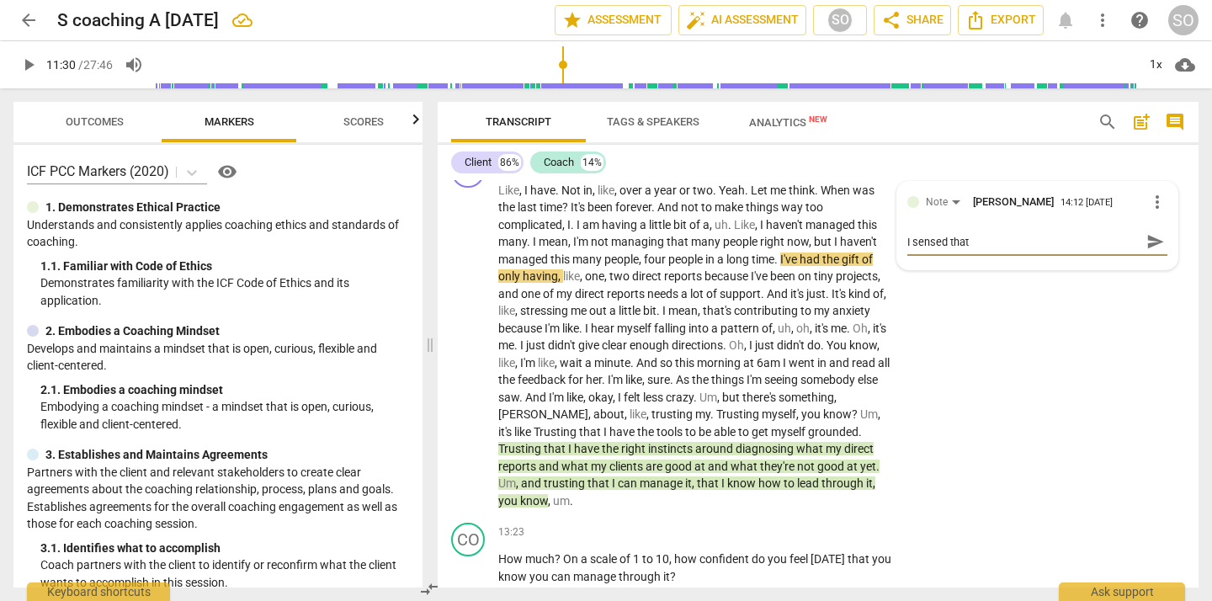
type textarea "I sensed that"
type textarea "I sensed that s"
type textarea "I sensed that sh"
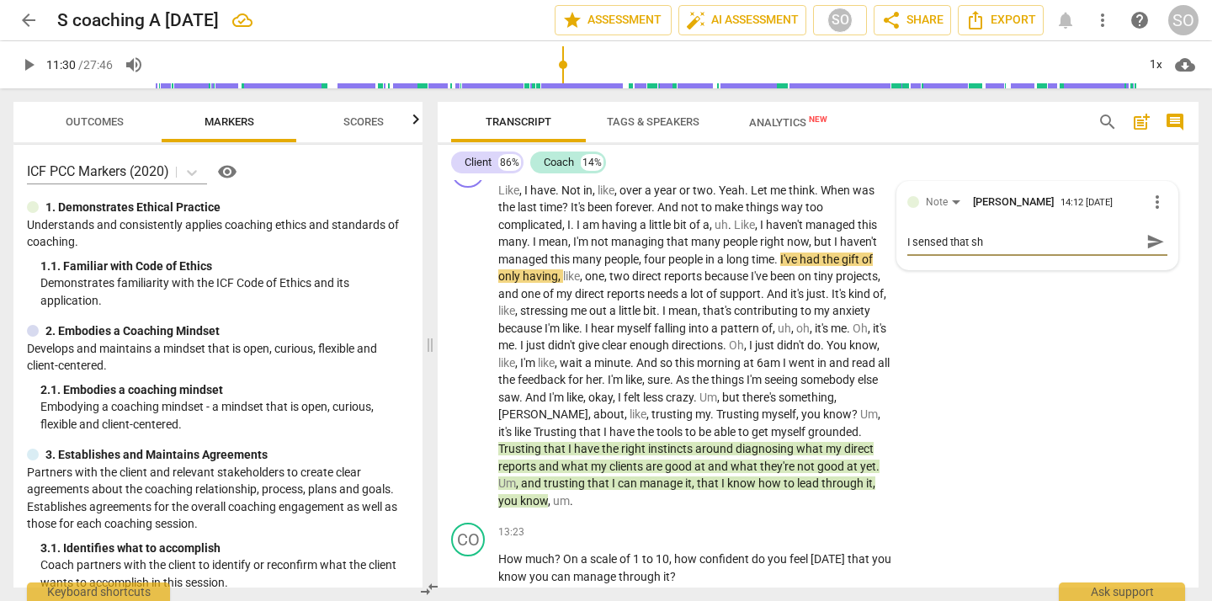
type textarea "I sensed that she"
type textarea "I sensed that she w"
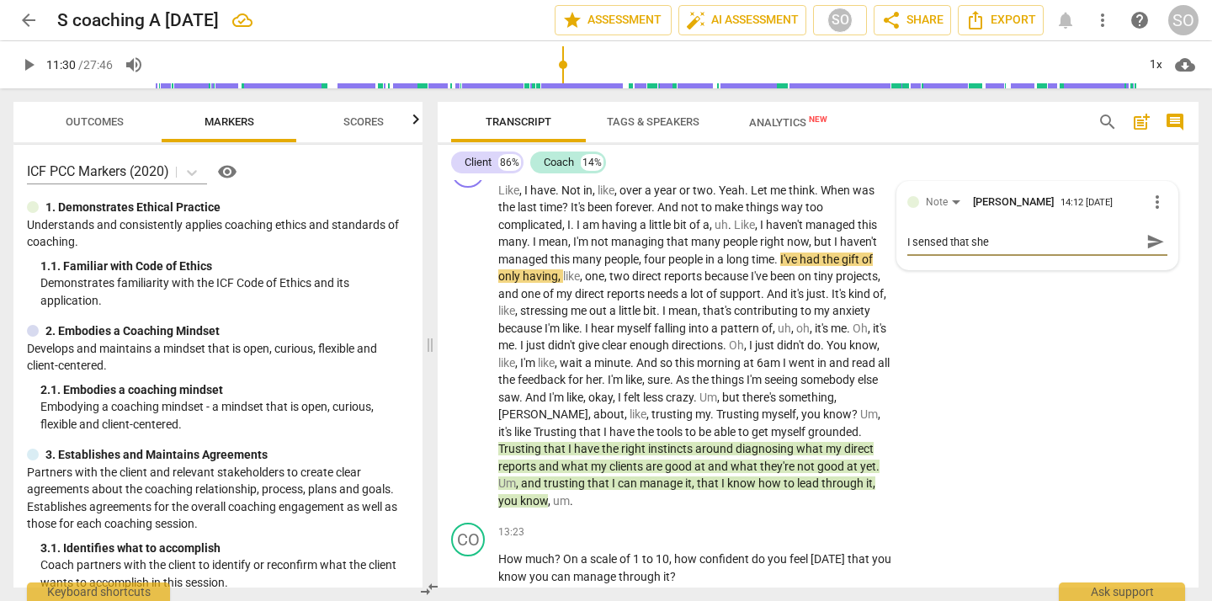
type textarea "I sensed that she w"
type textarea "I sensed that she wa"
type textarea "I sensed that she was"
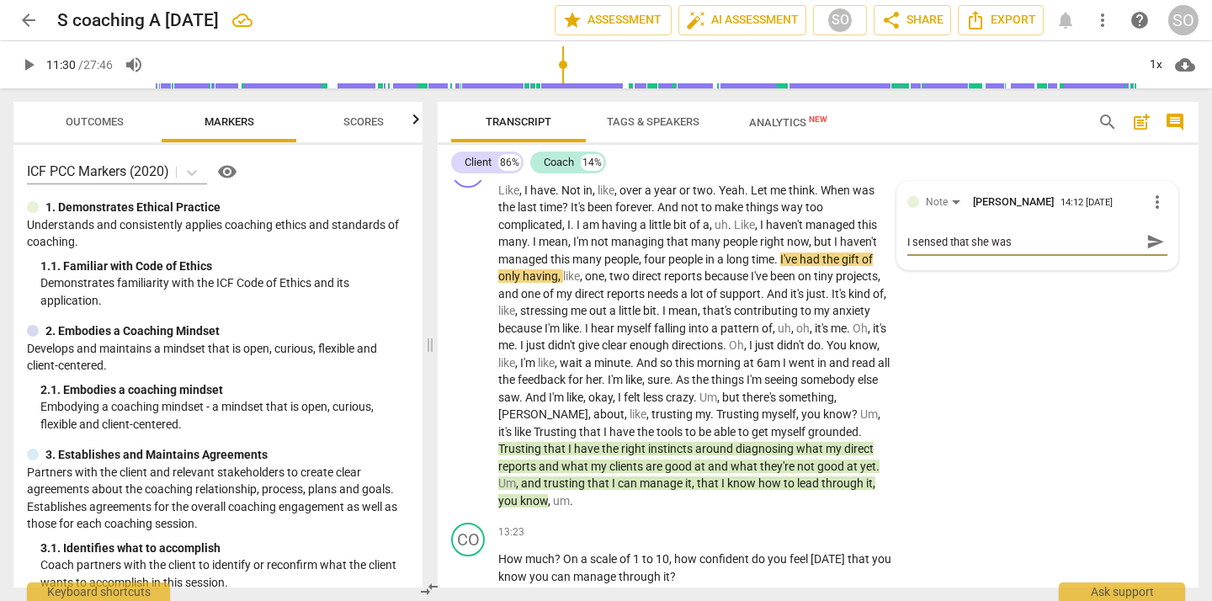
type textarea "I sensed that she was t"
type textarea "I sensed that she was ta"
type textarea "I sensed that she was tal"
type textarea "I sensed that she was talk"
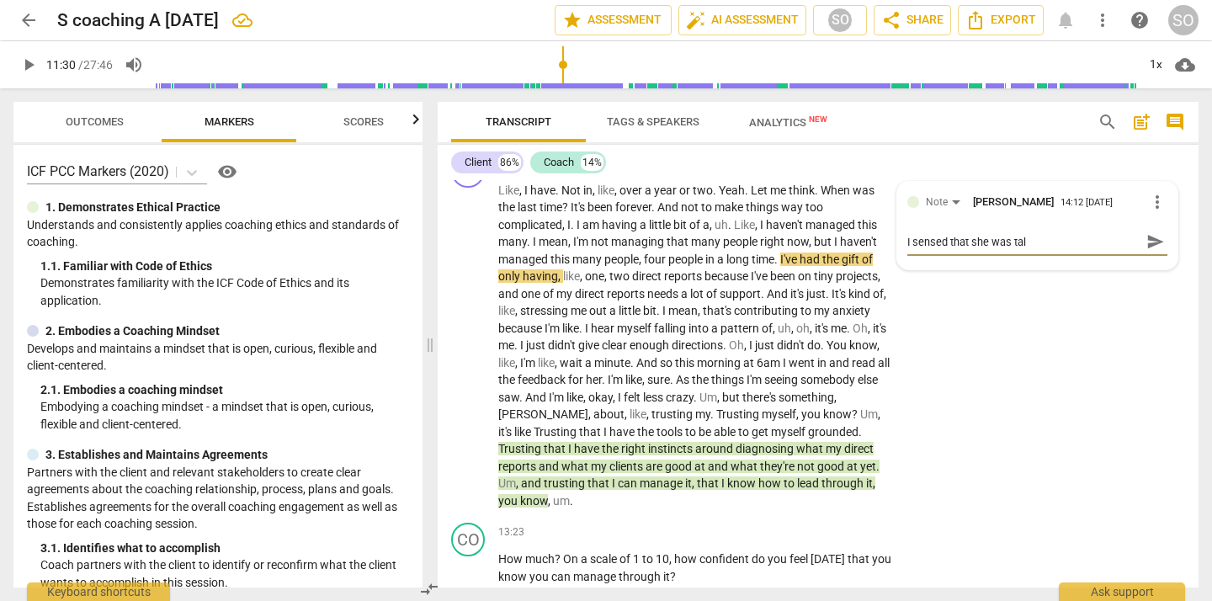
type textarea "I sensed that she was talk"
type textarea "I sensed that she was talki"
type textarea "I sensed that she was talkin"
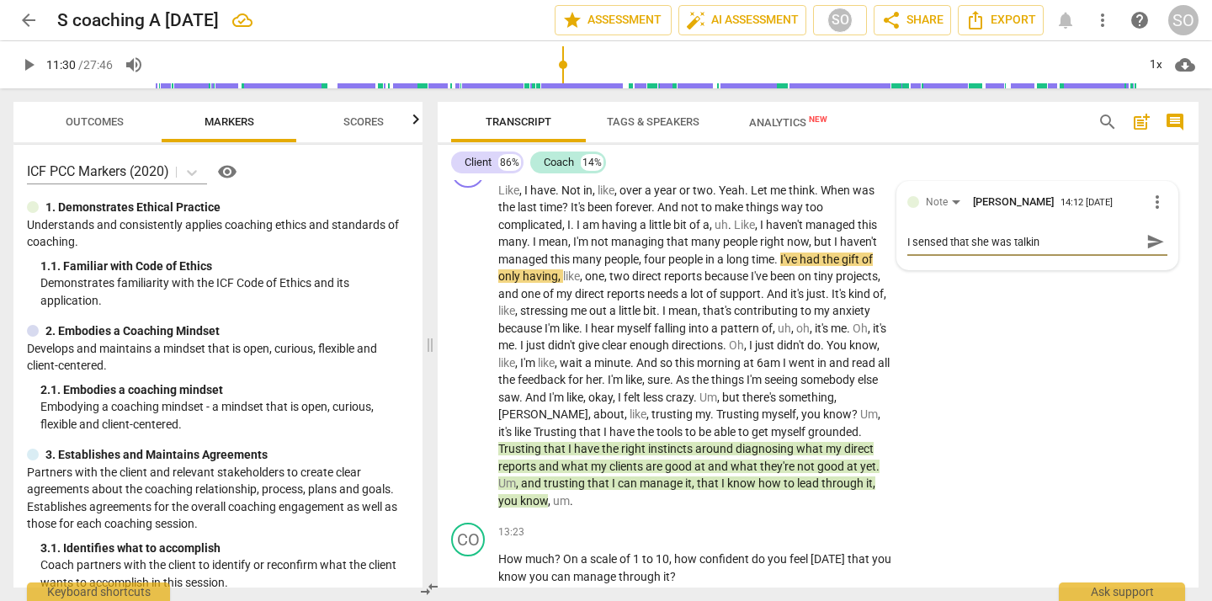
type textarea "I sensed that she was talking"
type textarea "I sensed that she was talking h"
type textarea "I sensed that she was talking he"
type textarea "I sensed that she was talking her"
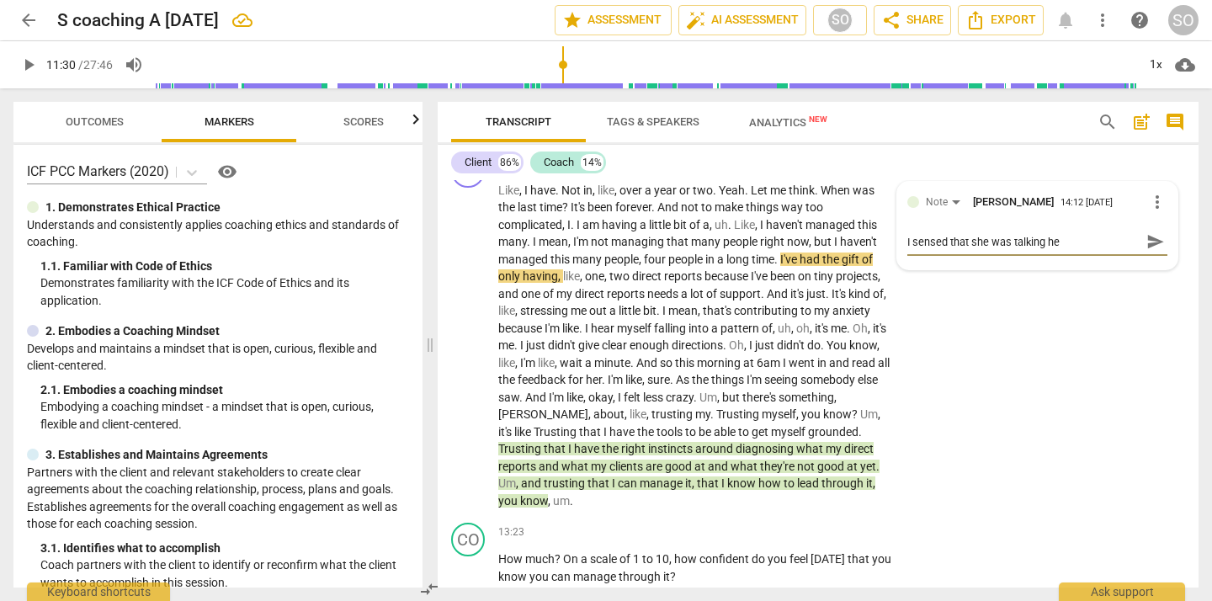
type textarea "I sensed that she was talking her"
type textarea "I sensed that she was talking hers"
type textarea "I sensed that she was talking herse"
type textarea "I sensed that she was talking [PERSON_NAME]"
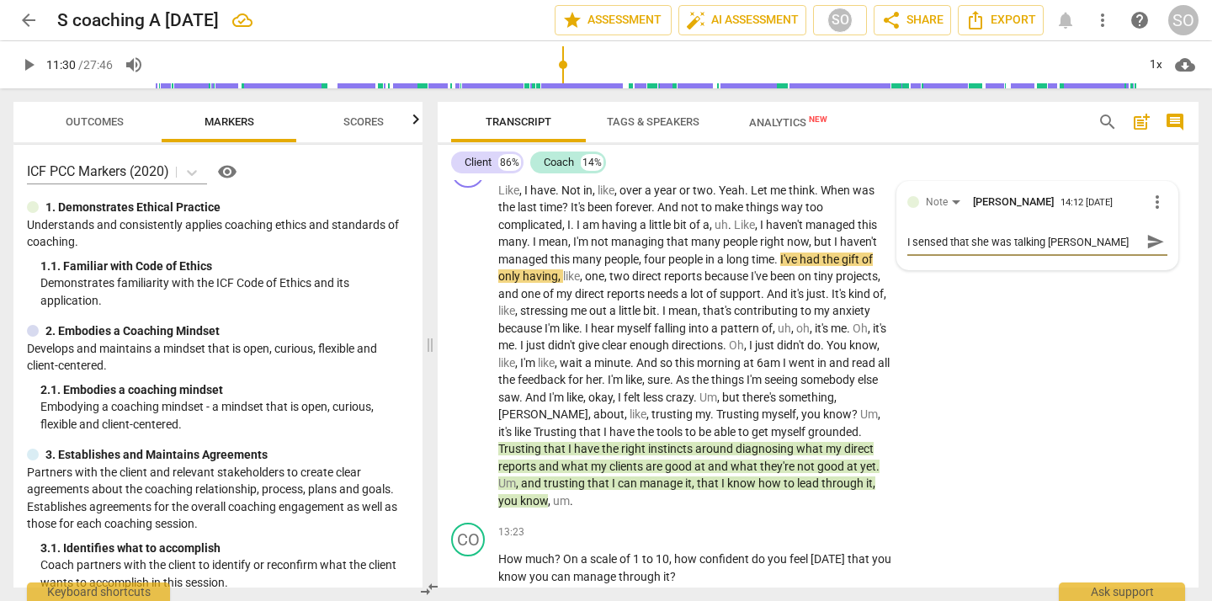
type textarea "I sensed that she was talking herself"
type textarea "I sensed that she was talking herself b"
type textarea "I sensed that she was talking herself ba"
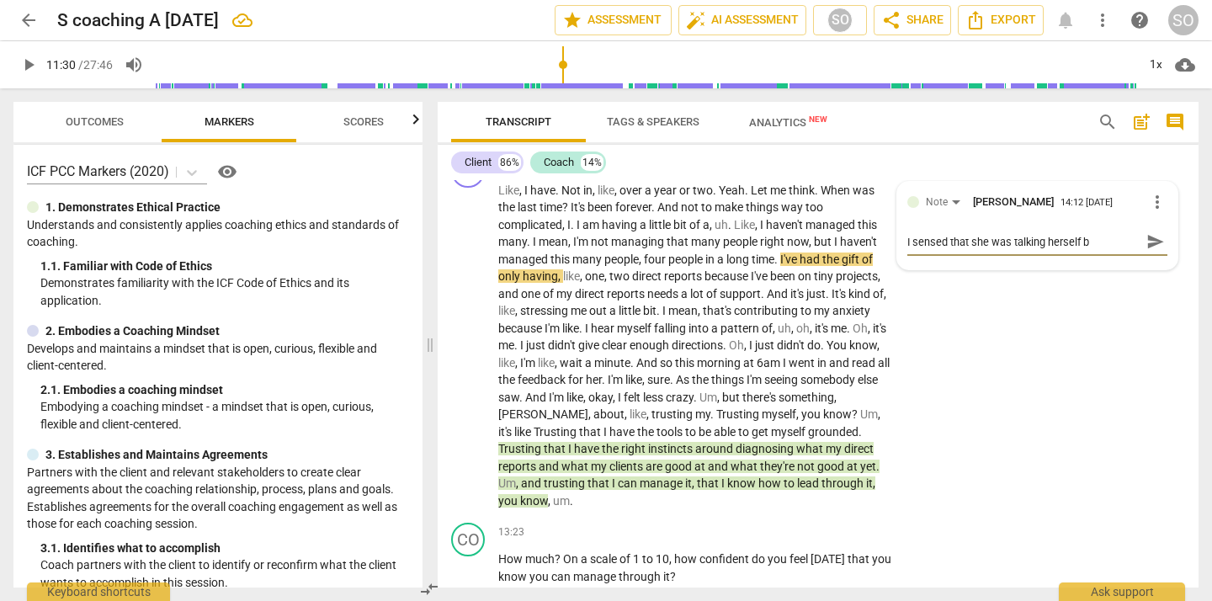
type textarea "I sensed that she was talking herself ba"
type textarea "I sensed that she was talking herself bac"
type textarea "I sensed that she was talking herself back"
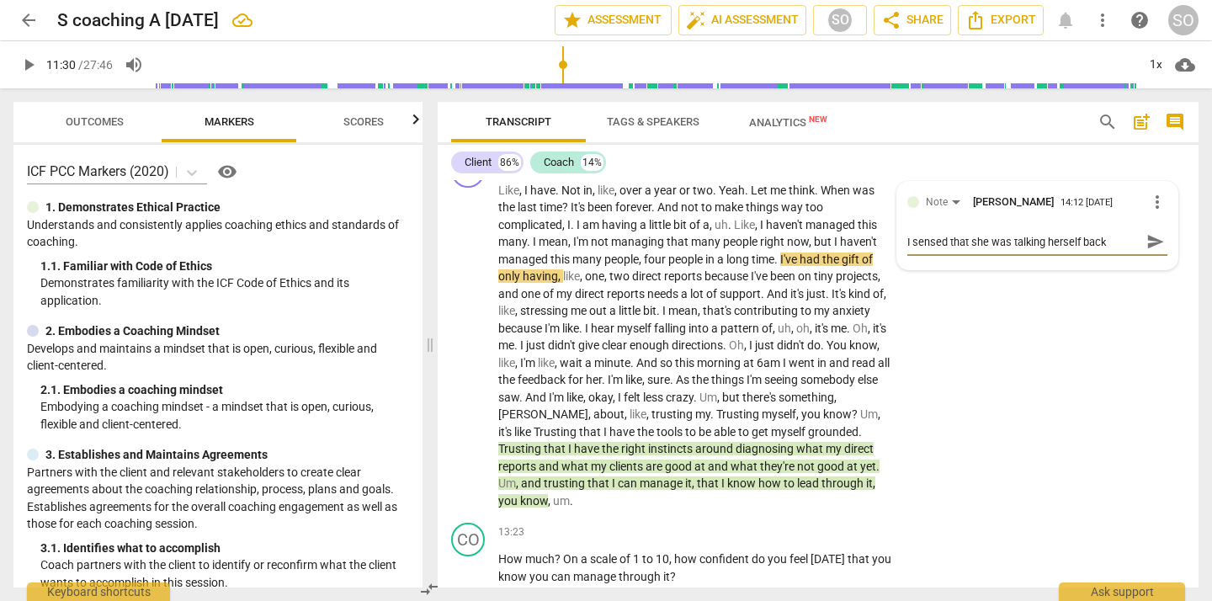
type textarea "I sensed that she was talking herself back"
type textarea "I sensed that she was talking herself back i"
type textarea "I sensed that she was talking herself back in"
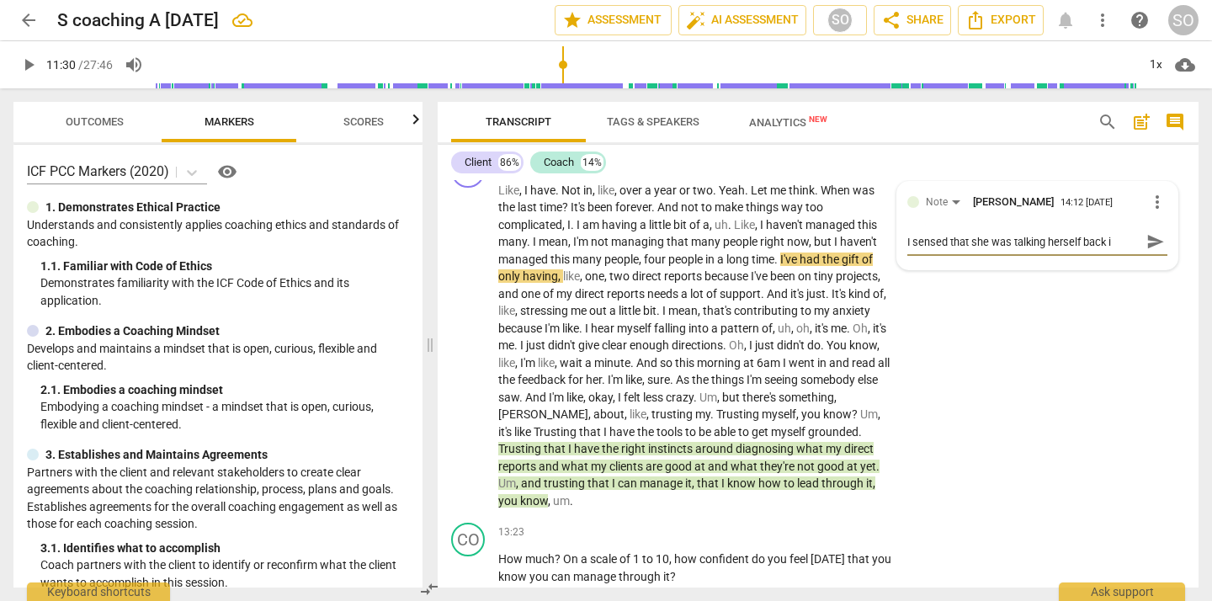
type textarea "I sensed that she was talking herself back in"
type textarea "I sensed that she was talking herself back int"
type textarea "I sensed that she was talking herself back into"
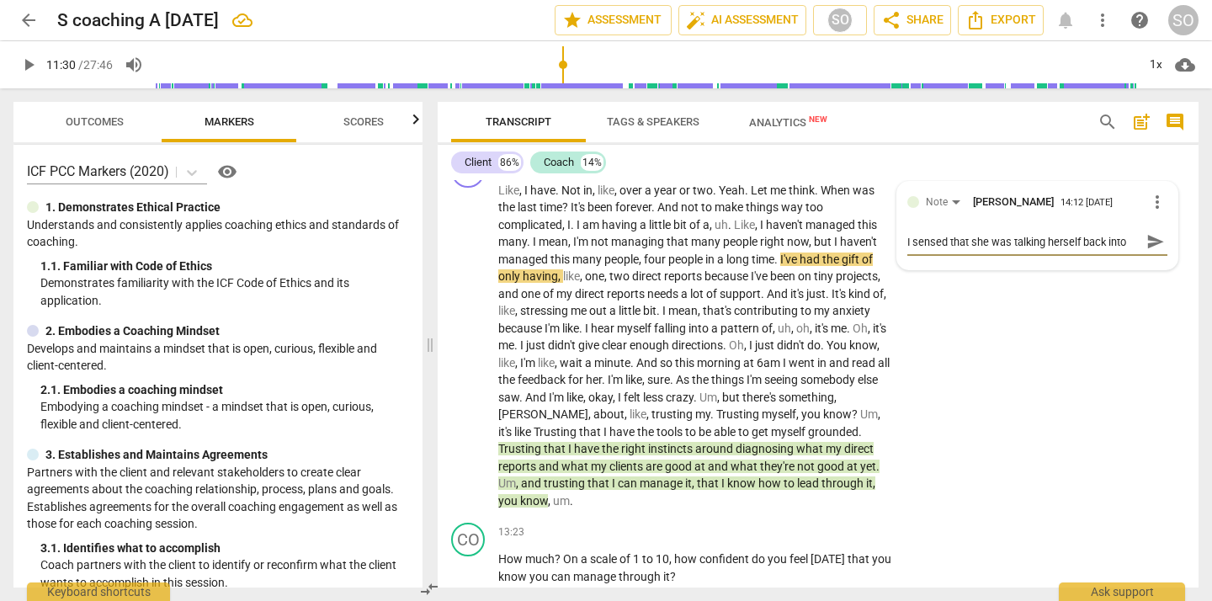
type textarea "I sensed that she was talking herself back into"
type textarea "I sensed that she was talking herself back int"
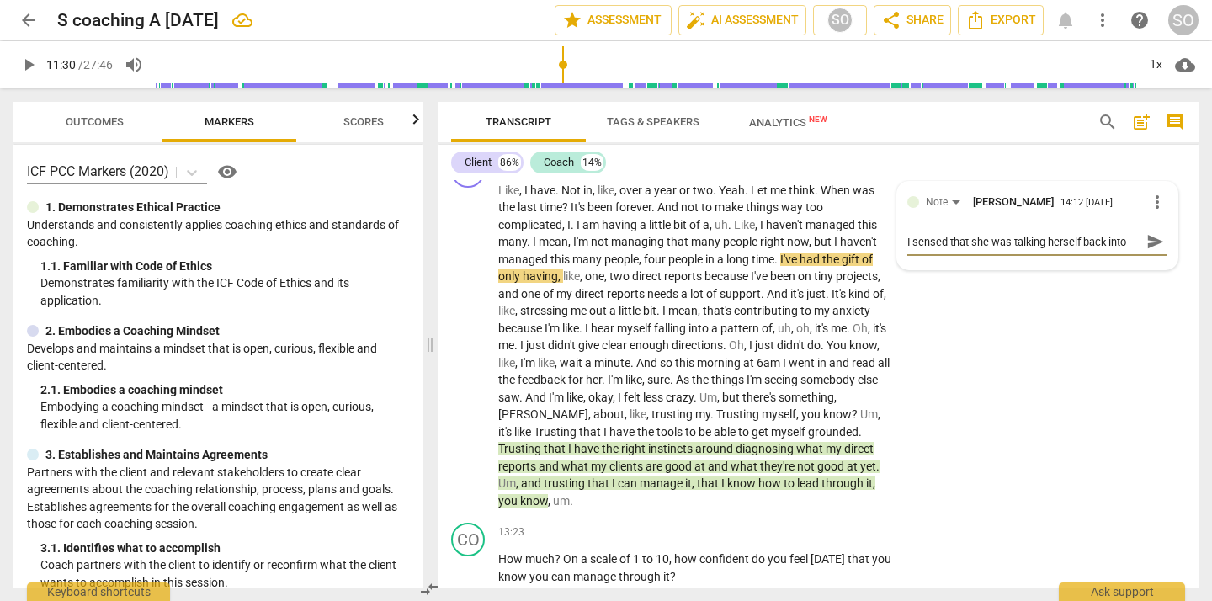
type textarea "I sensed that she was talking herself back int"
type textarea "I sensed that she was talking herself back in"
type textarea "I sensed that she was talking herself back i"
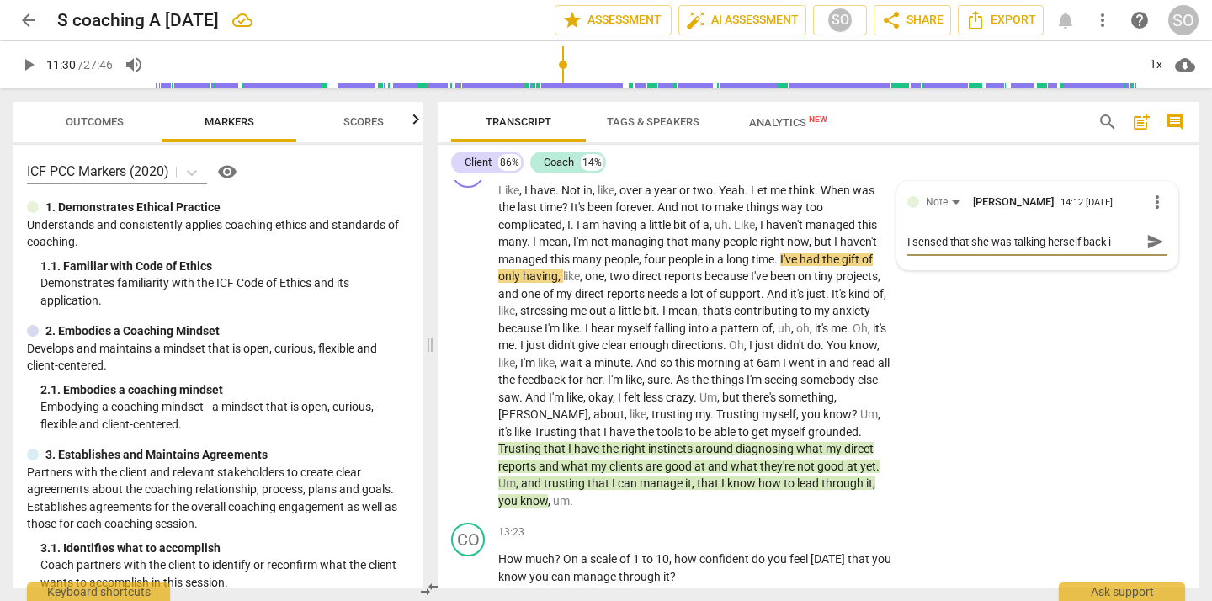
type textarea "I sensed that she was talking herself back"
type textarea "I sensed that she was talking herself bac"
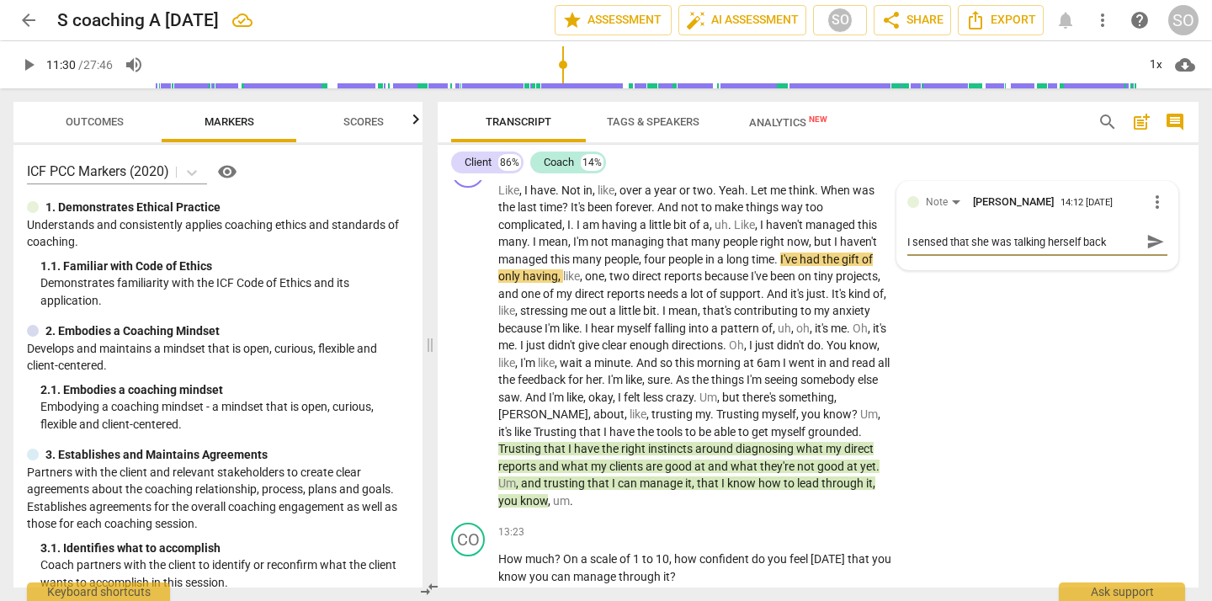
type textarea "I sensed that she was talking herself bac"
type textarea "I sensed that she was talking herself ba"
type textarea "I sensed that she was talking herself b"
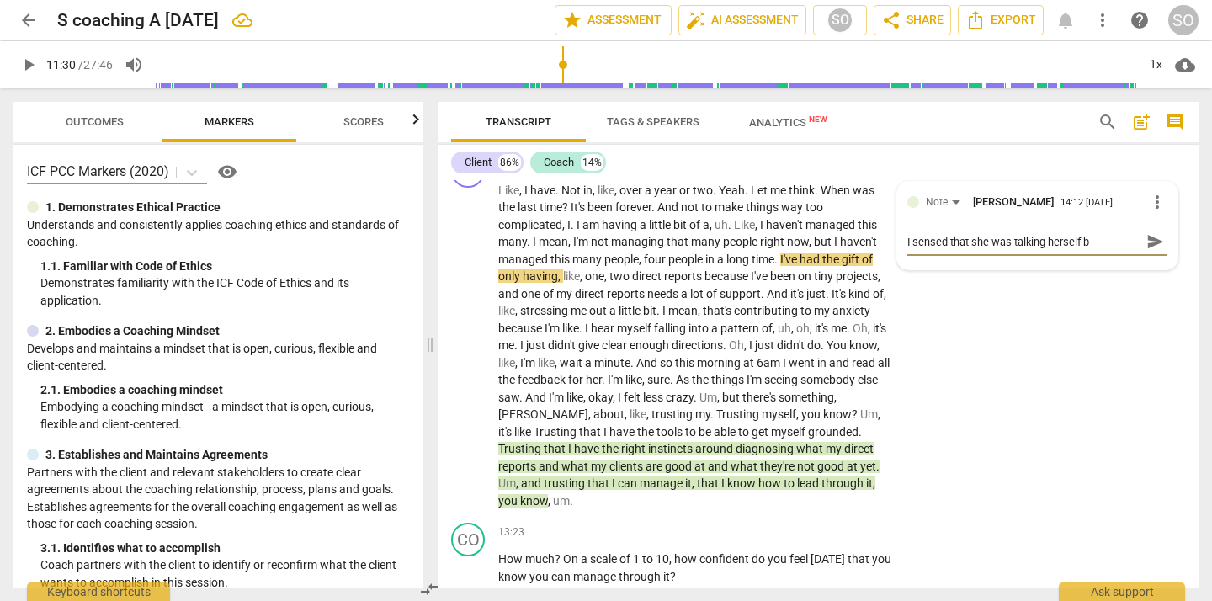
type textarea "I sensed that she was talking herself"
type textarea "I sensed that she was talking [PERSON_NAME]"
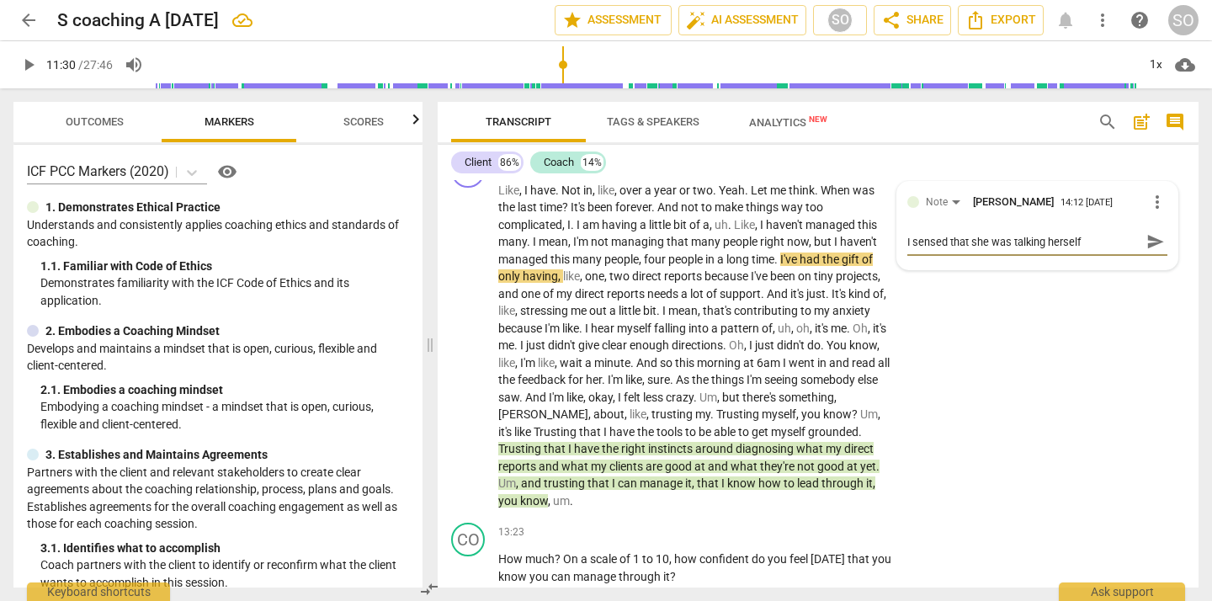
type textarea "I sensed that she was talking [PERSON_NAME]"
type textarea "I sensed that she was talking herse"
type textarea "I sensed that she was talking hers"
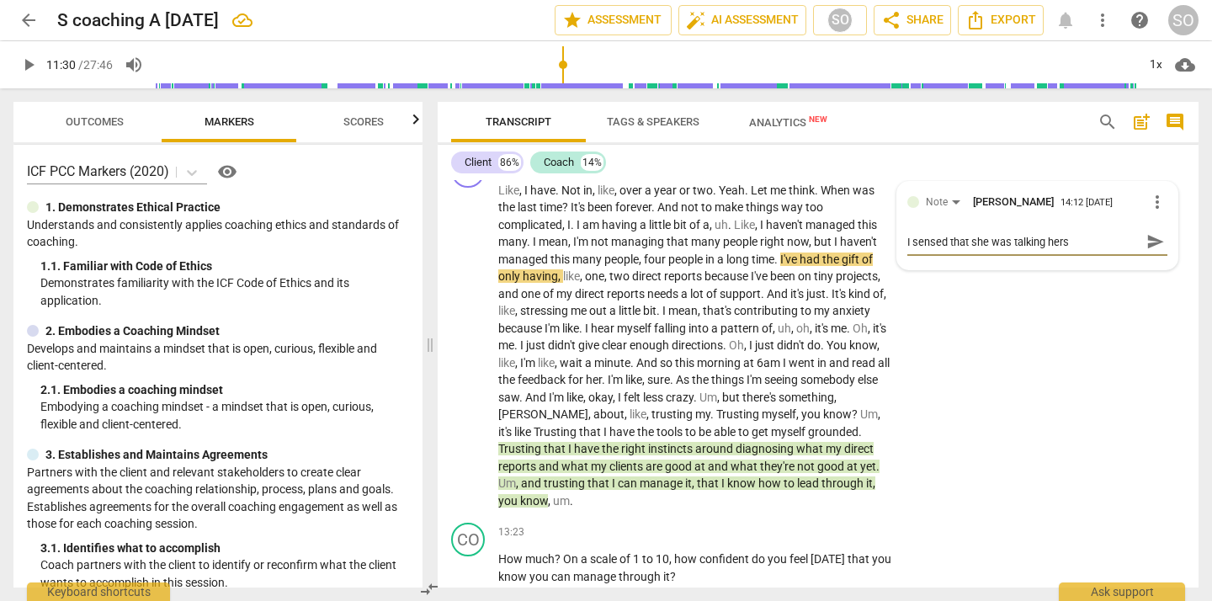
type textarea "I sensed that she was talking her"
type textarea "I sensed that she was talking he"
type textarea "I sensed that she was talking h"
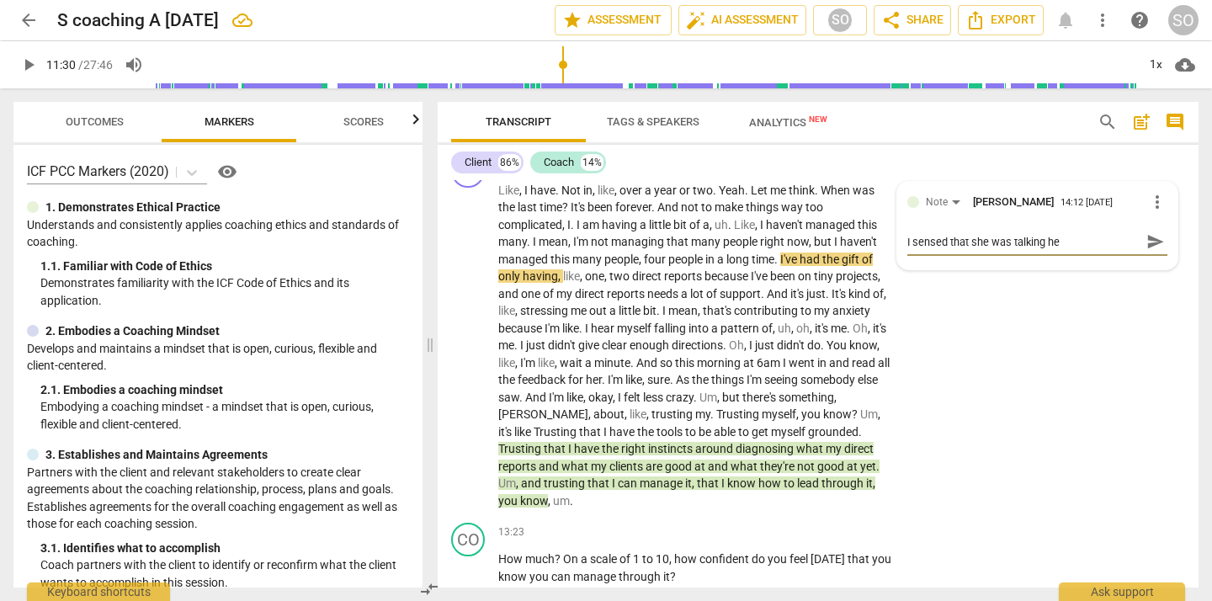
type textarea "I sensed that she was talking h"
type textarea "I sensed that she was talking"
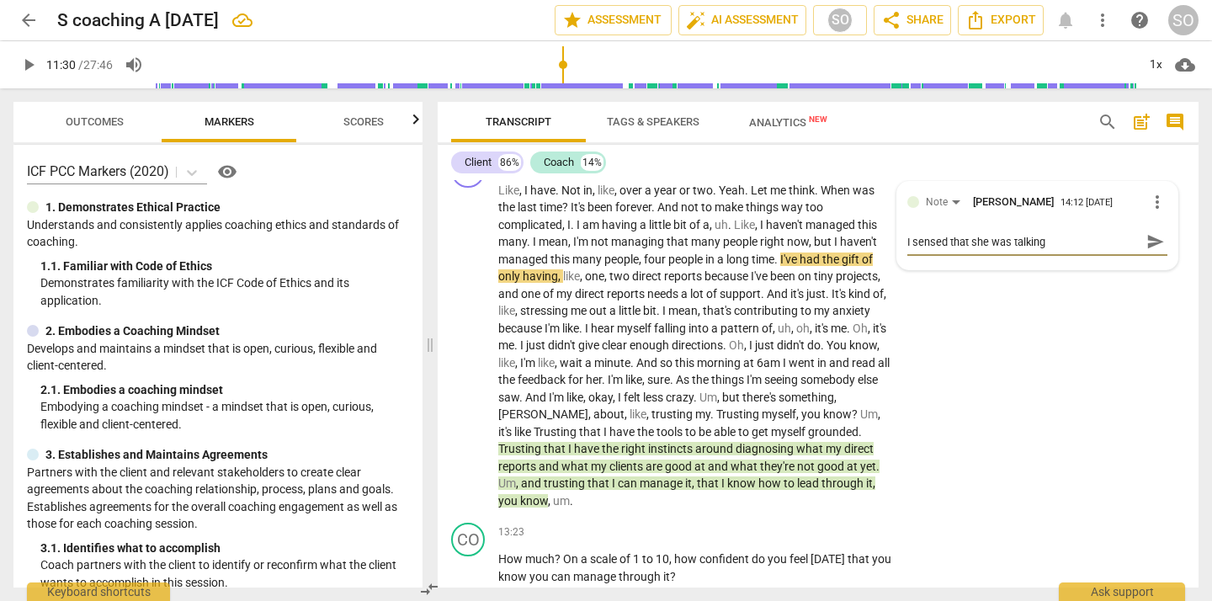
type textarea "I sensed that she was talkin"
type textarea "I sensed that she was talki"
type textarea "I sensed that she was talk"
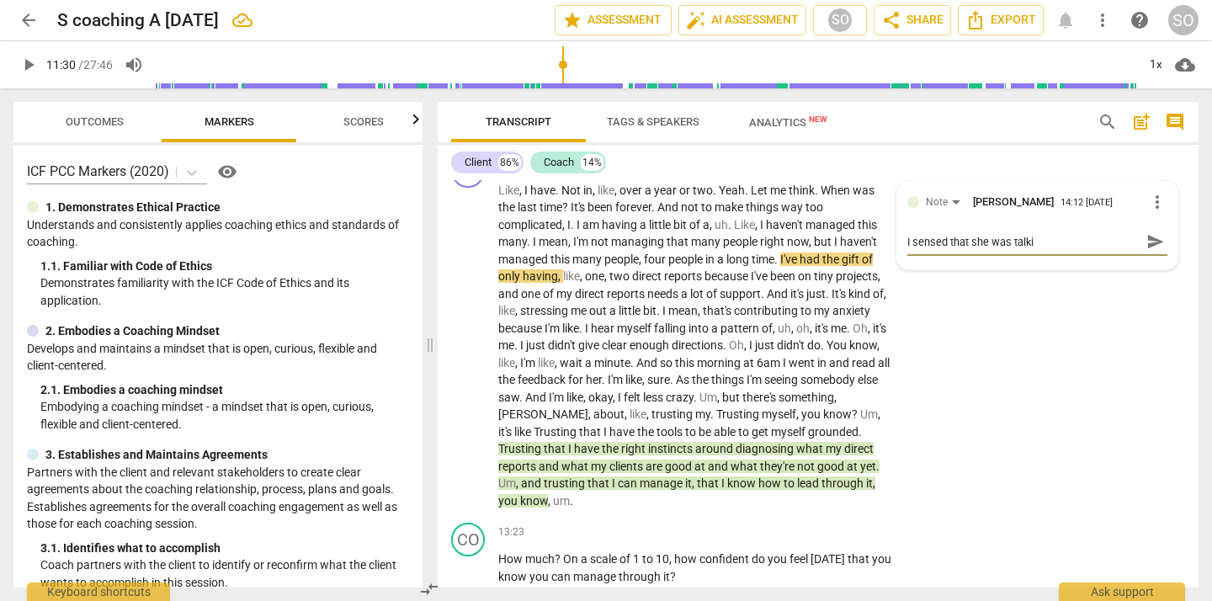
type textarea "I sensed that she was talk"
type textarea "I sensed that she was tal"
type textarea "I sensed that she was ta"
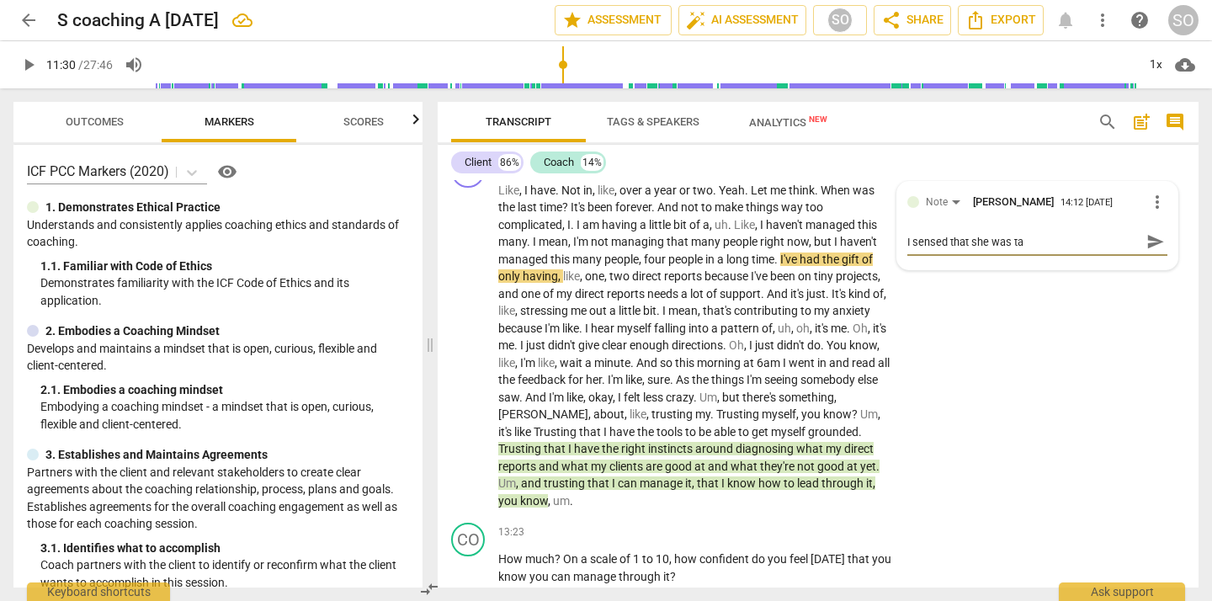
type textarea "I sensed that she was t"
type textarea "I sensed that she was"
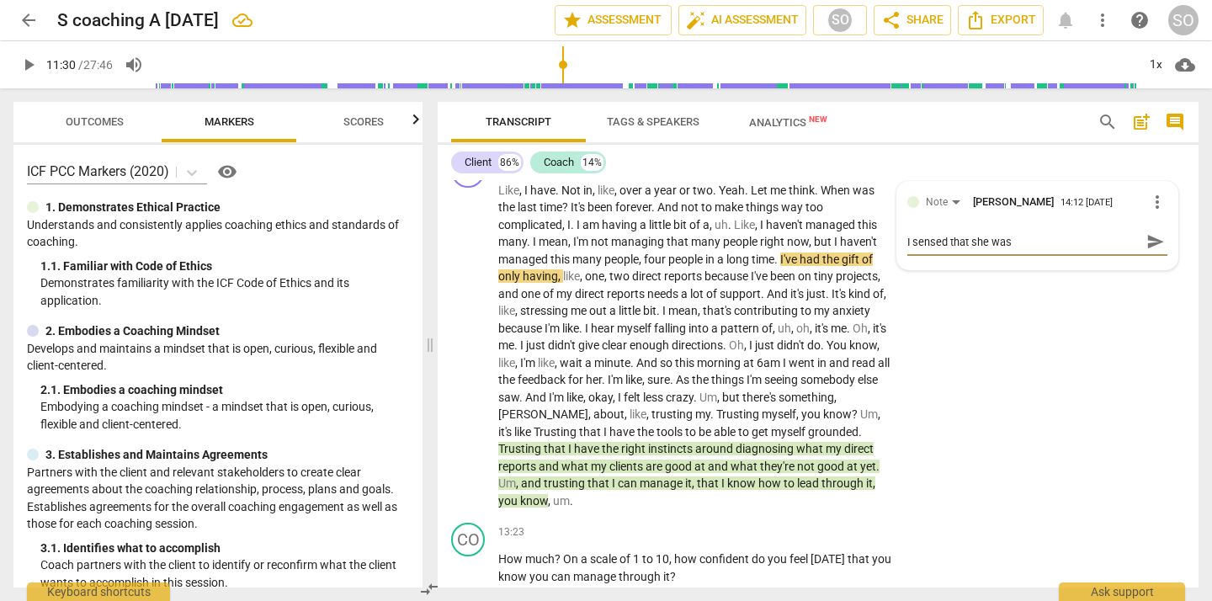
type textarea "I sensed that she was"
type textarea "I sensed that she wa"
type textarea "I sensed that she w"
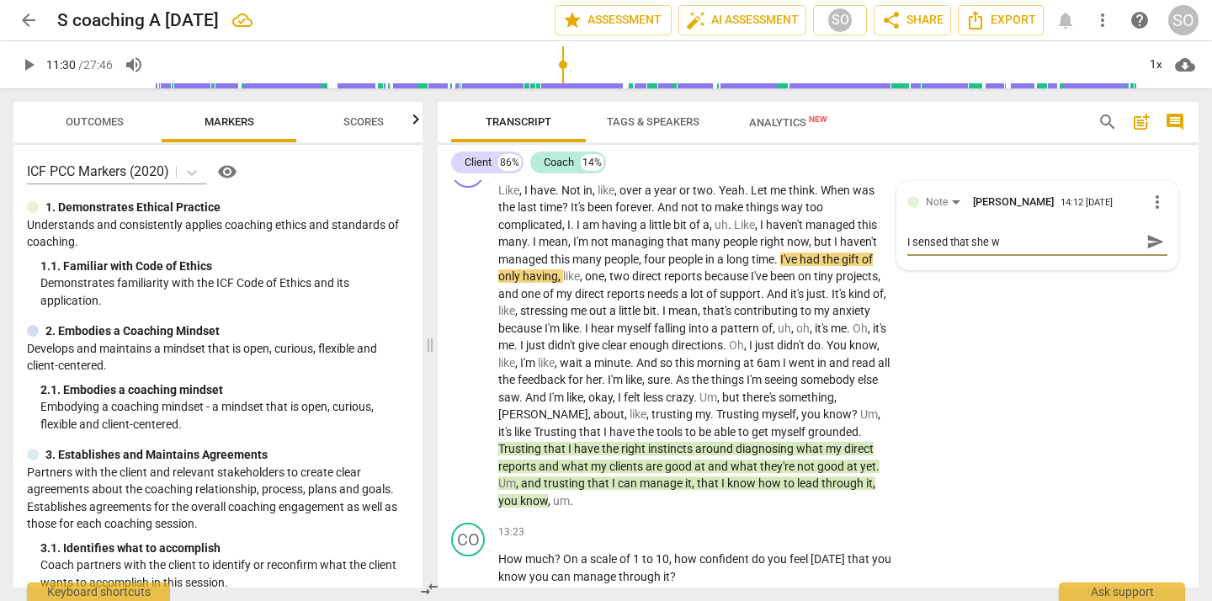
type textarea "I sensed that she"
type textarea "I sensed that sh"
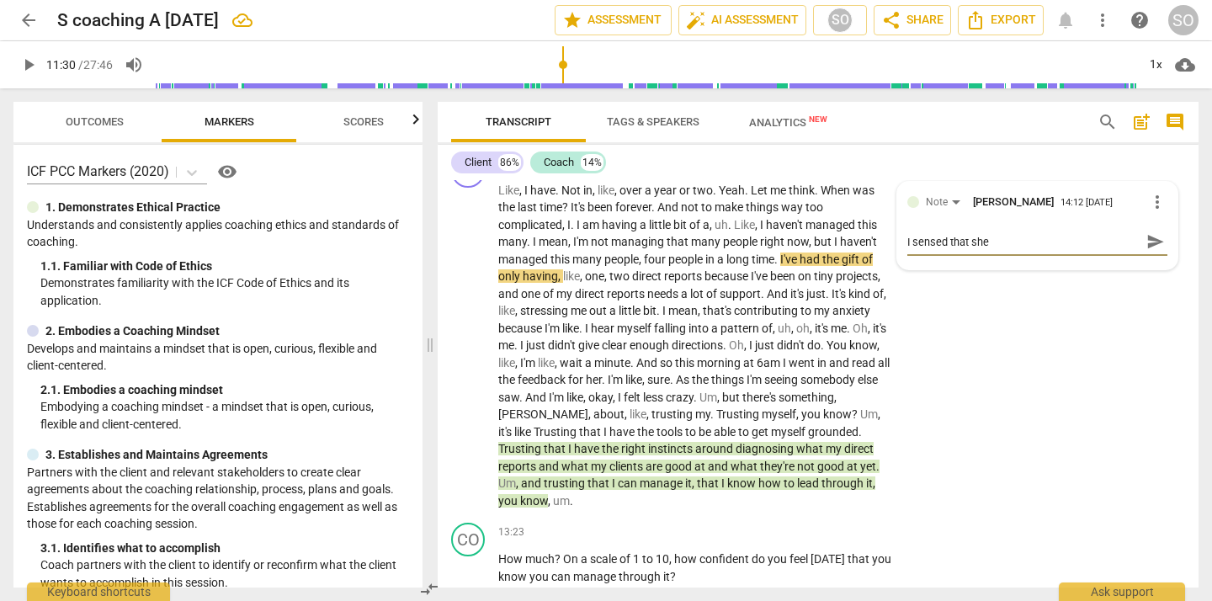
type textarea "I sensed that sh"
type textarea "I sensed that s"
type textarea "I sensed that"
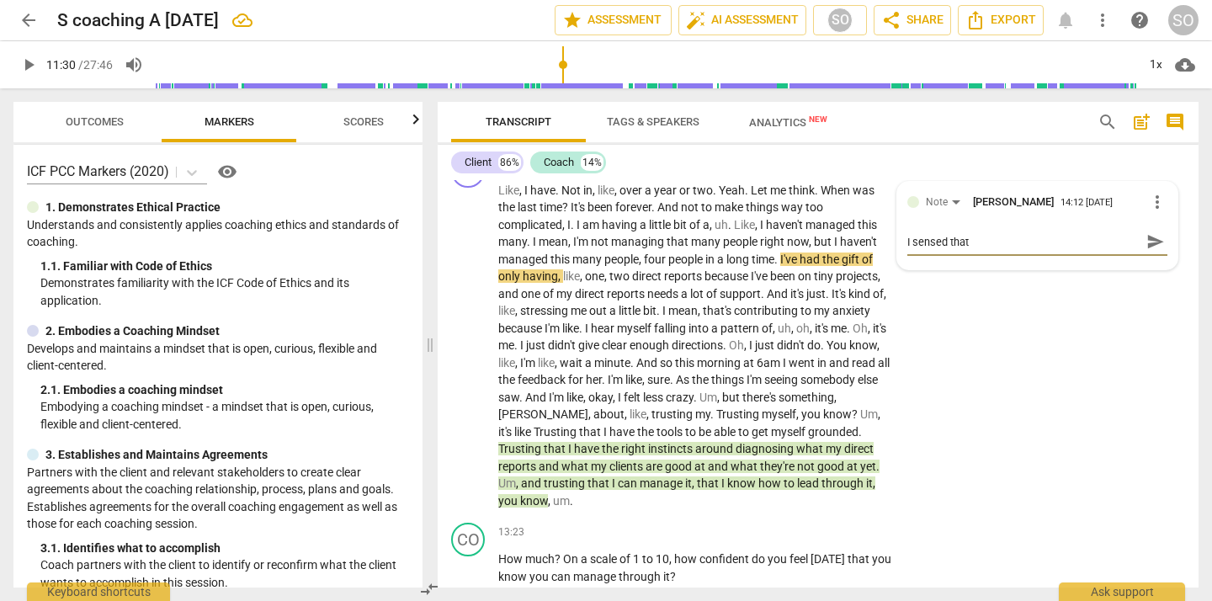
type textarea "I sensed that t"
type textarea "I sensed that ta"
type textarea "I sensed that tal"
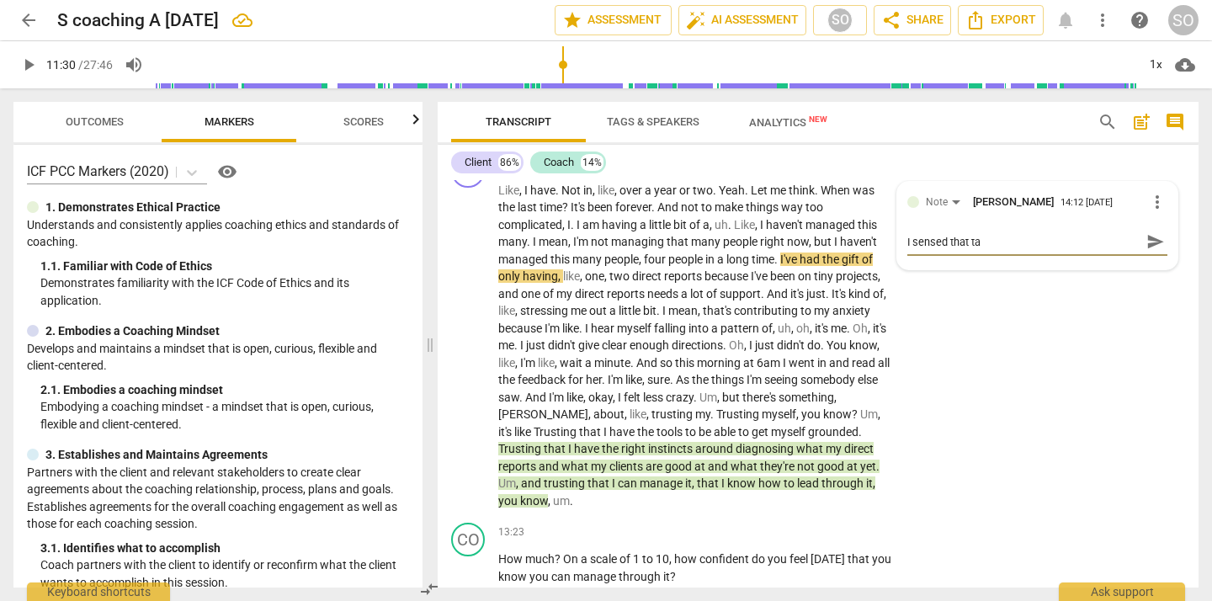
type textarea "I sensed that tal"
type textarea "I sensed that talk"
type textarea "I sensed that talki"
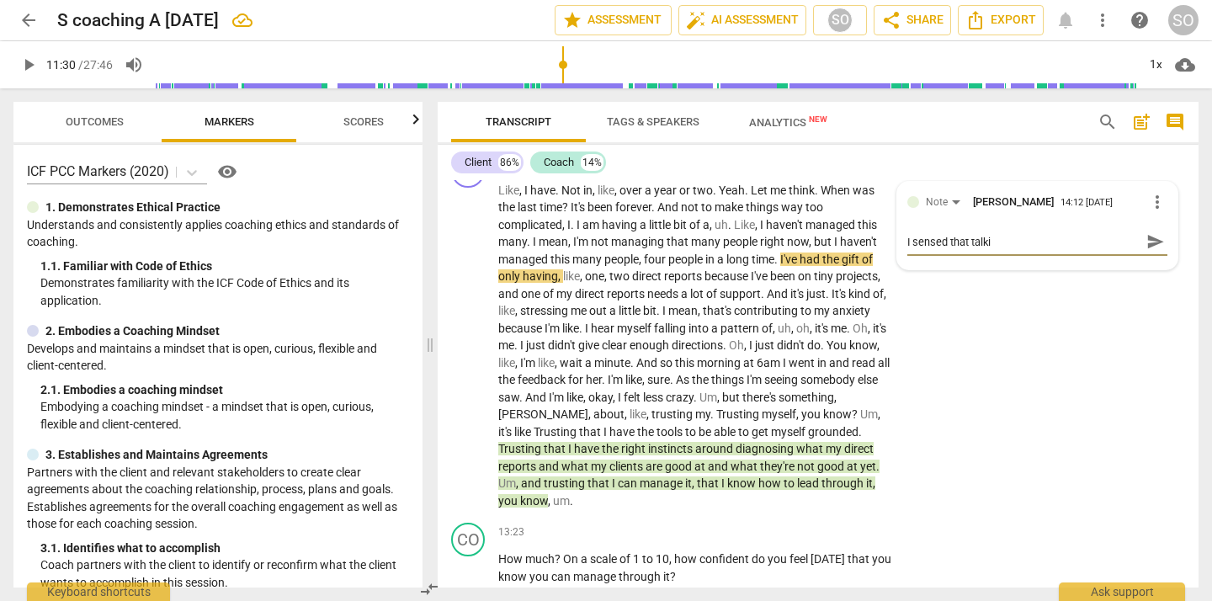
type textarea "I sensed that talkin"
type textarea "I sensed that talking"
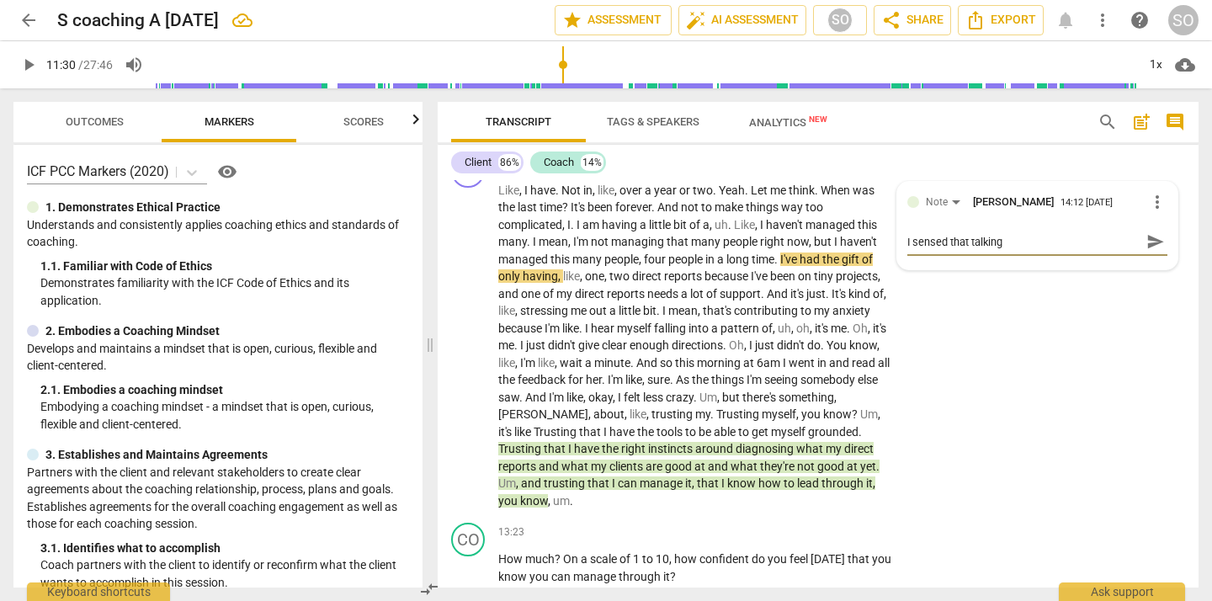
type textarea "I sensed that talking"
type textarea "I sensed that talking o"
type textarea "I sensed that talking ou"
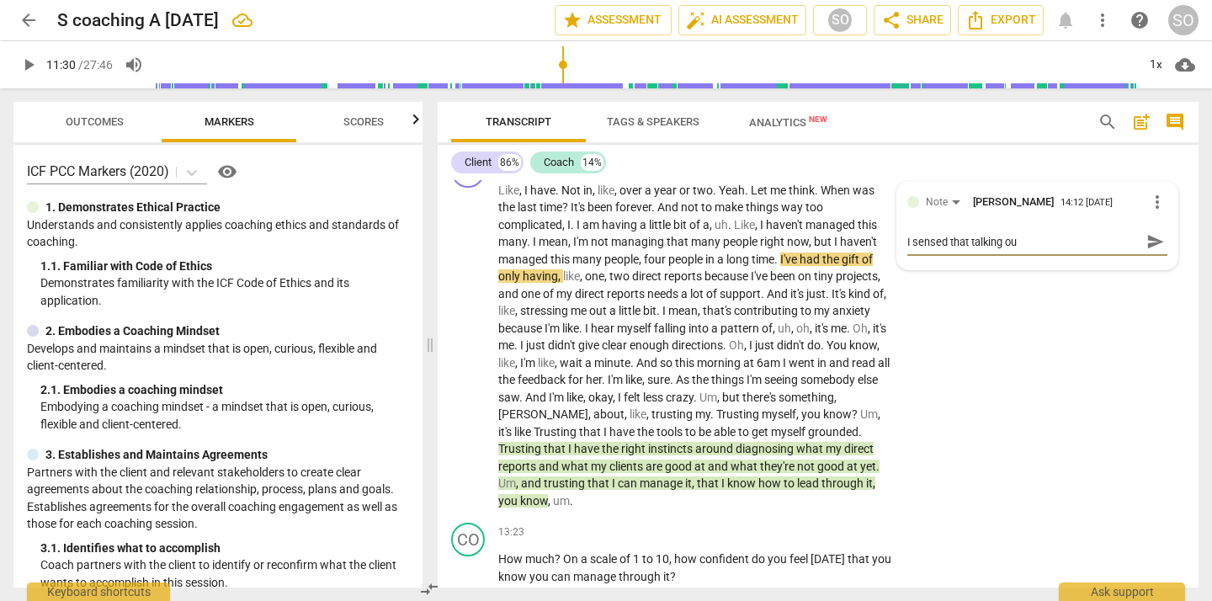
type textarea "I sensed that talking out"
type textarea "I sensed that talking out l"
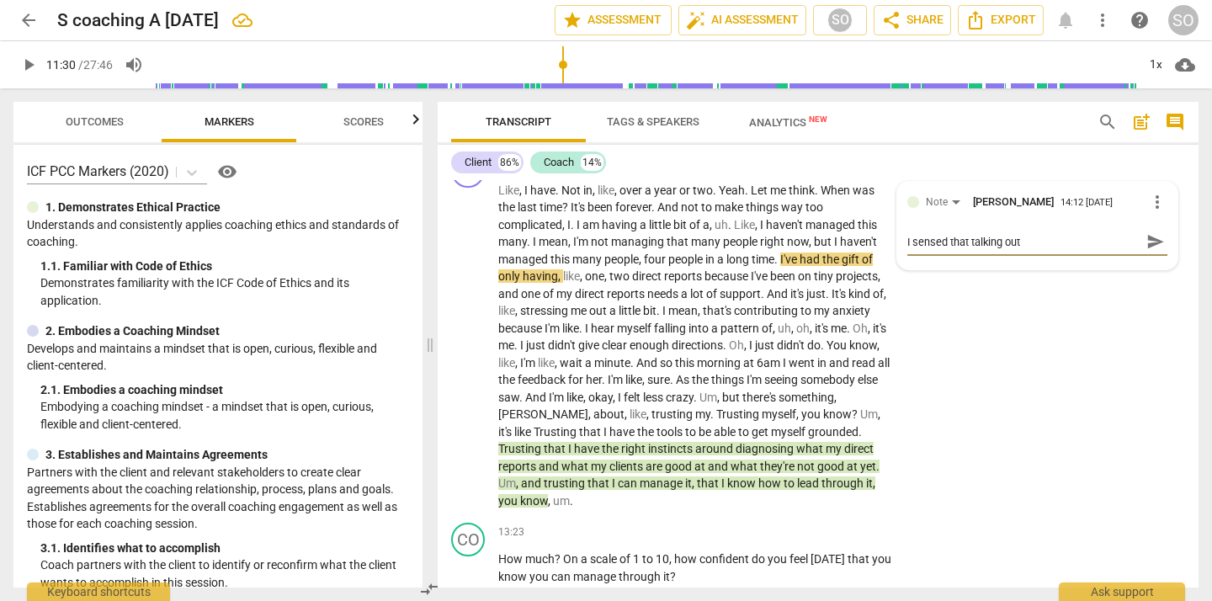
type textarea "I sensed that talking out l"
type textarea "I sensed that talking out lo"
type textarea "I sensed that talking out [PERSON_NAME]"
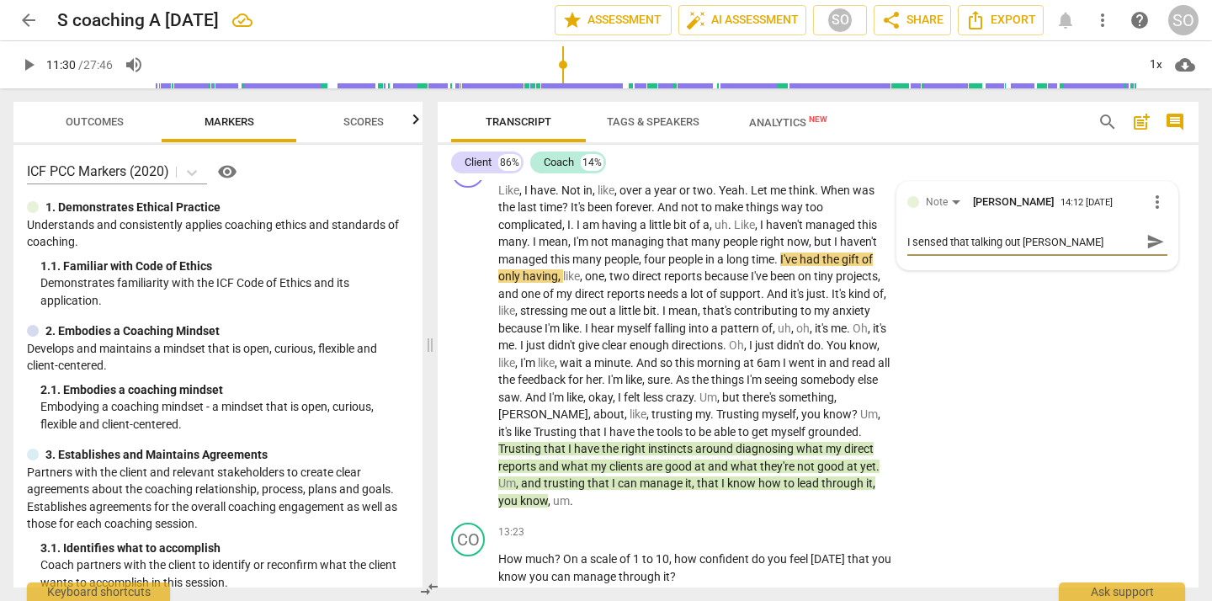
type textarea "I sensed that talking out loud"
type textarea "I sensed that talking out loud w"
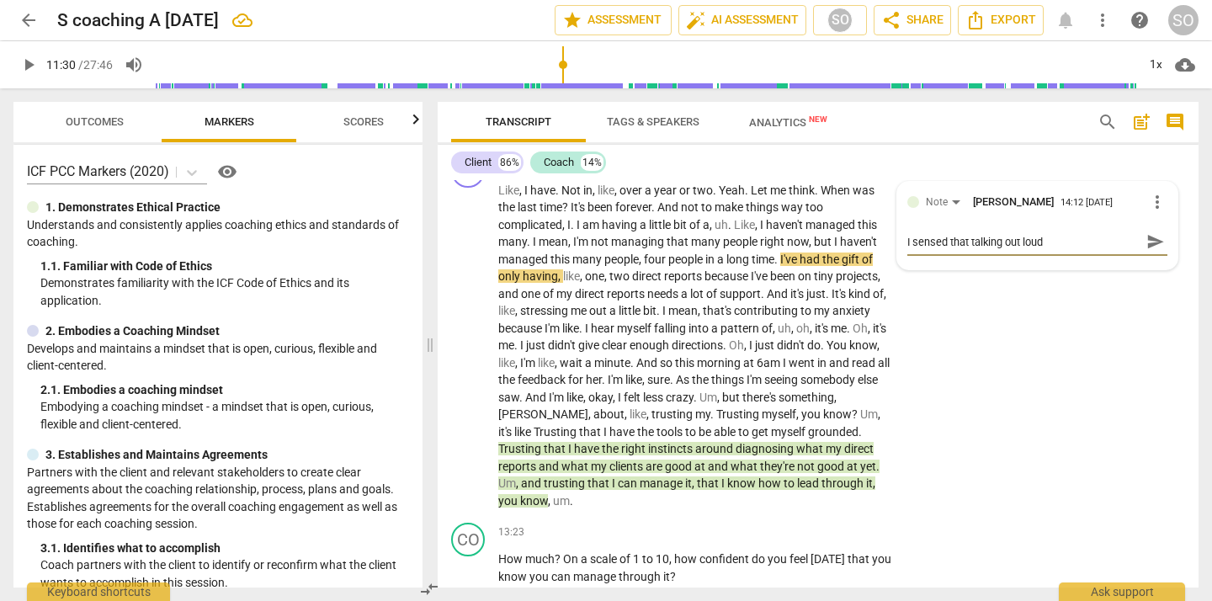
type textarea "I sensed that talking out loud w"
type textarea "I sensed that talking out loud wa"
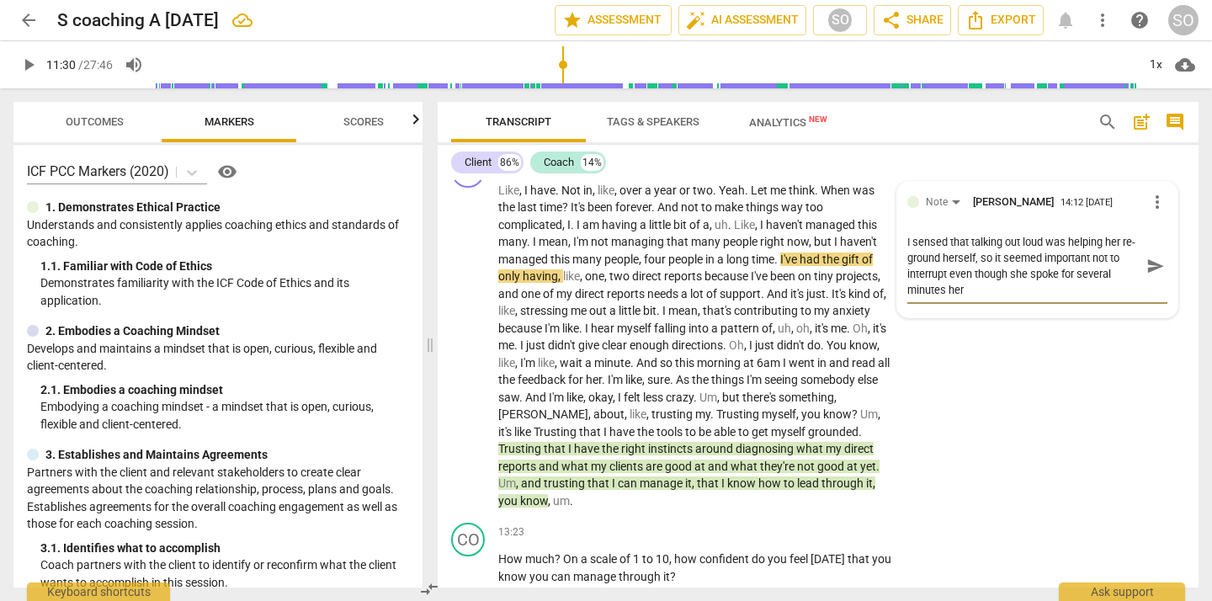
scroll to position [0, 0]
click at [984, 457] on div "CL play_arrow pause 10:54 + Add competency Note keyboard_arrow_right Like , I h…" at bounding box center [818, 331] width 761 height 369
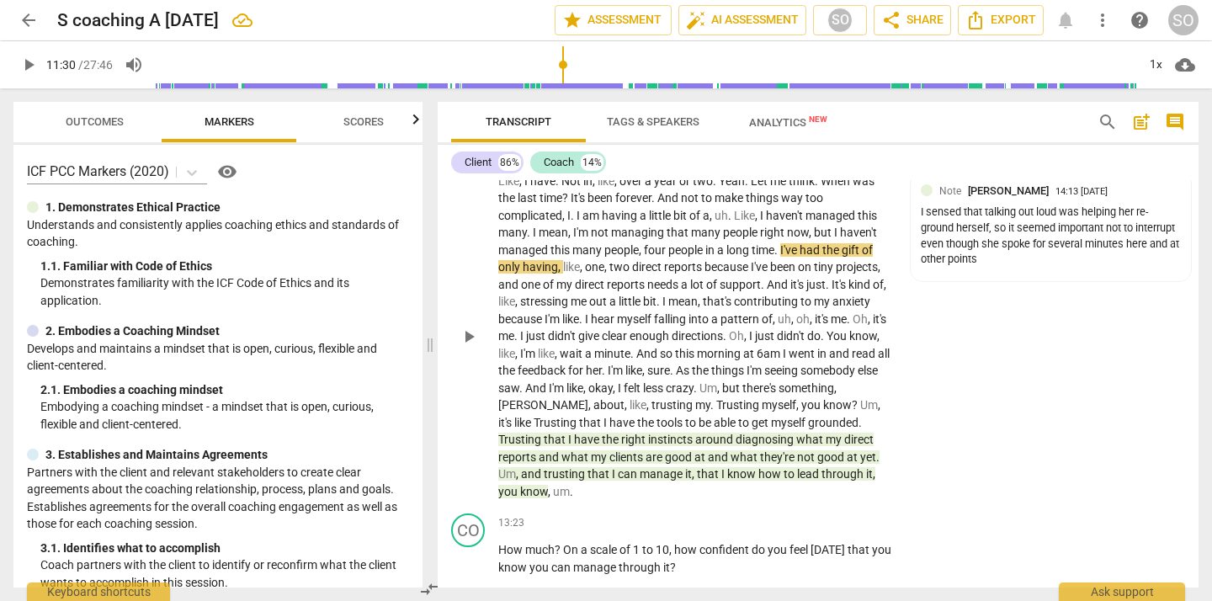
scroll to position [2911, 0]
click at [760, 161] on p "Add competency" at bounding box center [791, 153] width 80 height 15
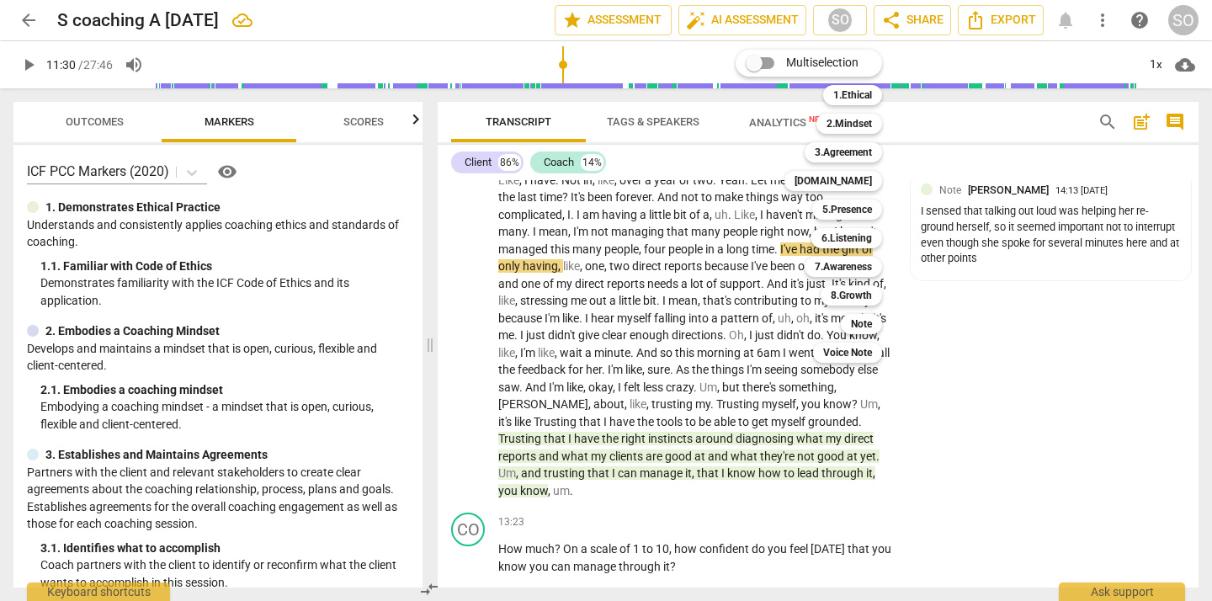
click at [677, 317] on div at bounding box center [606, 300] width 1212 height 601
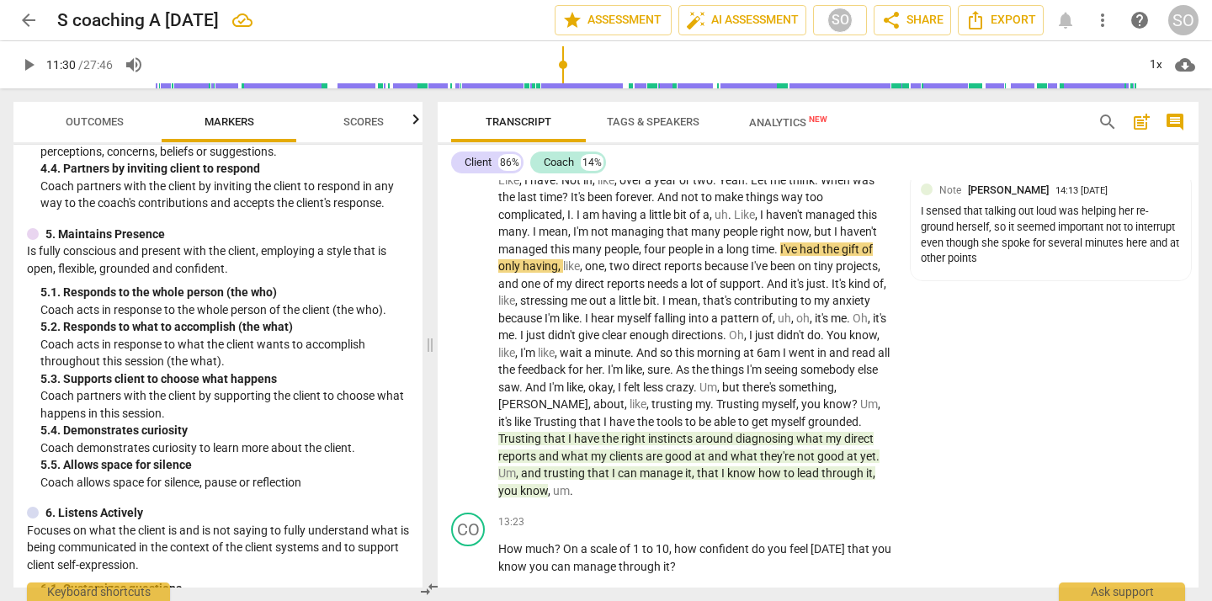
scroll to position [831, 0]
click at [754, 161] on p "Add competency" at bounding box center [791, 153] width 80 height 15
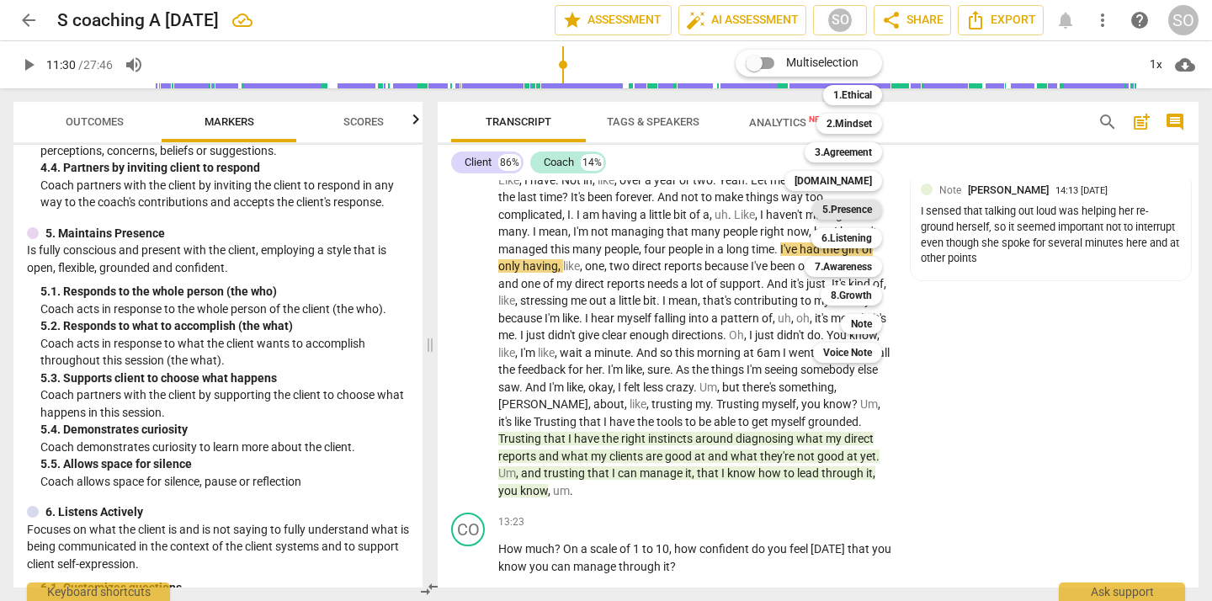
click at [857, 206] on b "5.Presence" at bounding box center [847, 209] width 50 height 20
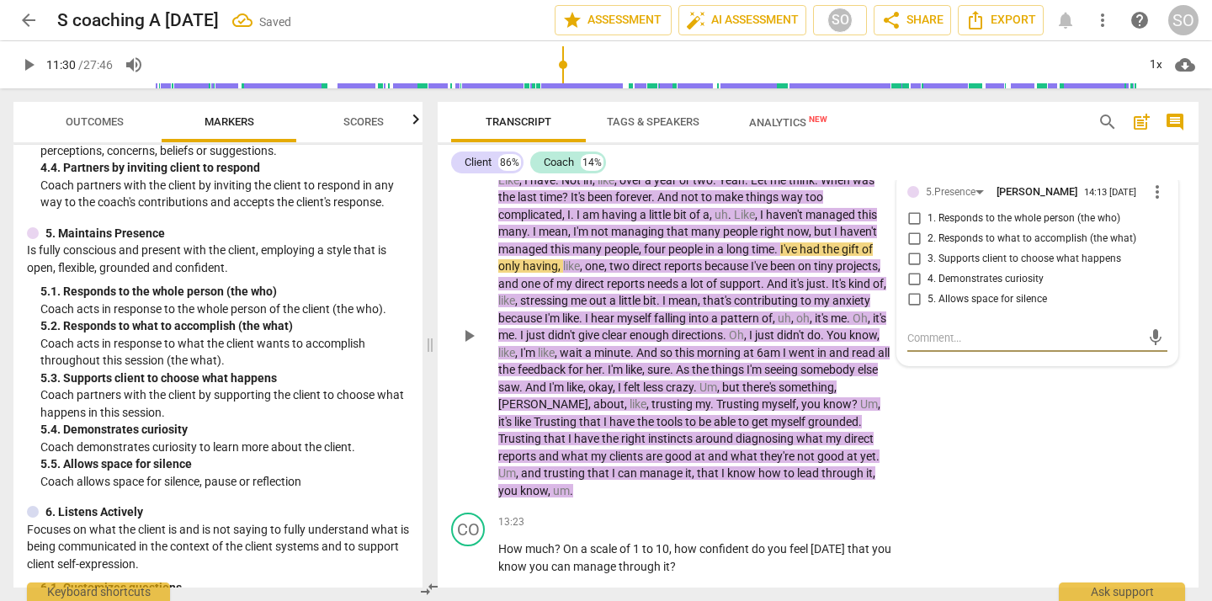
click at [915, 310] on input "5. Allows space for silence" at bounding box center [913, 299] width 27 height 20
click at [682, 221] on span "bit" at bounding box center [681, 214] width 16 height 13
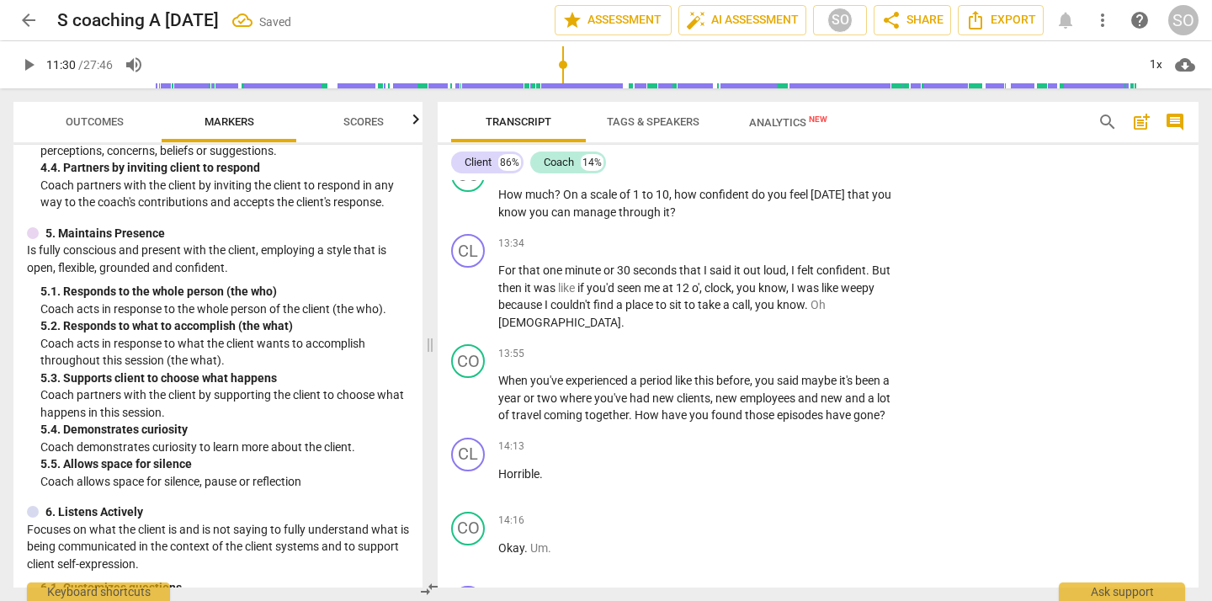
scroll to position [3267, 0]
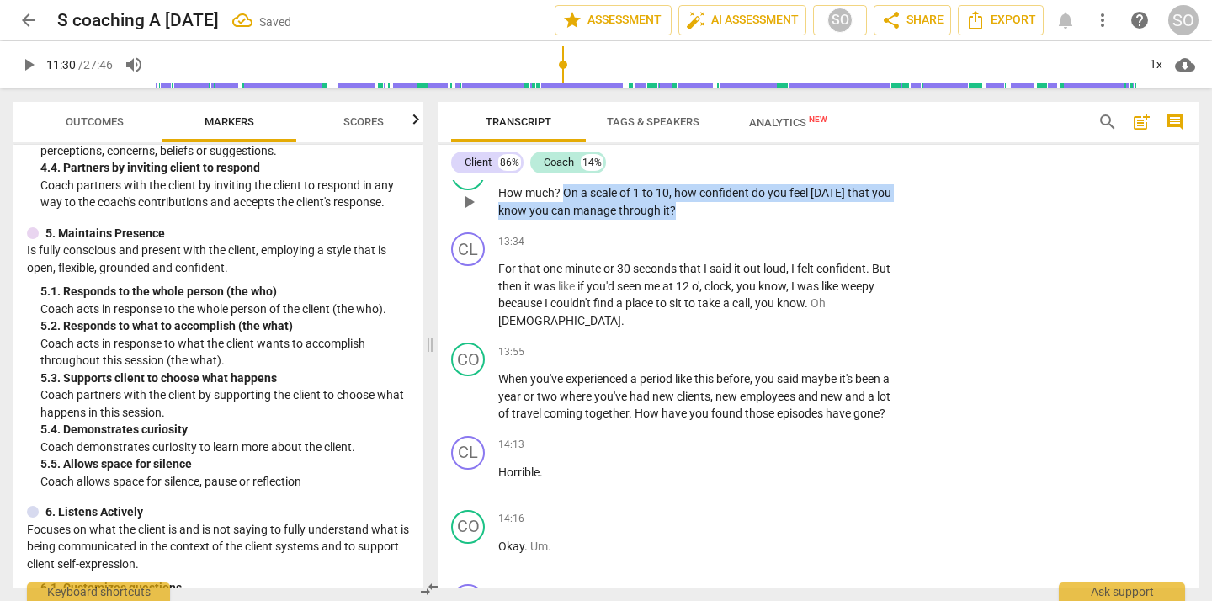
drag, startPoint x: 565, startPoint y: 249, endPoint x: 675, endPoint y: 263, distance: 110.2
click at [675, 219] on p "How much ? On a scale of 1 to 10 , how confident do you feel [DATE] that you kn…" at bounding box center [695, 201] width 394 height 34
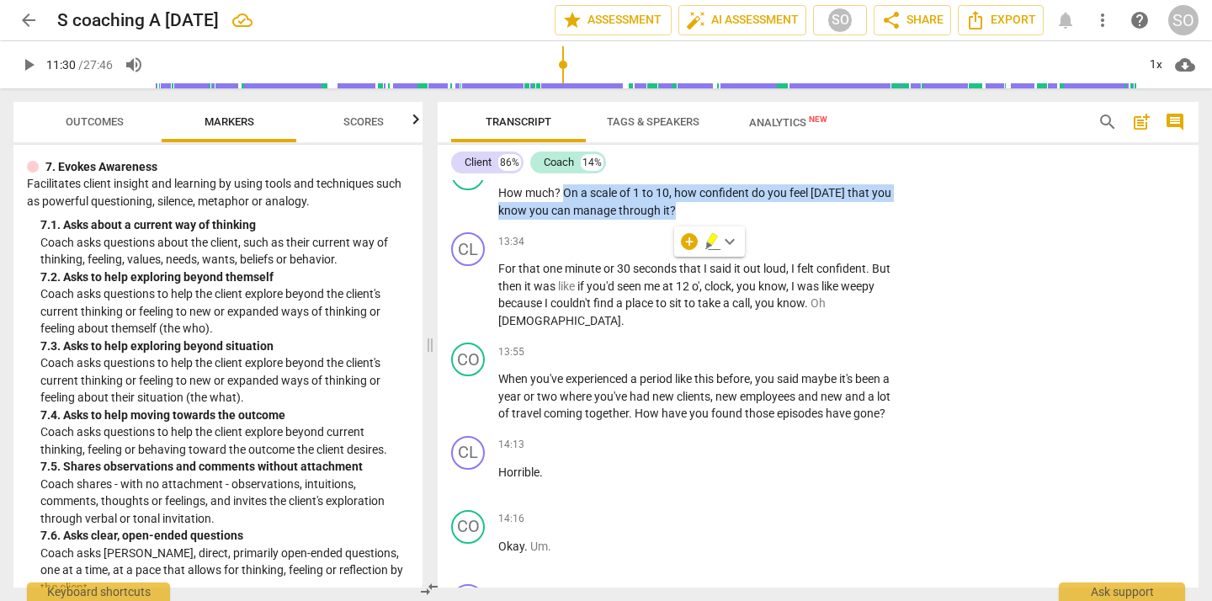
scroll to position [1594, 0]
click at [693, 242] on div "+" at bounding box center [689, 241] width 17 height 17
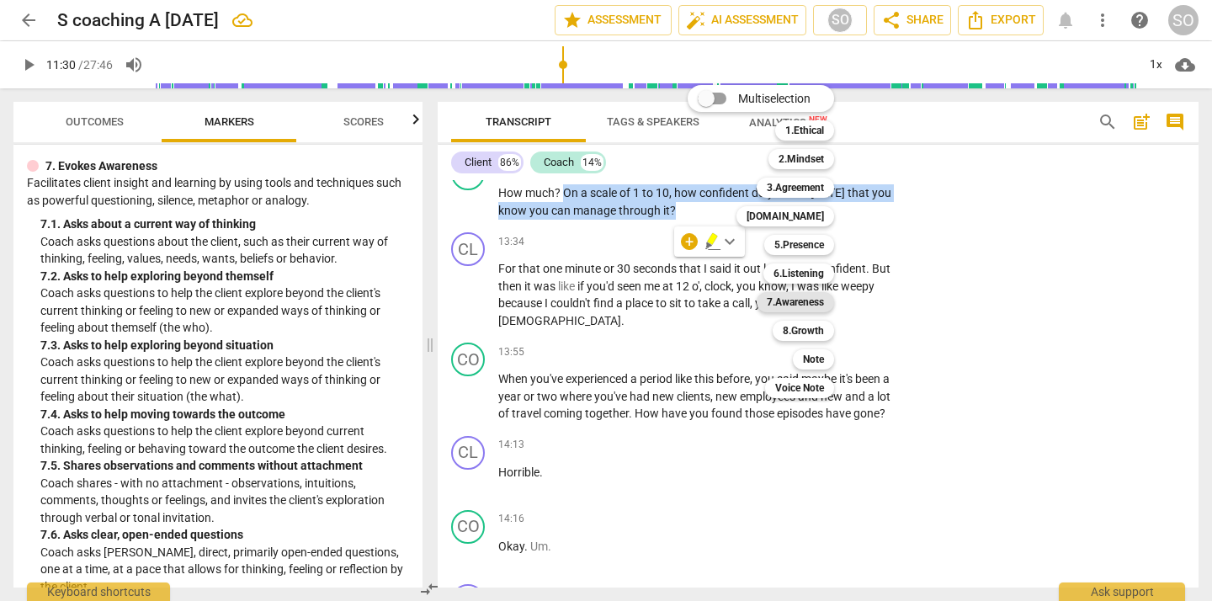
click at [794, 300] on b "7.Awareness" at bounding box center [794, 302] width 57 height 20
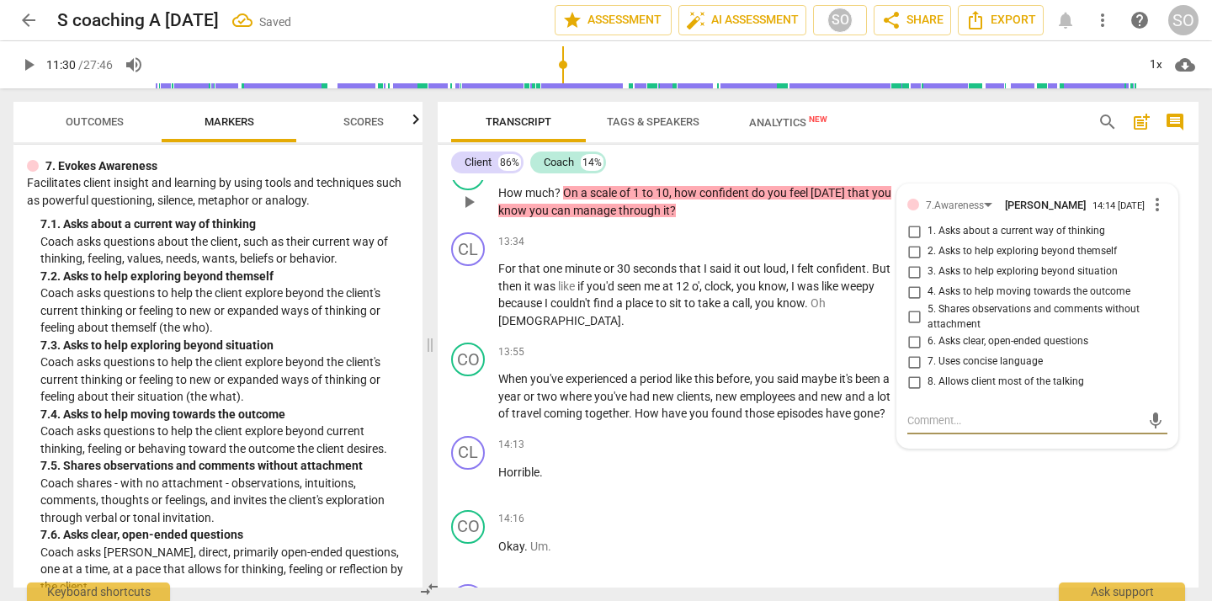
click at [909, 241] on input "1. Asks about a current way of thinking" at bounding box center [913, 231] width 27 height 20
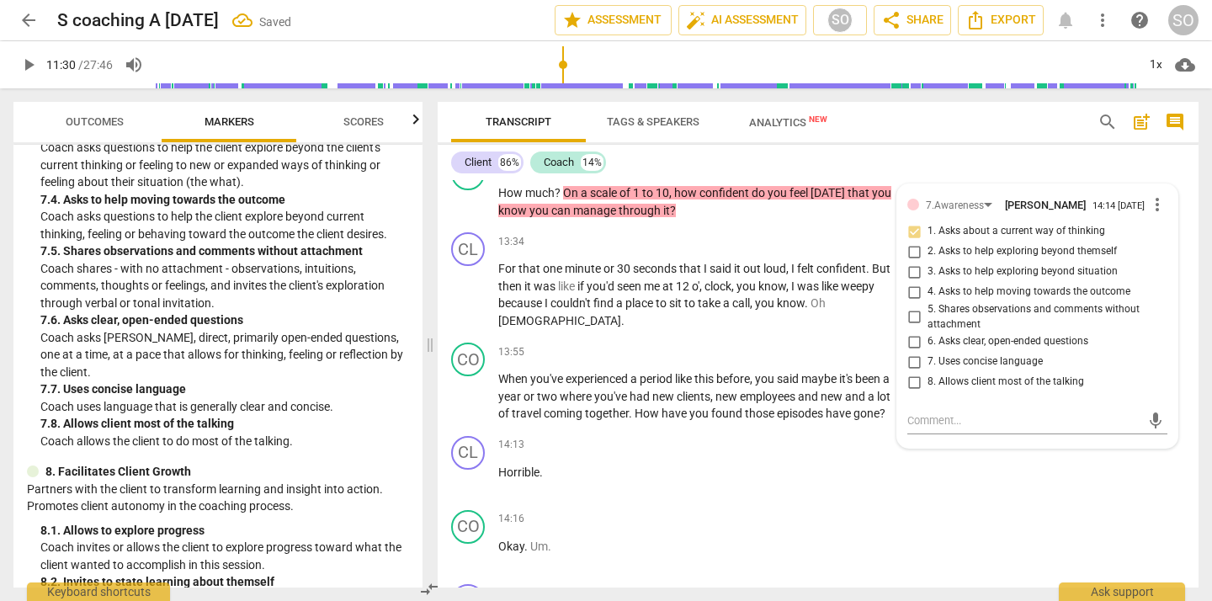
scroll to position [1810, 0]
click at [910, 372] on input "7. Uses concise language" at bounding box center [913, 362] width 27 height 20
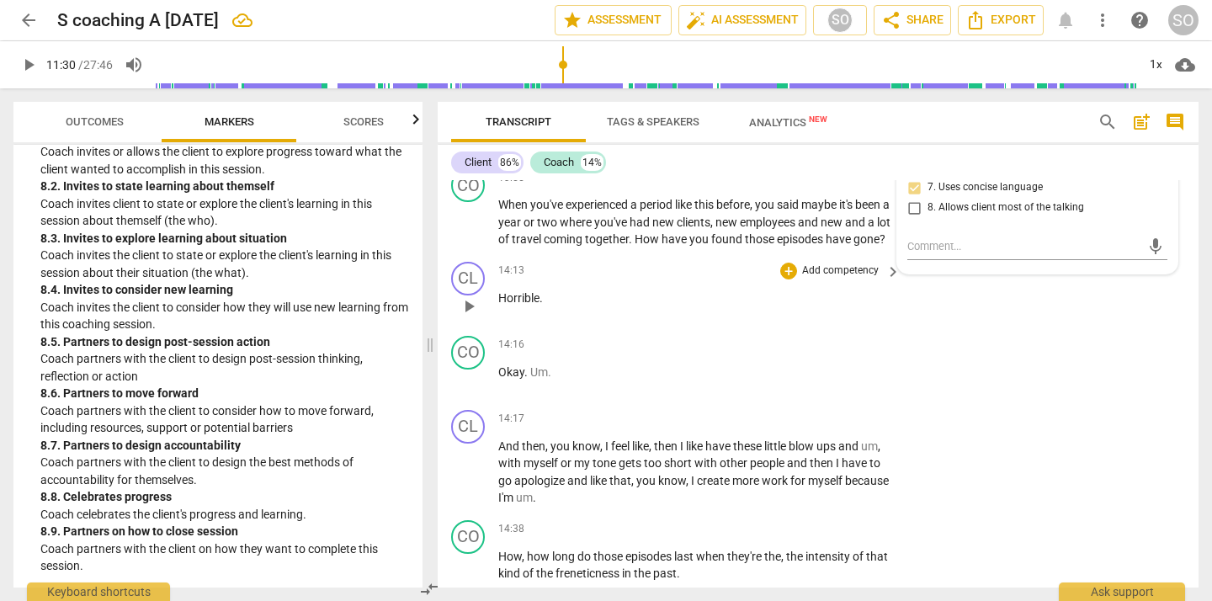
scroll to position [3445, 0]
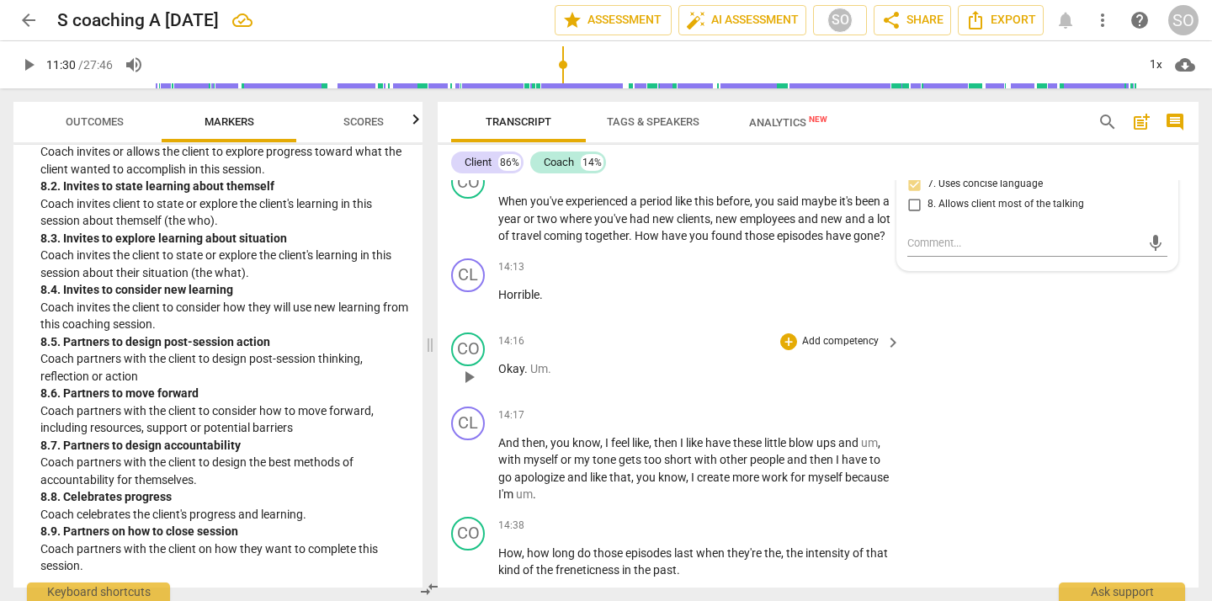
click at [1086, 400] on div "CO play_arrow pause 14:16 + Add competency keyboard_arrow_right Okay . Um ." at bounding box center [818, 363] width 761 height 74
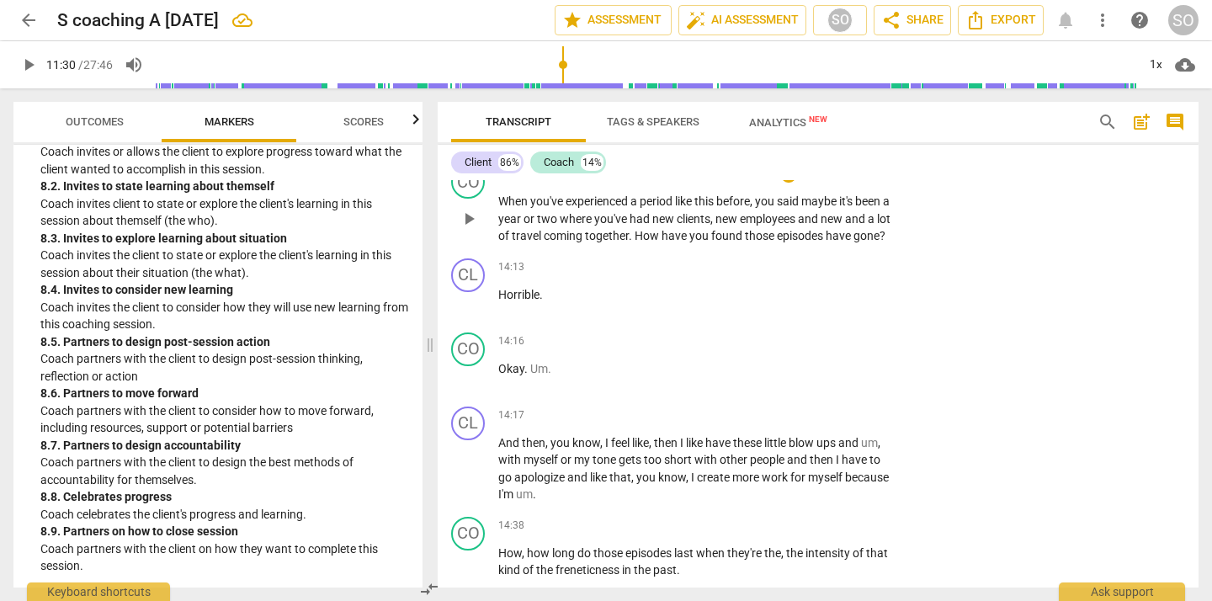
click at [469, 229] on span "play_arrow" at bounding box center [469, 219] width 20 height 20
click at [468, 229] on span "pause" at bounding box center [469, 219] width 20 height 20
drag, startPoint x: 652, startPoint y: 289, endPoint x: 655, endPoint y: 303, distance: 14.7
click at [655, 245] on p "When you've experienced a period like this before , you said maybe it's been a …" at bounding box center [695, 219] width 394 height 52
click at [629, 225] on span "you've" at bounding box center [611, 218] width 35 height 13
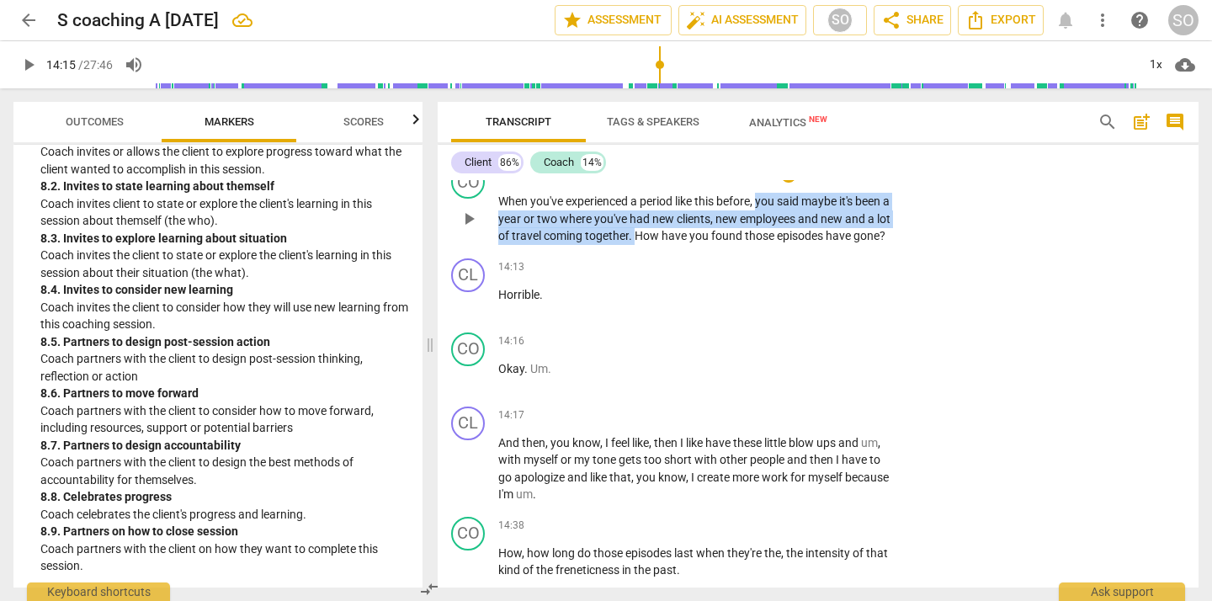
drag, startPoint x: 759, startPoint y: 255, endPoint x: 651, endPoint y: 289, distance: 113.1
click at [651, 245] on p "When you've experienced a period like this before , you said maybe it's been a …" at bounding box center [695, 219] width 394 height 52
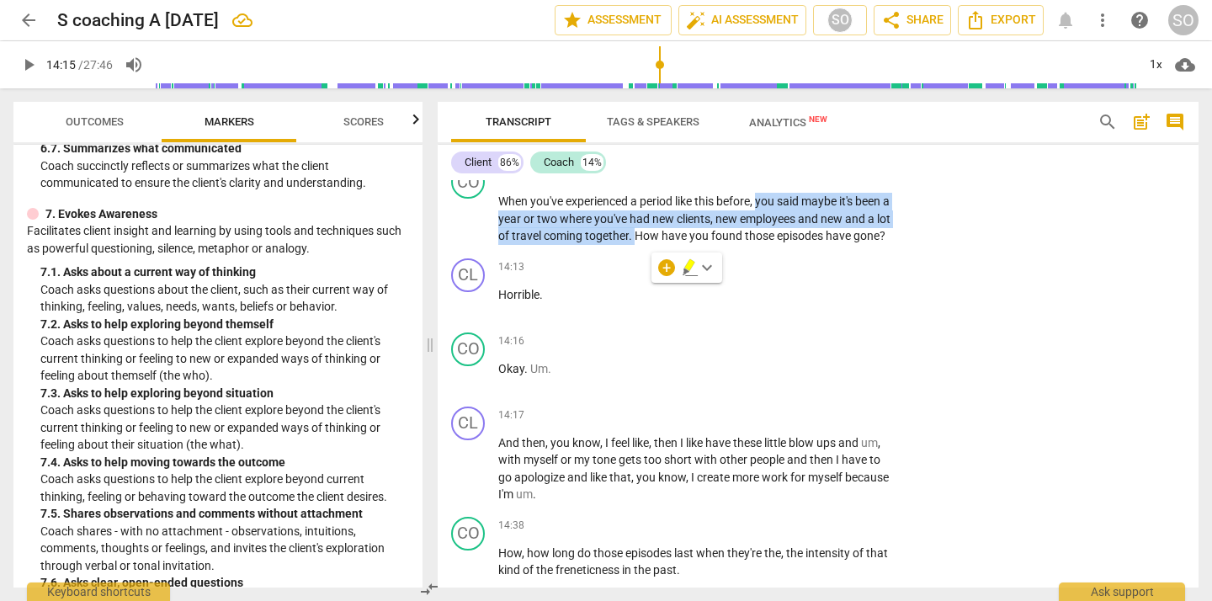
scroll to position [1527, 0]
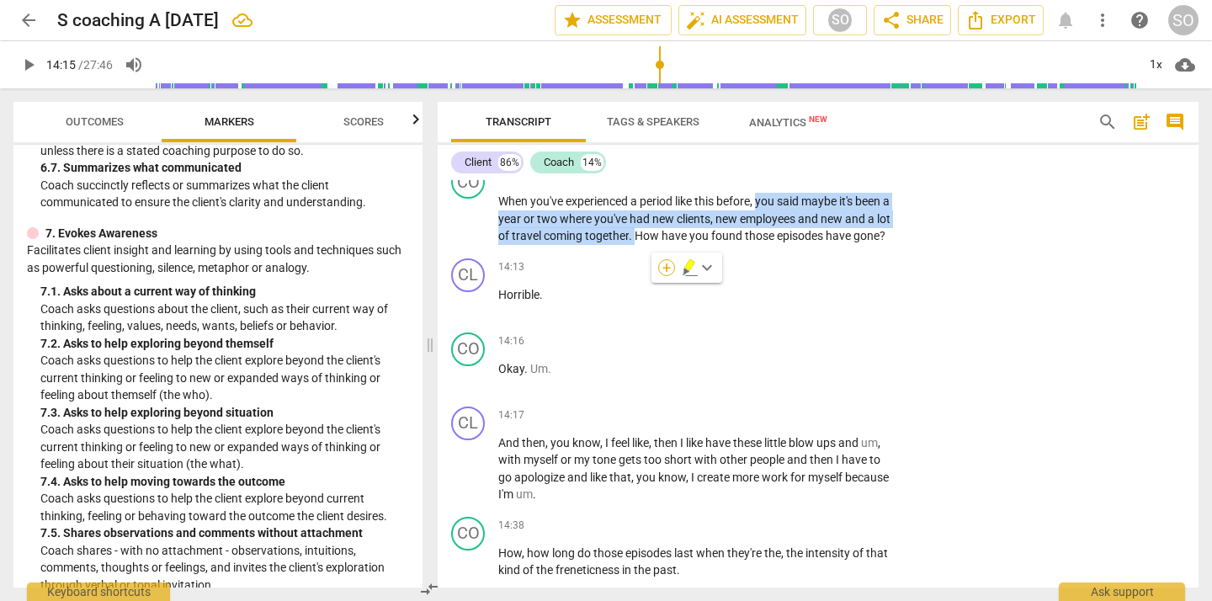
click at [665, 267] on div "+" at bounding box center [666, 267] width 17 height 17
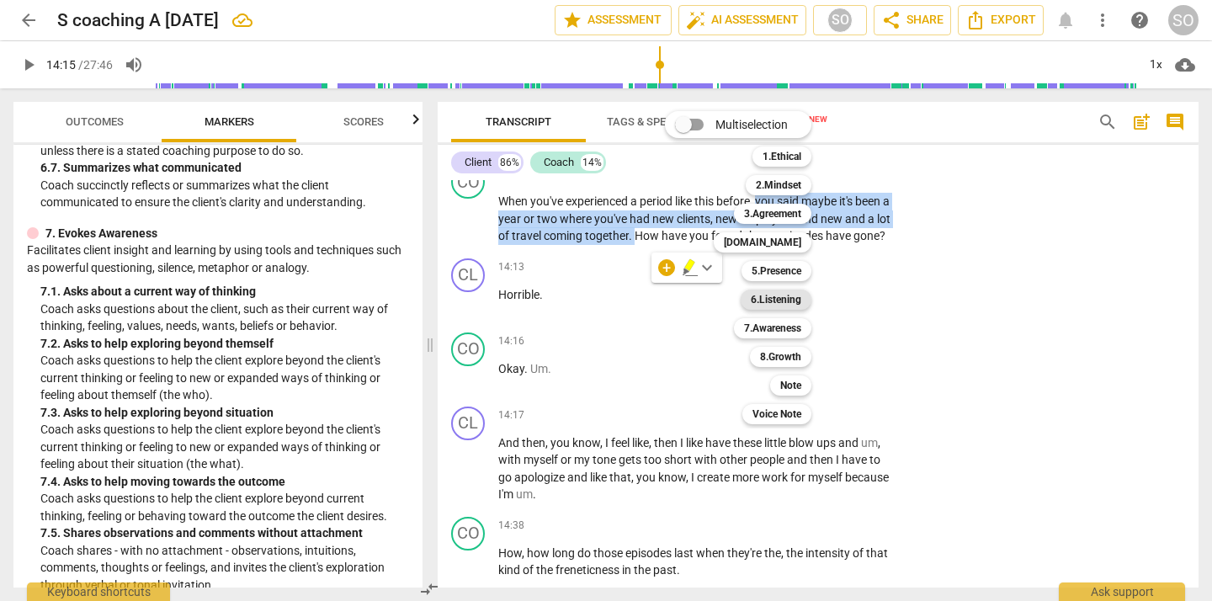
click at [782, 296] on b "6.Listening" at bounding box center [776, 299] width 50 height 20
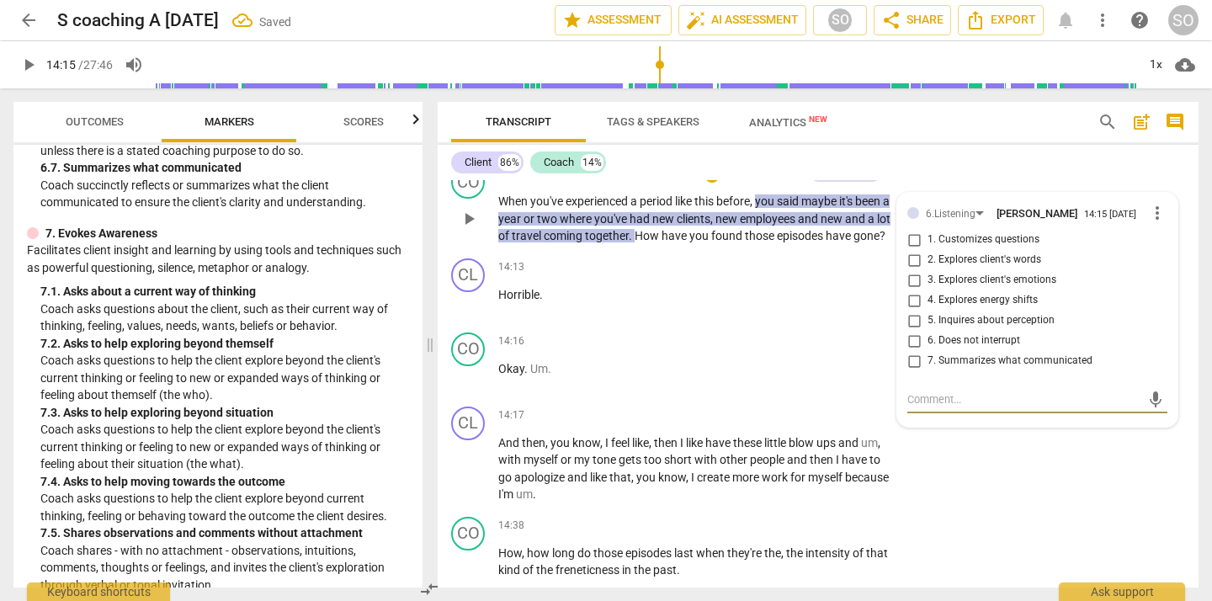
click at [912, 371] on input "7. Summarizes what communicated" at bounding box center [913, 361] width 27 height 20
click at [657, 242] on span "How" at bounding box center [647, 235] width 27 height 13
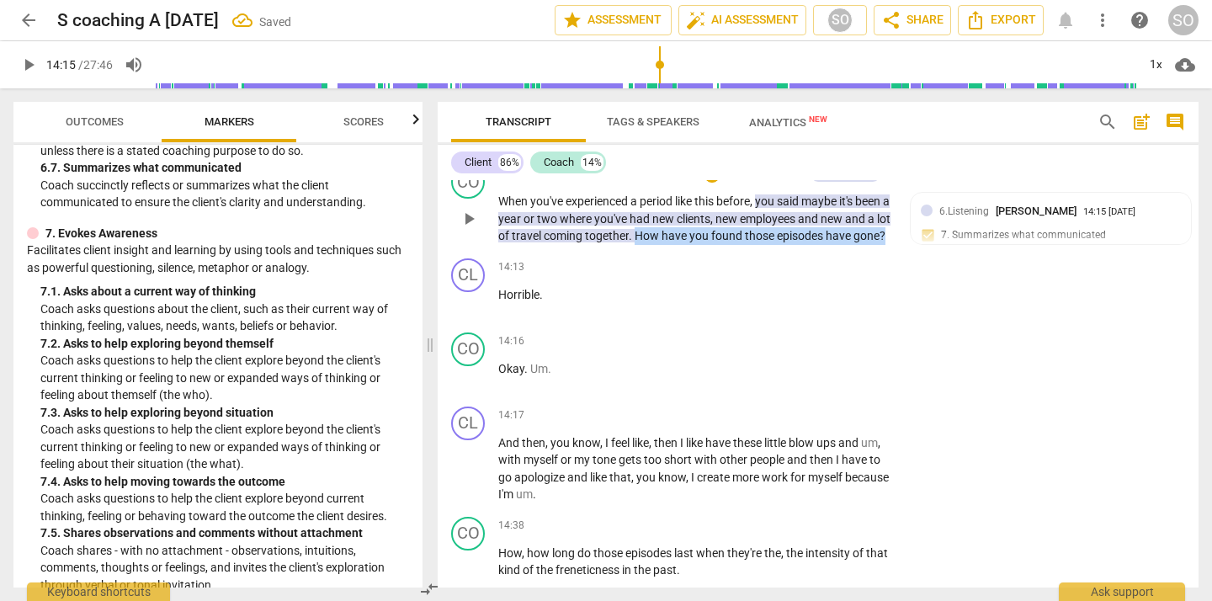
drag, startPoint x: 653, startPoint y: 289, endPoint x: 655, endPoint y: 300, distance: 11.2
click at [655, 245] on p "When you've experienced a period like this before , you said maybe it's been a …" at bounding box center [695, 219] width 394 height 52
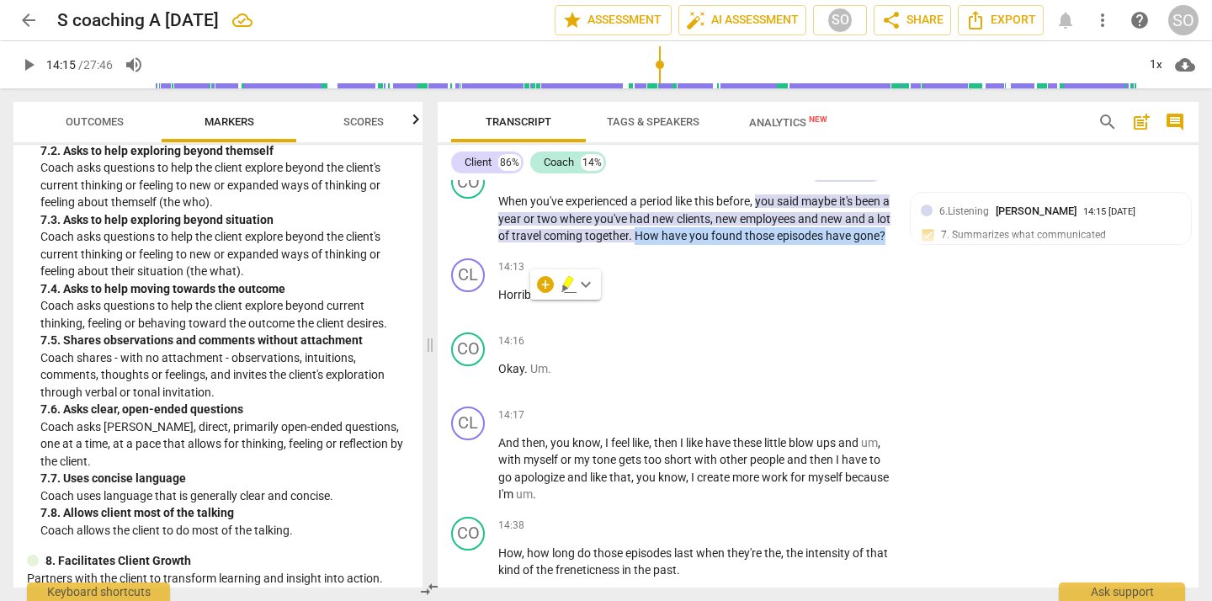
scroll to position [1726, 0]
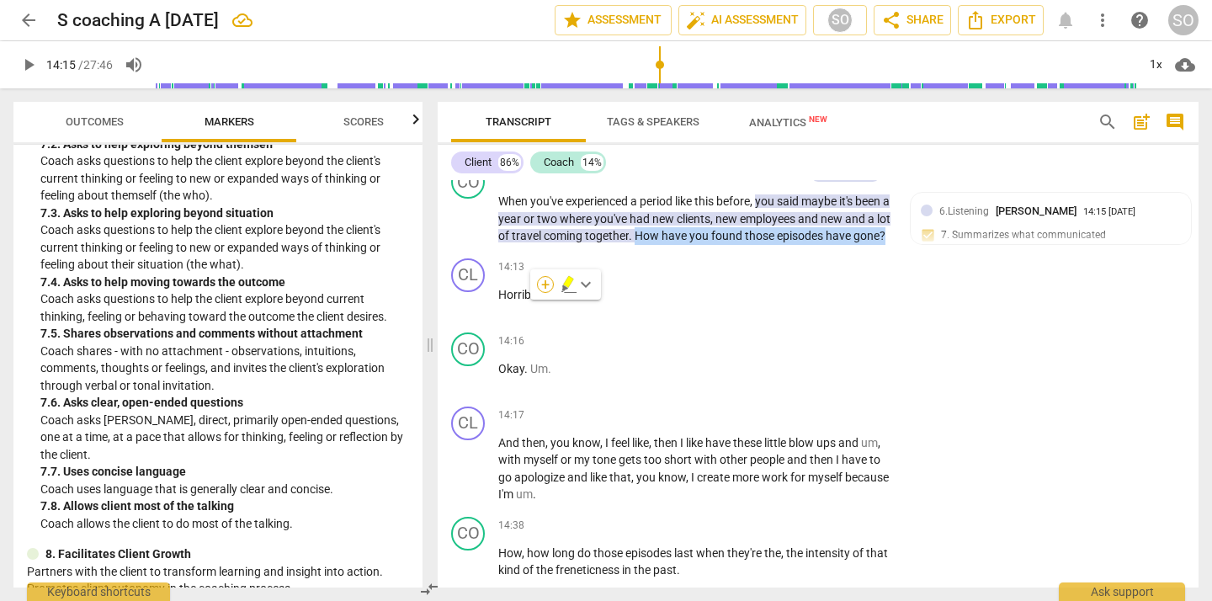
click at [544, 284] on div "+" at bounding box center [545, 284] width 17 height 17
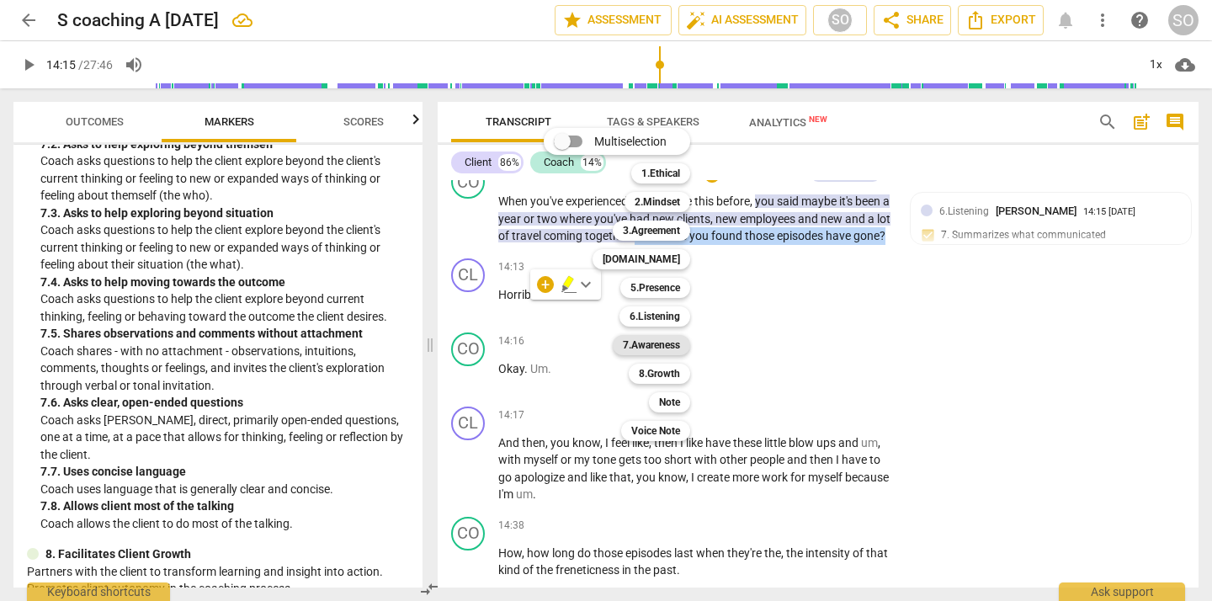
click at [643, 350] on b "7.Awareness" at bounding box center [651, 345] width 57 height 20
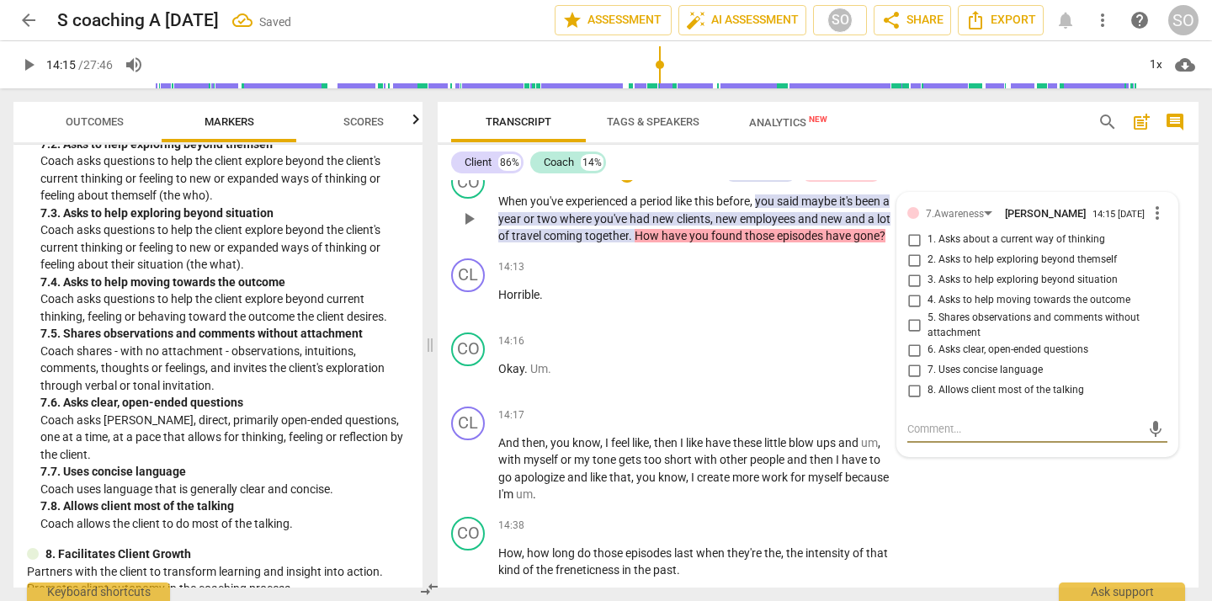
click at [911, 290] on input "3. Asks to help exploring beyond situation" at bounding box center [913, 280] width 27 height 20
click at [1049, 158] on div "CL play_arrow pause 13:34 + Add competency keyboard_arrow_right For that one mi…" at bounding box center [818, 103] width 761 height 110
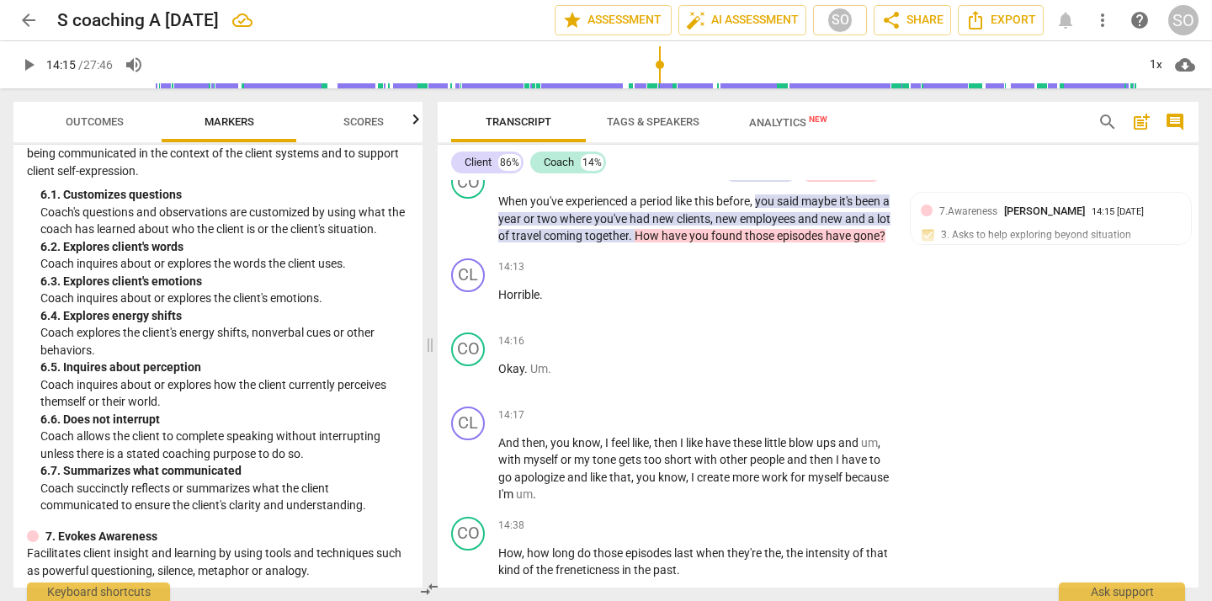
scroll to position [1221, 0]
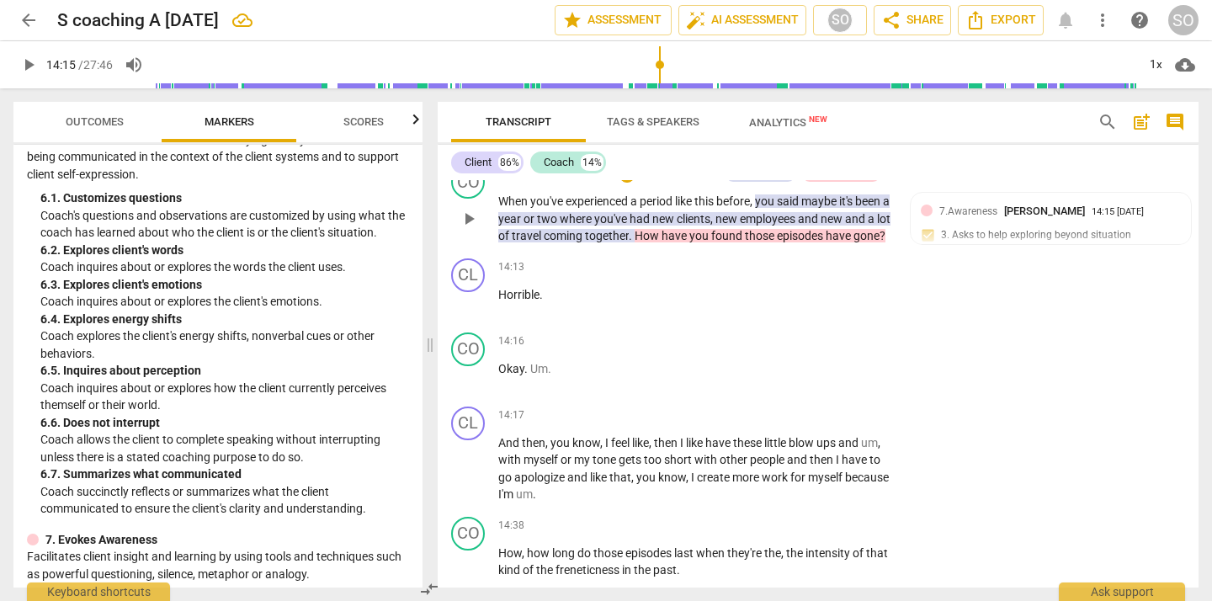
click at [688, 183] on p "Add competency" at bounding box center [679, 174] width 80 height 15
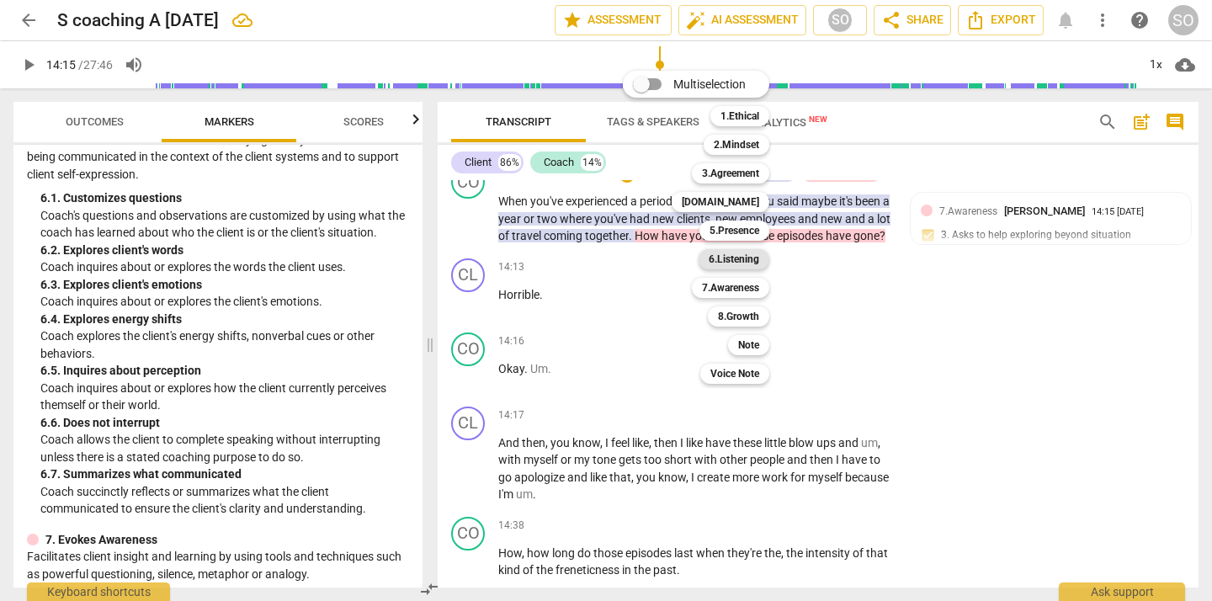
click at [751, 264] on b "6.Listening" at bounding box center [733, 259] width 50 height 20
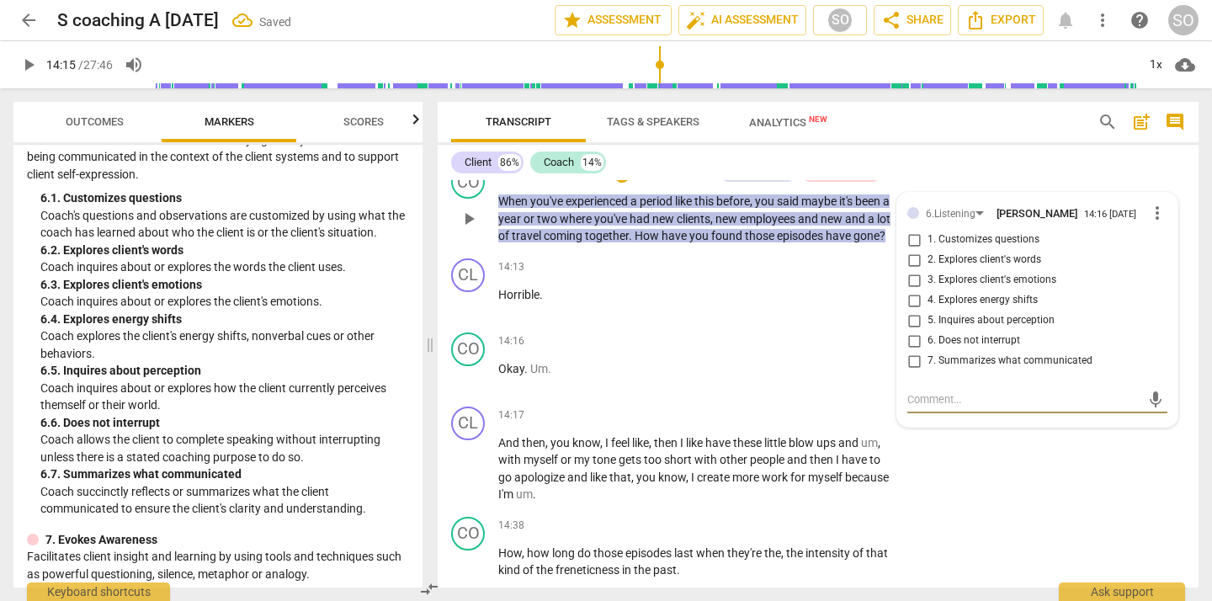
click at [907, 331] on input "5. Inquires about perception" at bounding box center [913, 320] width 27 height 20
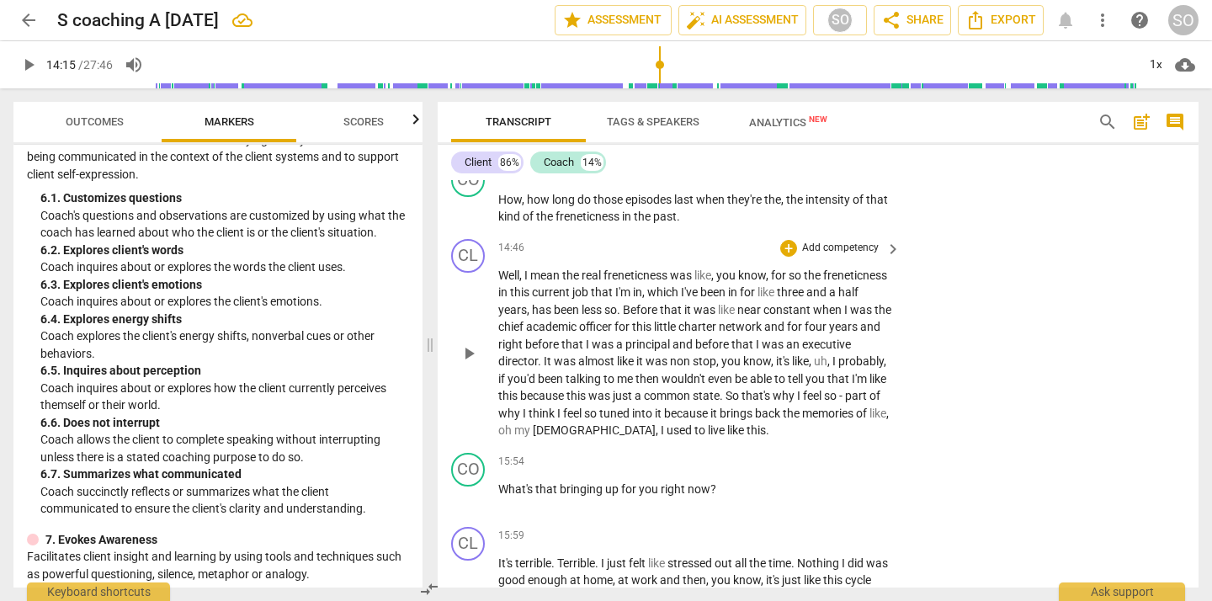
scroll to position [3813, 0]
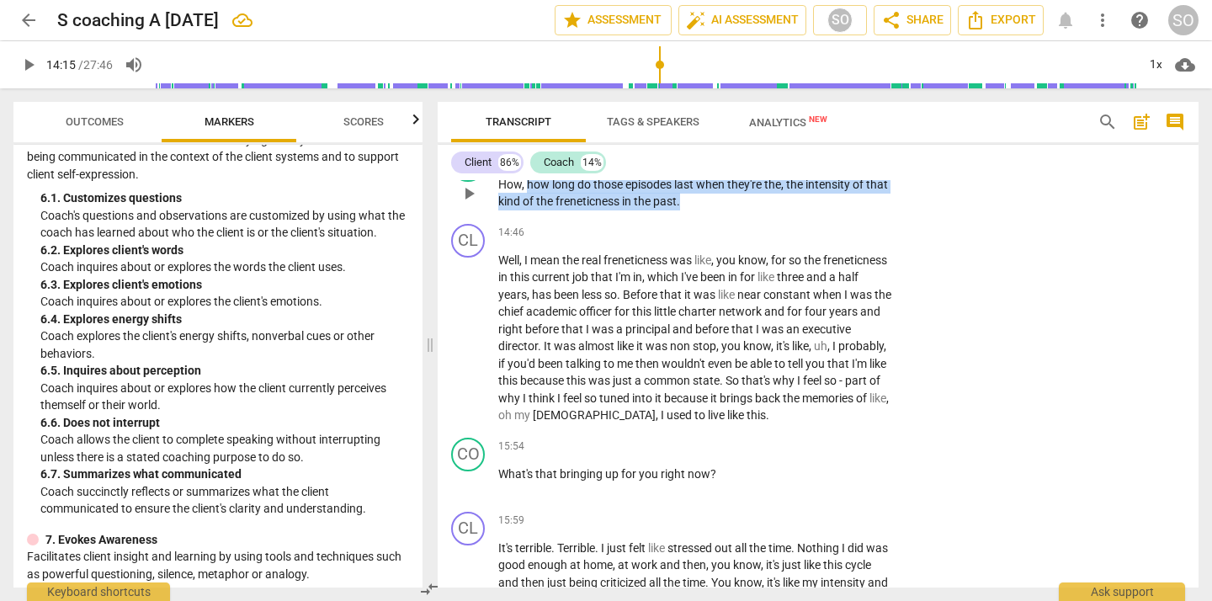
drag, startPoint x: 527, startPoint y: 255, endPoint x: 704, endPoint y: 274, distance: 178.6
click at [704, 210] on p "How , how long do those episodes last when they're the , the intensity of that …" at bounding box center [695, 193] width 394 height 34
click at [718, 248] on div "+" at bounding box center [720, 249] width 17 height 17
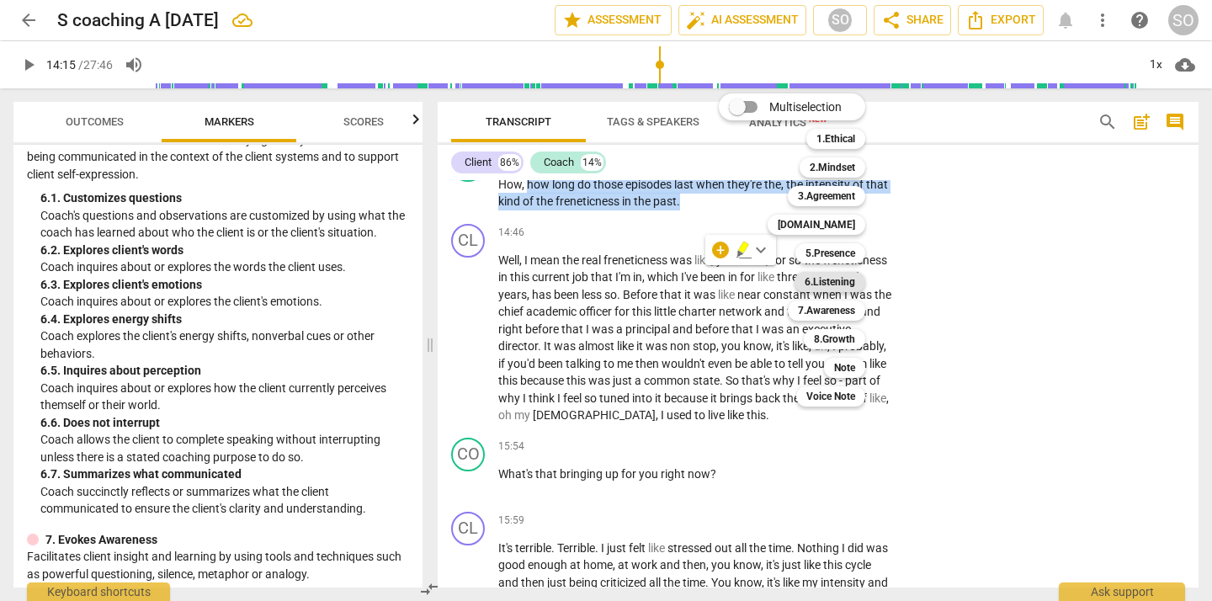
click at [837, 285] on b "6.Listening" at bounding box center [829, 282] width 50 height 20
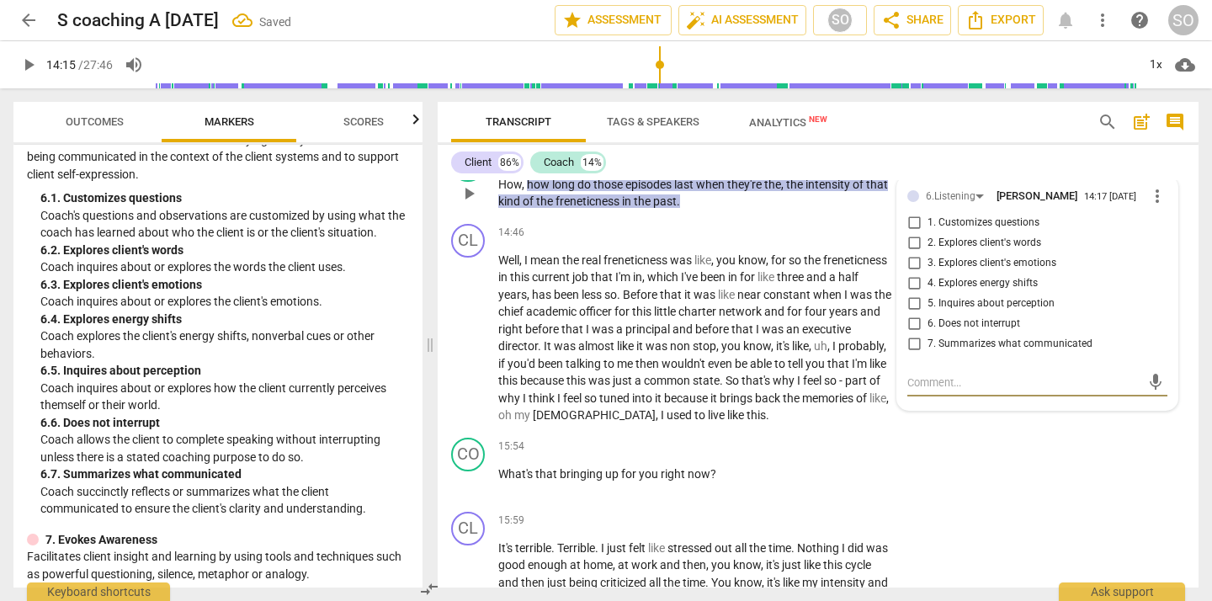
click at [911, 233] on input "1. Customizes questions" at bounding box center [913, 223] width 27 height 20
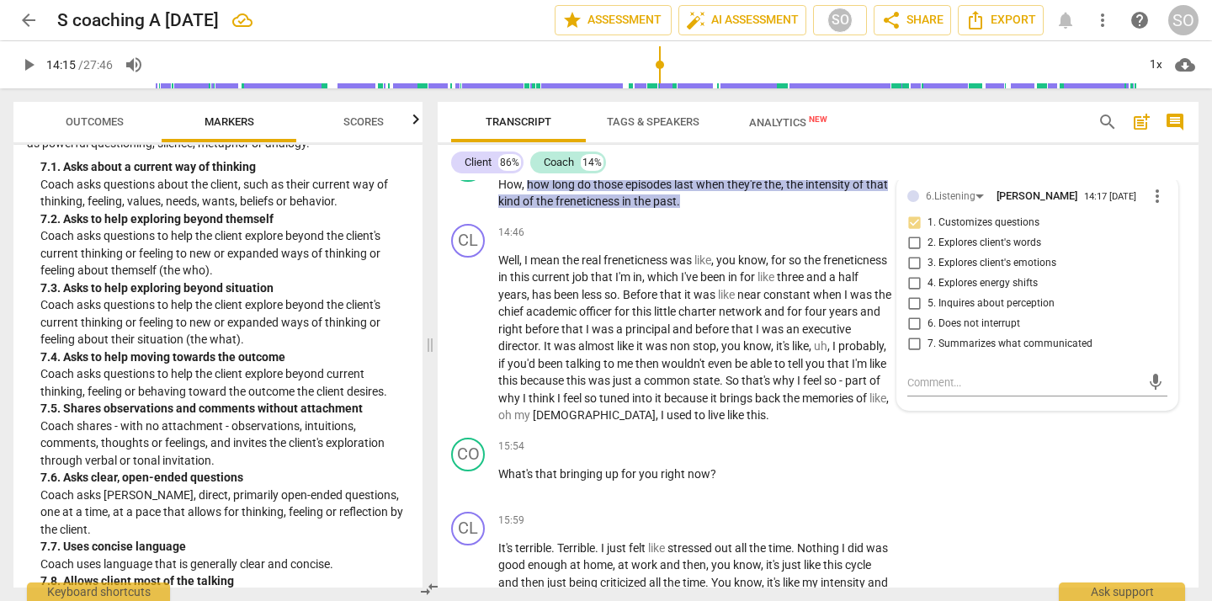
scroll to position [1653, 0]
click at [763, 165] on p "Add competency" at bounding box center [764, 157] width 80 height 15
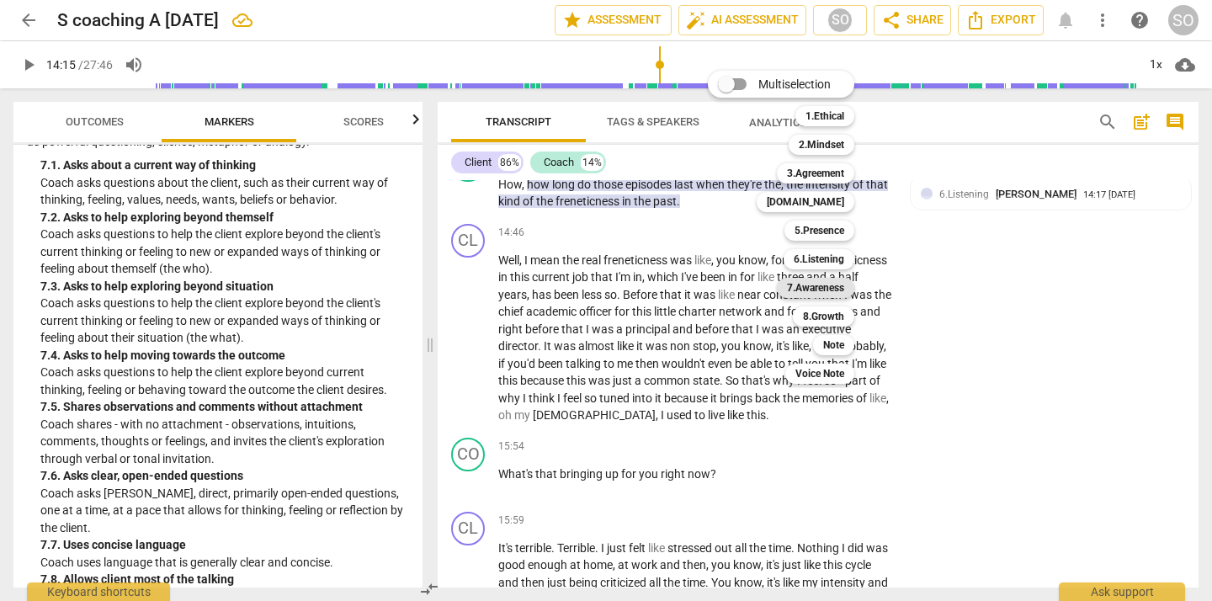
click at [813, 286] on b "7.Awareness" at bounding box center [815, 288] width 57 height 20
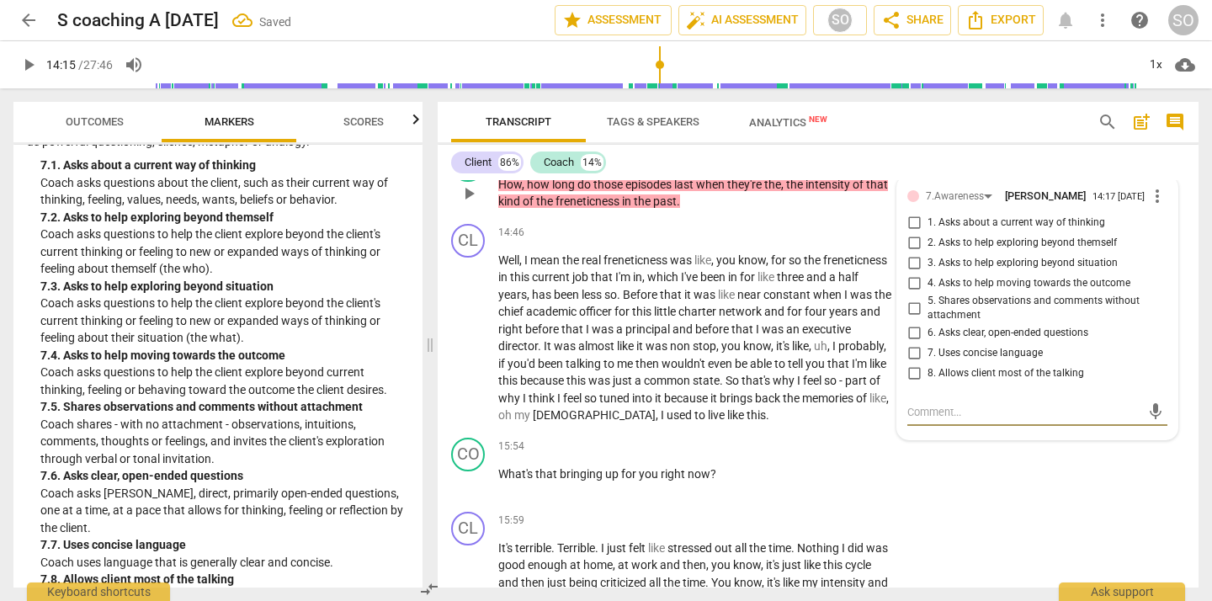
click at [911, 273] on input "3. Asks to help exploring beyond situation" at bounding box center [913, 263] width 27 height 20
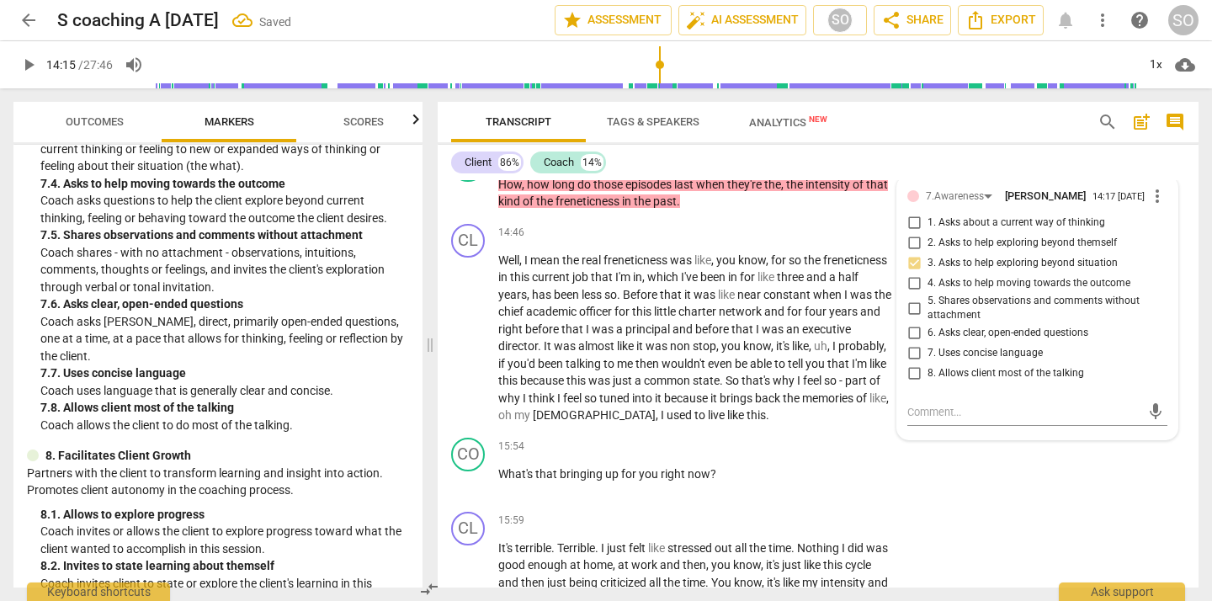
scroll to position [1843, 0]
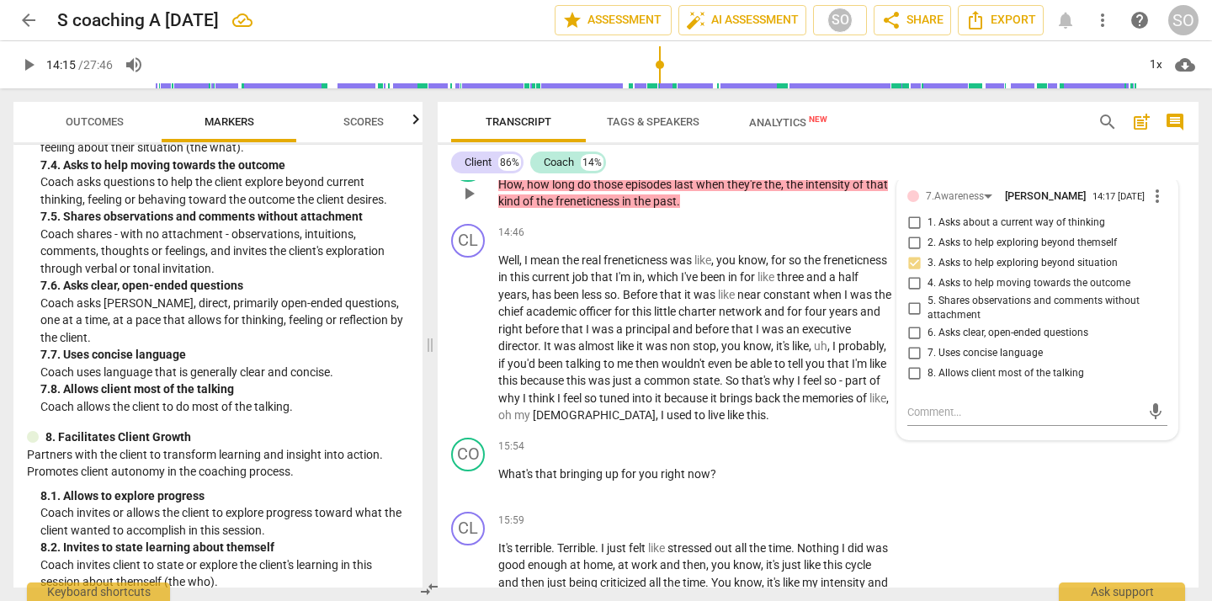
click at [911, 343] on input "6. Asks clear, open-ended questions" at bounding box center [913, 333] width 27 height 20
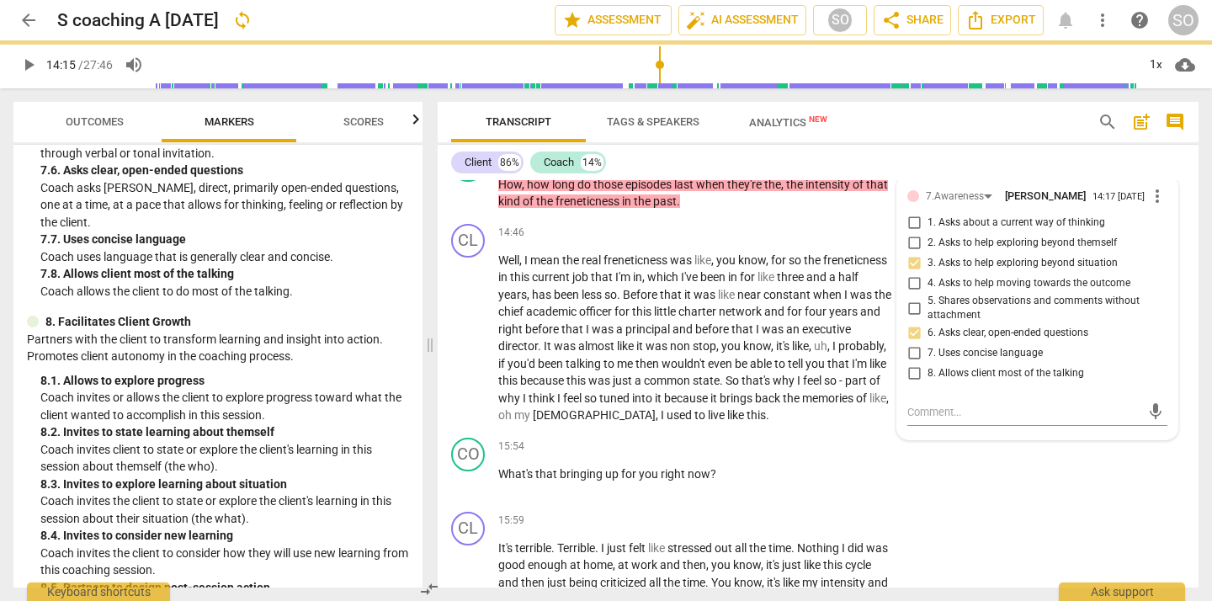
scroll to position [1984, 0]
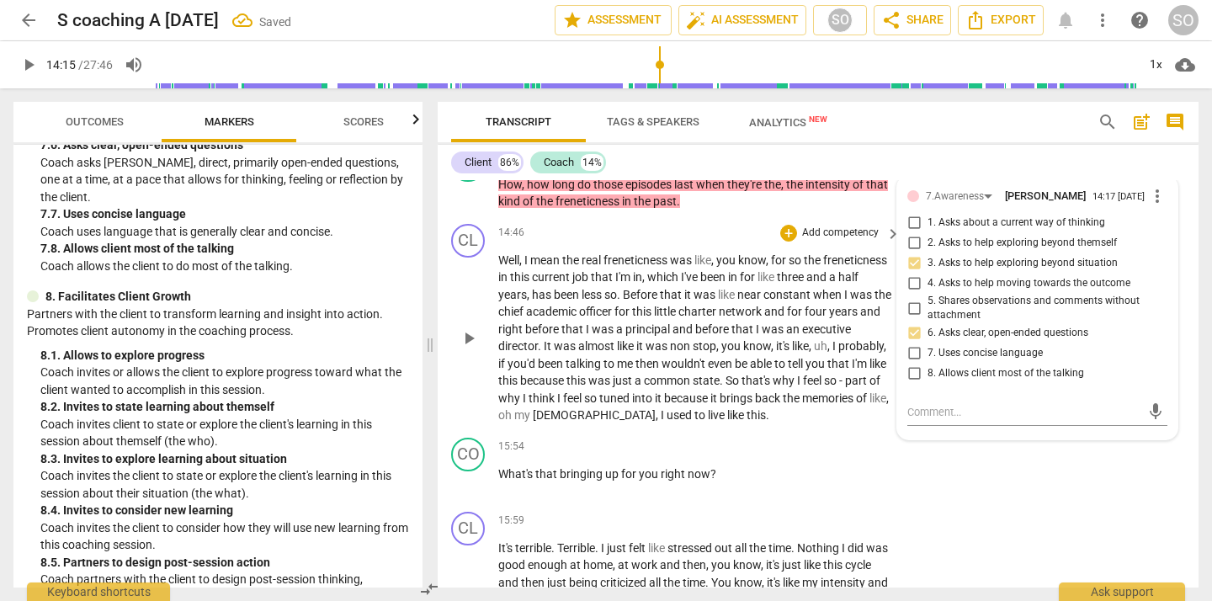
click at [609, 356] on p "Well , I mean the real freneticness was like , you know , for so the freneticne…" at bounding box center [695, 338] width 394 height 172
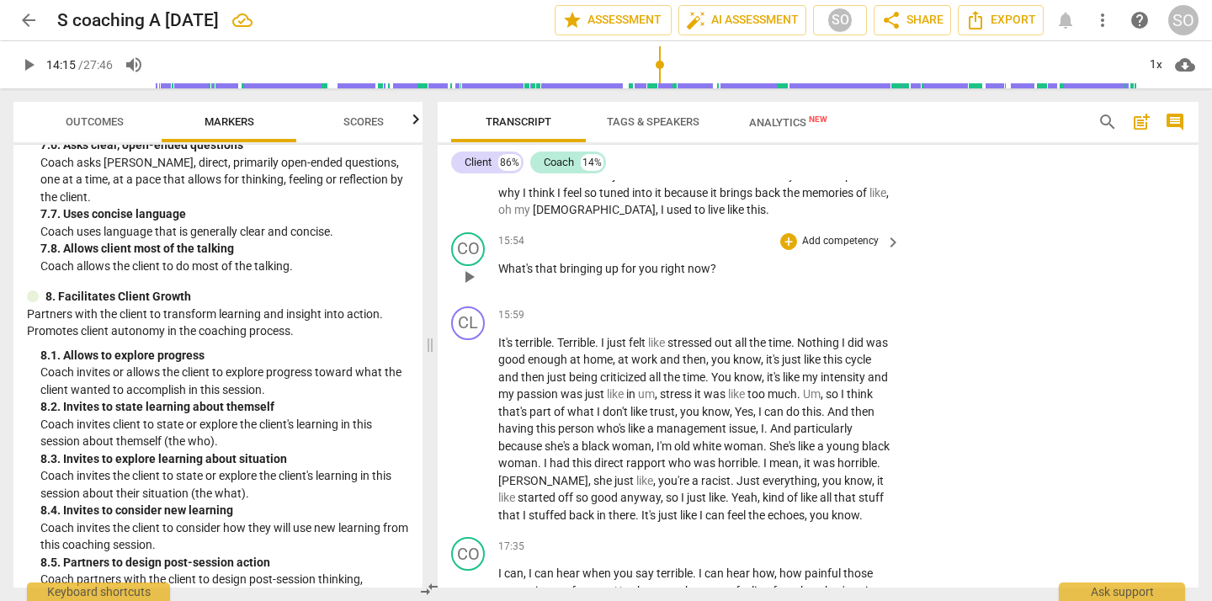
scroll to position [4023, 0]
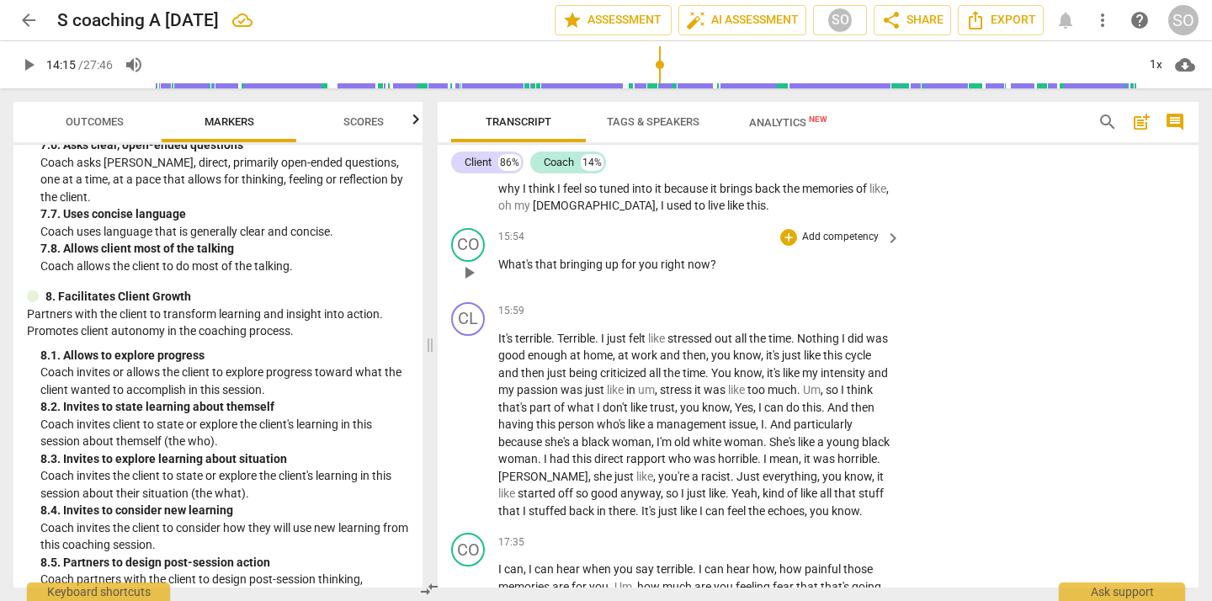
click at [596, 271] on span "bringing" at bounding box center [582, 263] width 45 height 13
click at [791, 246] on div "+" at bounding box center [788, 237] width 17 height 17
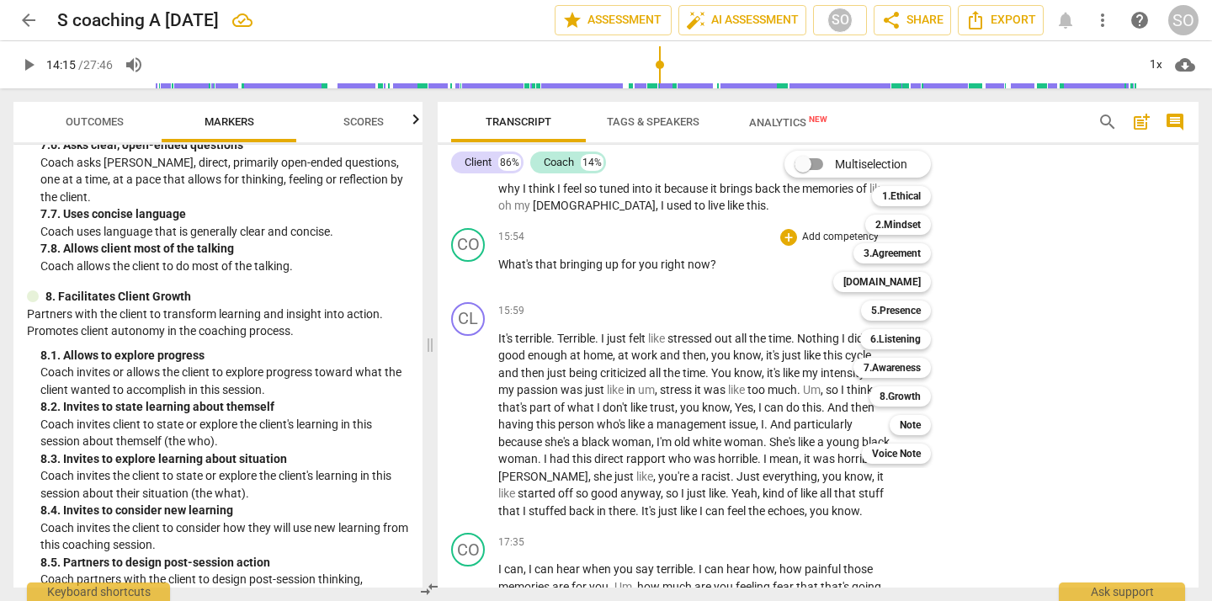
click at [737, 358] on div at bounding box center [606, 300] width 1212 height 601
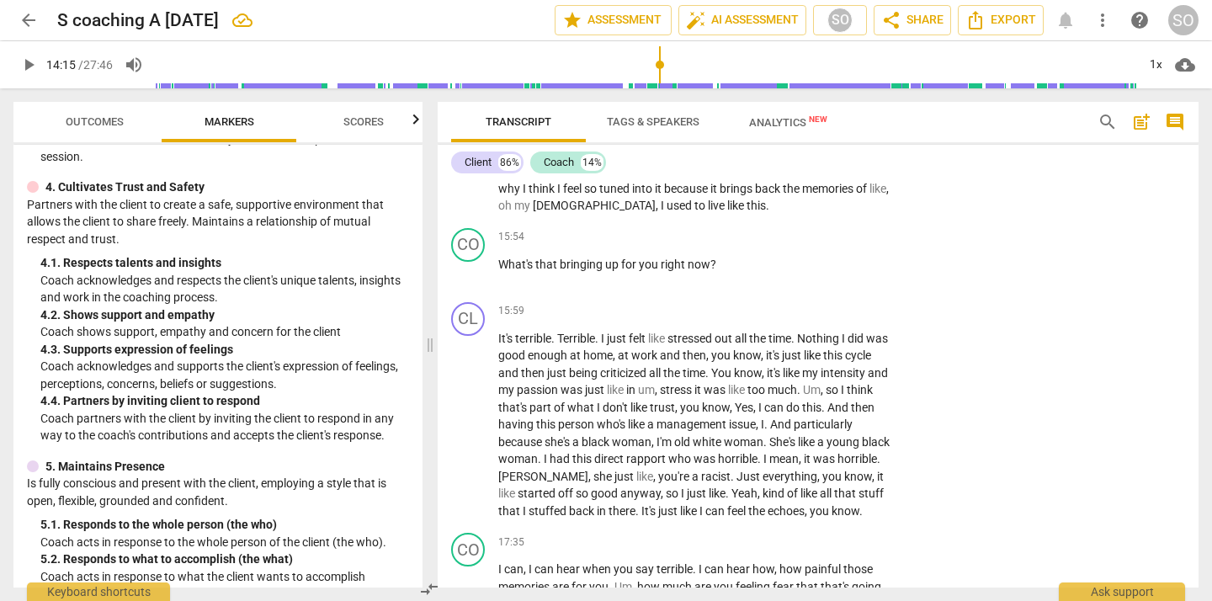
scroll to position [602, 0]
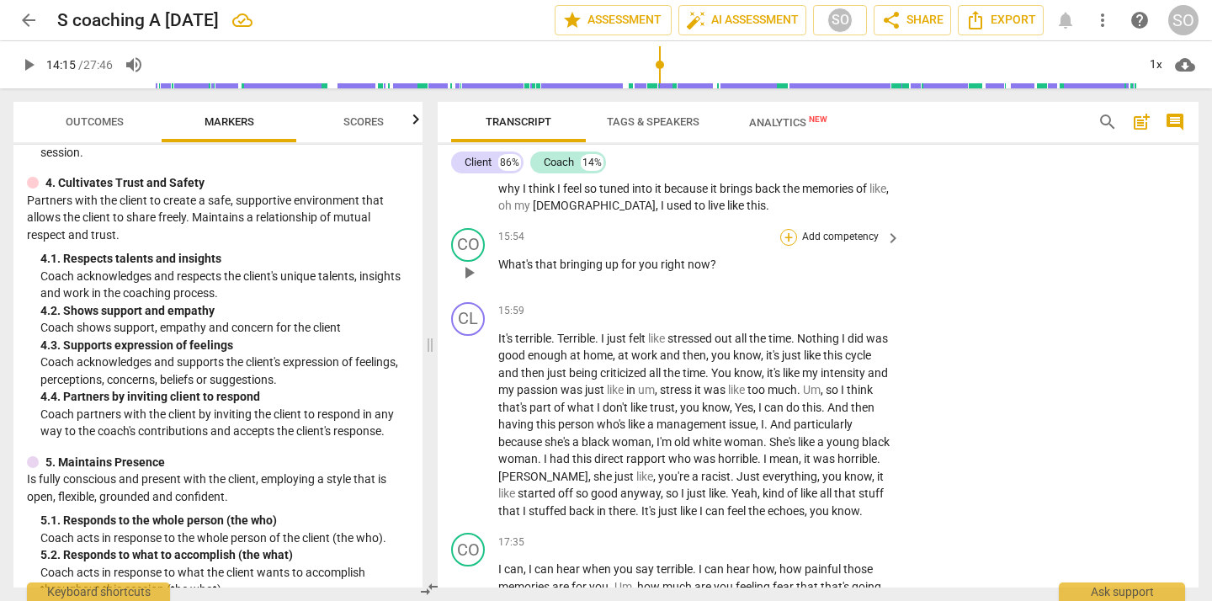
click at [784, 246] on div "+" at bounding box center [788, 237] width 17 height 17
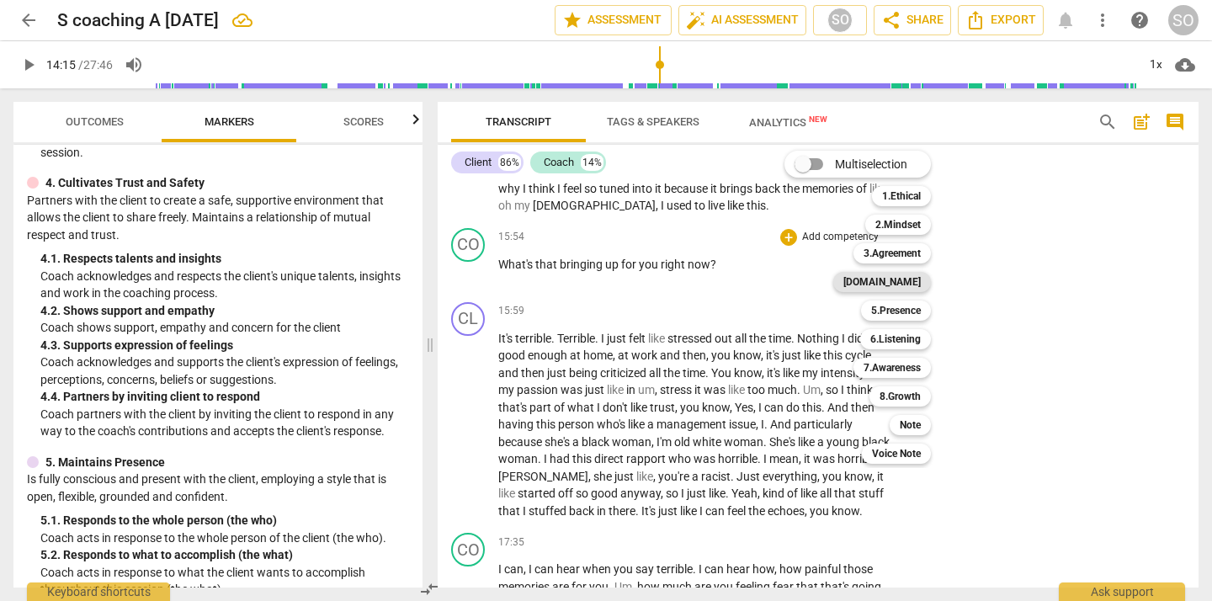
click at [904, 280] on b "[DOMAIN_NAME]" at bounding box center [881, 282] width 77 height 20
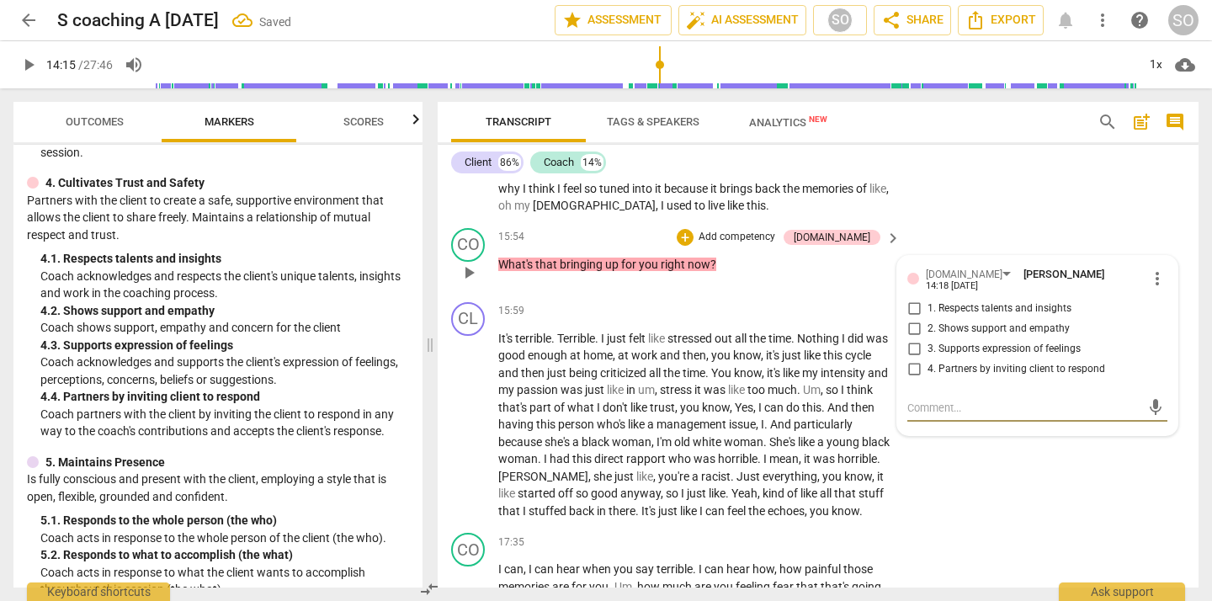
click at [913, 359] on input "3. Supports expression of feelings" at bounding box center [913, 349] width 27 height 20
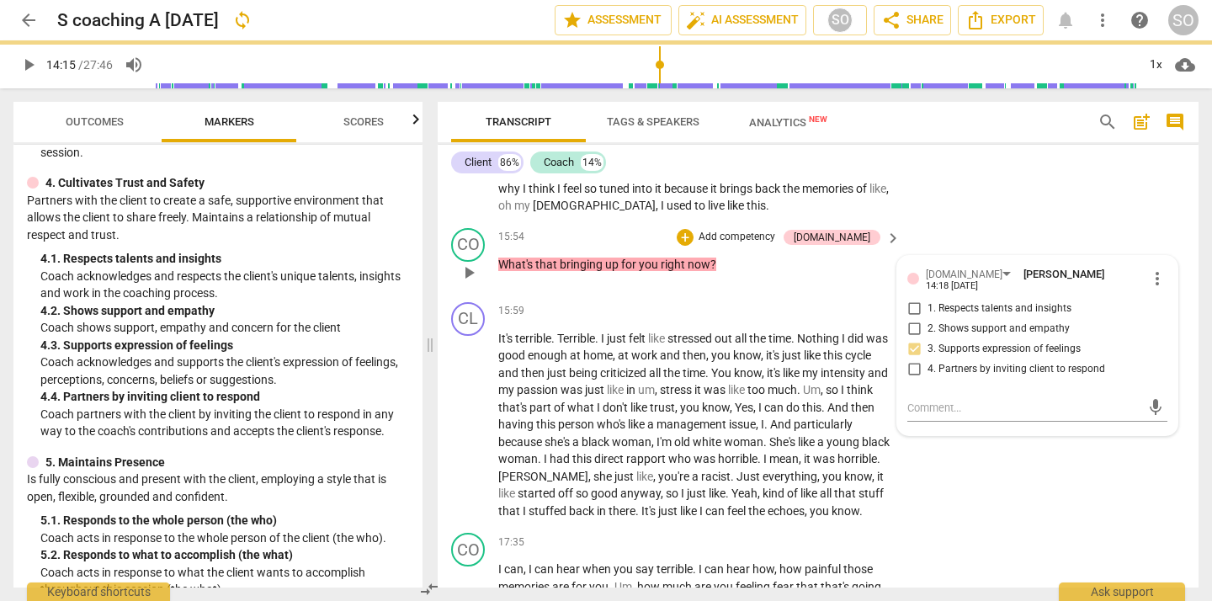
click at [913, 339] on input "2. Shows support and empathy" at bounding box center [913, 329] width 27 height 20
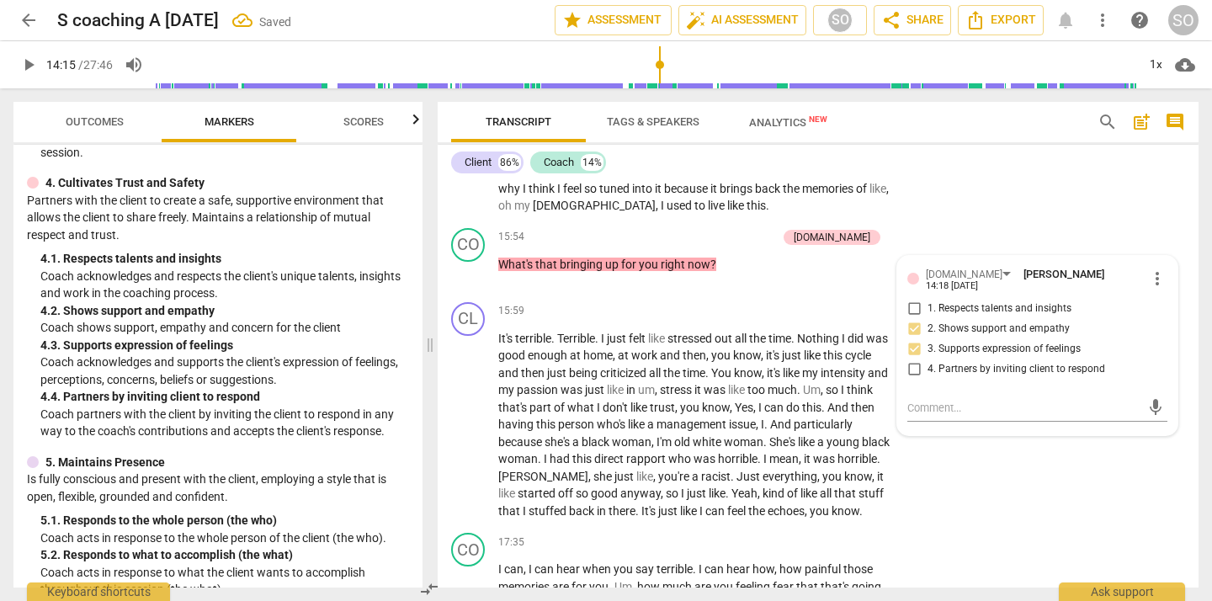
click at [1011, 221] on div "CL play_arrow pause 14:46 + Add competency keyboard_arrow_right Well , I mean t…" at bounding box center [818, 115] width 761 height 214
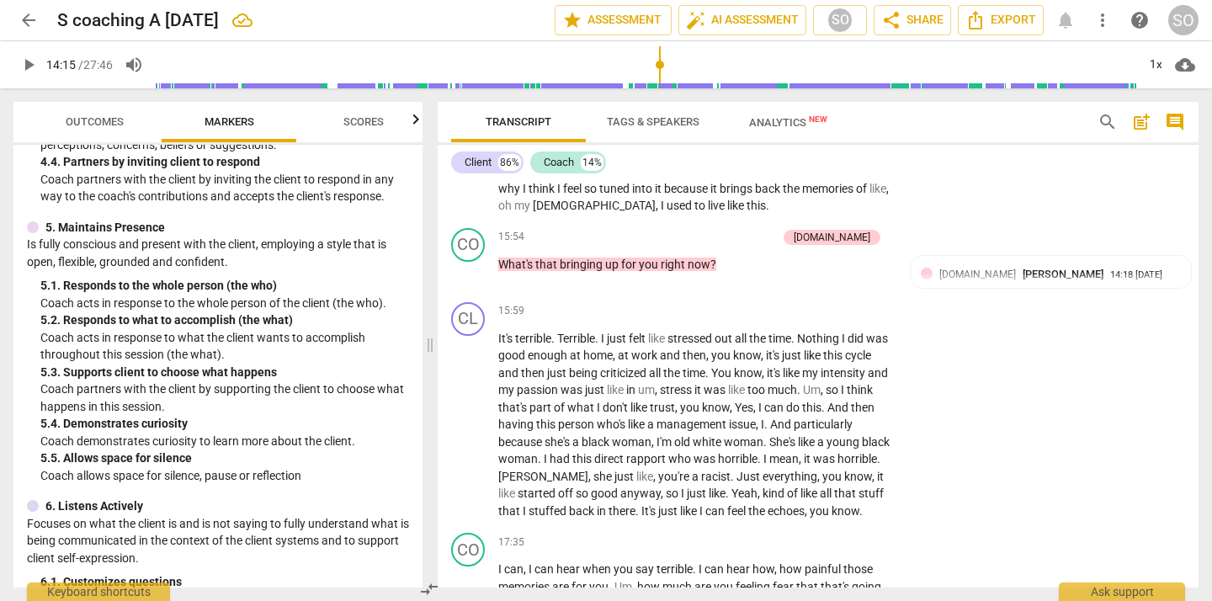
scroll to position [838, 0]
click at [751, 245] on p "Add competency" at bounding box center [737, 237] width 80 height 15
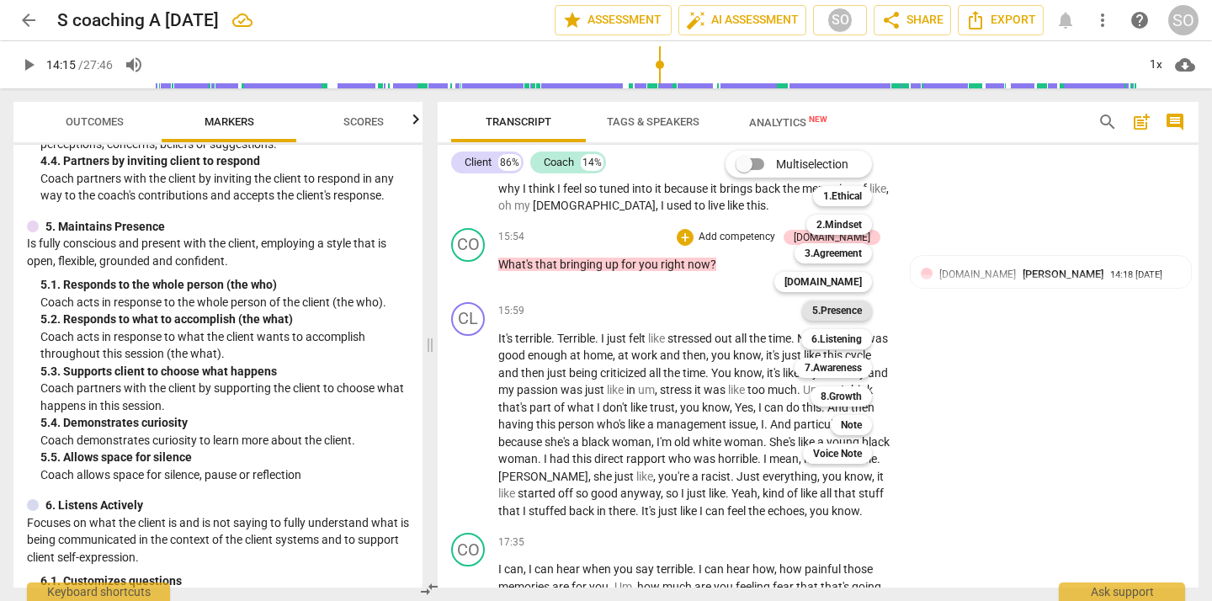
click at [819, 313] on b "5.Presence" at bounding box center [837, 310] width 50 height 20
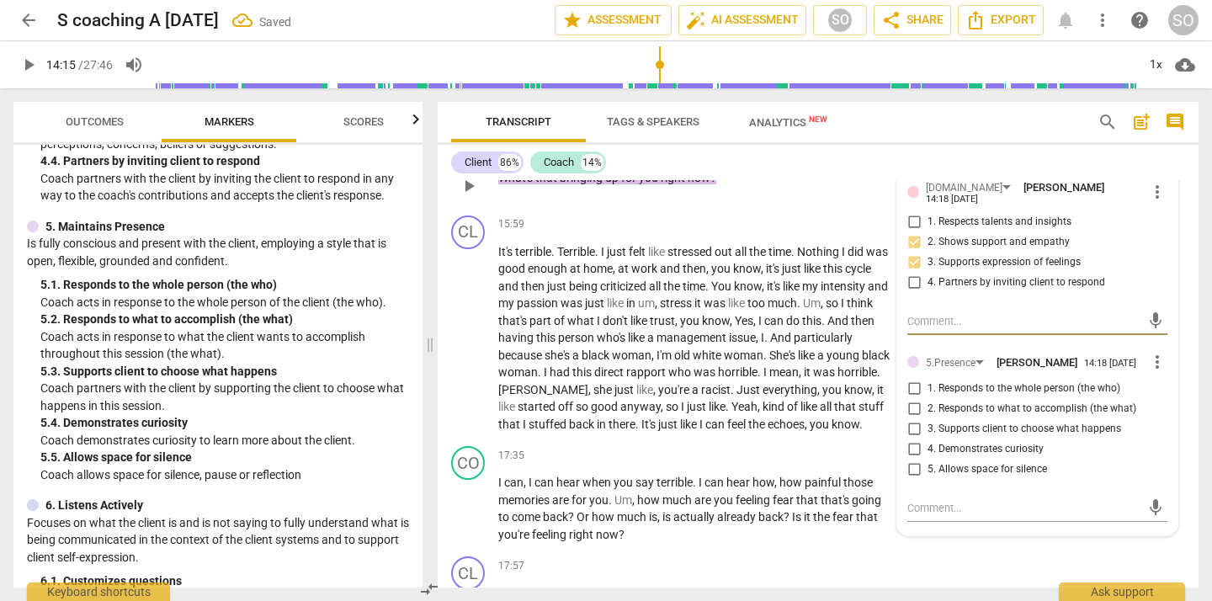
scroll to position [4128, 0]
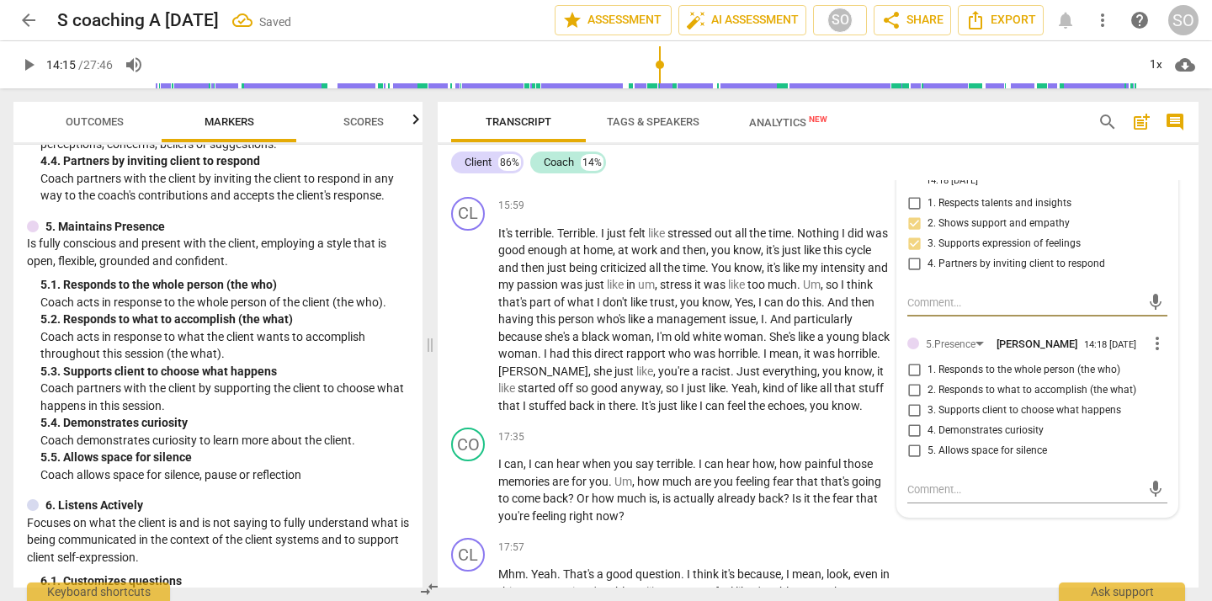
click at [910, 441] on input "4. Demonstrates curiosity" at bounding box center [913, 431] width 27 height 20
click at [912, 461] on input "5. Allows space for silence" at bounding box center [913, 451] width 27 height 20
click at [1002, 116] on div "CL play_arrow pause 14:46 + Add competency keyboard_arrow_right Well , I mean t…" at bounding box center [818, 9] width 761 height 214
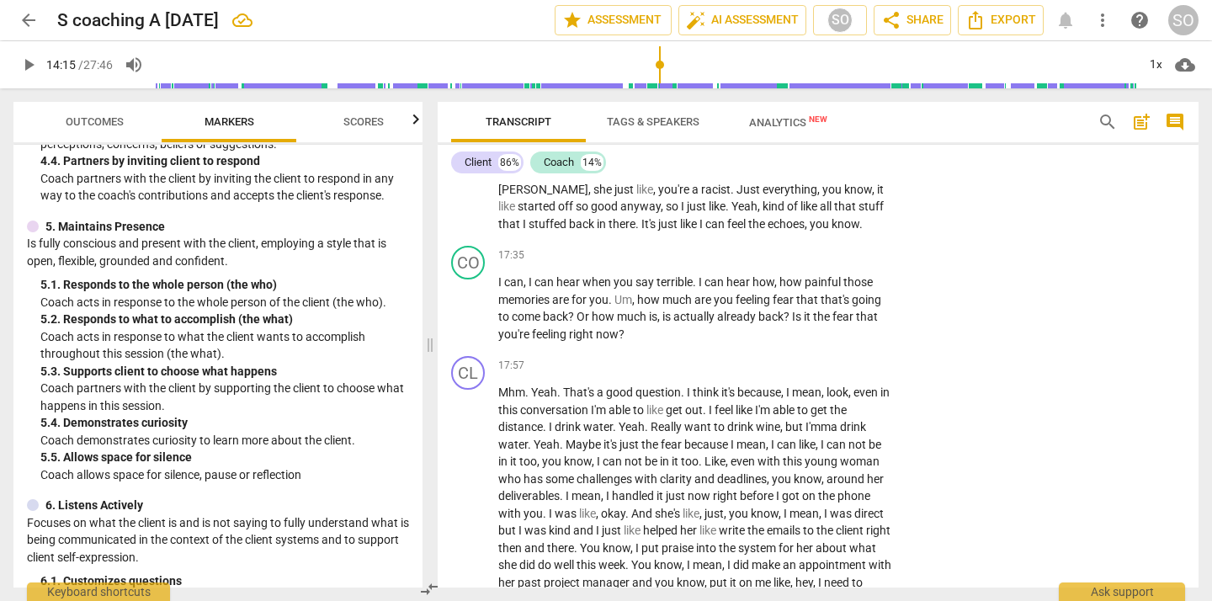
scroll to position [4311, 0]
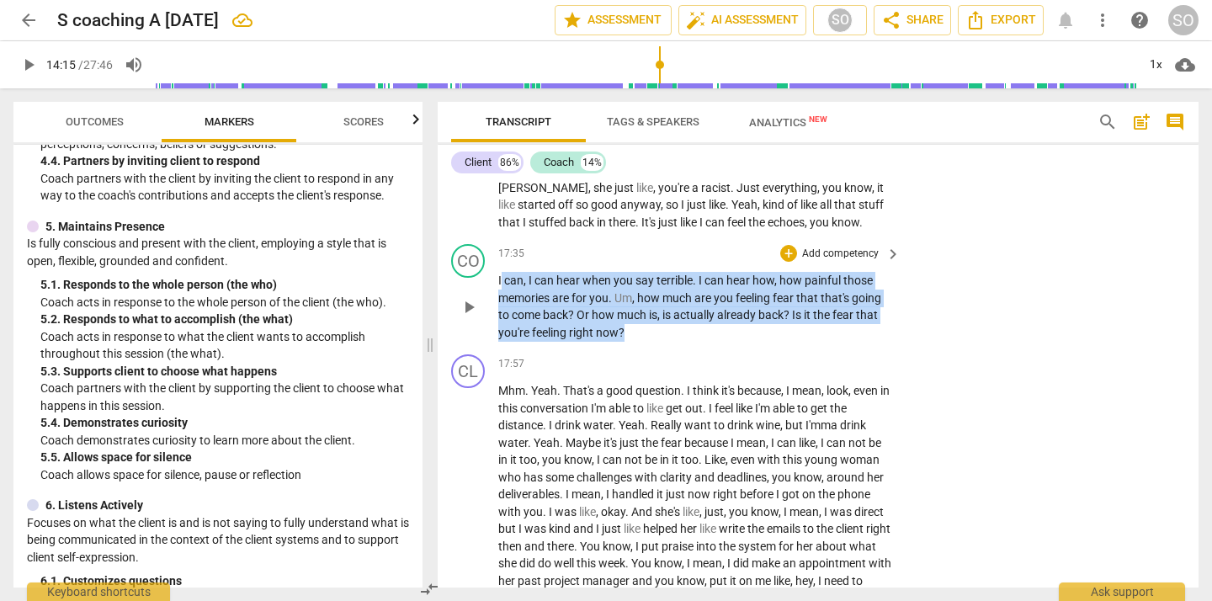
drag, startPoint x: 501, startPoint y: 369, endPoint x: 631, endPoint y: 419, distance: 139.5
click at [631, 341] on p "I can , I can hear when you say terrible . I can hear how , how painful those m…" at bounding box center [695, 306] width 394 height 69
click at [498, 287] on span "I" at bounding box center [501, 279] width 6 height 13
drag, startPoint x: 497, startPoint y: 368, endPoint x: 634, endPoint y: 414, distance: 144.7
click at [634, 341] on p "I can , I can hear when you say terrible . I can hear how , how painful those m…" at bounding box center [695, 306] width 394 height 69
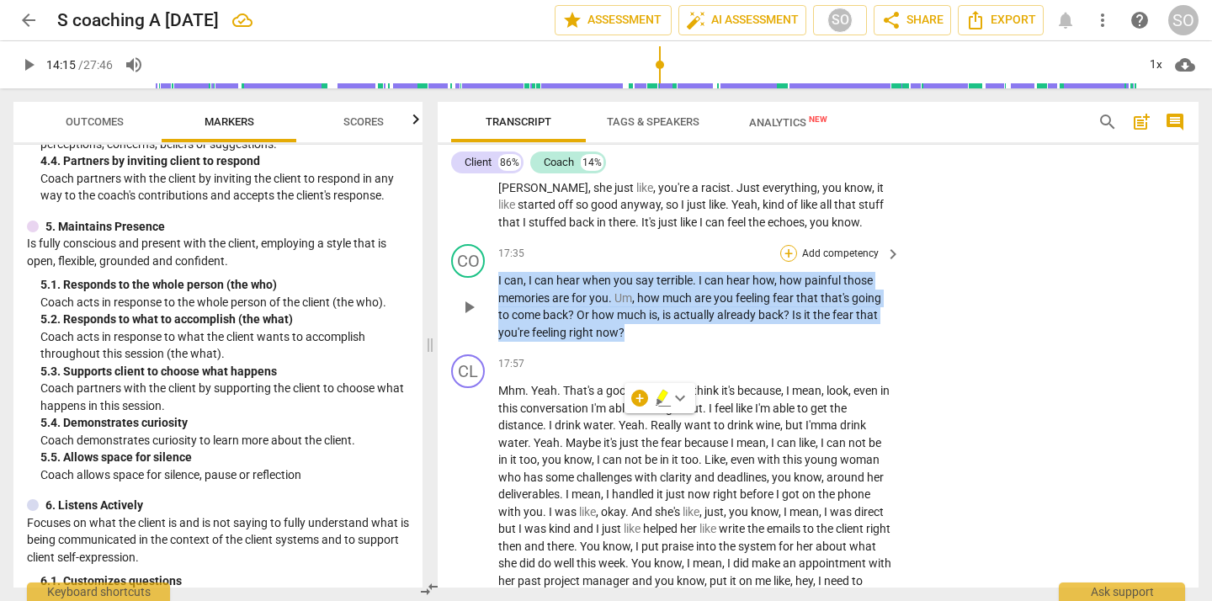
click at [789, 262] on div "+" at bounding box center [788, 253] width 17 height 17
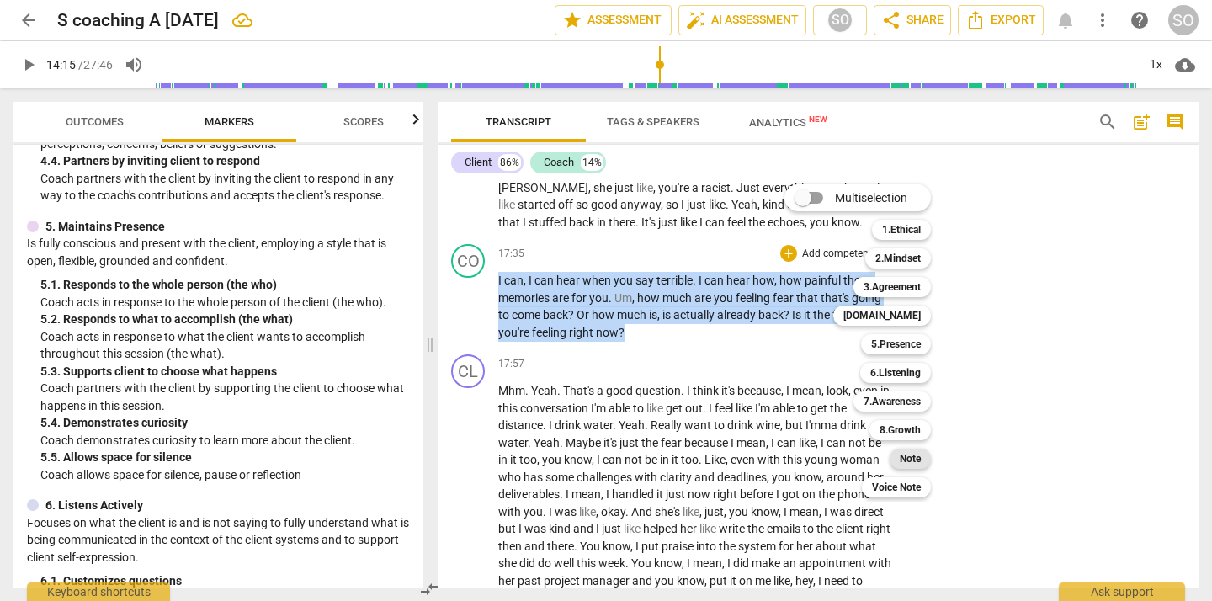
click at [908, 455] on b "Note" at bounding box center [909, 458] width 21 height 20
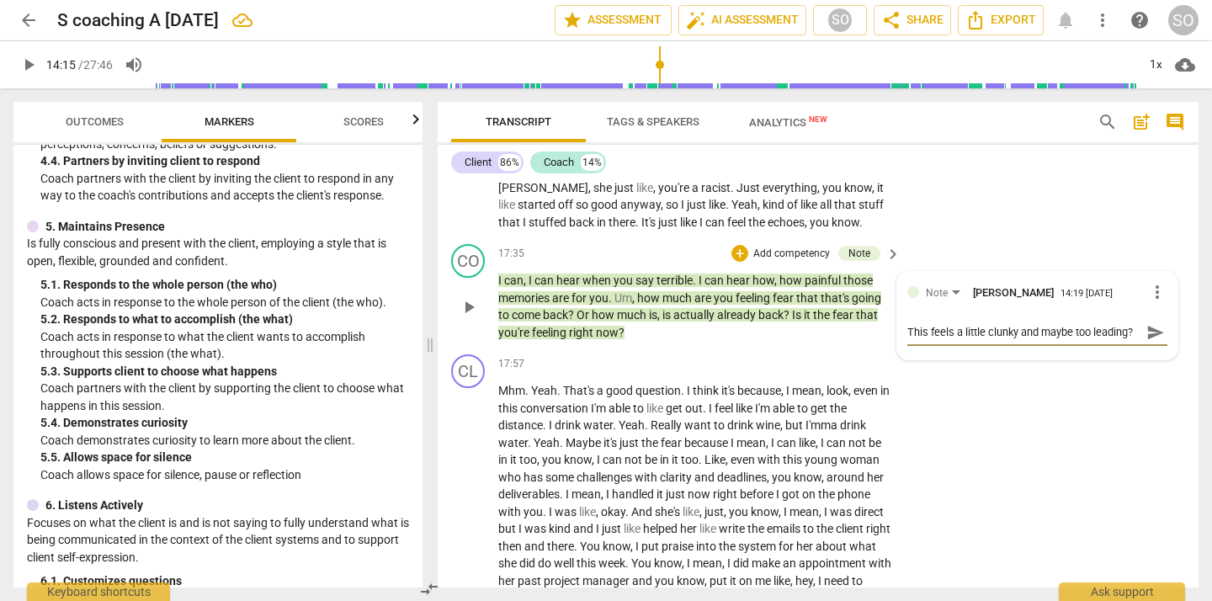
click at [1016, 340] on textarea "This feels a little clunky and maybe too leading?" at bounding box center [1023, 332] width 233 height 16
click at [1146, 342] on span "send" at bounding box center [1155, 332] width 19 height 19
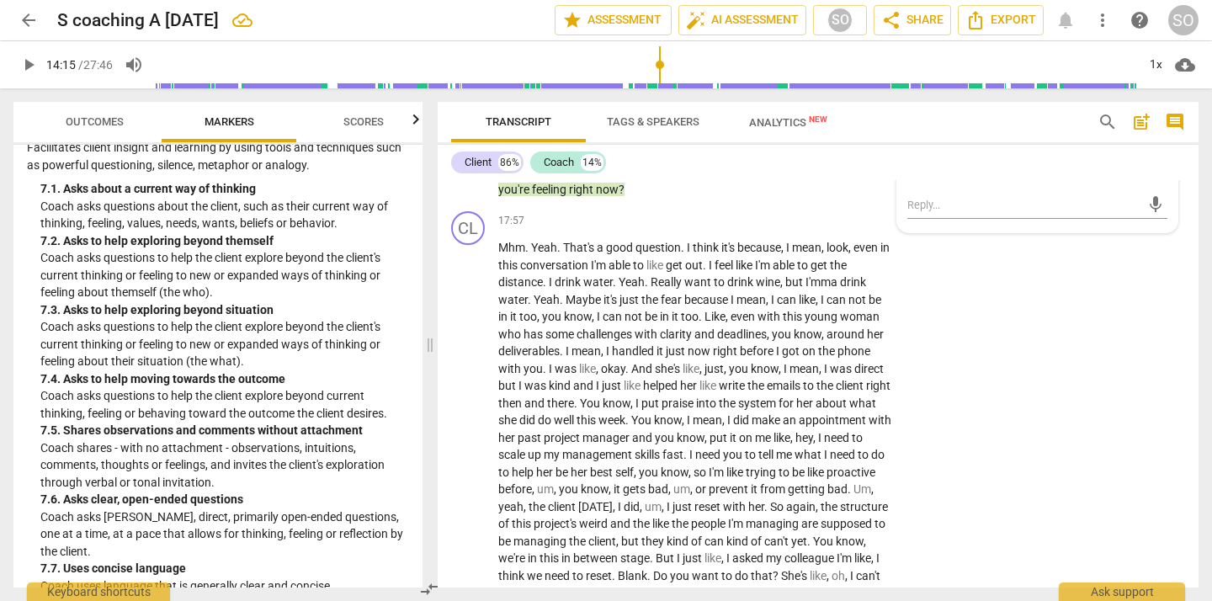
scroll to position [1631, 0]
click at [755, 119] on p "Add competency" at bounding box center [791, 110] width 80 height 15
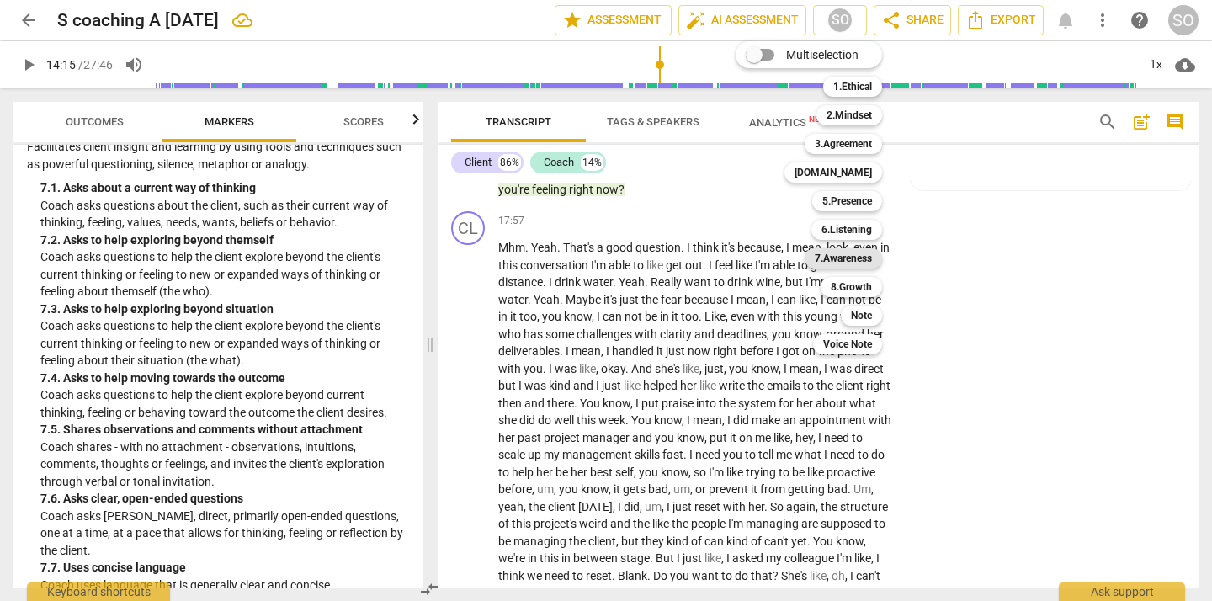
click at [845, 257] on b "7.Awareness" at bounding box center [842, 258] width 57 height 20
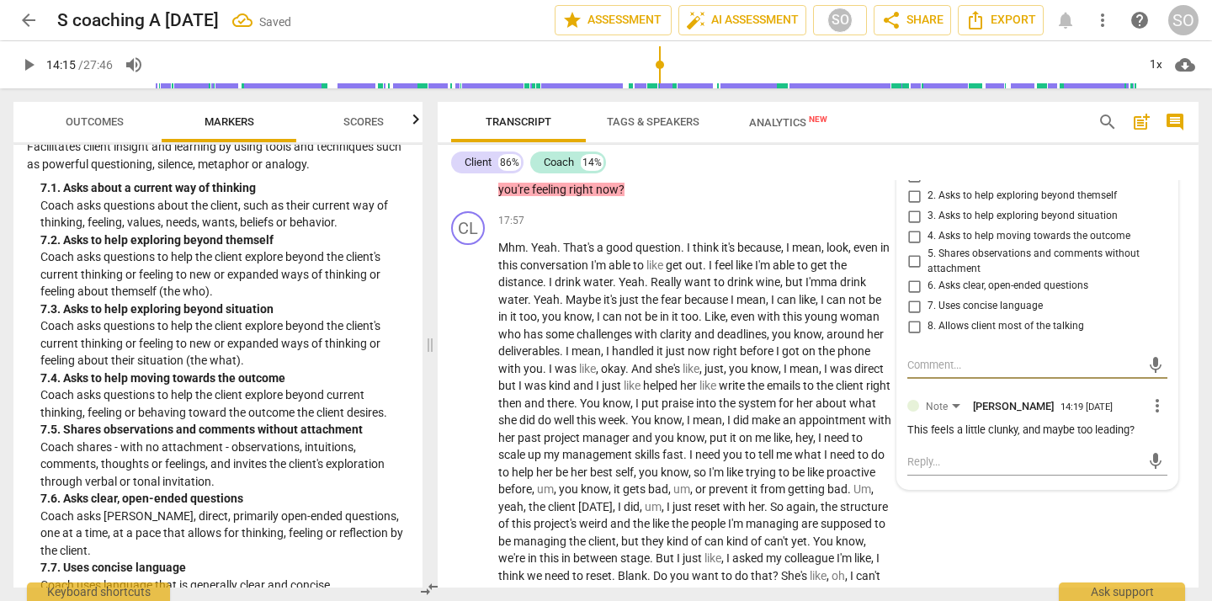
click at [910, 226] on input "3. Asks to help exploring beyond situation" at bounding box center [913, 216] width 27 height 20
click at [673, 375] on span "she's" at bounding box center [669, 368] width 28 height 13
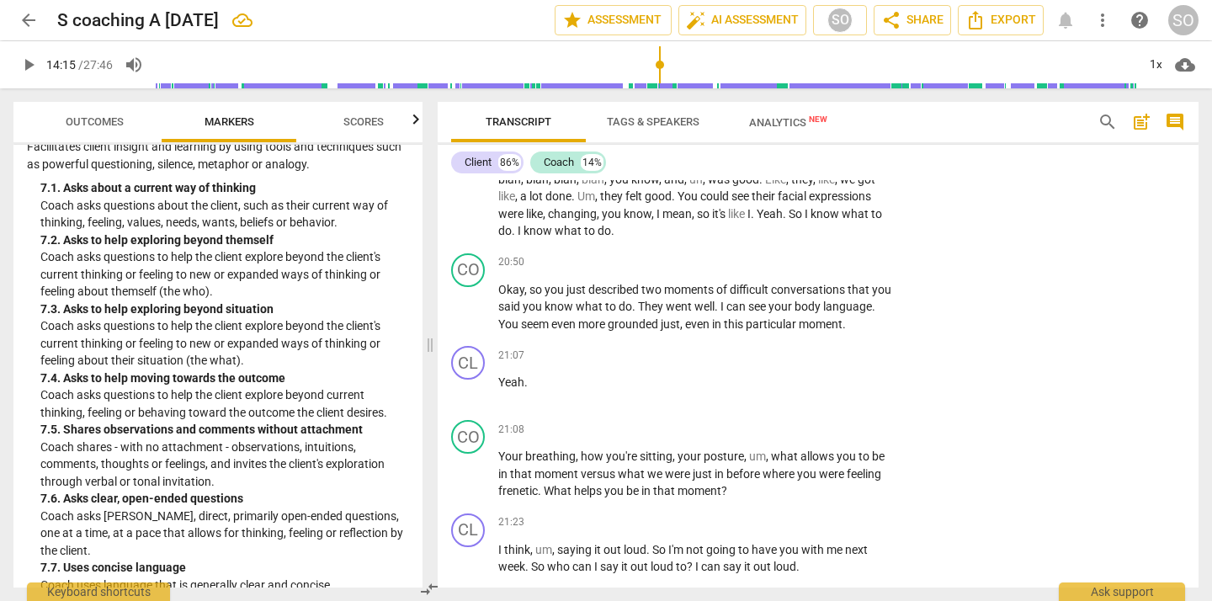
scroll to position [4926, 0]
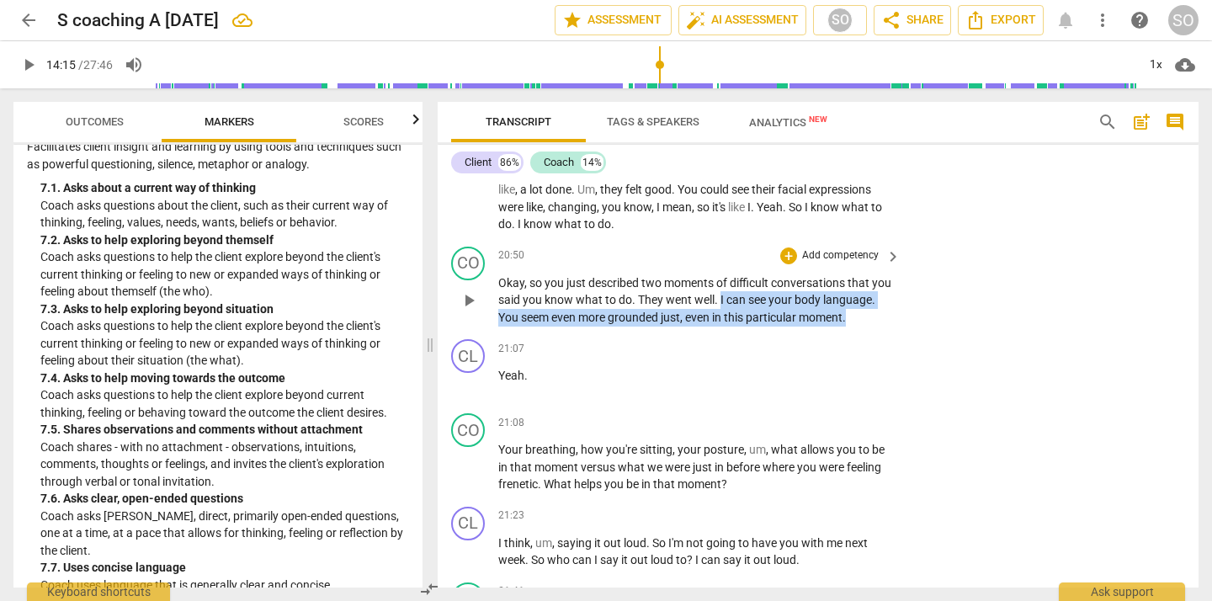
drag, startPoint x: 741, startPoint y: 388, endPoint x: 747, endPoint y: 420, distance: 32.5
click at [747, 326] on p "Okay , so you just described two moments of difficult conversations that you sa…" at bounding box center [695, 300] width 394 height 52
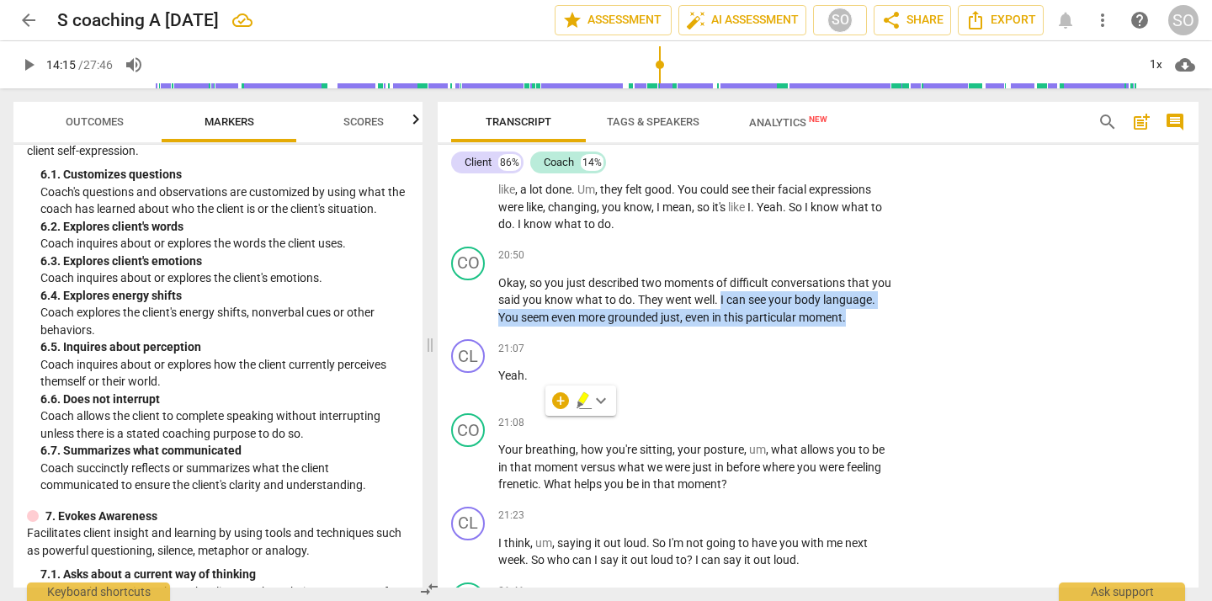
scroll to position [1228, 0]
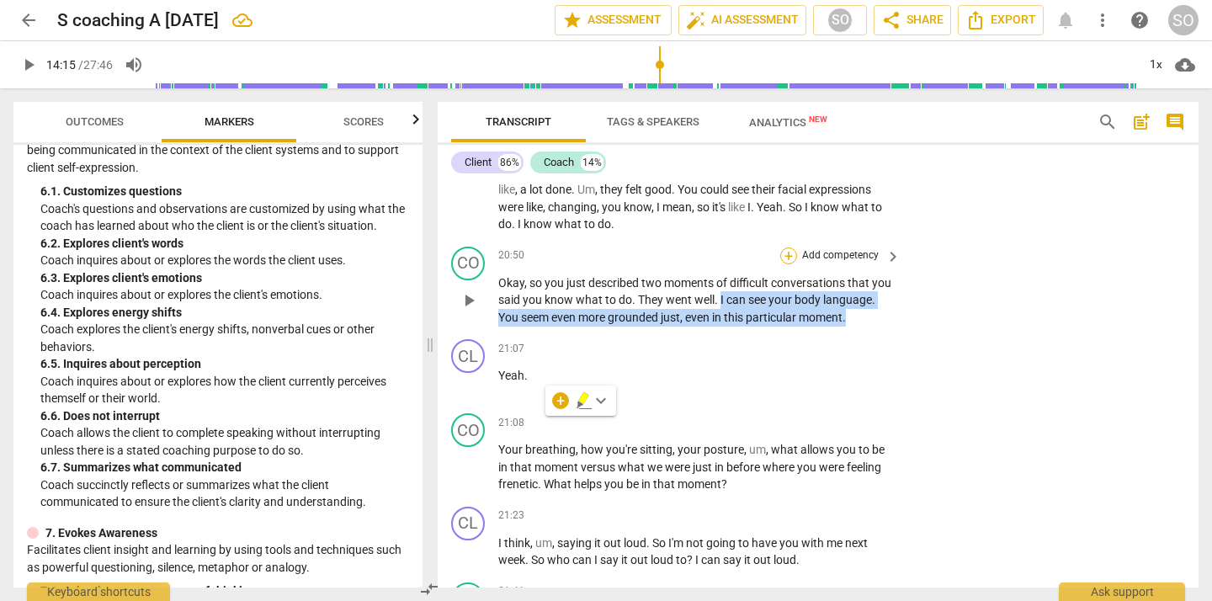
click at [785, 264] on div "+" at bounding box center [788, 255] width 17 height 17
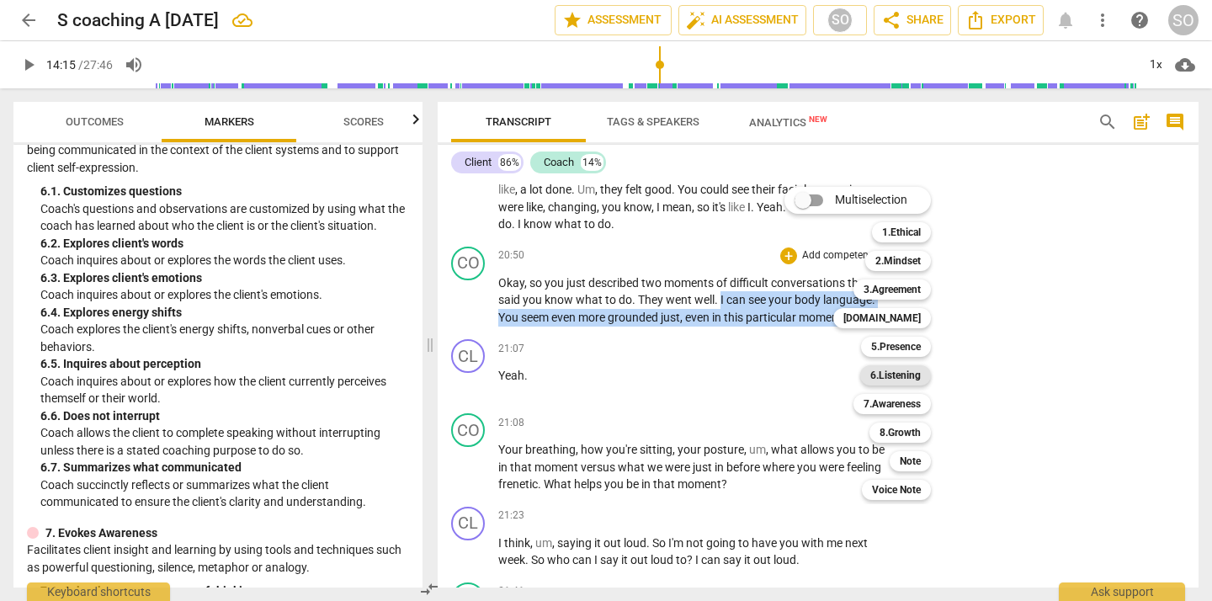
click at [888, 379] on b "6.Listening" at bounding box center [895, 375] width 50 height 20
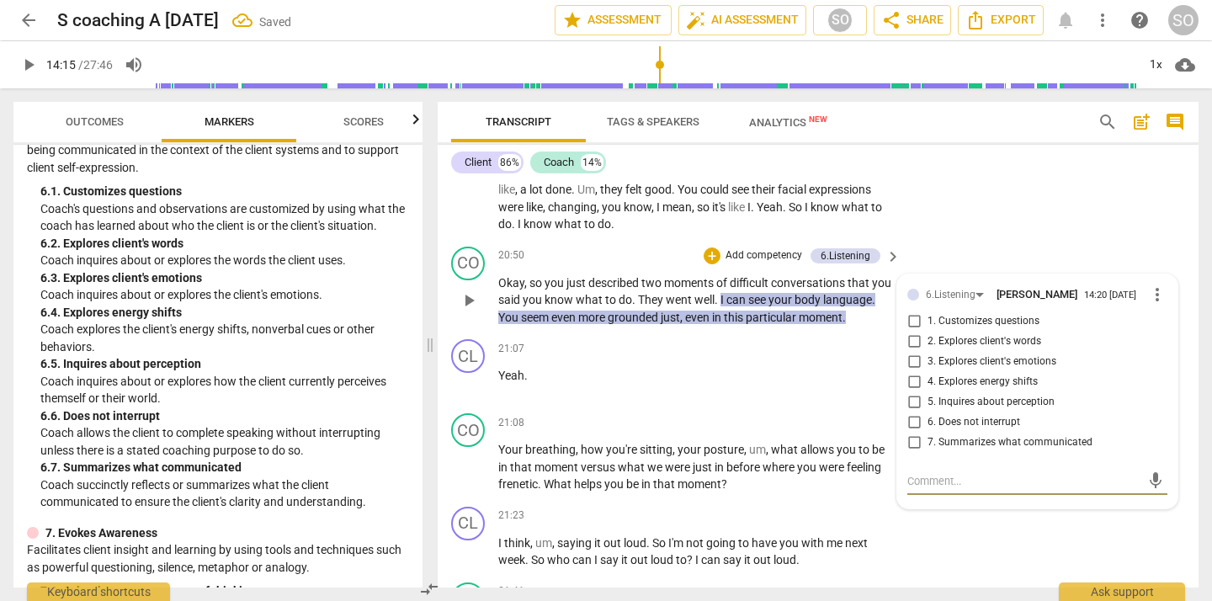
click at [909, 392] on input "4. Explores energy shifts" at bounding box center [913, 382] width 27 height 20
click at [912, 432] on input "6. Does not interrupt" at bounding box center [913, 422] width 27 height 20
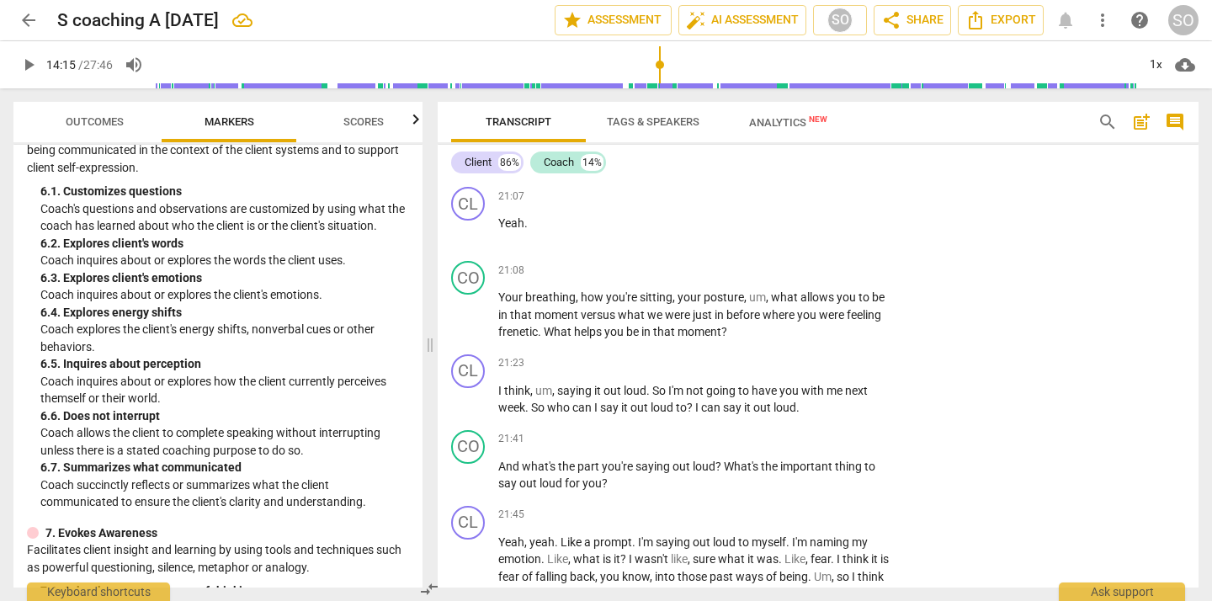
scroll to position [5073, 0]
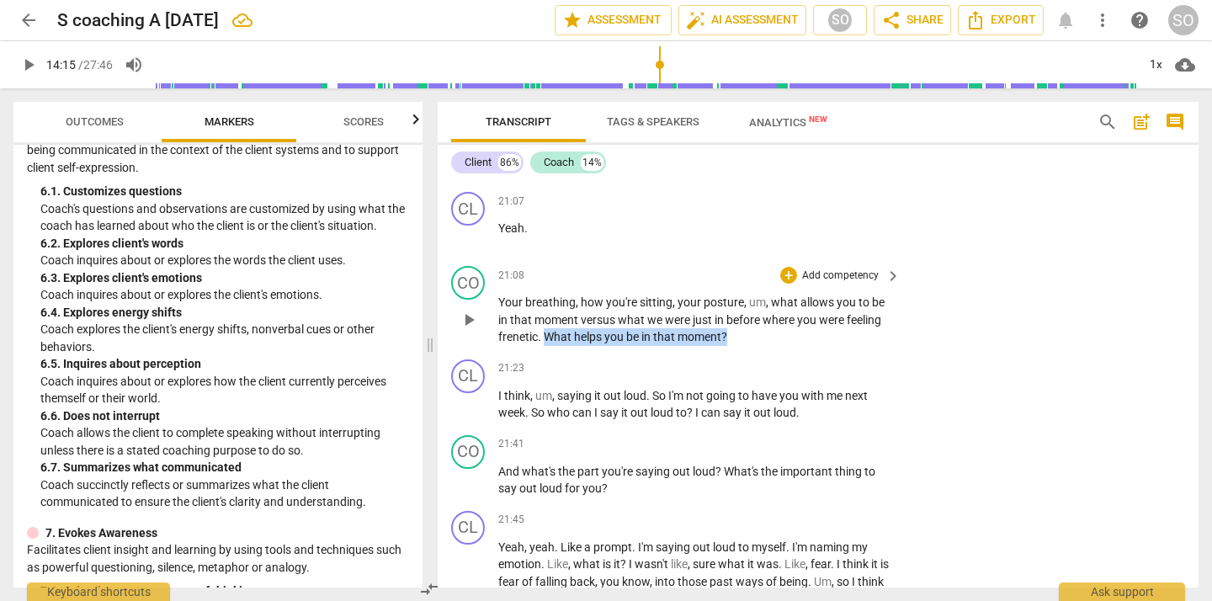
drag, startPoint x: 546, startPoint y: 442, endPoint x: 735, endPoint y: 437, distance: 189.4
click at [735, 346] on p "Your breathing , how you're sitting , your posture , um , what allows you to be…" at bounding box center [695, 320] width 394 height 52
click at [744, 418] on div "+" at bounding box center [743, 419] width 17 height 17
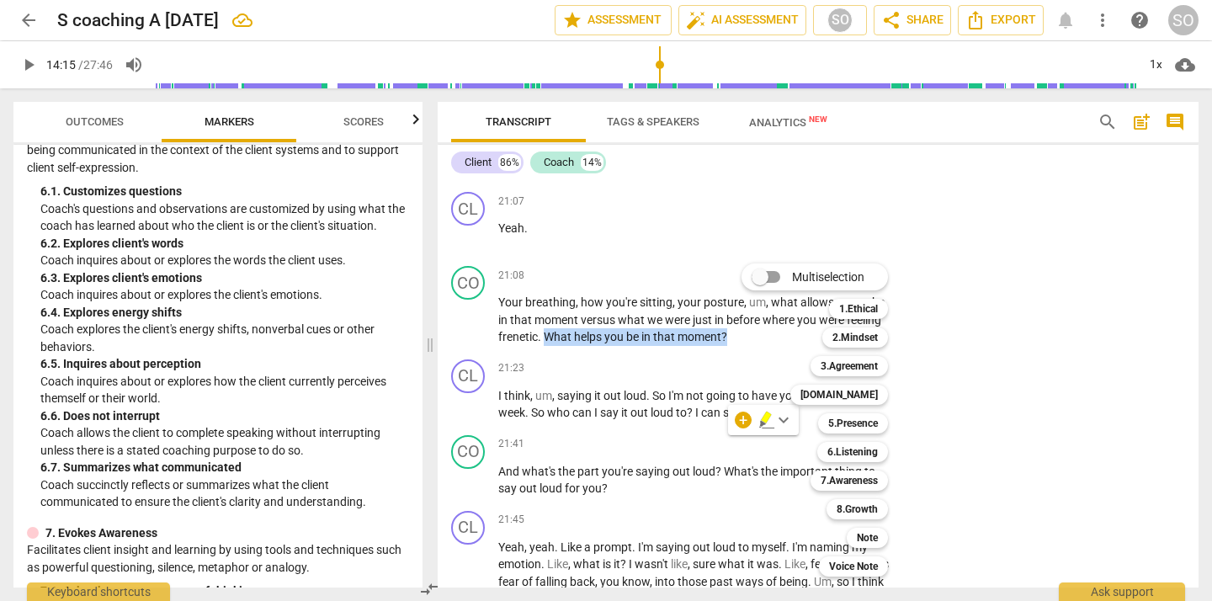
click at [952, 443] on div at bounding box center [606, 300] width 1212 height 601
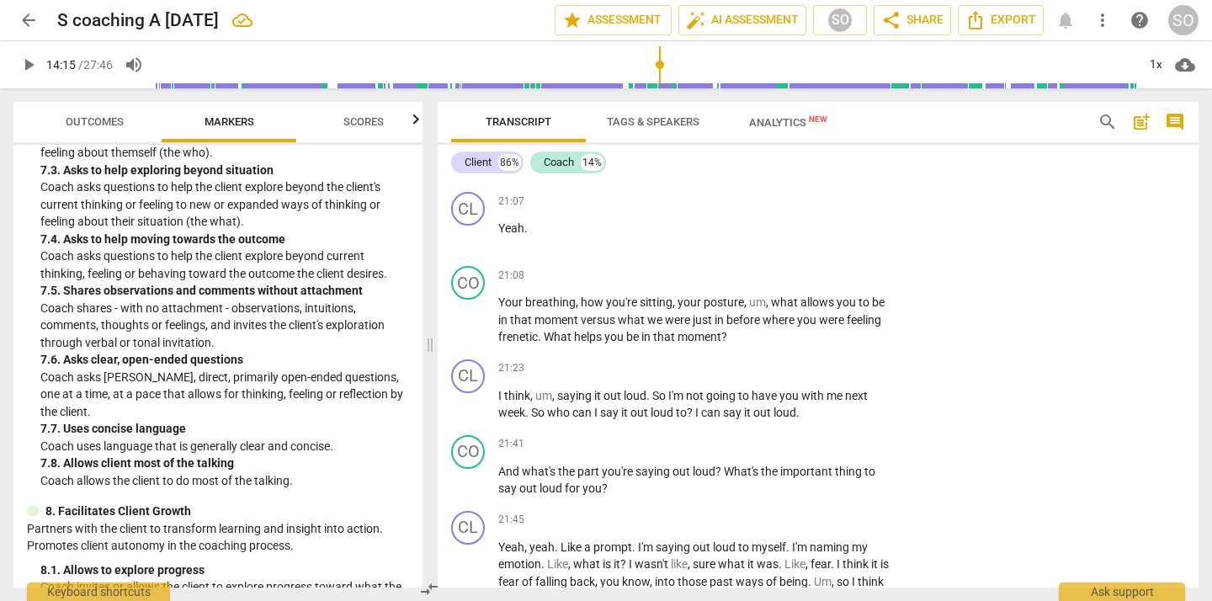
scroll to position [1774, 0]
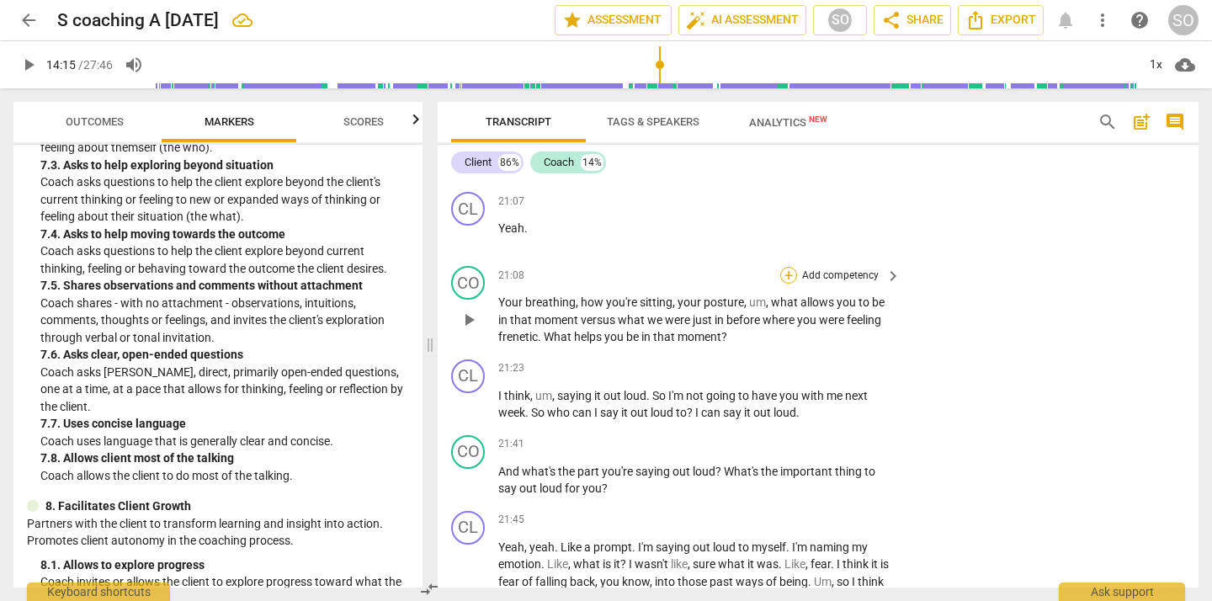
click at [785, 284] on div "+" at bounding box center [788, 275] width 17 height 17
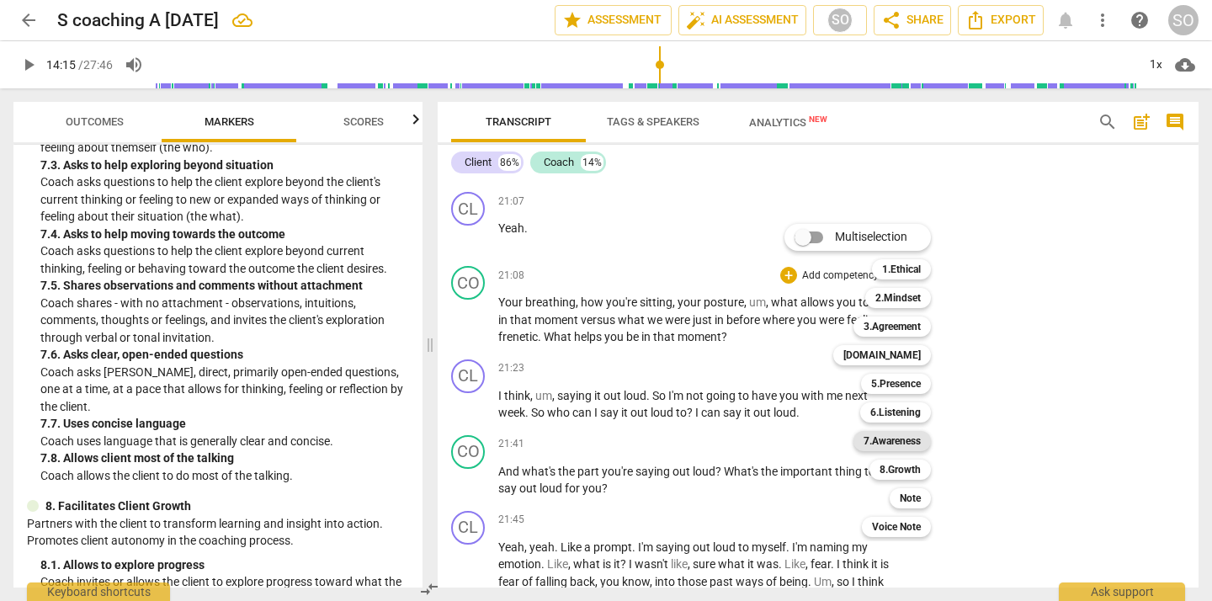
click at [904, 435] on b "7.Awareness" at bounding box center [891, 441] width 57 height 20
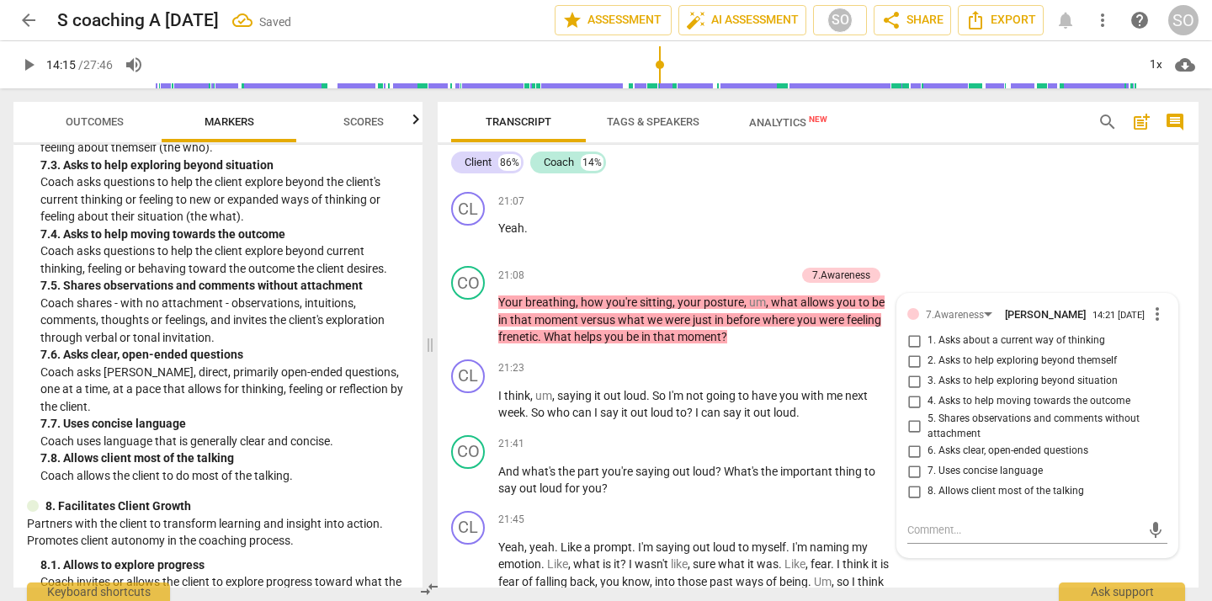
scroll to position [5325, 0]
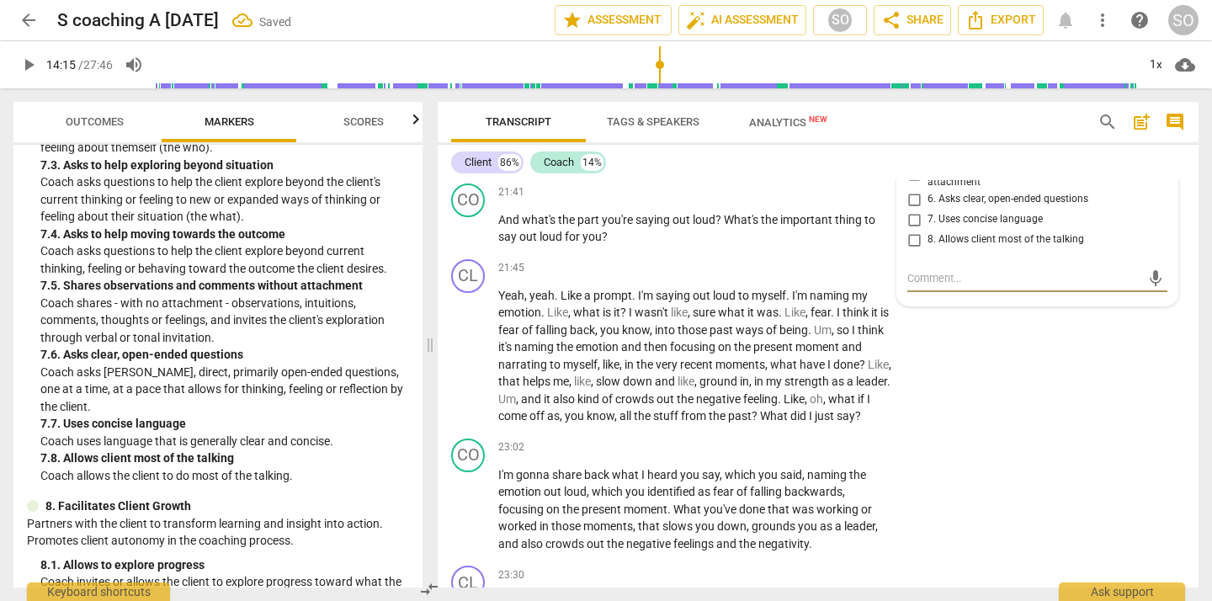
click at [914, 160] on input "4. Asks to help moving towards the outcome" at bounding box center [913, 150] width 27 height 20
click at [980, 432] on div "CL play_arrow pause 21:45 + Add competency keyboard_arrow_right Yeah , yeah . L…" at bounding box center [818, 341] width 761 height 179
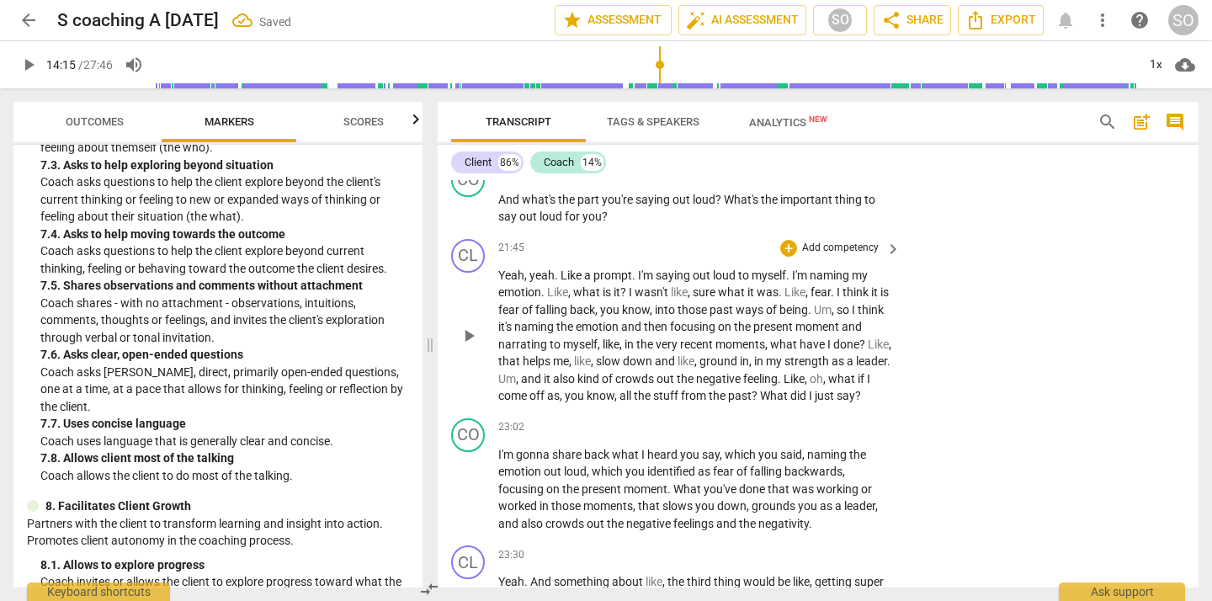
scroll to position [5354, 0]
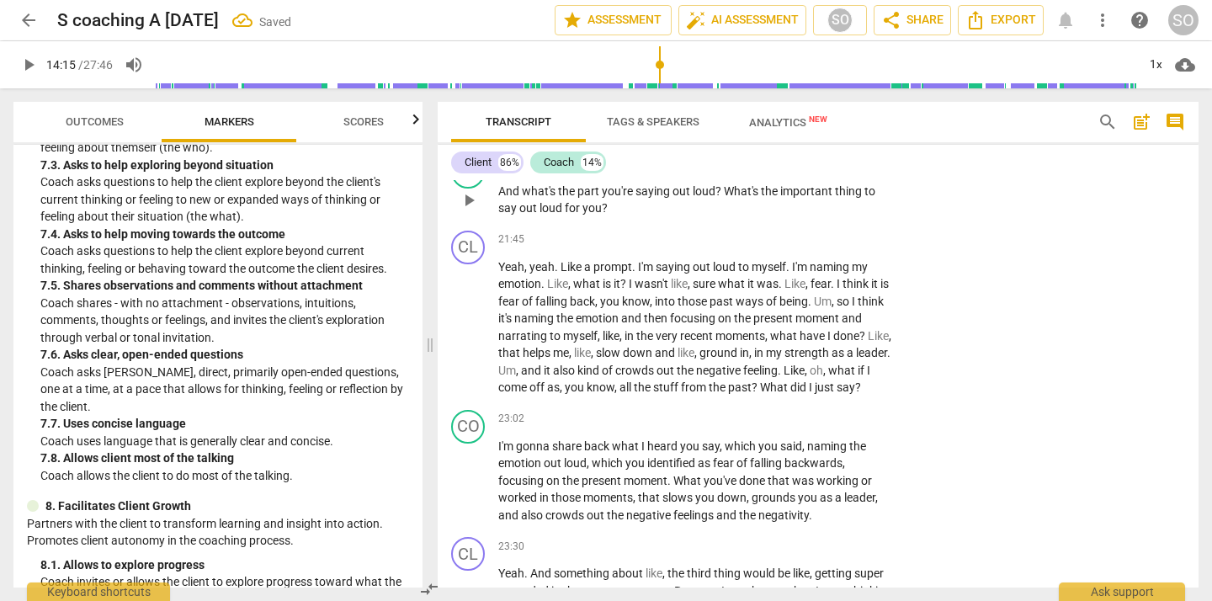
click at [786, 172] on div "+" at bounding box center [788, 164] width 17 height 17
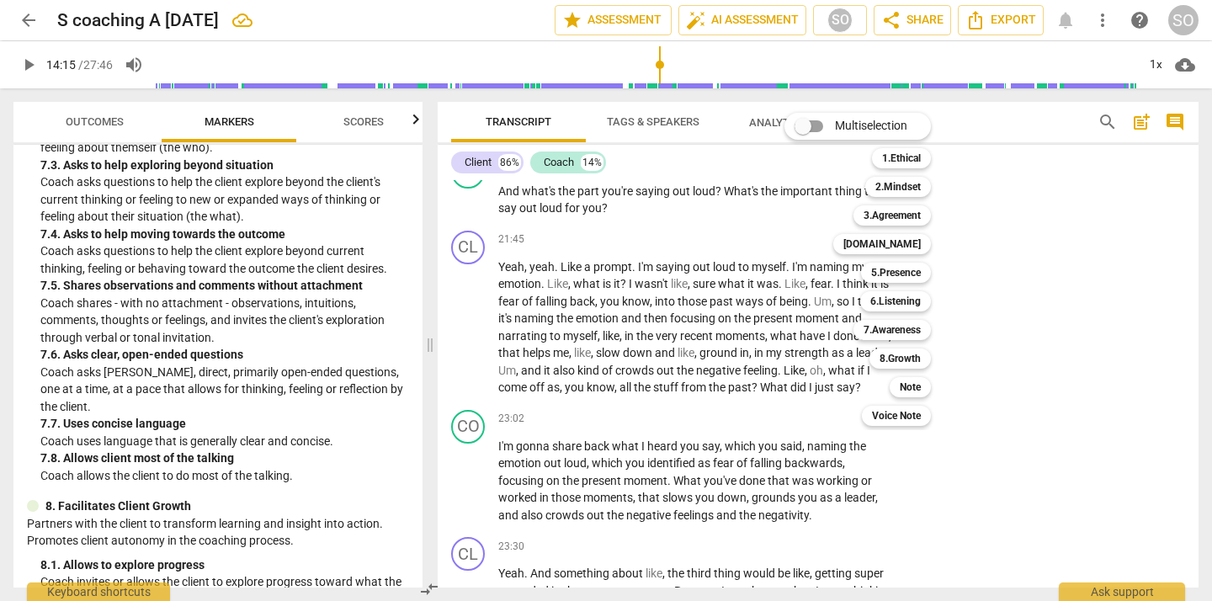
click at [1033, 340] on div at bounding box center [606, 300] width 1212 height 601
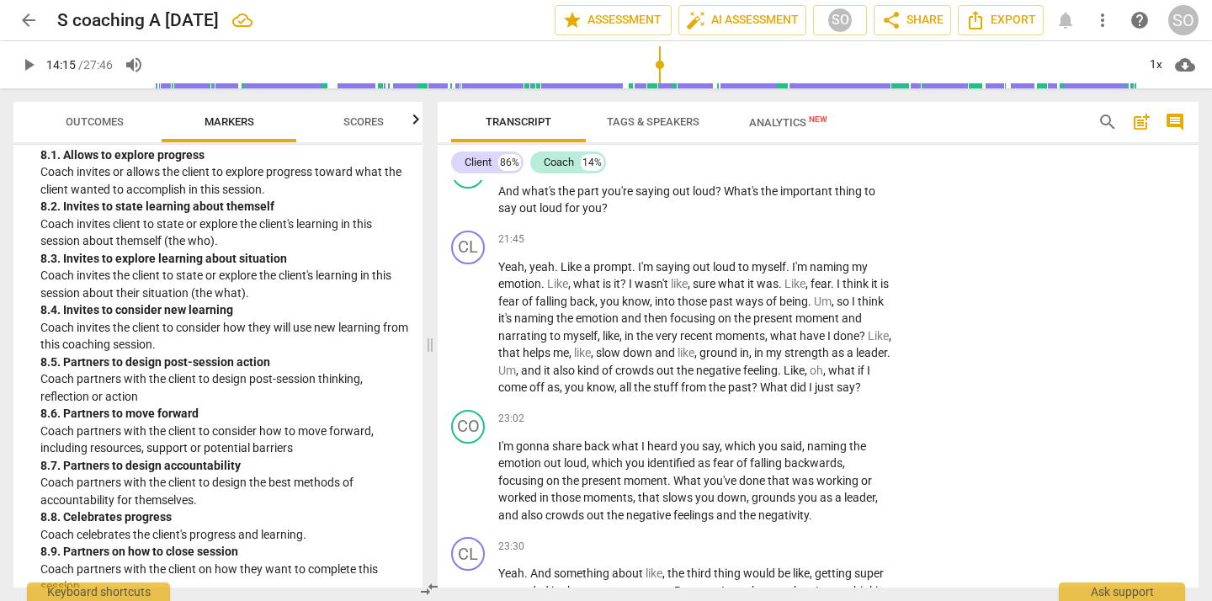
scroll to position [2186, 0]
click at [788, 172] on div "+" at bounding box center [788, 164] width 17 height 17
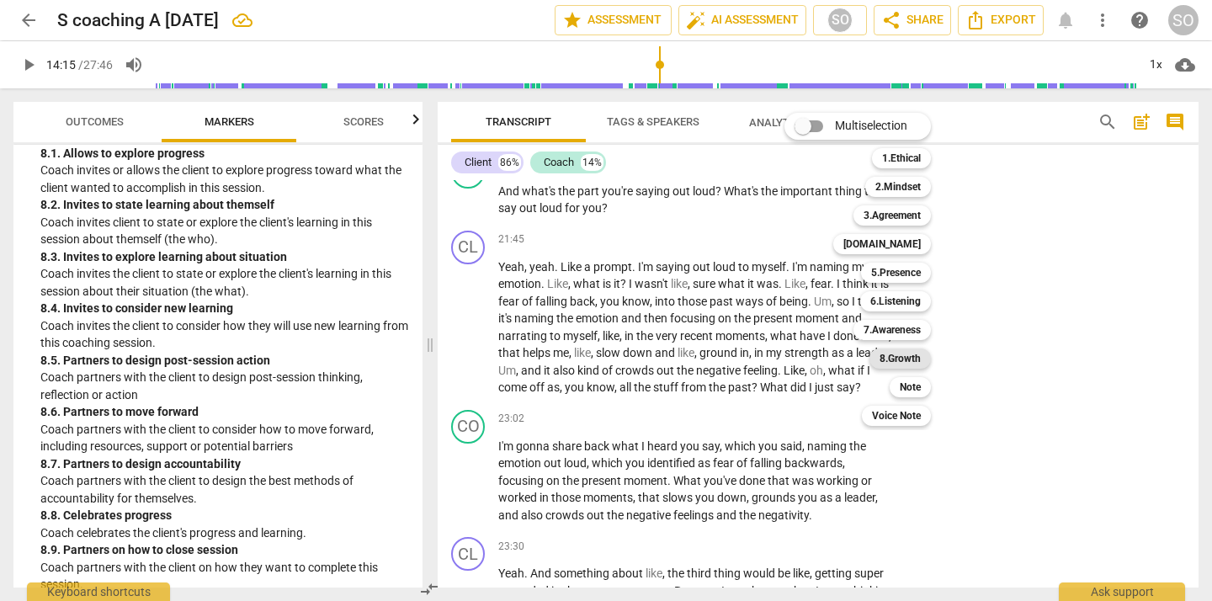
click at [891, 349] on b "8.Growth" at bounding box center [899, 358] width 41 height 20
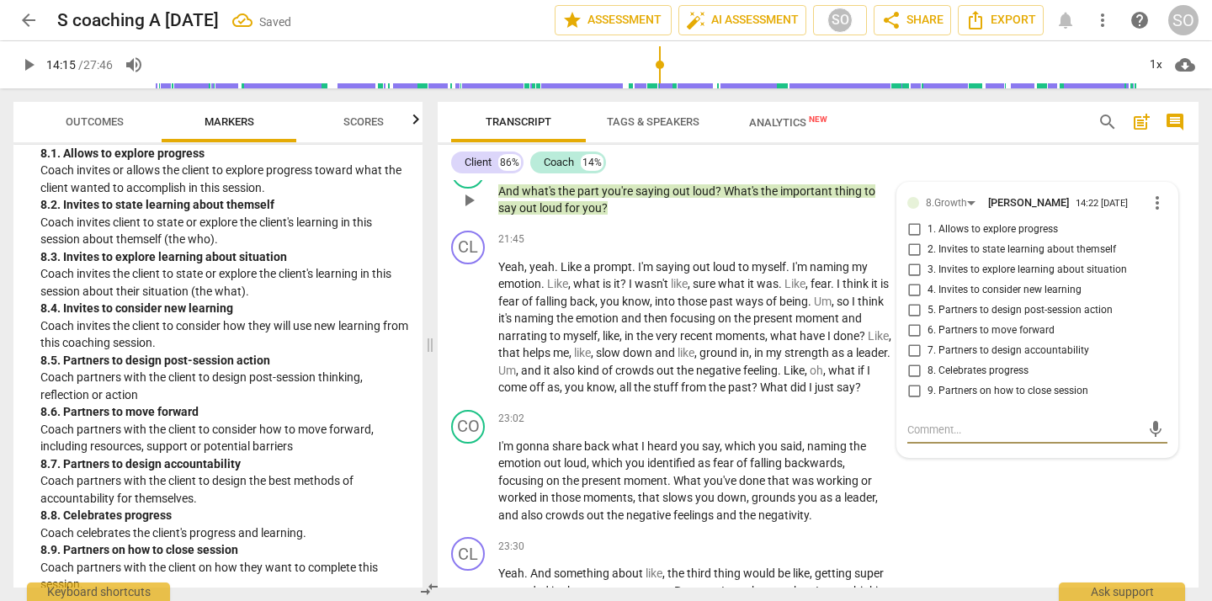
click at [909, 260] on input "2. Invites to state learning about themself" at bounding box center [913, 250] width 27 height 20
click at [914, 280] on input "3. Invites to explore learning about situation" at bounding box center [913, 270] width 27 height 20
click at [1022, 148] on div "CL play_arrow pause 21:23 + Add competency keyboard_arrow_right I think , um , …" at bounding box center [818, 110] width 761 height 76
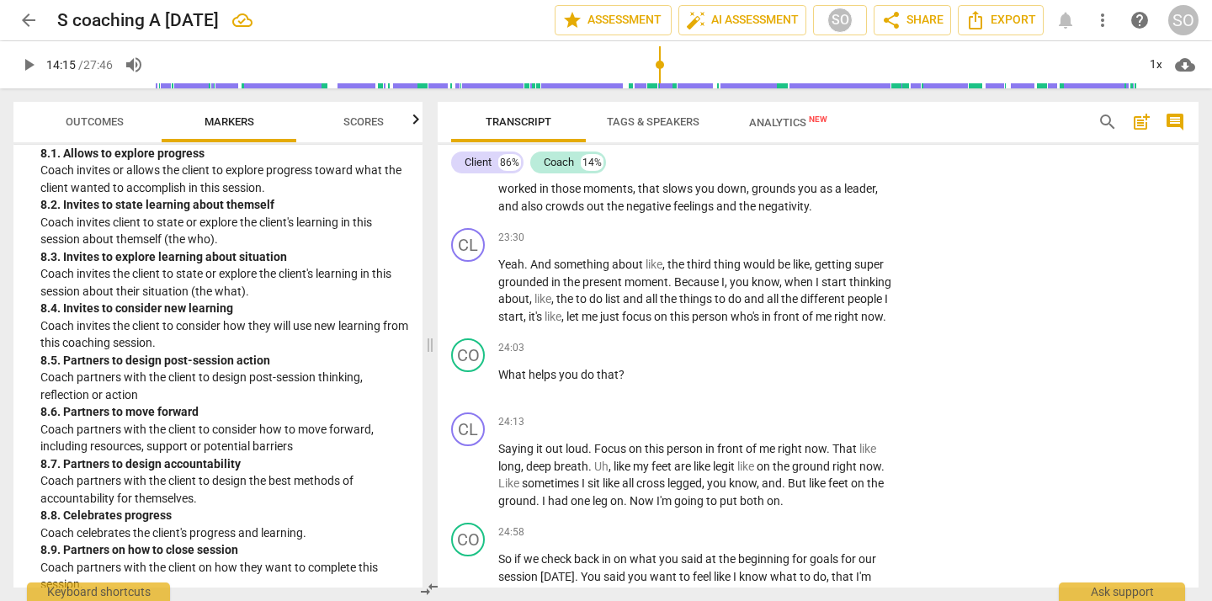
scroll to position [5664, 0]
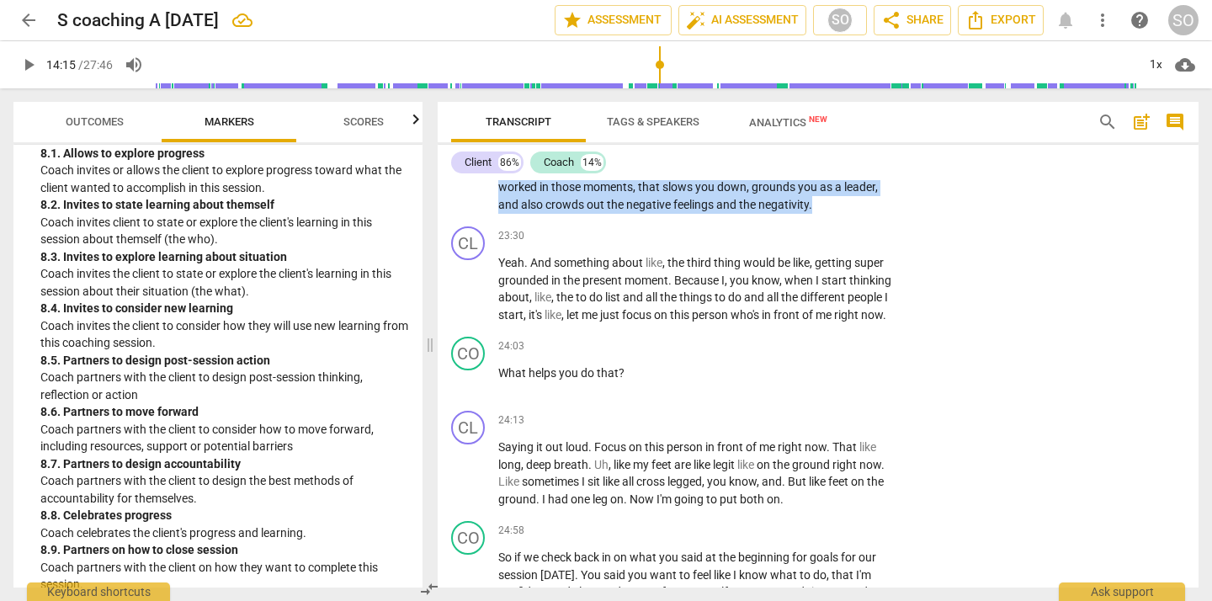
drag, startPoint x: 499, startPoint y: 257, endPoint x: 823, endPoint y: 321, distance: 330.2
click at [823, 214] on p "I'm gonna share back what I heard you say , which you said , naming the emotion…" at bounding box center [695, 170] width 394 height 87
click at [814, 116] on p "Add competency" at bounding box center [840, 108] width 80 height 15
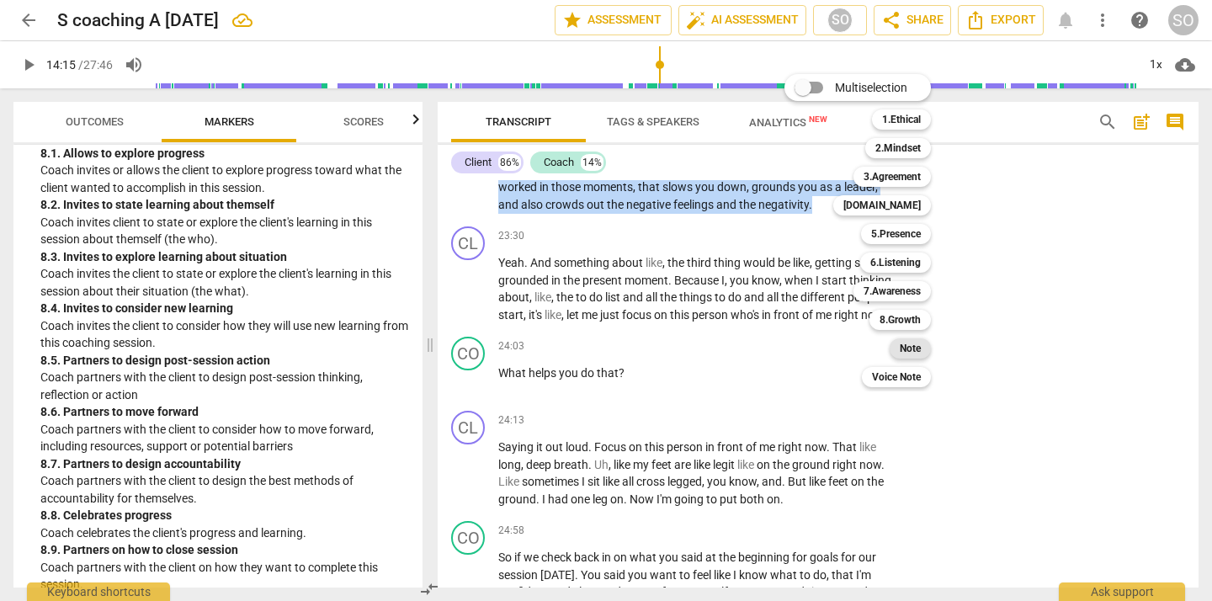
click at [910, 347] on b "Note" at bounding box center [909, 348] width 21 height 20
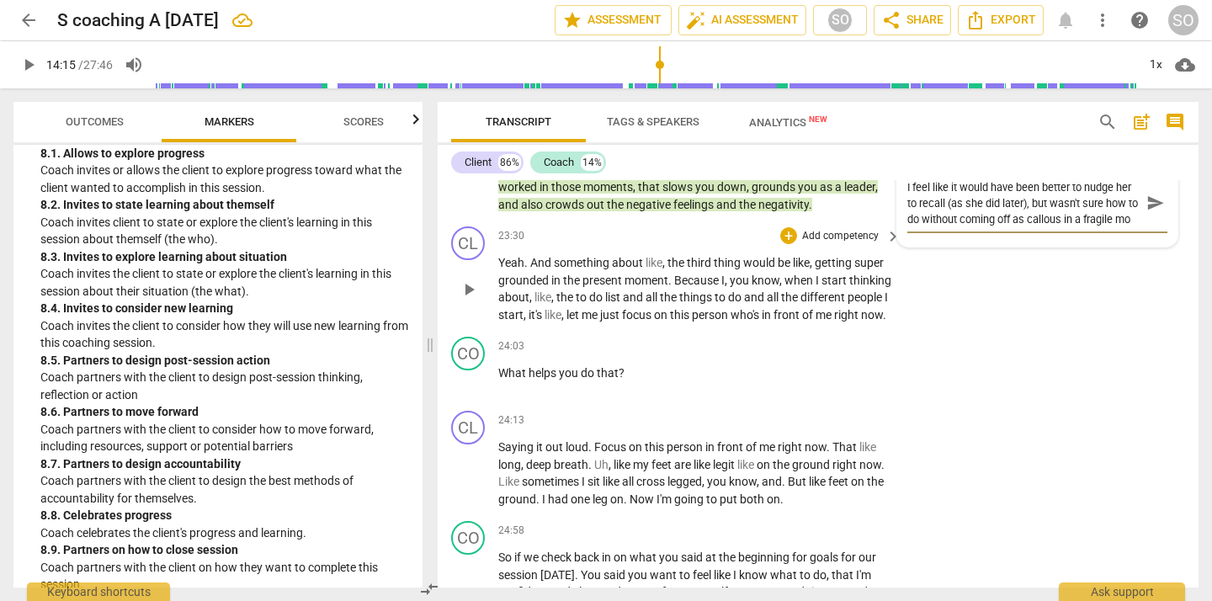
scroll to position [14, 0]
click at [1149, 212] on span "send" at bounding box center [1155, 203] width 19 height 19
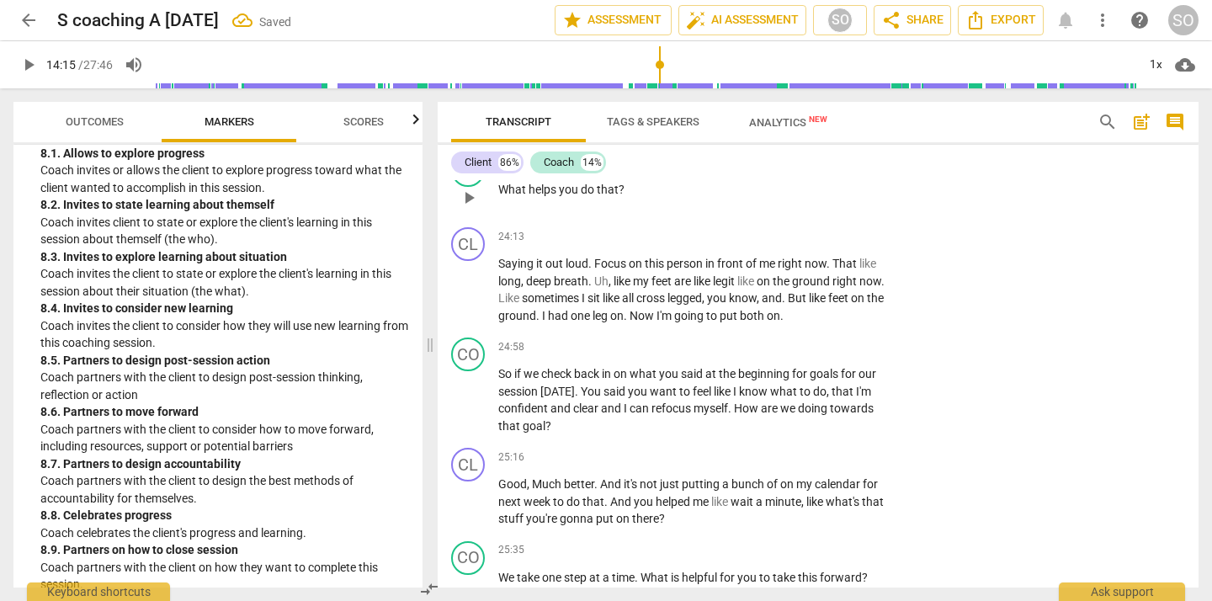
scroll to position [5851, 0]
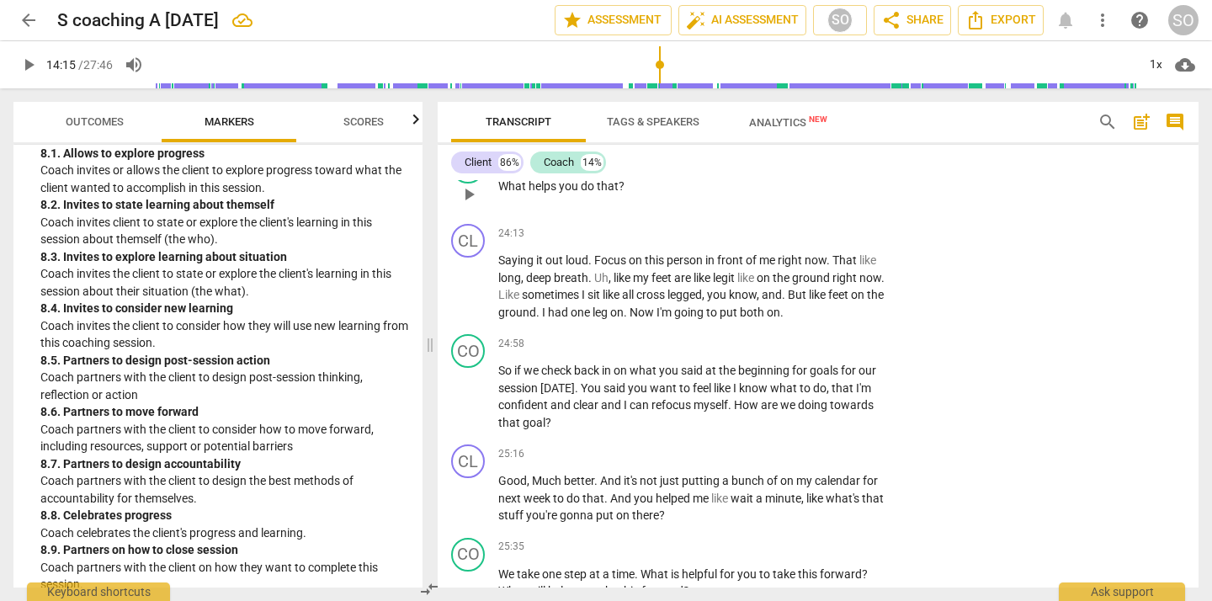
click at [803, 167] on p "Add competency" at bounding box center [840, 159] width 80 height 15
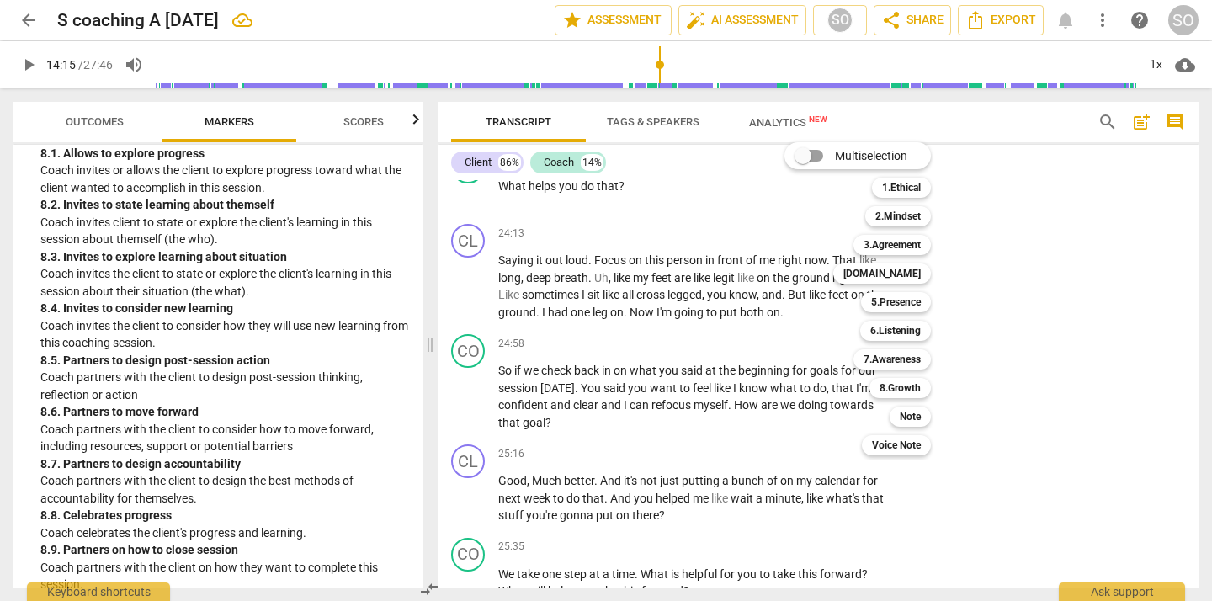
click at [758, 385] on div at bounding box center [606, 300] width 1212 height 601
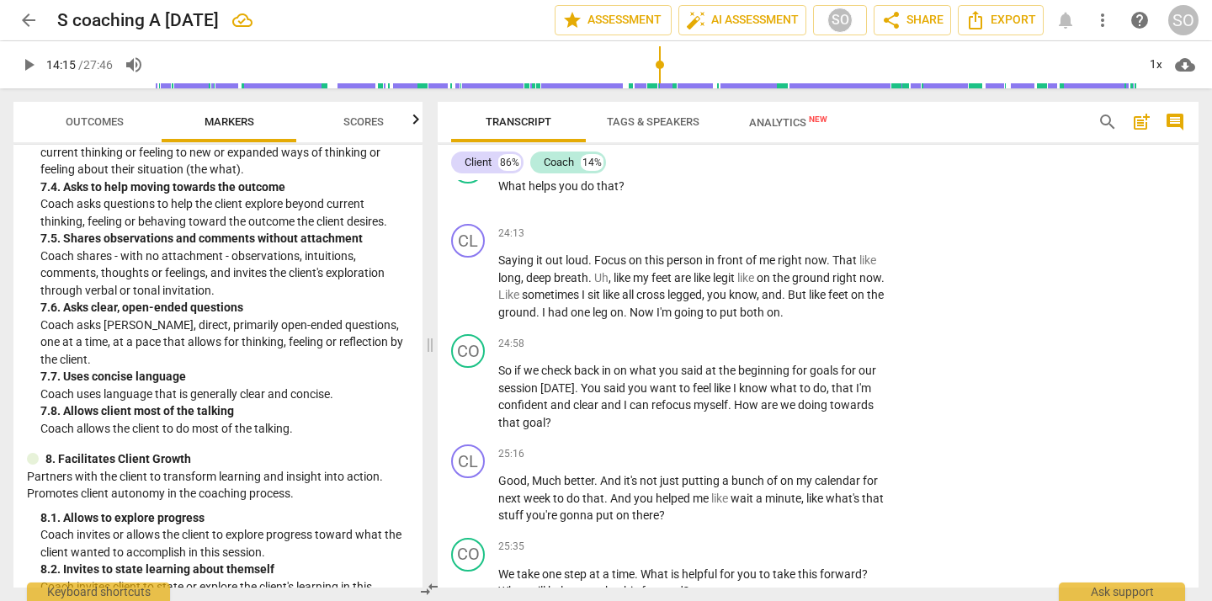
scroll to position [1822, 0]
click at [813, 167] on p "Add competency" at bounding box center [840, 159] width 80 height 15
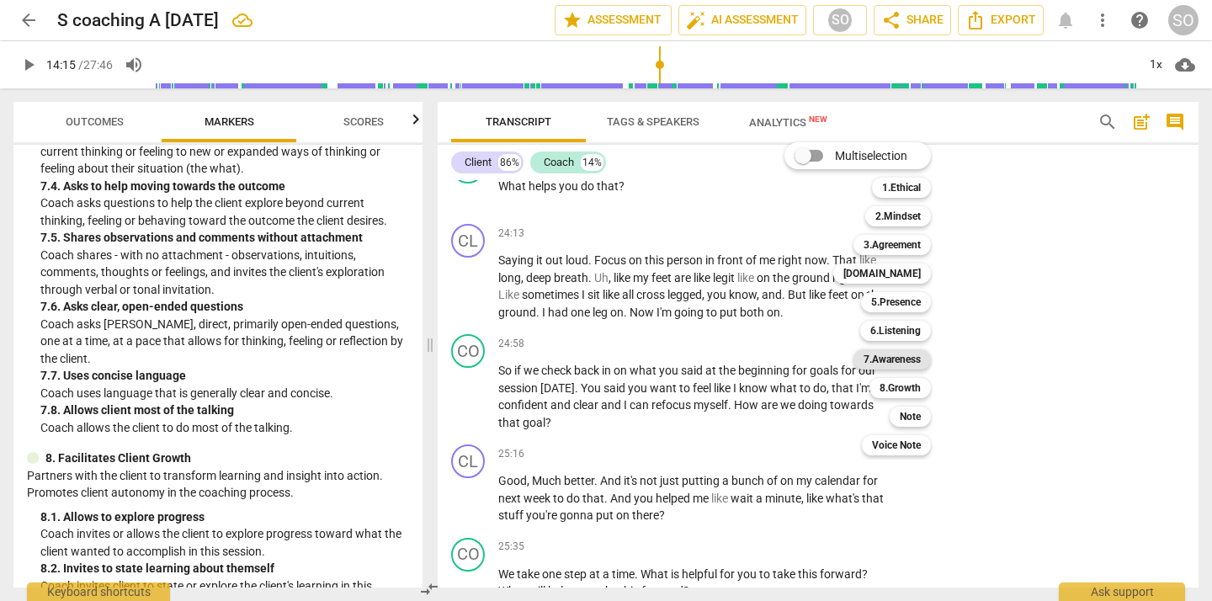
click at [875, 352] on b "7.Awareness" at bounding box center [891, 359] width 57 height 20
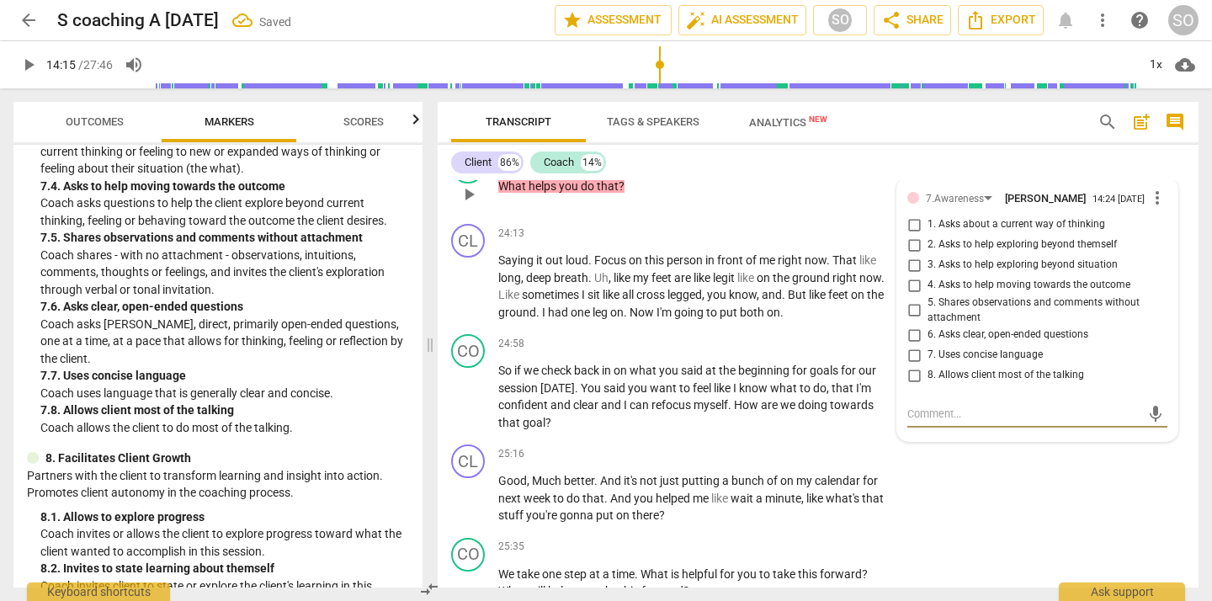
click at [910, 295] on input "4. Asks to help moving towards the outcome" at bounding box center [913, 285] width 27 height 20
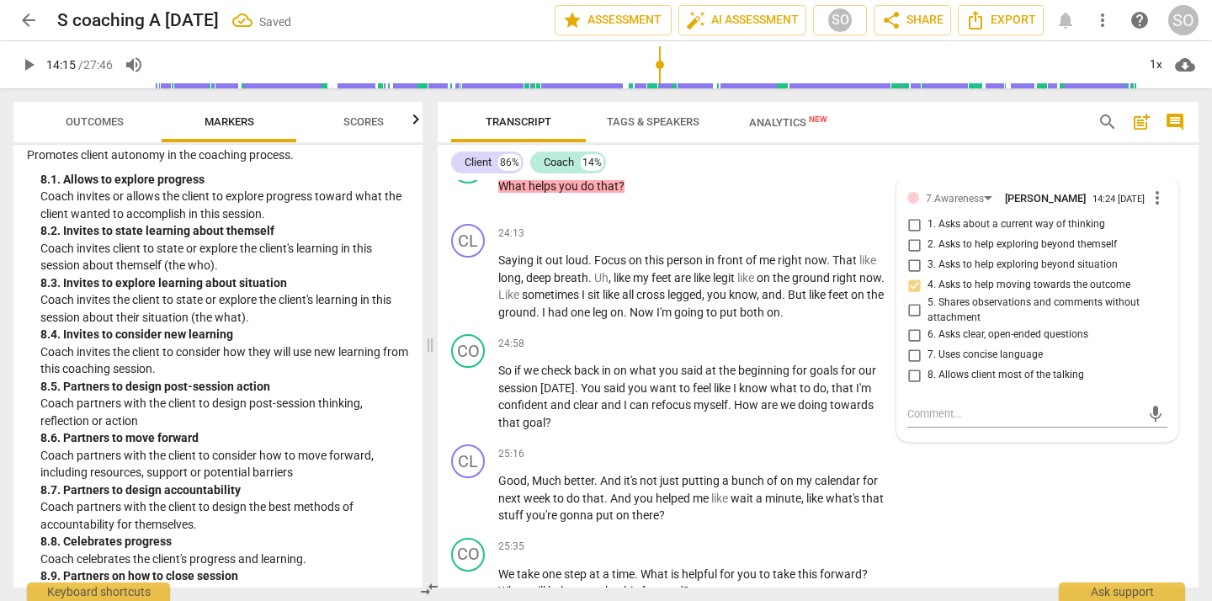
scroll to position [2162, 0]
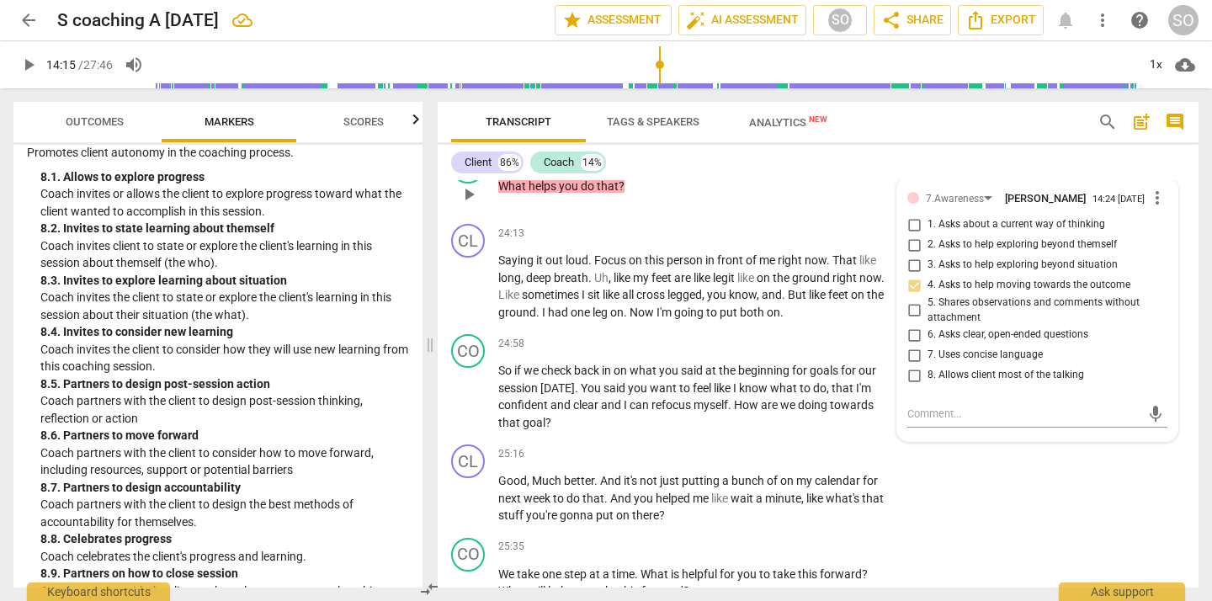
click at [740, 167] on p "Add competency" at bounding box center [755, 159] width 80 height 15
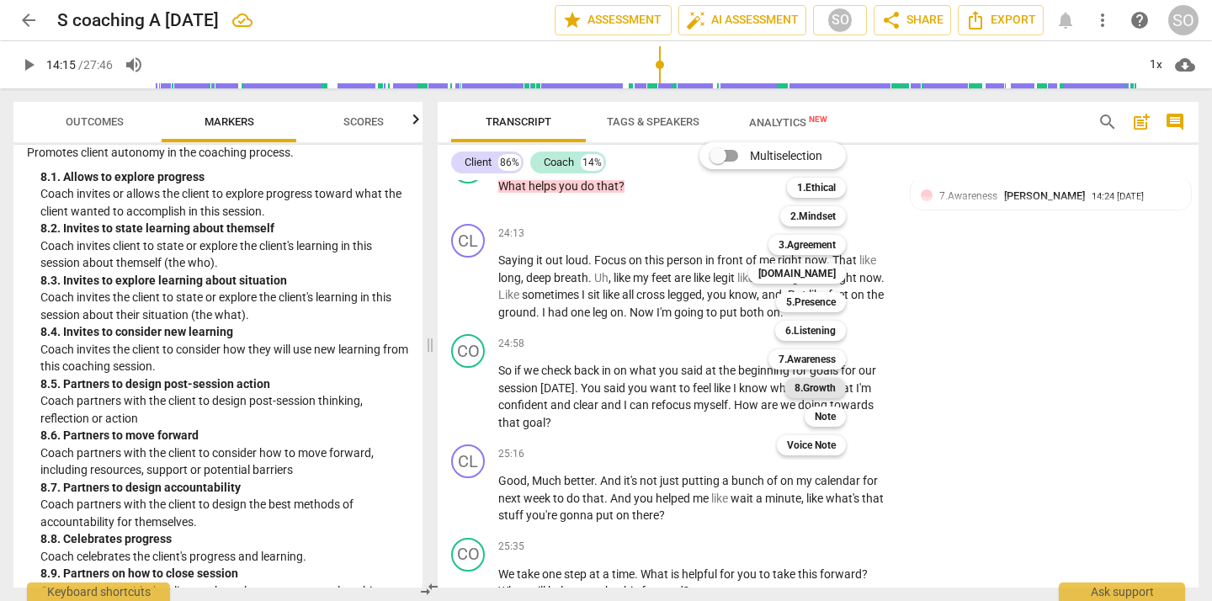
click at [802, 387] on b "8.Growth" at bounding box center [814, 388] width 41 height 20
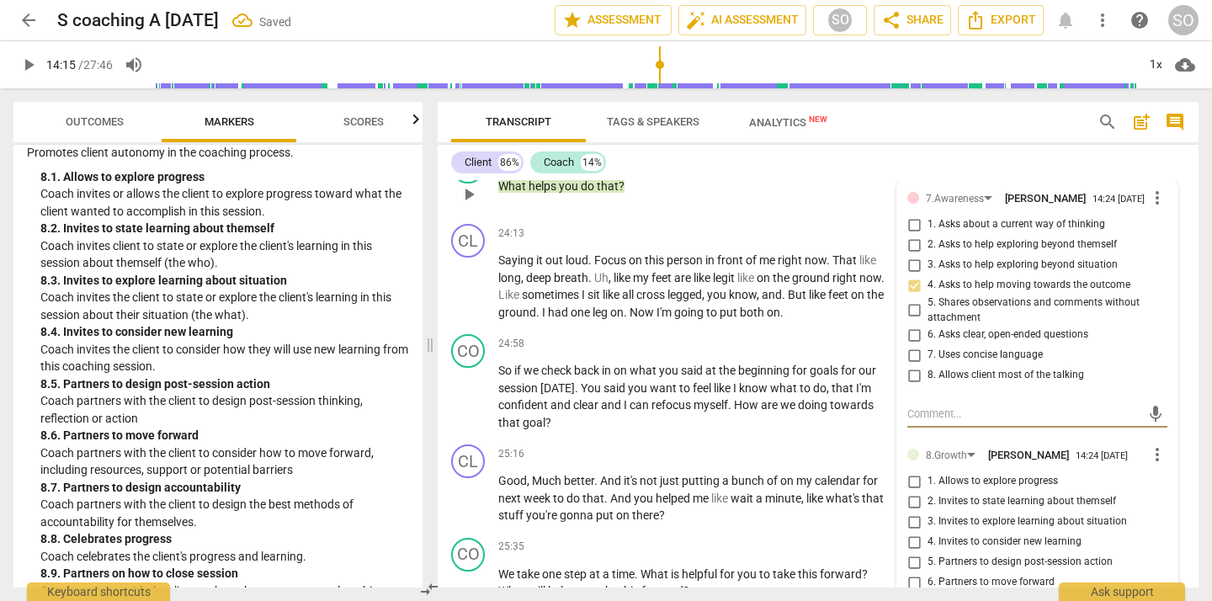
click at [912, 255] on input "2. Asks to help exploring beyond themself" at bounding box center [913, 245] width 27 height 20
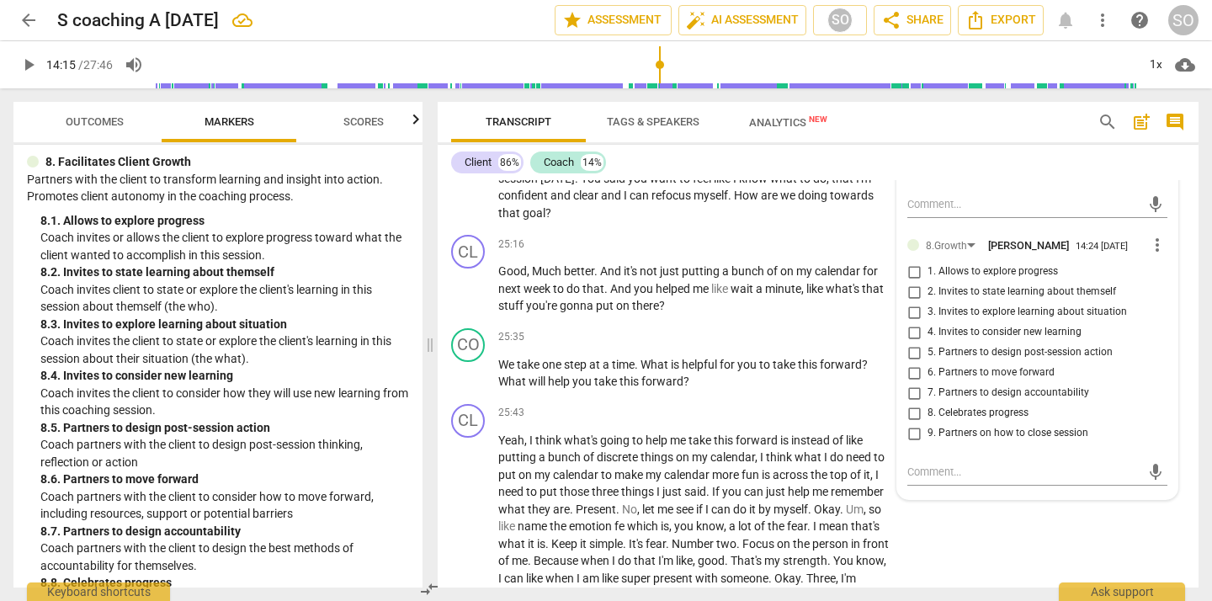
scroll to position [2122, 0]
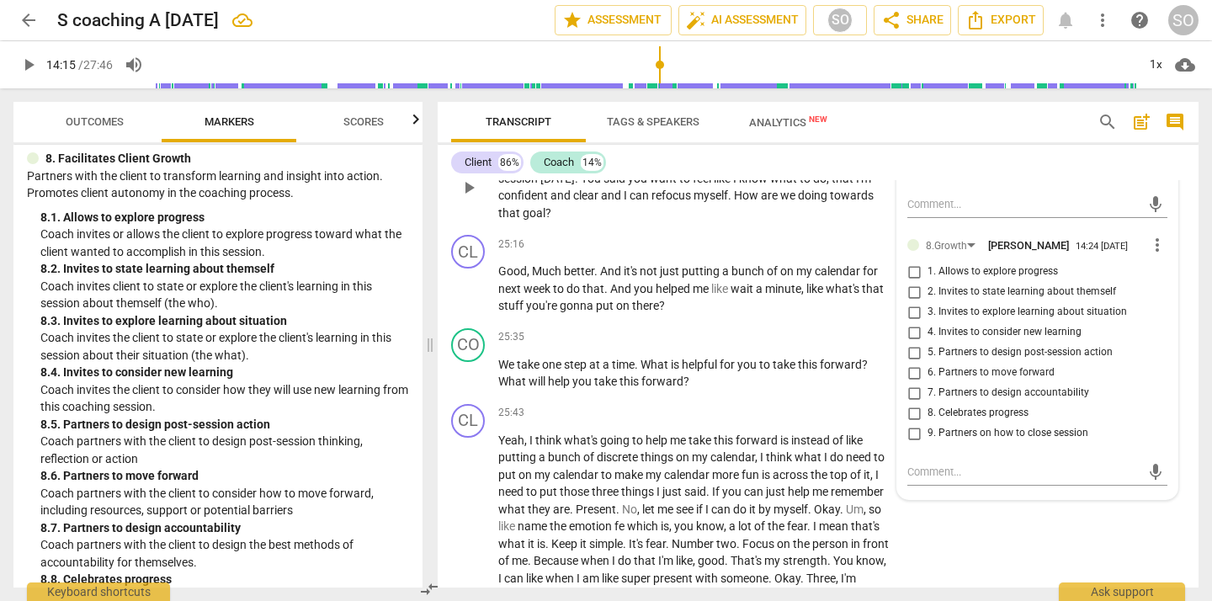
click at [618, 202] on span "and" at bounding box center [612, 194] width 23 height 13
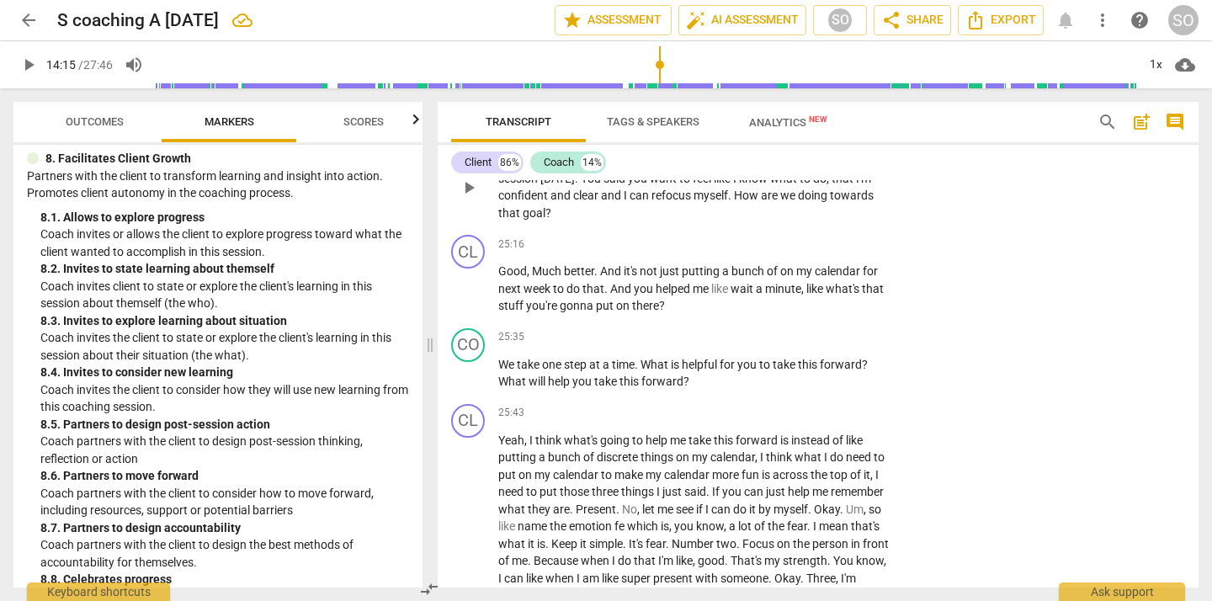
click at [804, 142] on p "Add competency" at bounding box center [840, 134] width 80 height 15
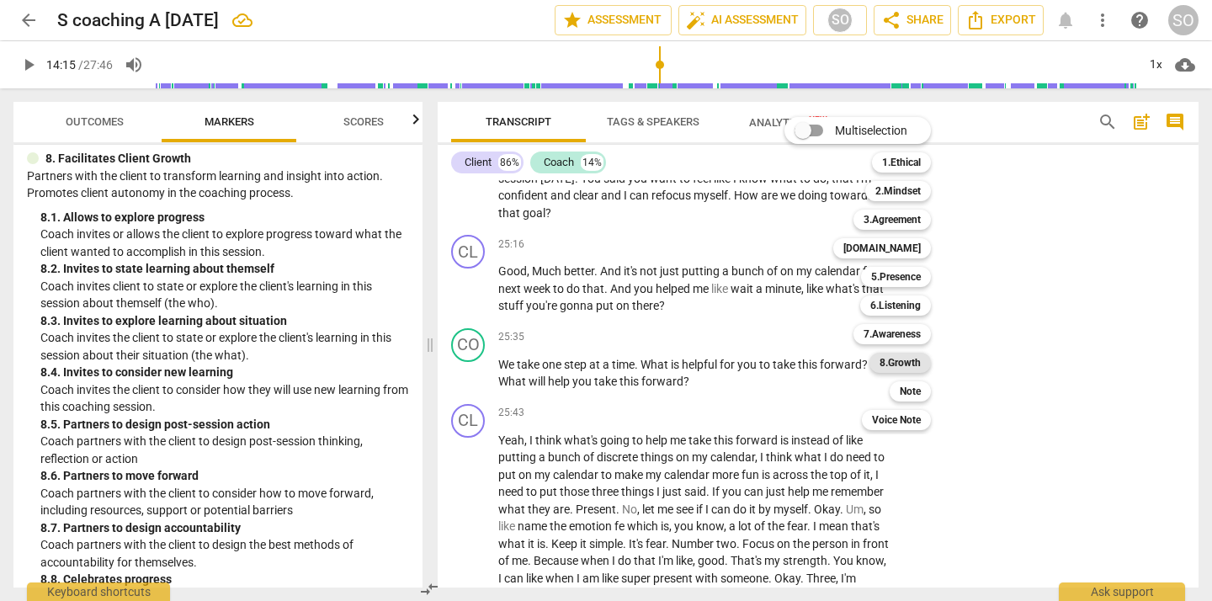
click at [908, 358] on b "8.Growth" at bounding box center [899, 363] width 41 height 20
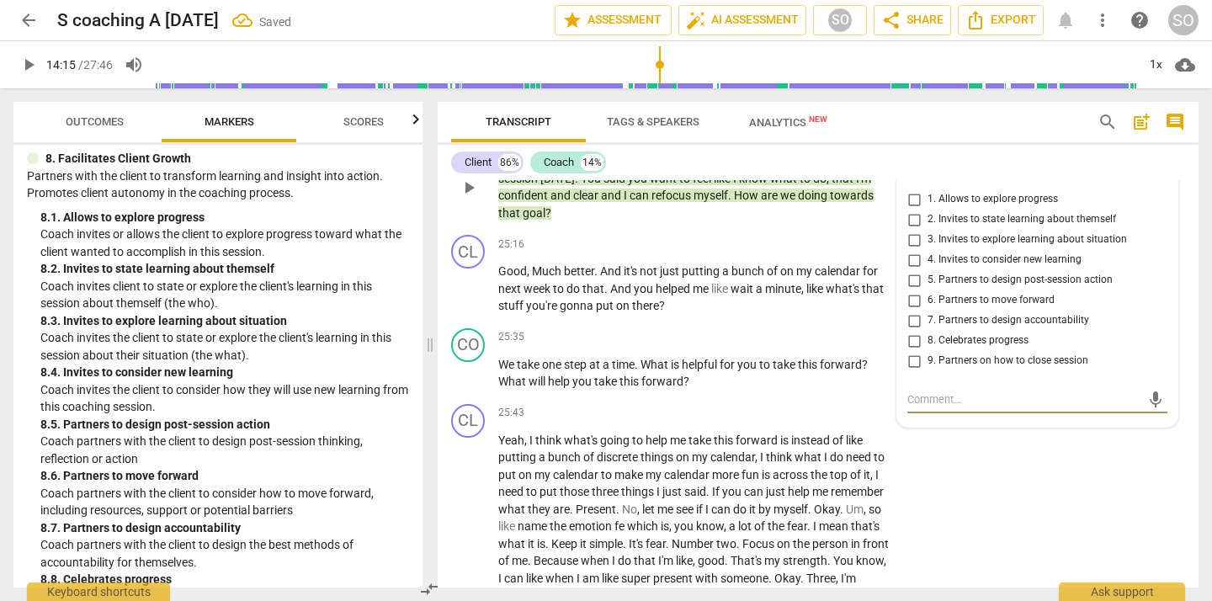
click at [932, 207] on span "1. Allows to explore progress" at bounding box center [992, 199] width 130 height 15
click at [927, 210] on input "1. Allows to explore progress" at bounding box center [913, 199] width 27 height 20
click at [978, 228] on div "CO play_arrow pause 24:58 + Add competency 8.Growth keyboard_arrow_right So if …" at bounding box center [818, 173] width 761 height 110
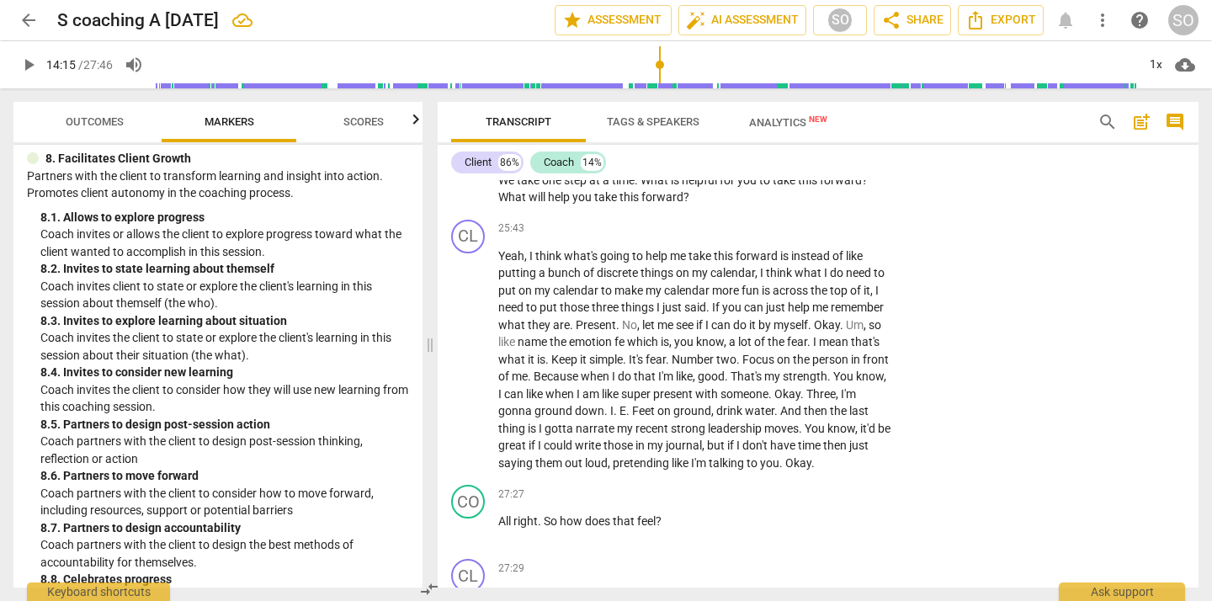
scroll to position [6251, 0]
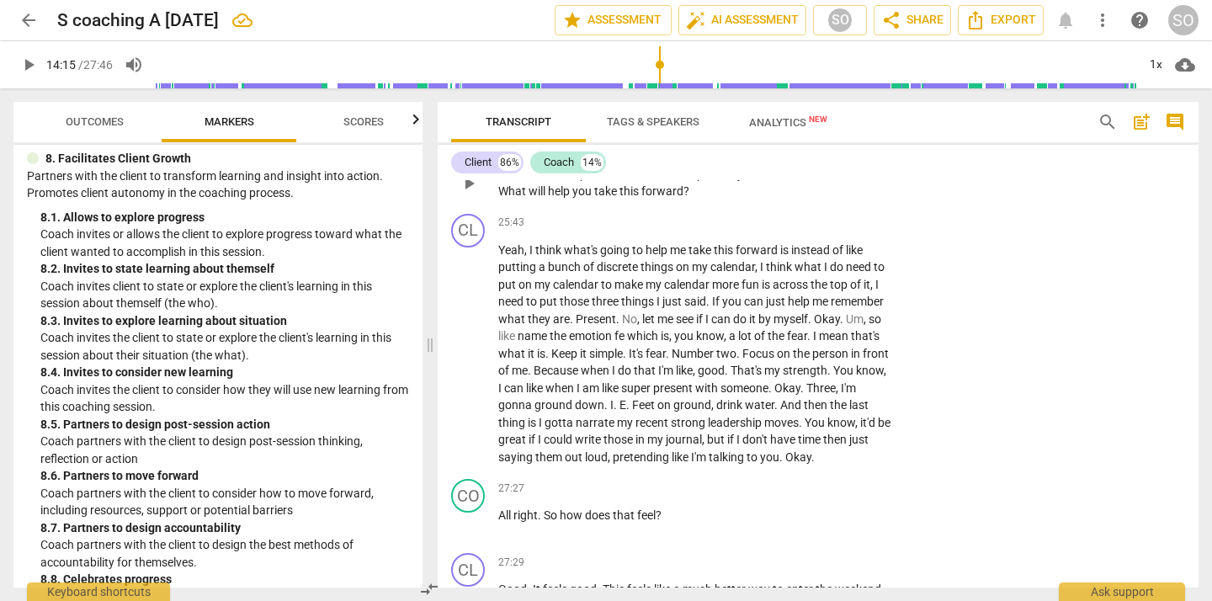
click at [806, 155] on p "Add competency" at bounding box center [840, 147] width 80 height 15
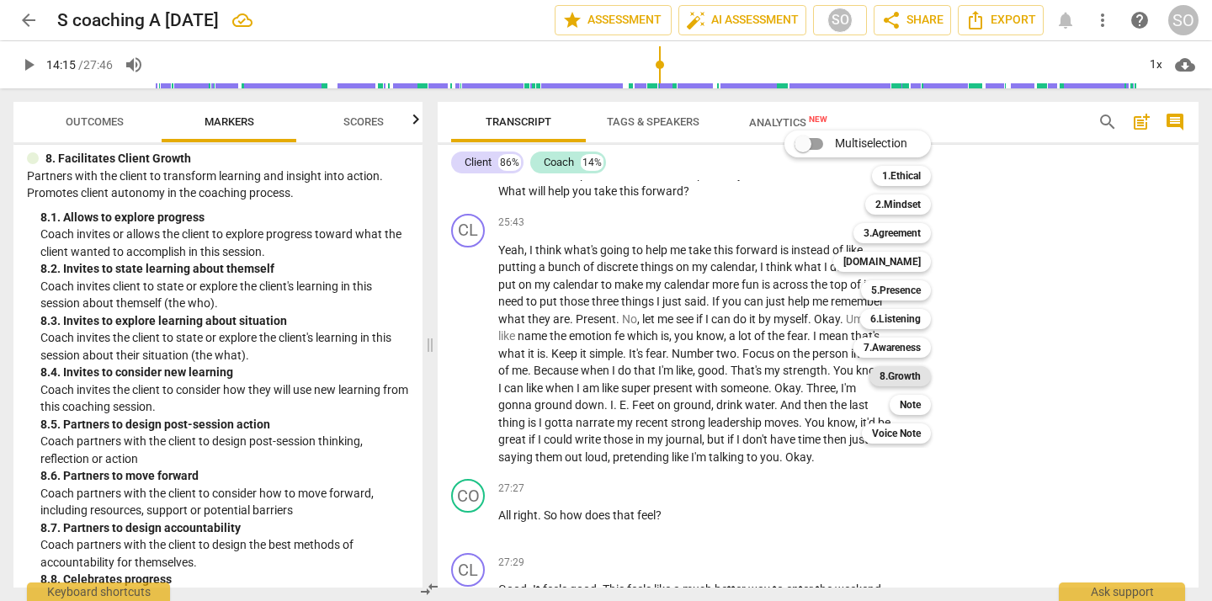
click at [890, 376] on b "8.Growth" at bounding box center [899, 376] width 41 height 20
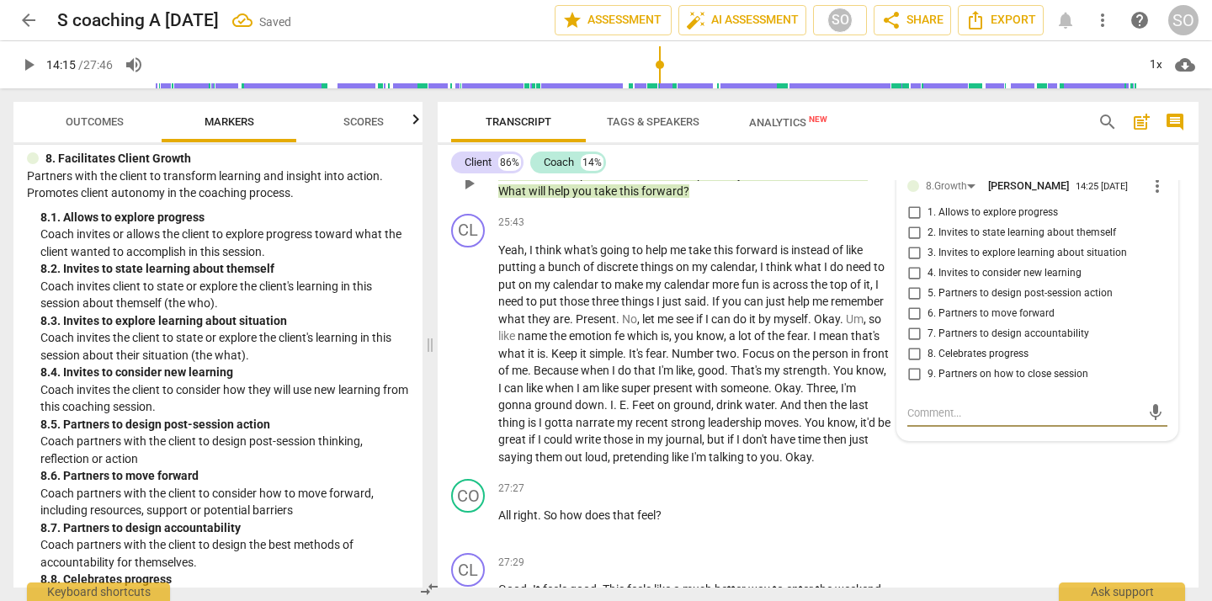
click at [910, 304] on input "5. Partners to design post-session action" at bounding box center [913, 294] width 27 height 20
click at [1021, 131] on div "CL play_arrow pause 25:16 + Add competency keyboard_arrow_right Good , Much bet…" at bounding box center [818, 84] width 761 height 93
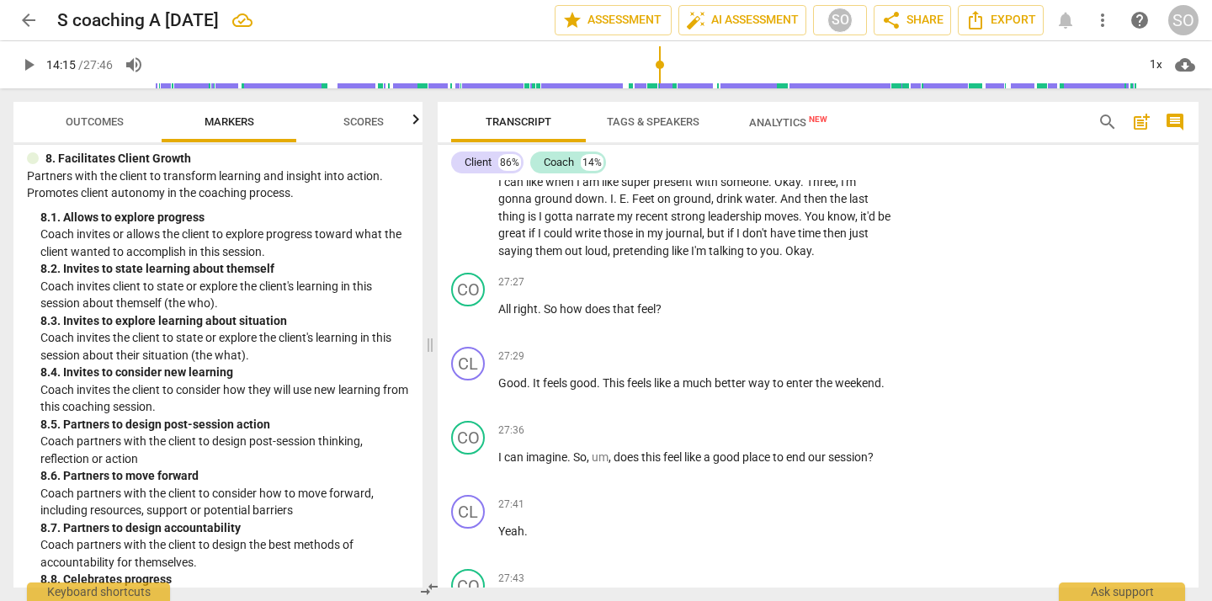
scroll to position [6468, 0]
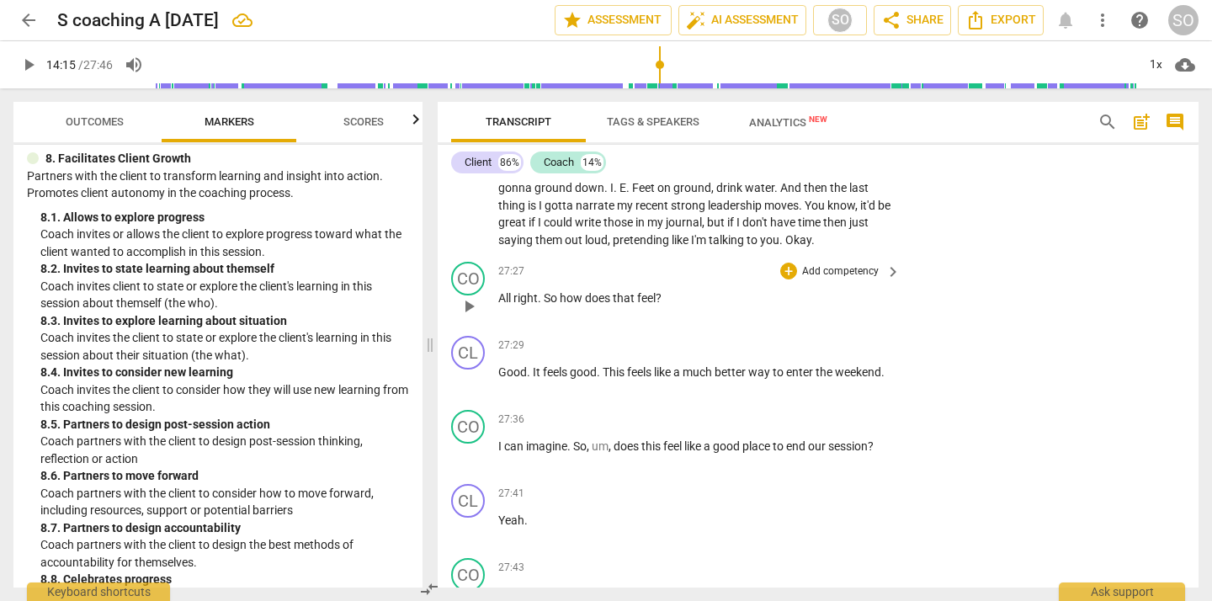
click at [819, 279] on p "Add competency" at bounding box center [840, 271] width 80 height 15
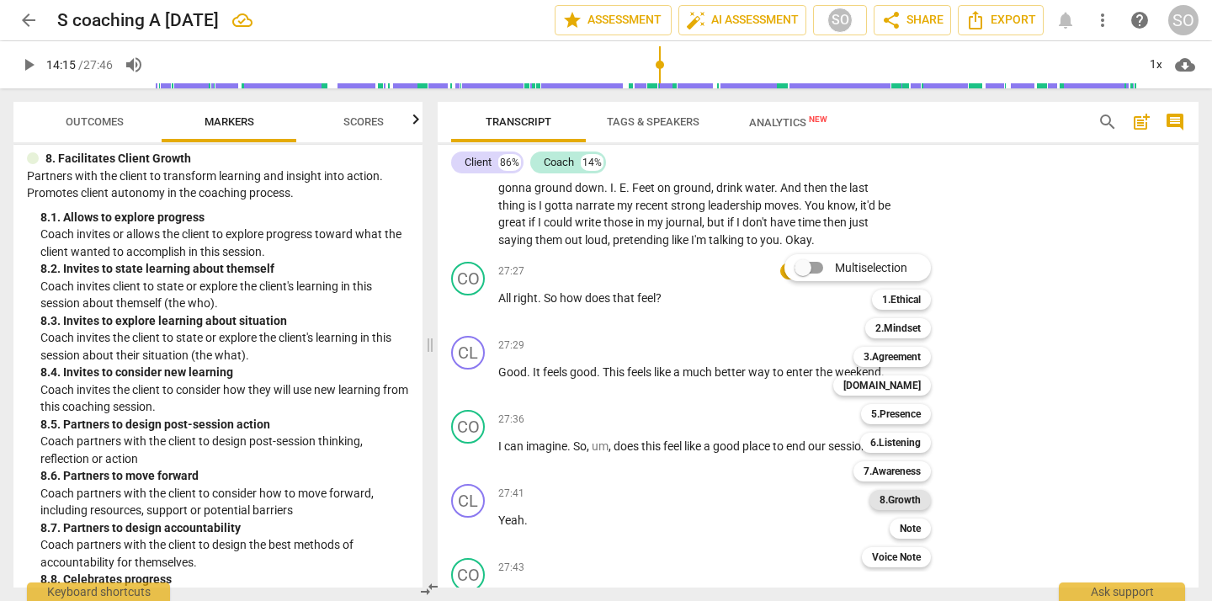
click at [894, 493] on b "8.Growth" at bounding box center [899, 500] width 41 height 20
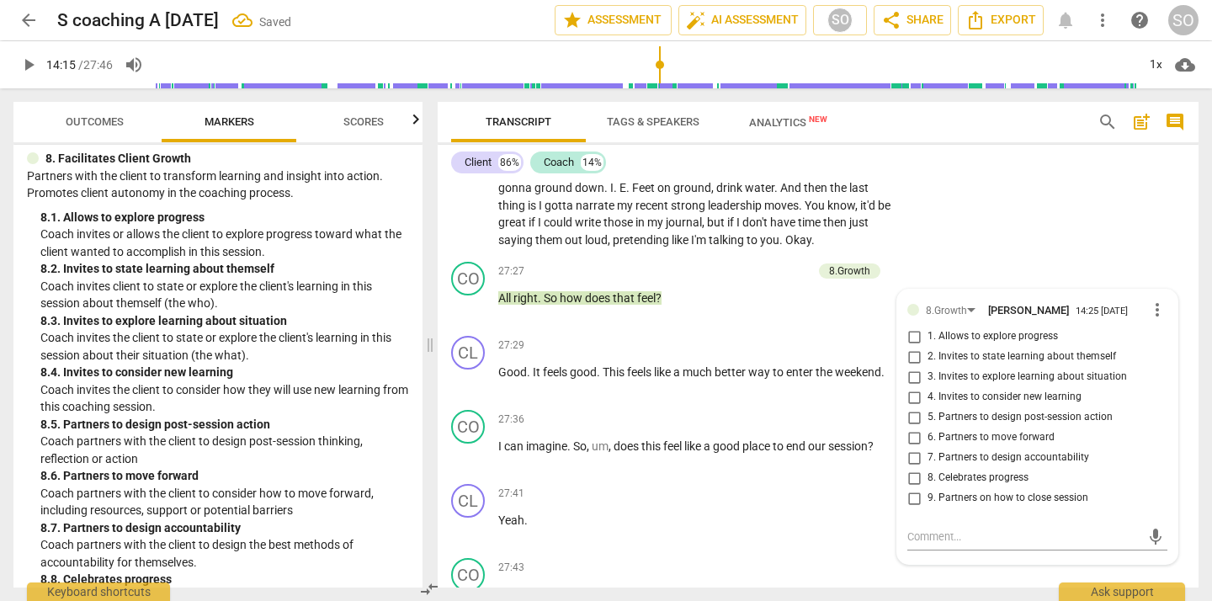
scroll to position [6709, 0]
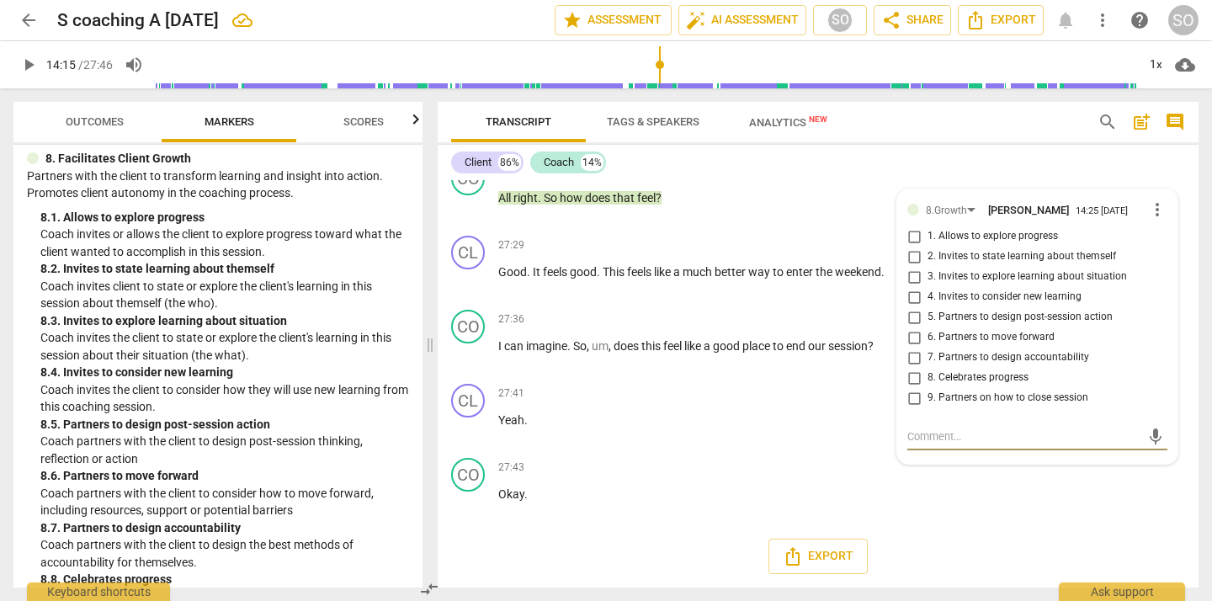
click at [913, 172] on div "Client 86% Coach 14%" at bounding box center [818, 162] width 734 height 29
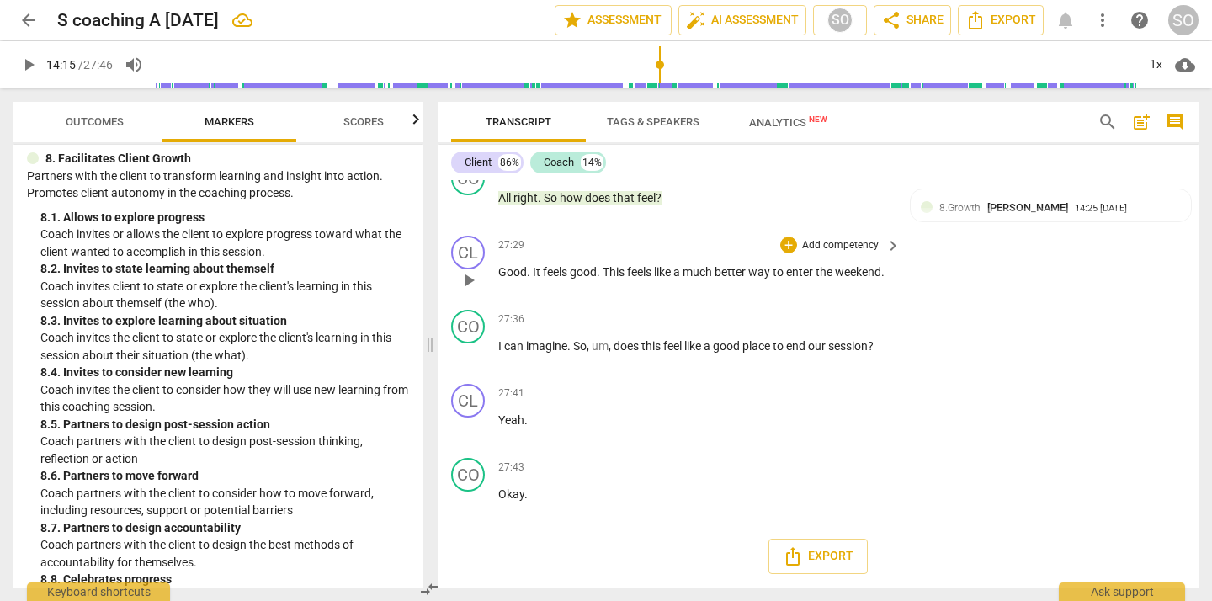
scroll to position [6619, 0]
click at [1142, 303] on div "CL play_arrow pause 27:29 + Add competency keyboard_arrow_right Good . It feels…" at bounding box center [818, 266] width 761 height 74
click at [1164, 215] on div "8.Growth [PERSON_NAME] 14:25 [DATE]" at bounding box center [1059, 207] width 241 height 16
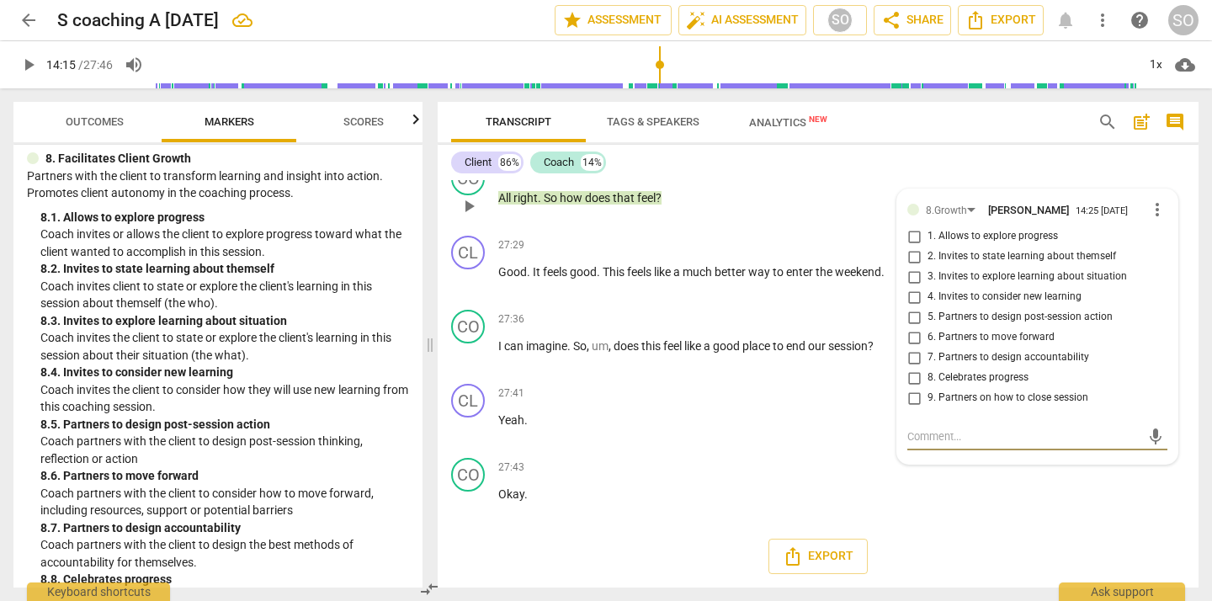
click at [1150, 220] on span "more_vert" at bounding box center [1157, 209] width 20 height 20
click at [1148, 325] on li "Delete" at bounding box center [1168, 330] width 58 height 32
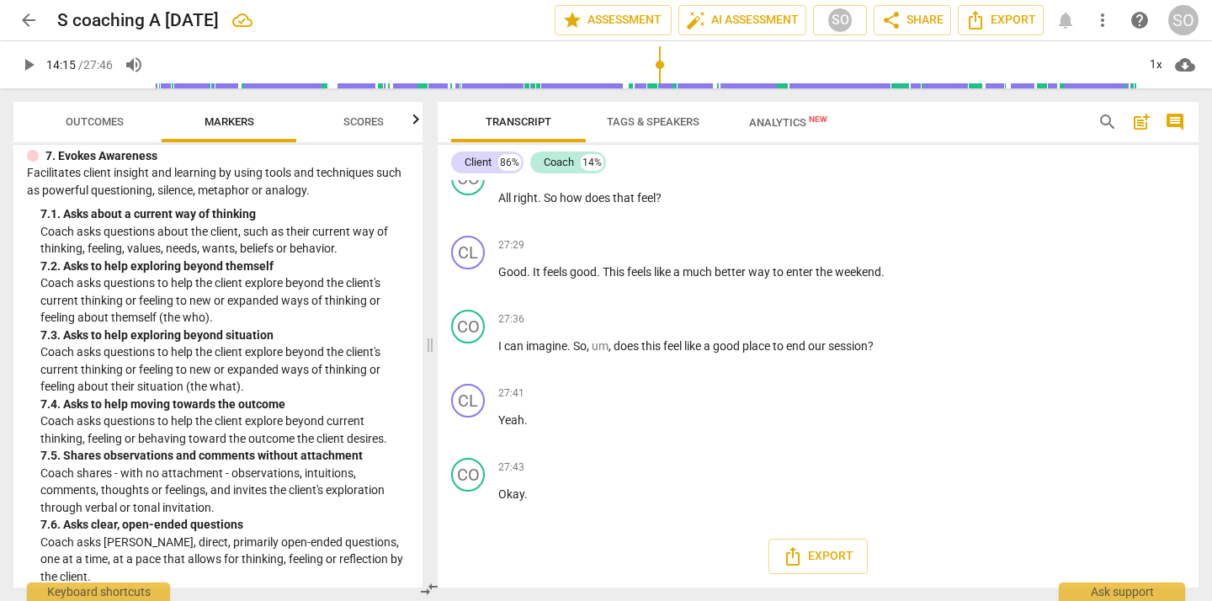
scroll to position [1619, 0]
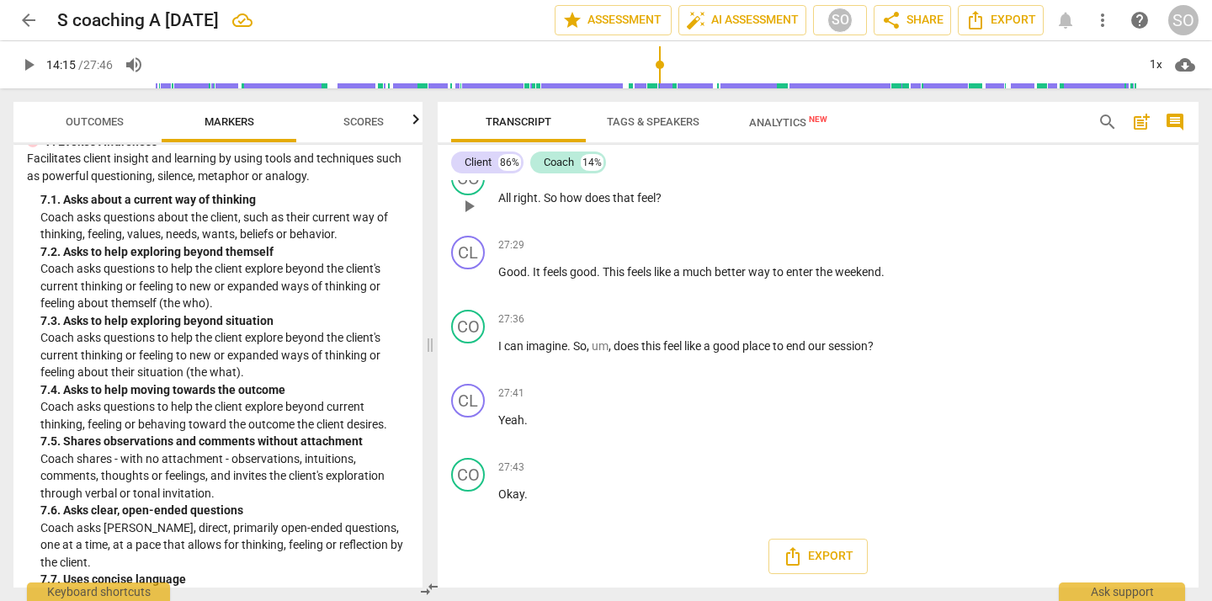
click at [808, 179] on p "Add competency" at bounding box center [840, 171] width 80 height 15
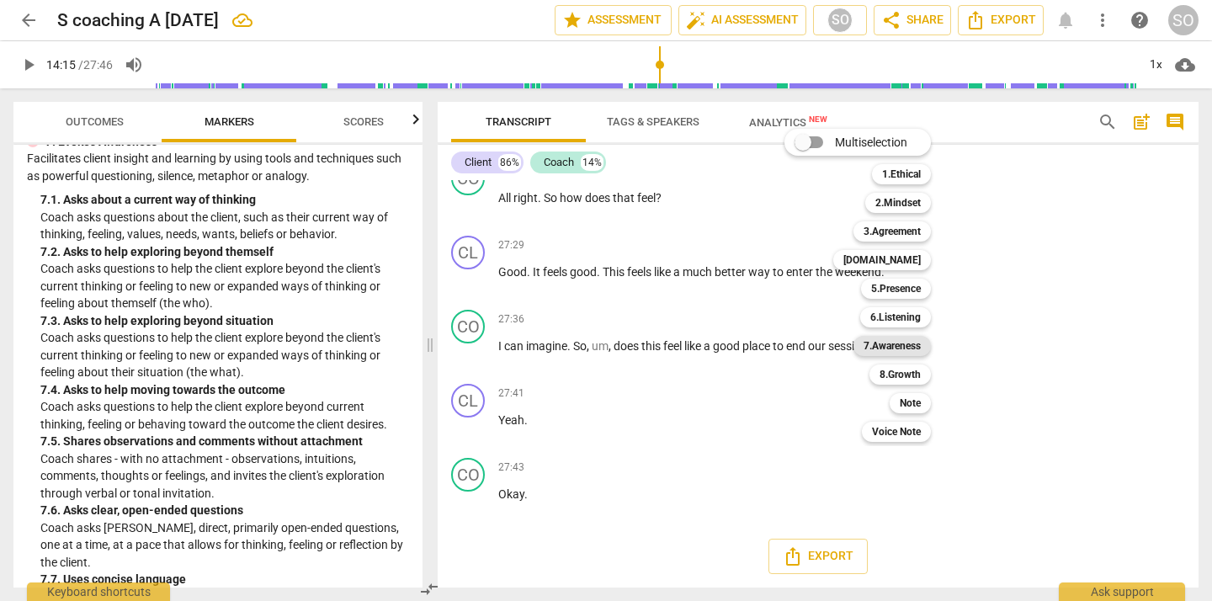
click at [889, 340] on b "7.Awareness" at bounding box center [891, 346] width 57 height 20
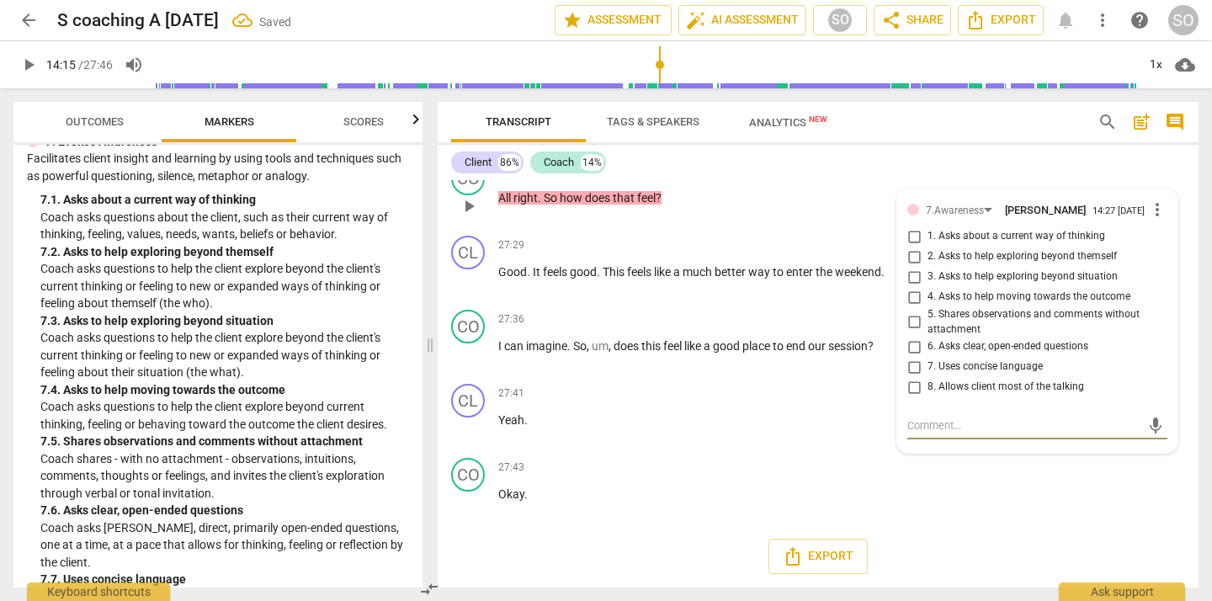
click at [912, 307] on input "4. Asks to help moving towards the outcome" at bounding box center [913, 297] width 27 height 20
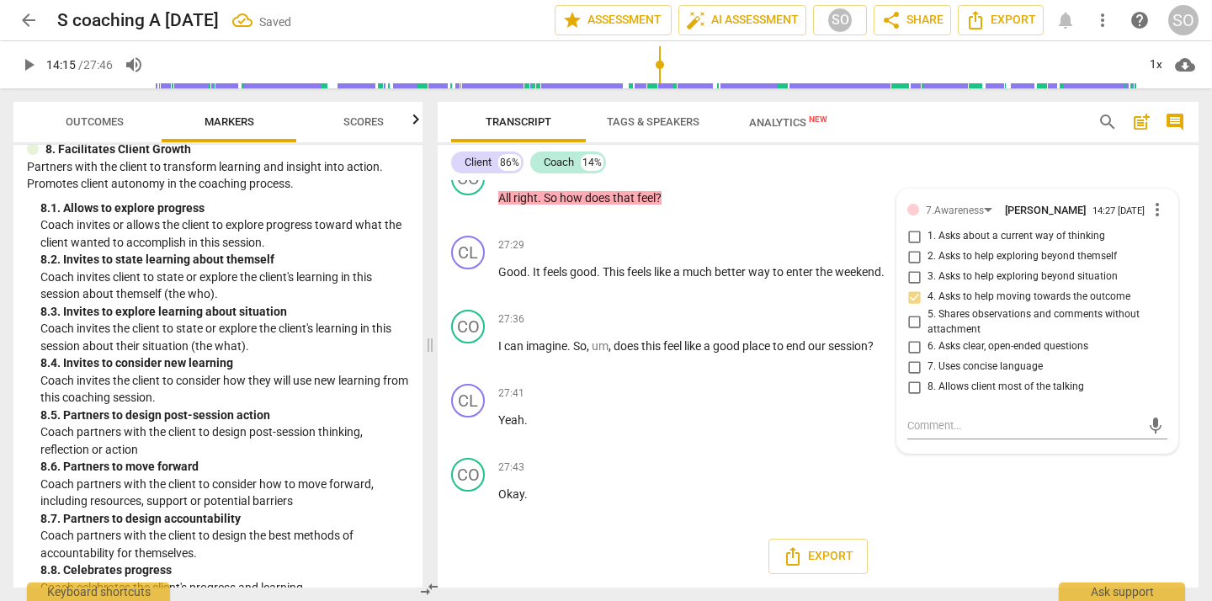
scroll to position [2132, 0]
click at [721, 179] on p "Add competency" at bounding box center [755, 171] width 80 height 15
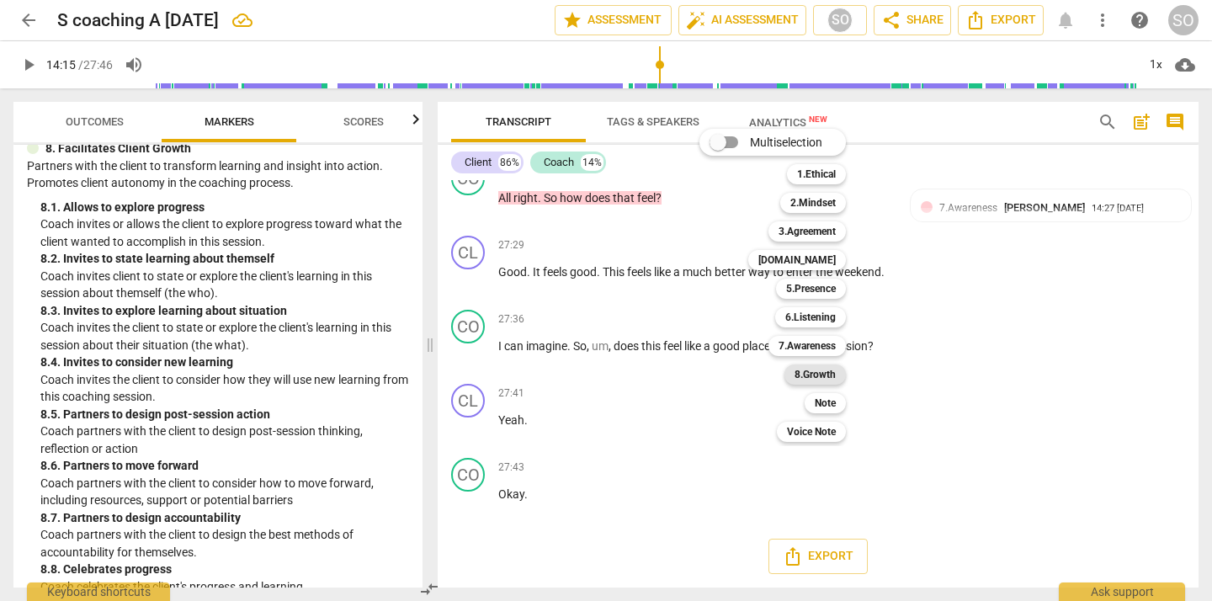
click at [806, 371] on b "8.Growth" at bounding box center [814, 374] width 41 height 20
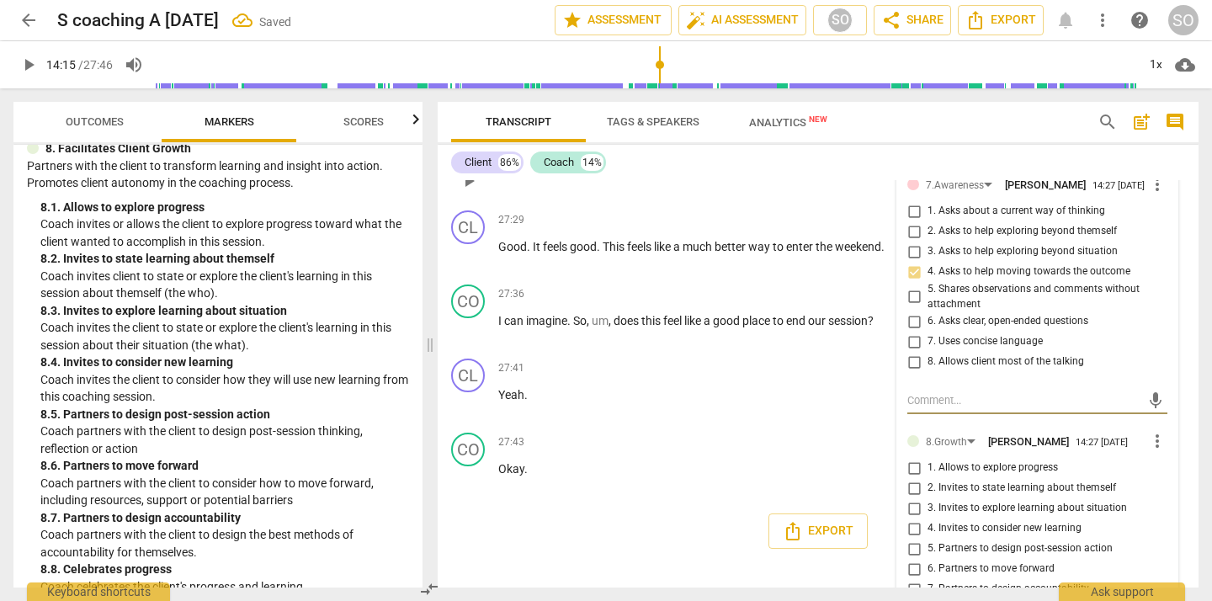
click at [911, 221] on input "1. Asks about a current way of thinking" at bounding box center [913, 211] width 27 height 20
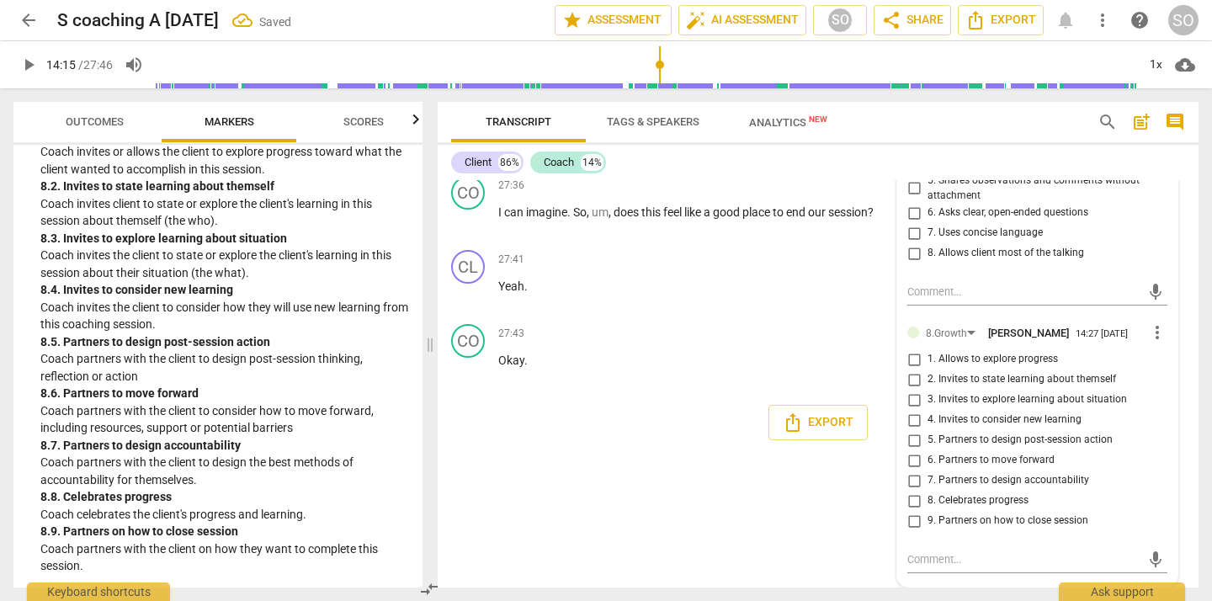
scroll to position [6716, 0]
click at [788, 194] on div "+" at bounding box center [788, 185] width 17 height 17
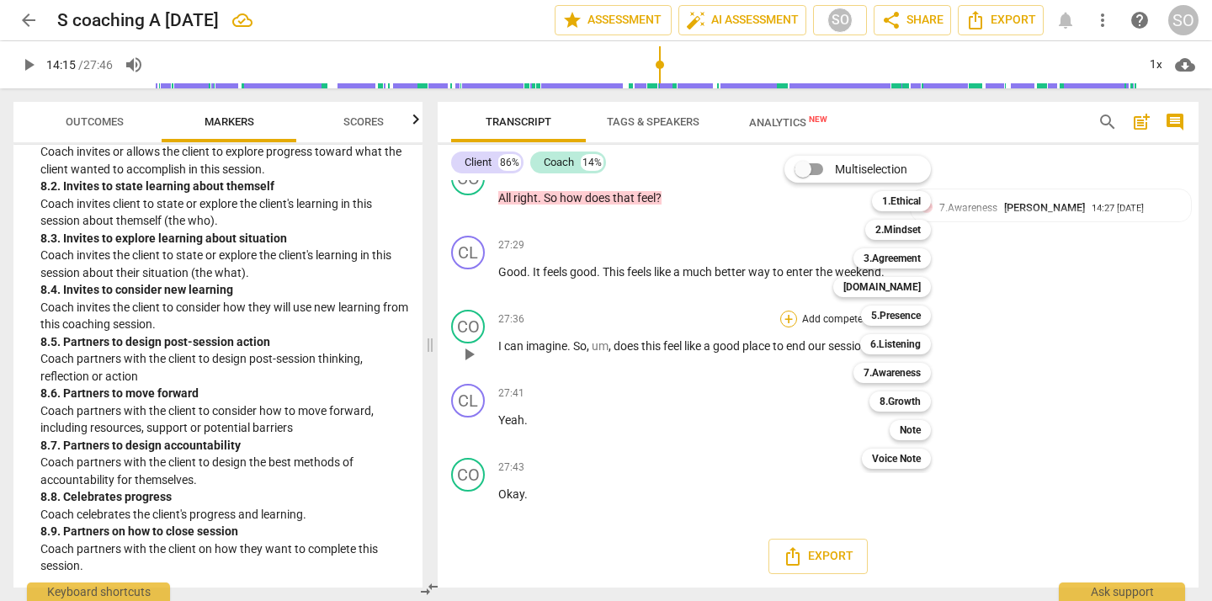
scroll to position [6709, 0]
click at [887, 400] on b "8.Growth" at bounding box center [899, 401] width 41 height 20
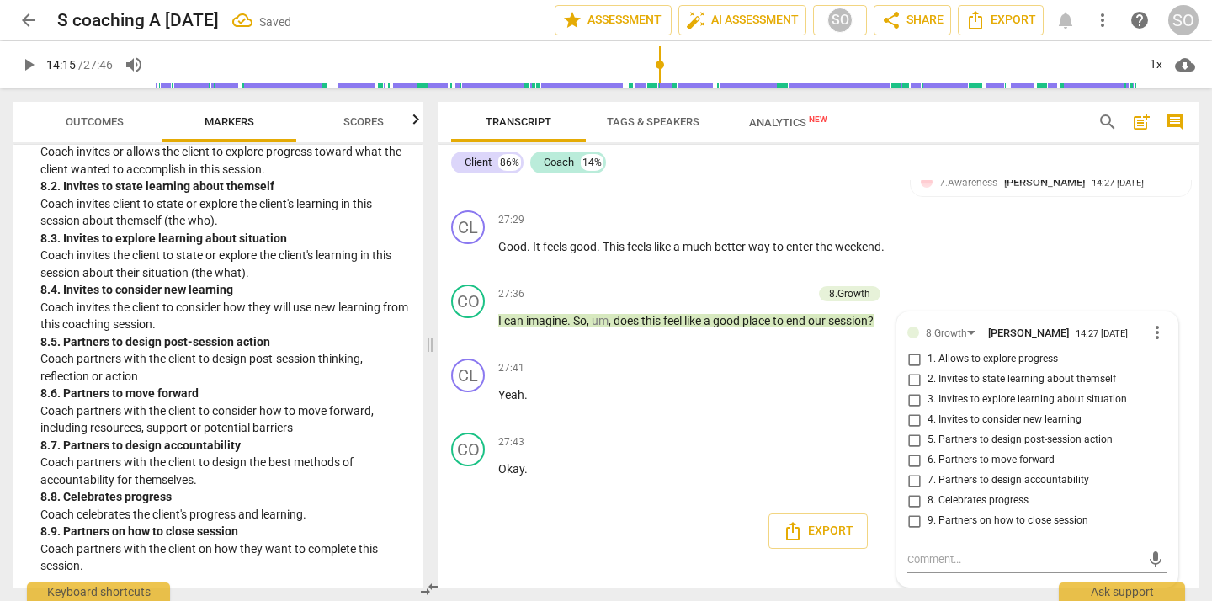
scroll to position [6716, 0]
click at [911, 531] on input "9. Partners on how to close session" at bounding box center [913, 521] width 27 height 20
click at [912, 511] on input "8. Celebrates progress" at bounding box center [913, 501] width 27 height 20
click at [1061, 278] on div "CL play_arrow pause 27:29 + Add competency keyboard_arrow_right Good . It feels…" at bounding box center [818, 241] width 761 height 74
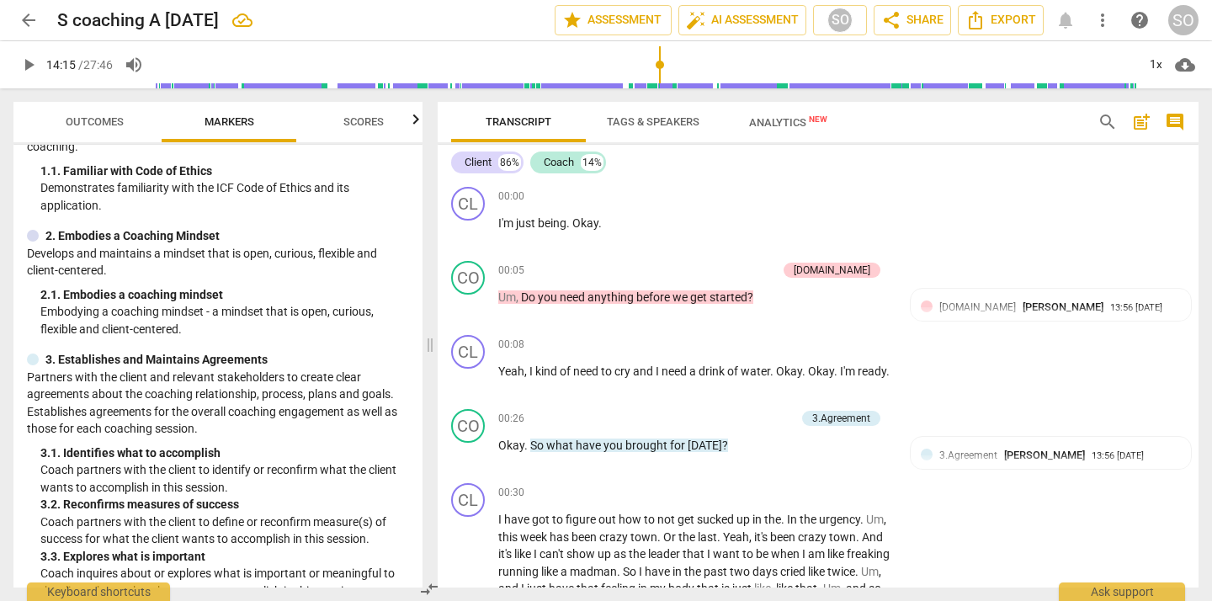
scroll to position [0, 0]
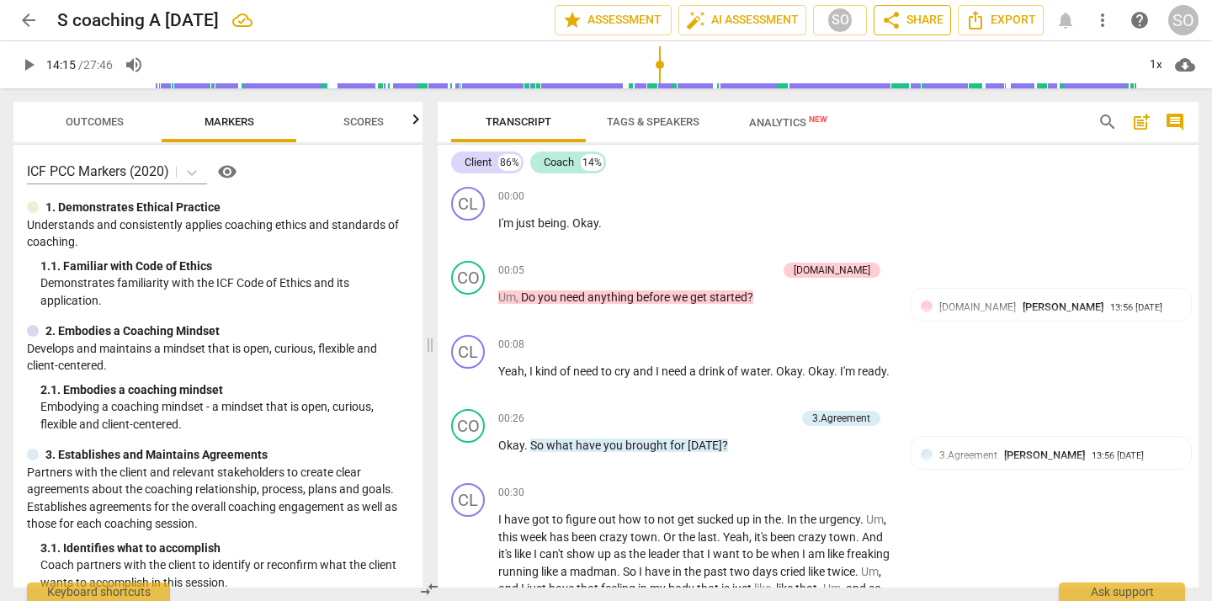
click at [911, 24] on span "share Share" at bounding box center [912, 20] width 62 height 20
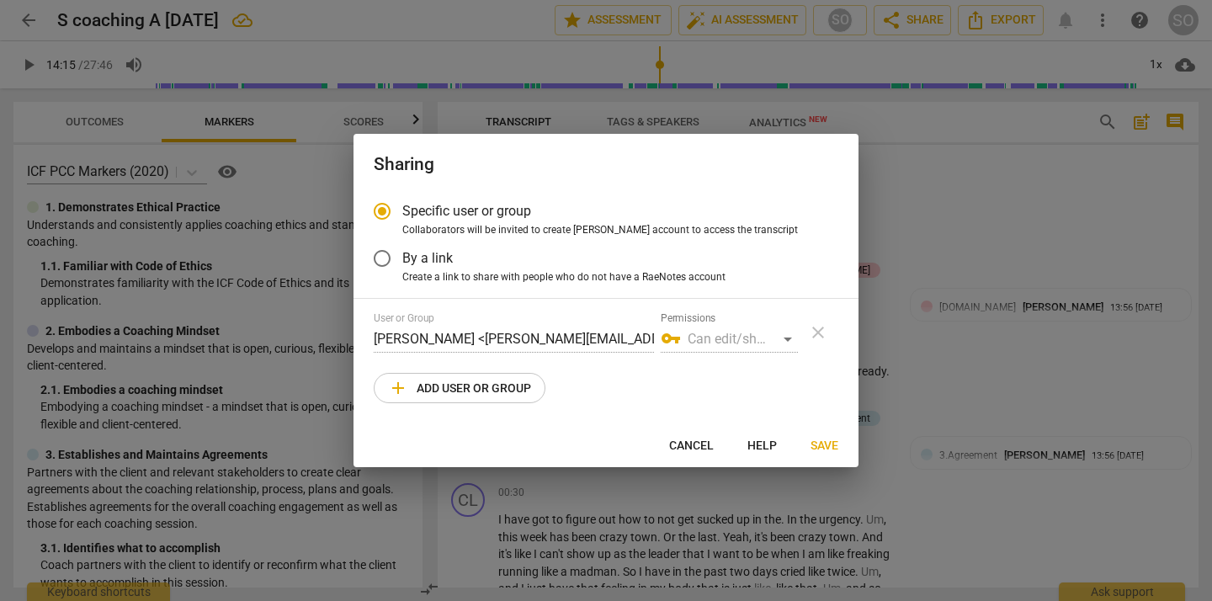
click at [507, 390] on span "add Add user or group" at bounding box center [459, 388] width 143 height 20
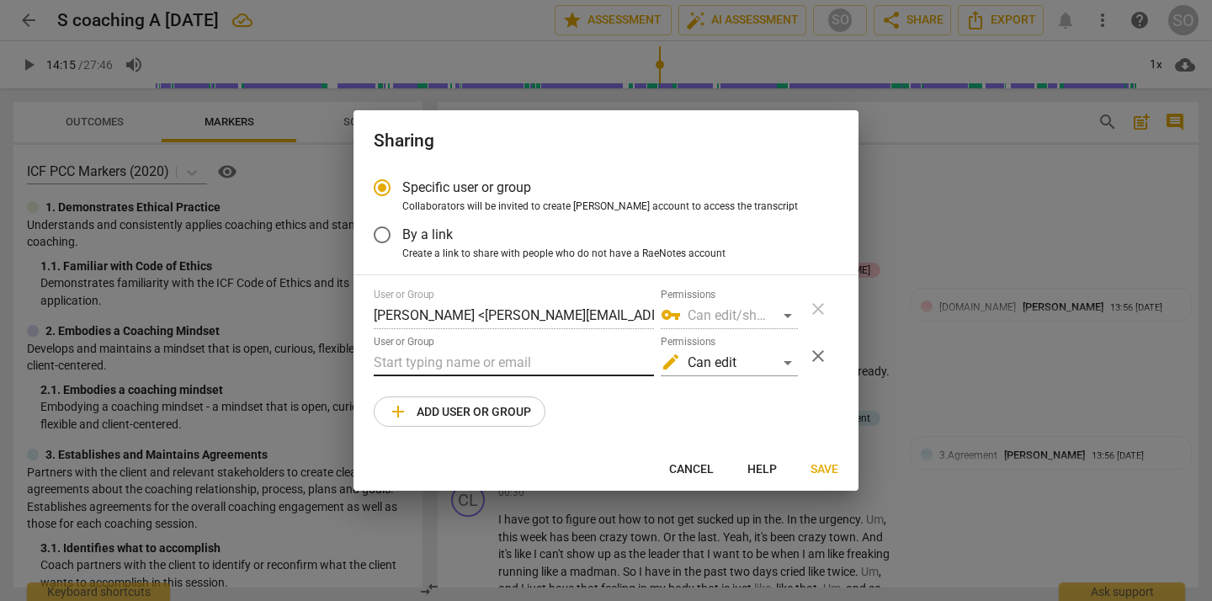
click at [499, 358] on input "text" at bounding box center [514, 362] width 280 height 27
paste input "[PERSON_NAME][EMAIL_ADDRESS][DOMAIN_NAME]"
click at [823, 463] on span "Save" at bounding box center [824, 469] width 28 height 17
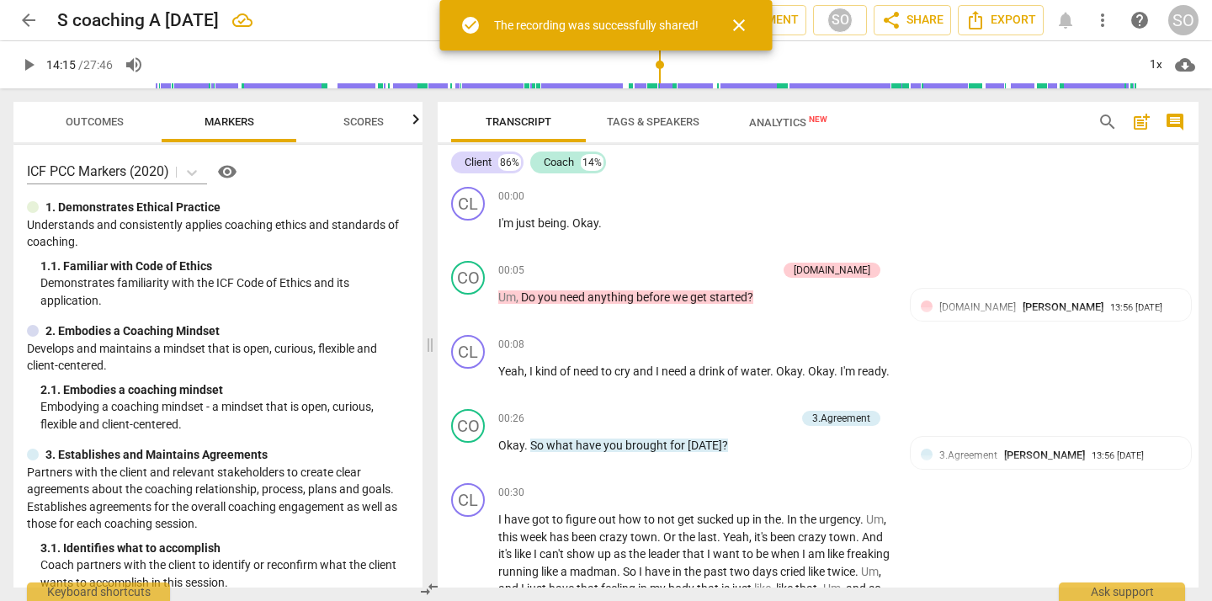
click at [739, 26] on span "close" at bounding box center [739, 25] width 20 height 20
